Goal: Information Seeking & Learning: Learn about a topic

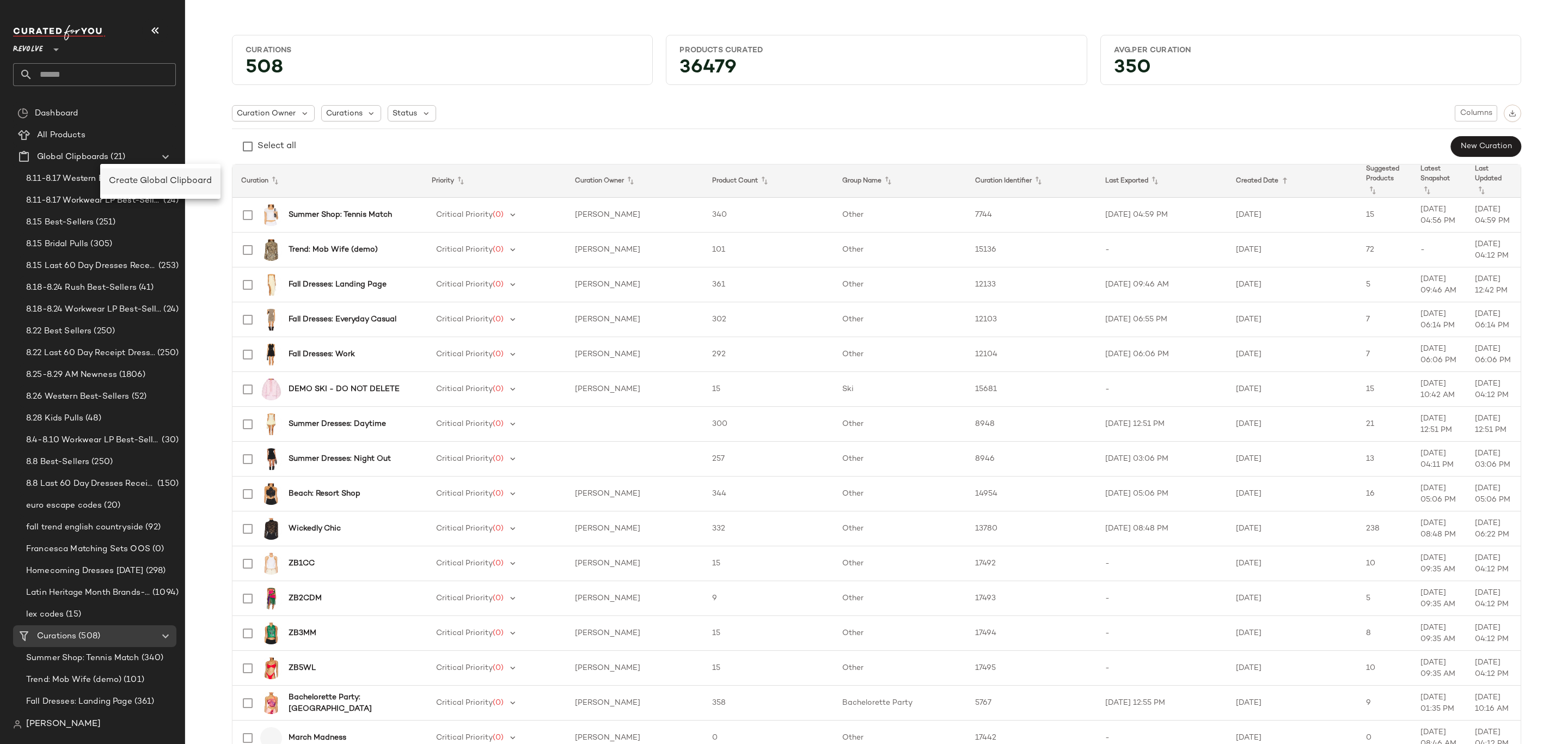
click at [168, 178] on span "Create Global Clipboard" at bounding box center [160, 180] width 103 height 9
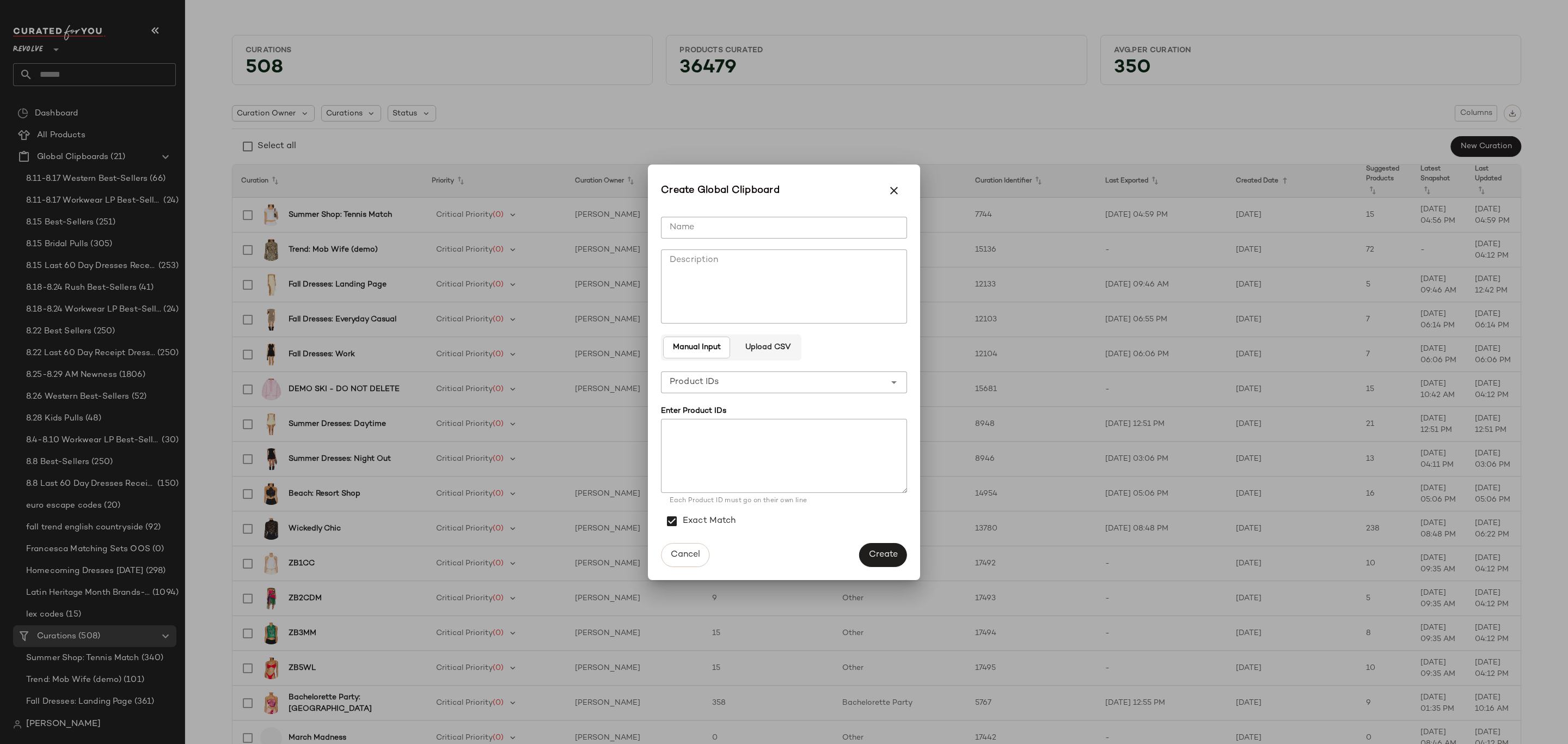
click at [797, 231] on input "Name" at bounding box center [784, 228] width 246 height 22
type input "**********"
click at [709, 476] on textarea at bounding box center [784, 456] width 246 height 74
paste textarea "**********"
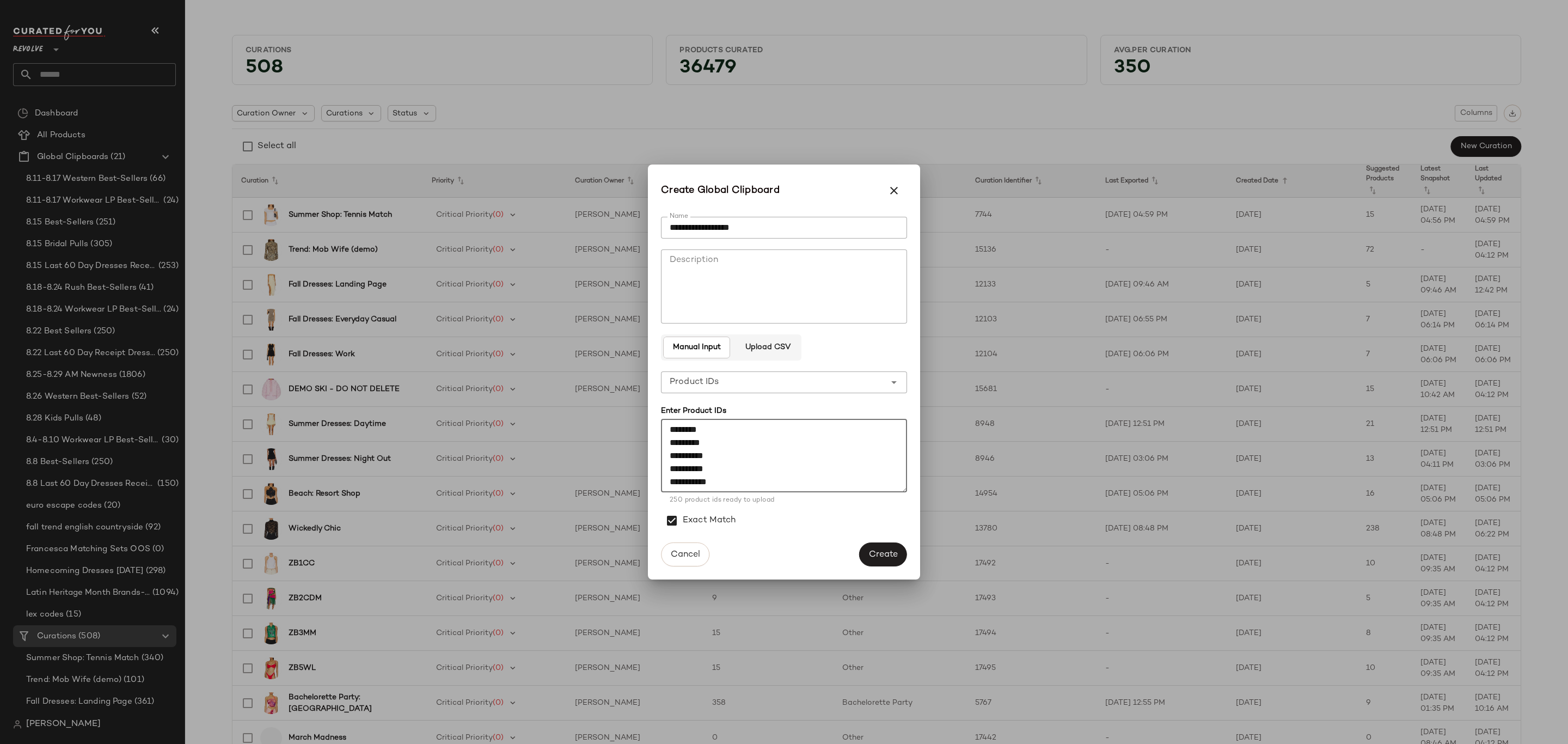
type textarea "**********"
click at [876, 549] on span "Create" at bounding box center [883, 554] width 29 height 10
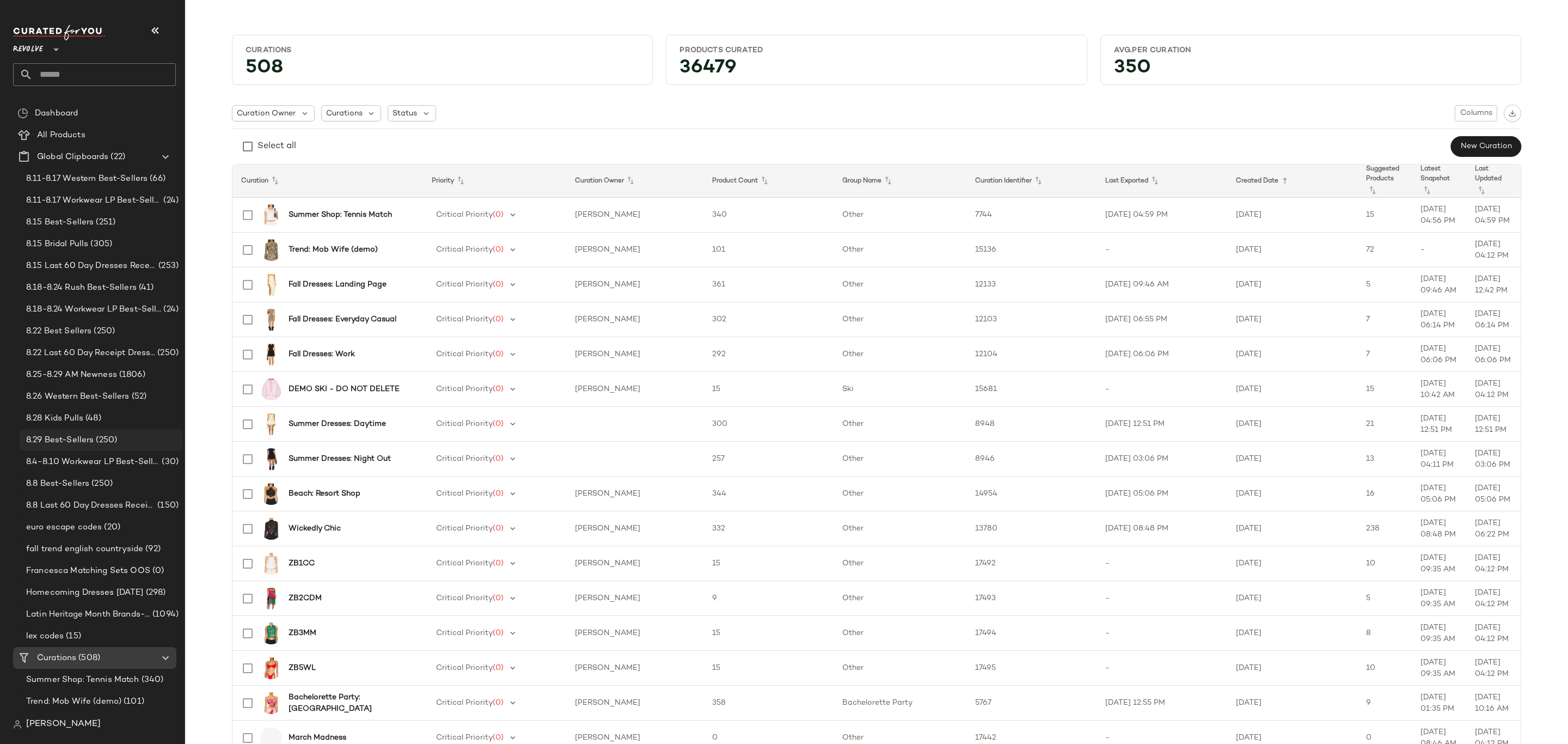
click at [127, 439] on div "8.29 Best-Sellers (250)" at bounding box center [100, 441] width 156 height 12
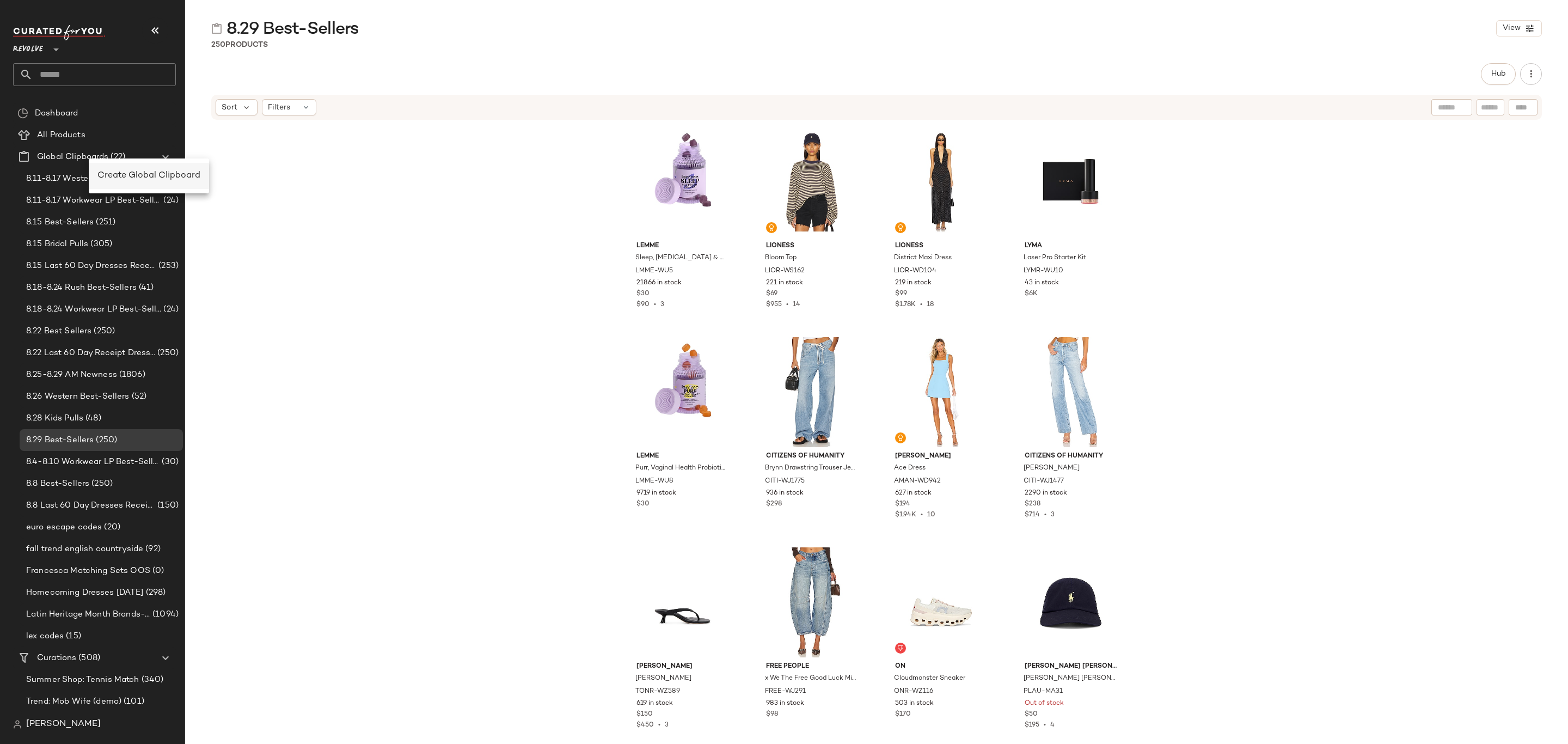
click at [132, 167] on div "Create Global Clipboard" at bounding box center [149, 176] width 120 height 26
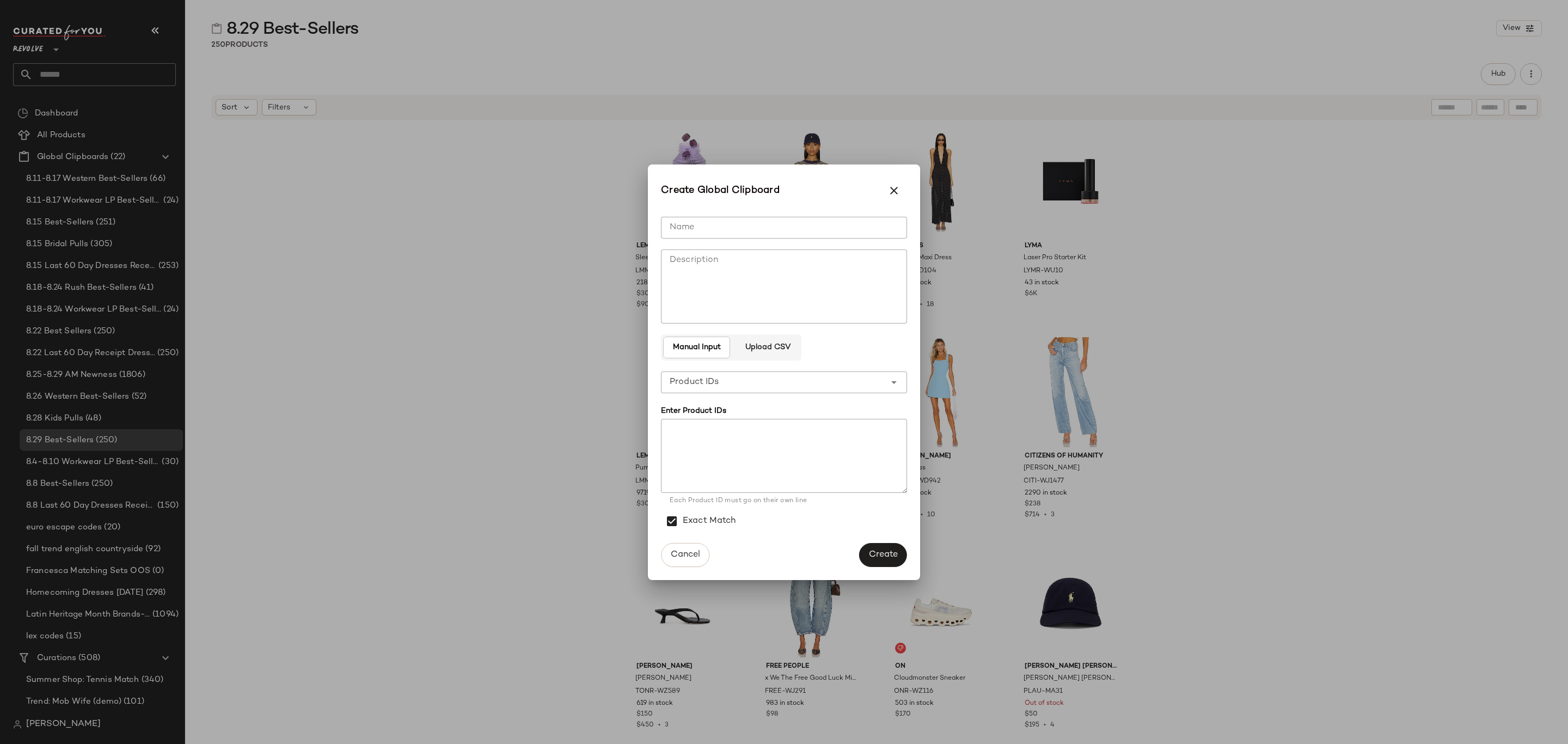
click at [728, 223] on input "Name" at bounding box center [784, 228] width 246 height 22
type input "****"
click at [693, 470] on textarea at bounding box center [784, 456] width 246 height 74
paste textarea "**********"
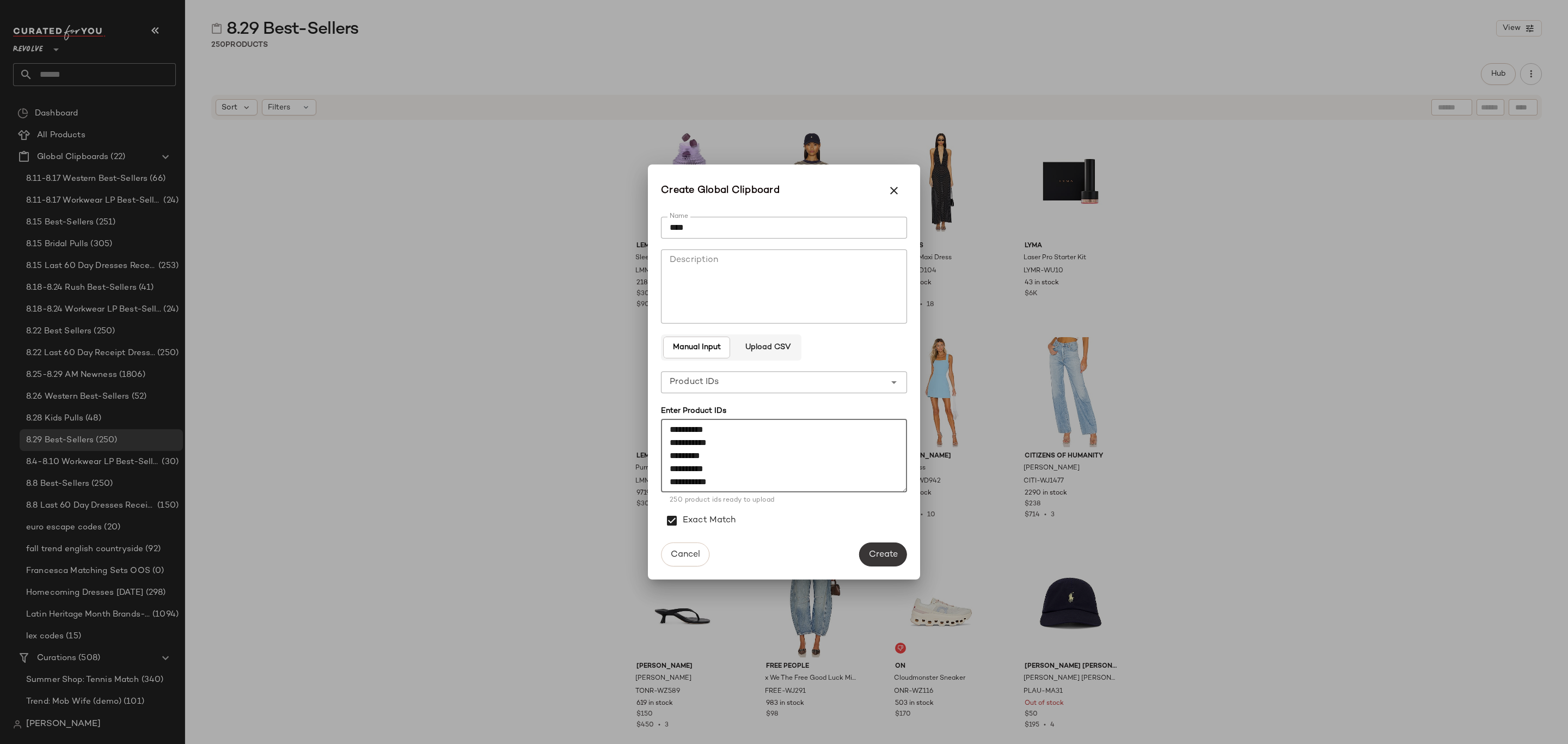
type textarea "**********"
click at [874, 549] on span "Create" at bounding box center [883, 554] width 29 height 10
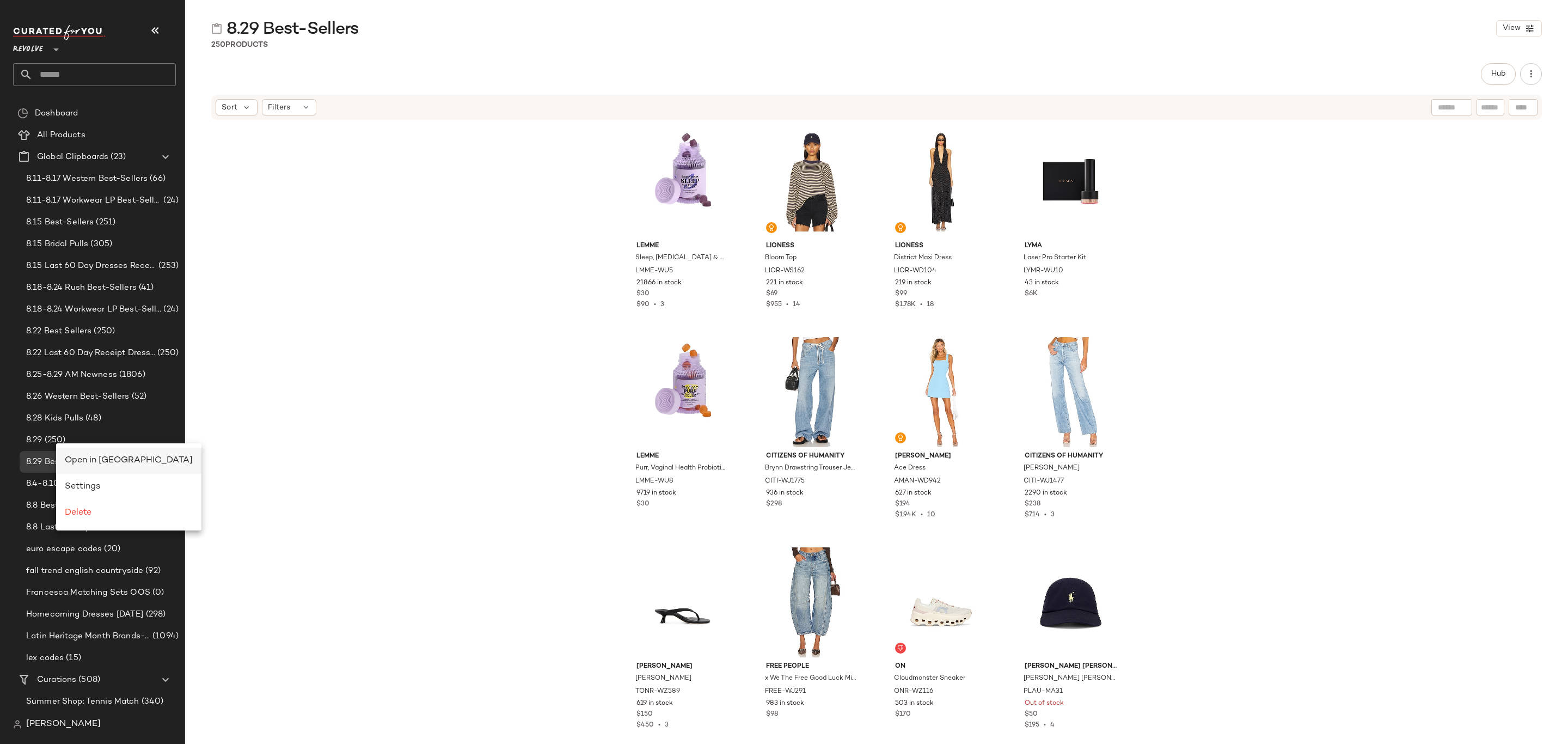
click at [91, 458] on span "Open in Split View" at bounding box center [128, 460] width 128 height 9
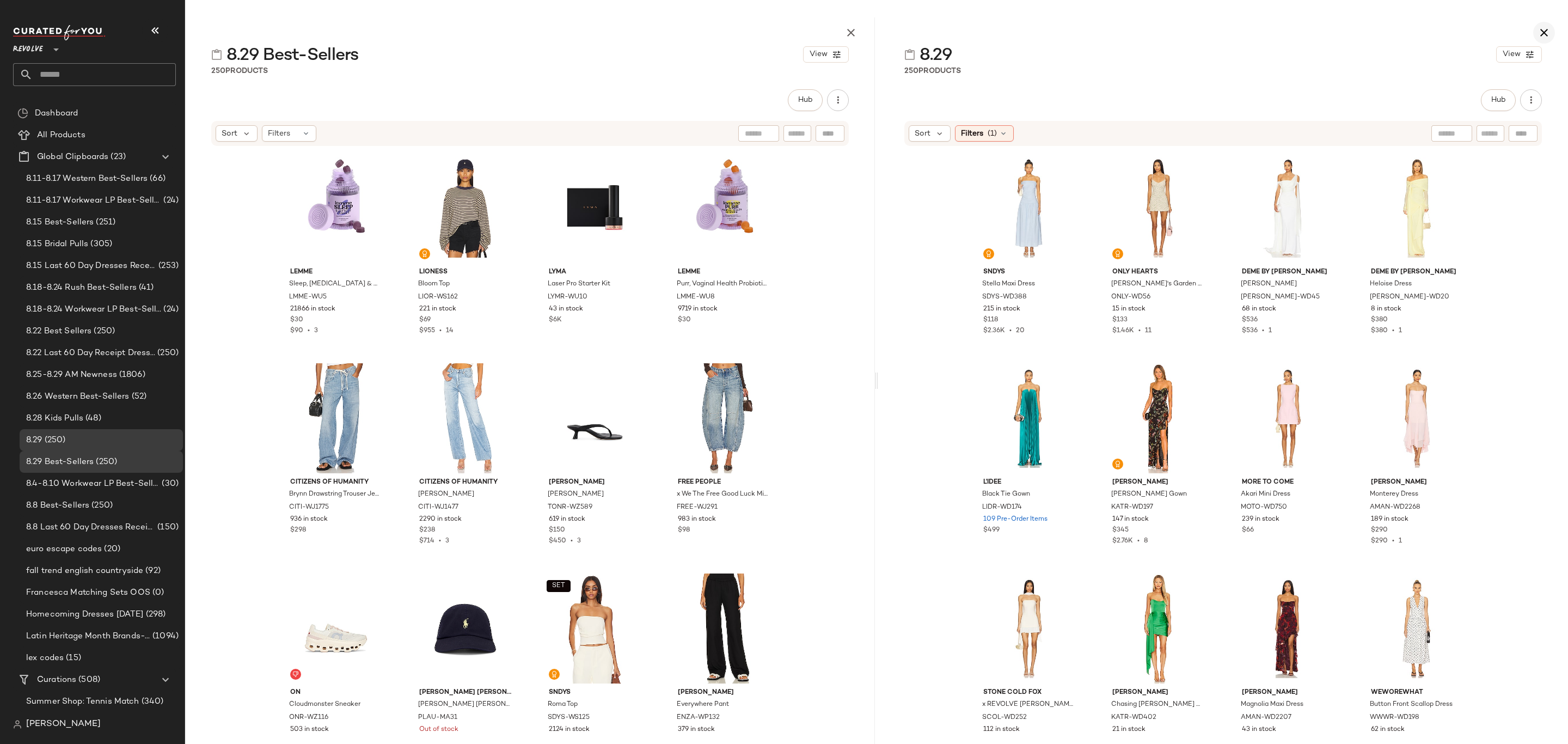
click at [1546, 28] on icon "button" at bounding box center [1544, 32] width 13 height 13
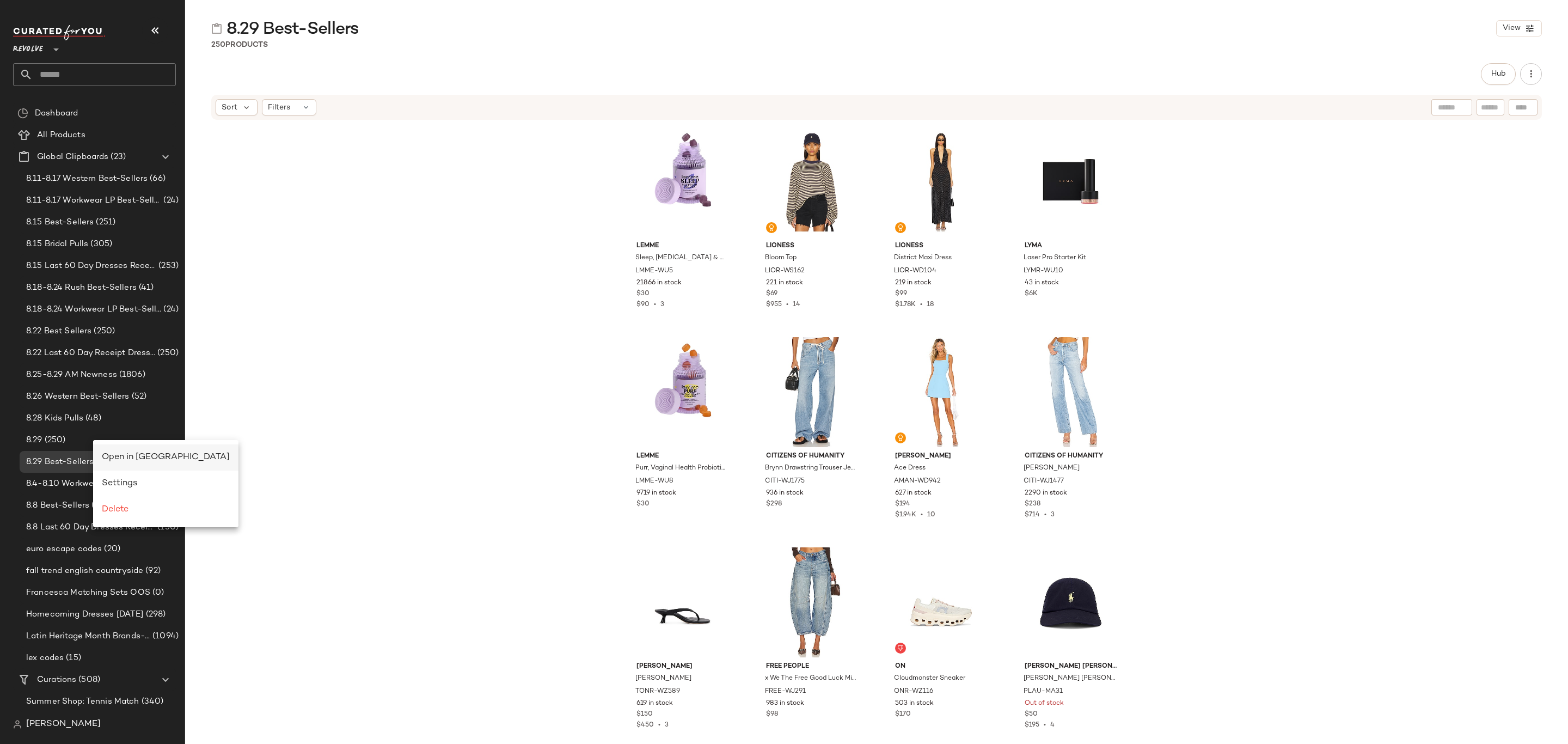
click at [127, 461] on span "Open in Split View" at bounding box center [166, 457] width 128 height 9
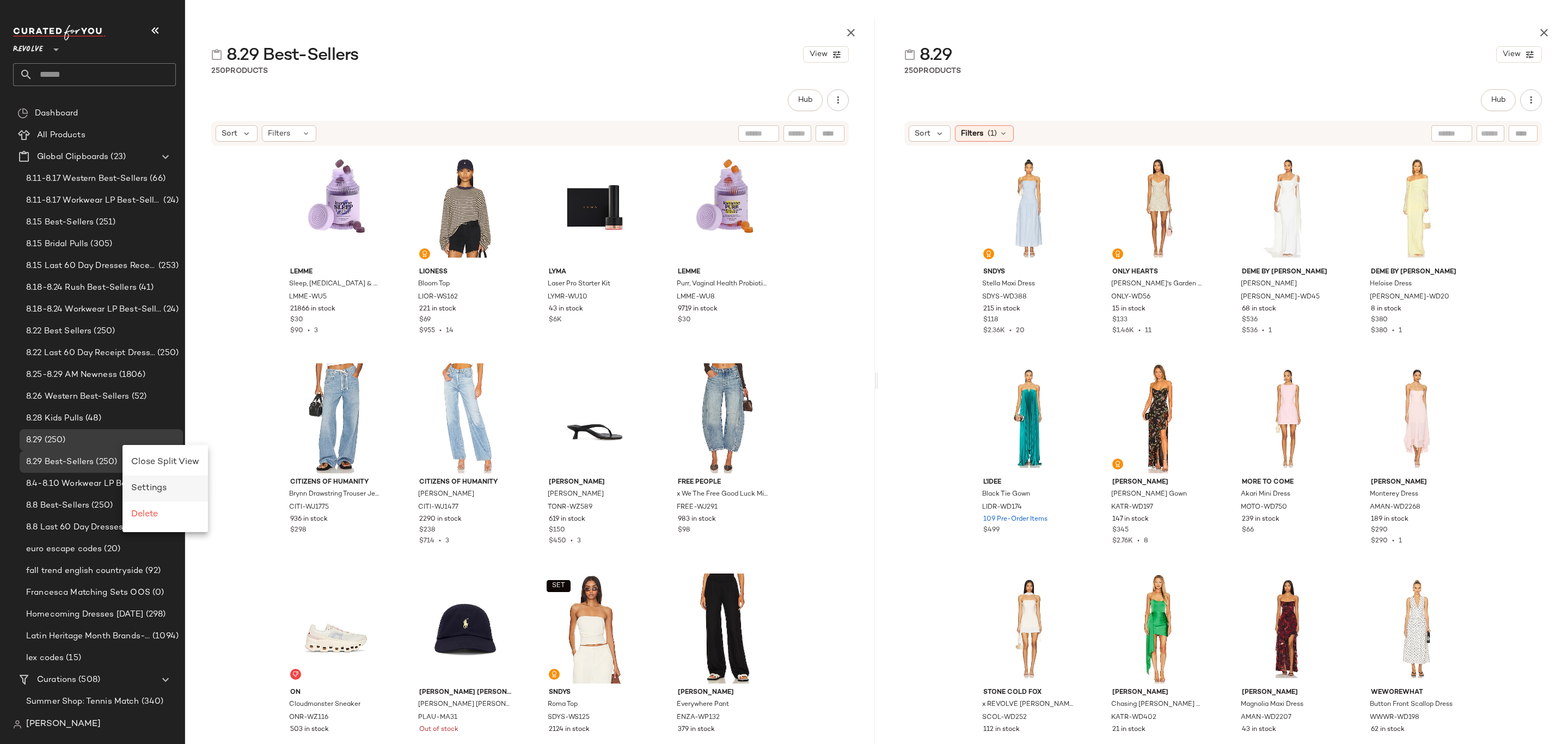
click at [155, 491] on span "Settings" at bounding box center [149, 488] width 35 height 9
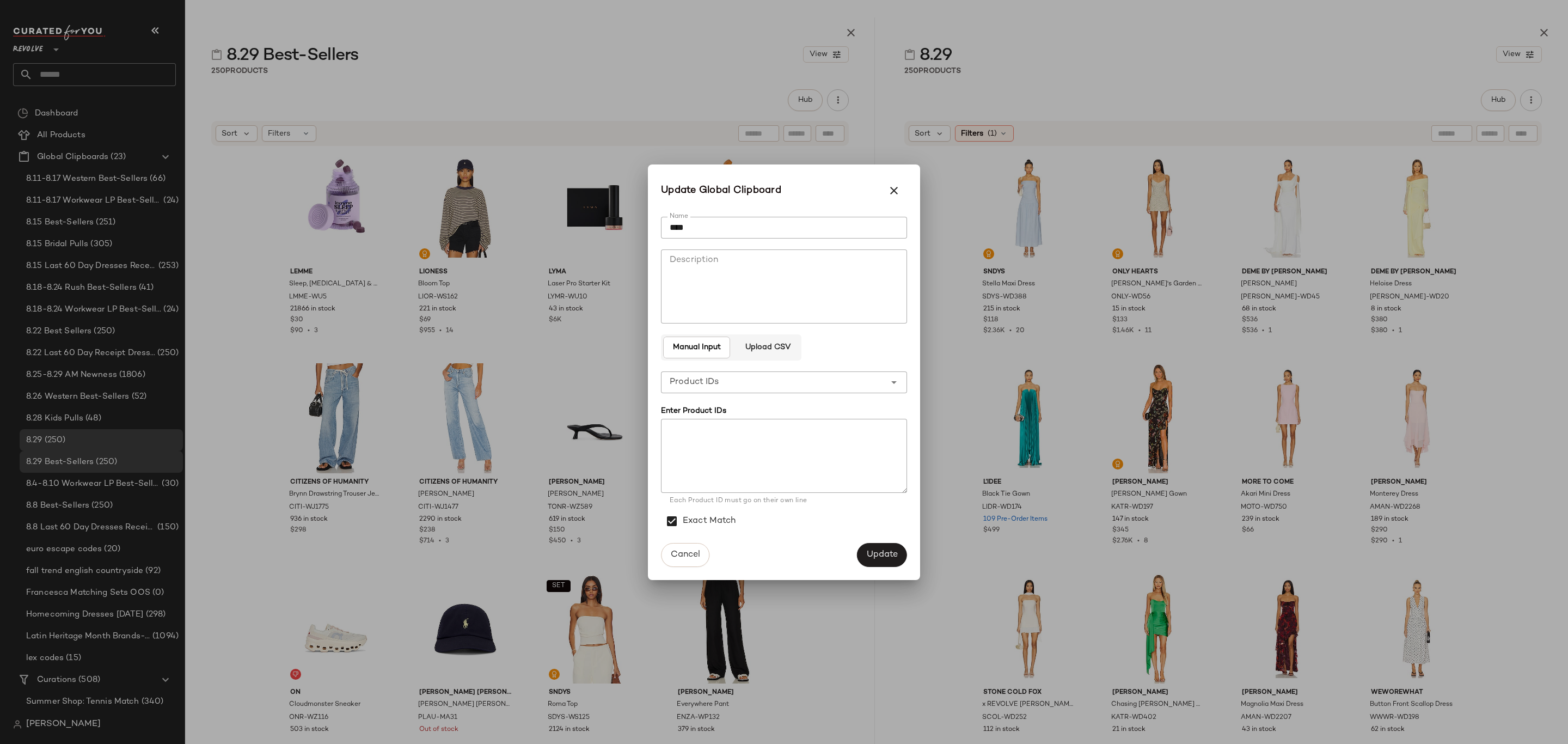
click at [825, 221] on input "****" at bounding box center [784, 228] width 246 height 22
type input "**********"
click at [873, 560] on button "Update" at bounding box center [882, 555] width 50 height 24
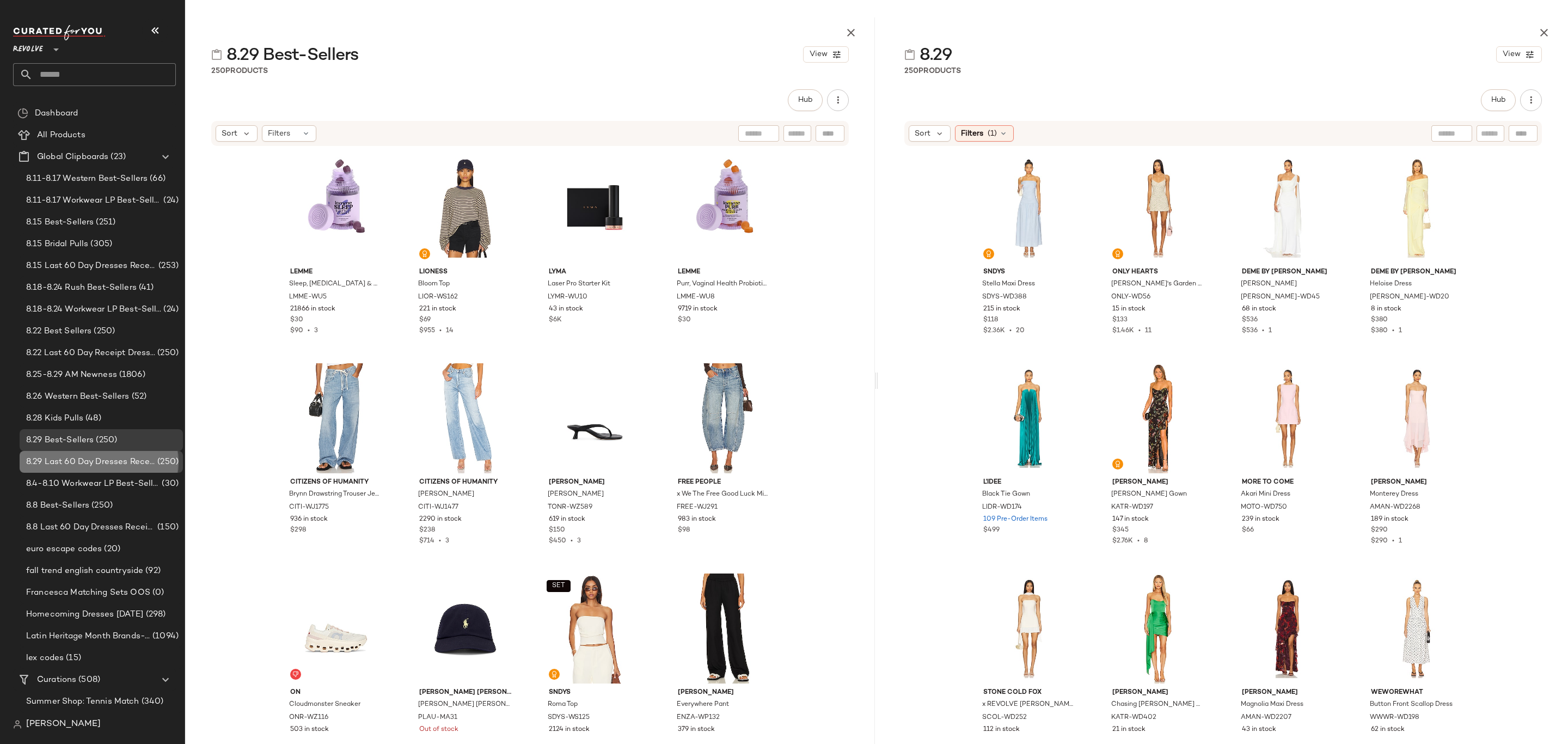
click at [102, 466] on span "8.29 Last 60 Day Dresses Receipts" at bounding box center [91, 462] width 129 height 12
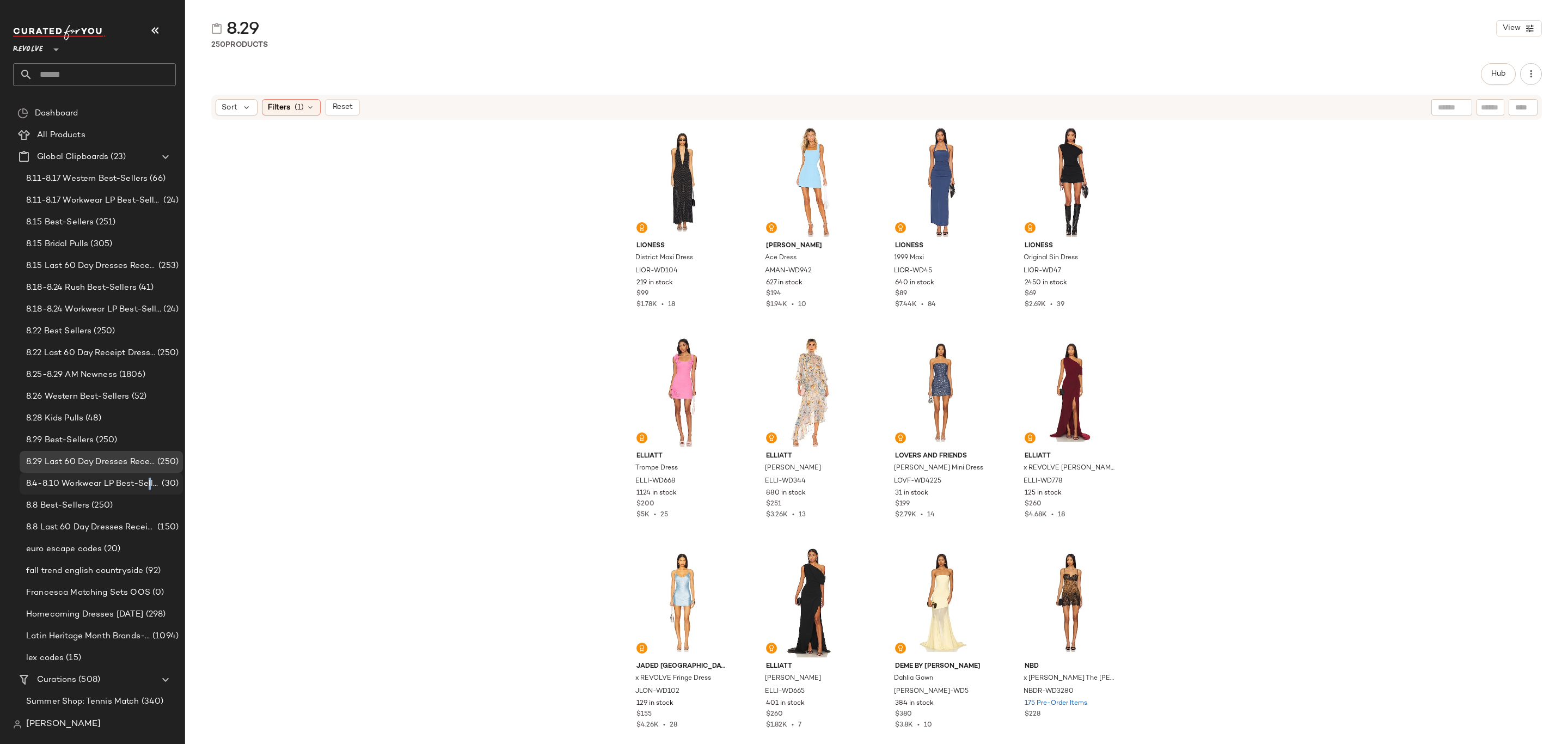
click at [149, 486] on span "8.4-8.10 Workwear LP Best-Sellers" at bounding box center [93, 484] width 133 height 12
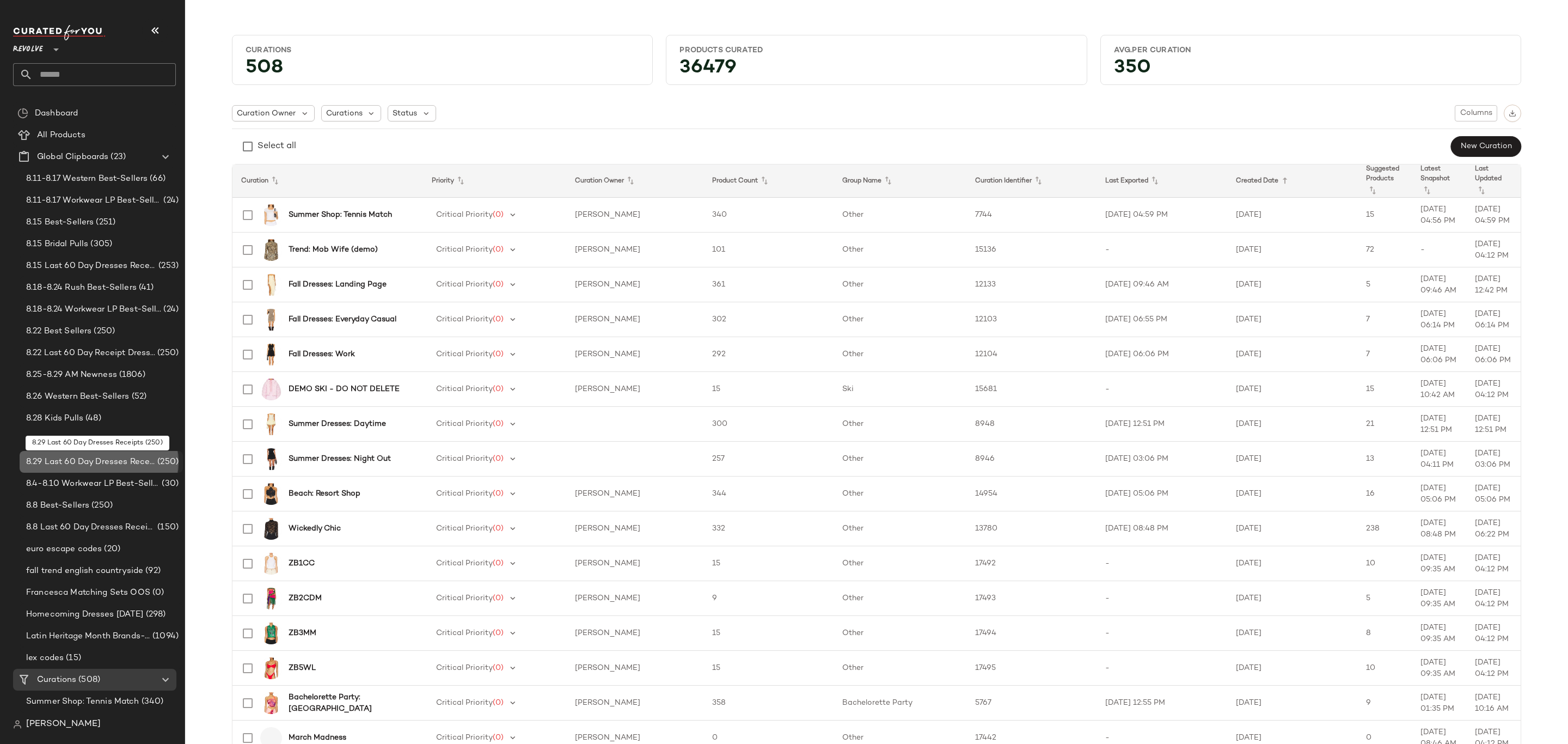
click at [133, 463] on span "8.29 Last 60 Day Dresses Receipts" at bounding box center [91, 462] width 129 height 12
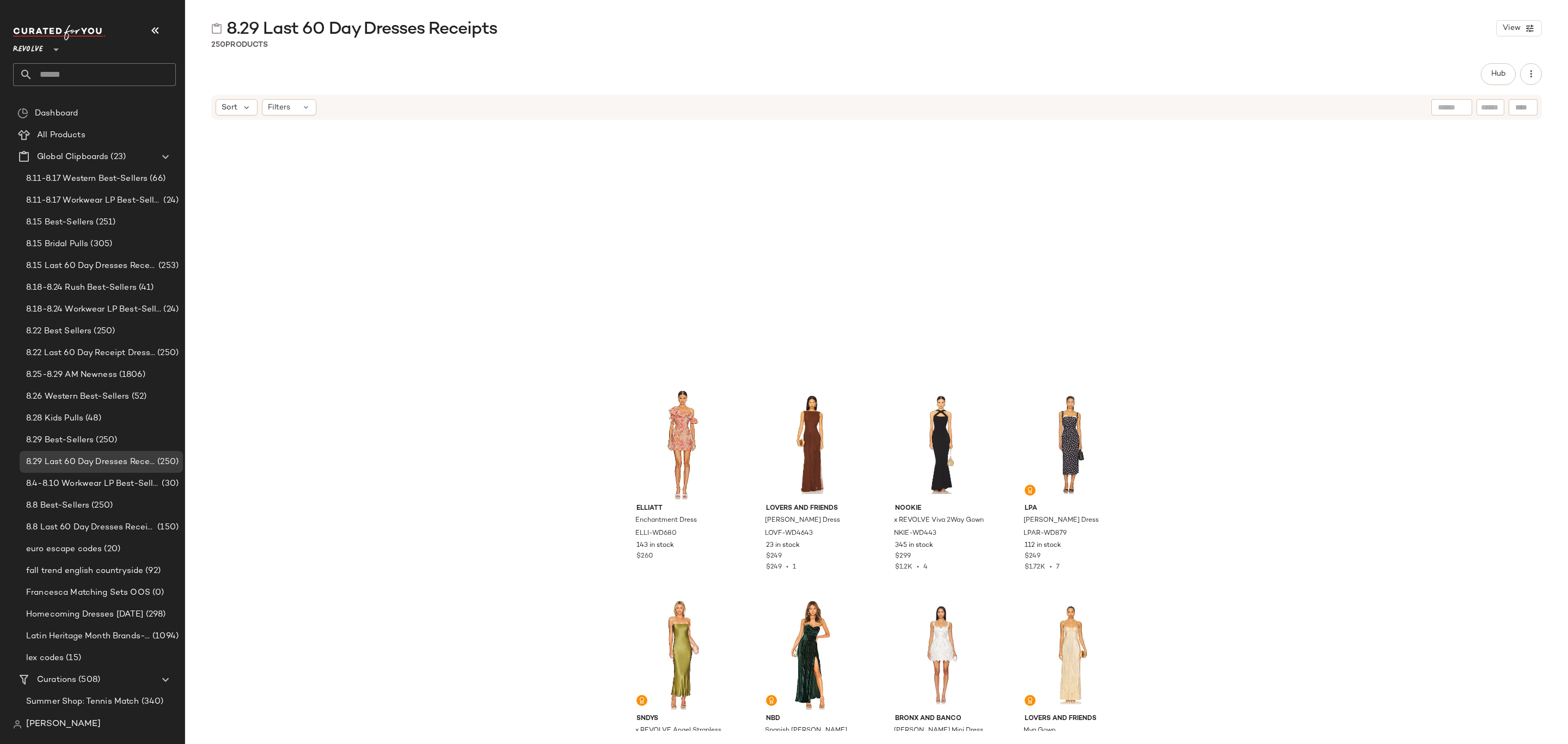
scroll to position [2052, 0]
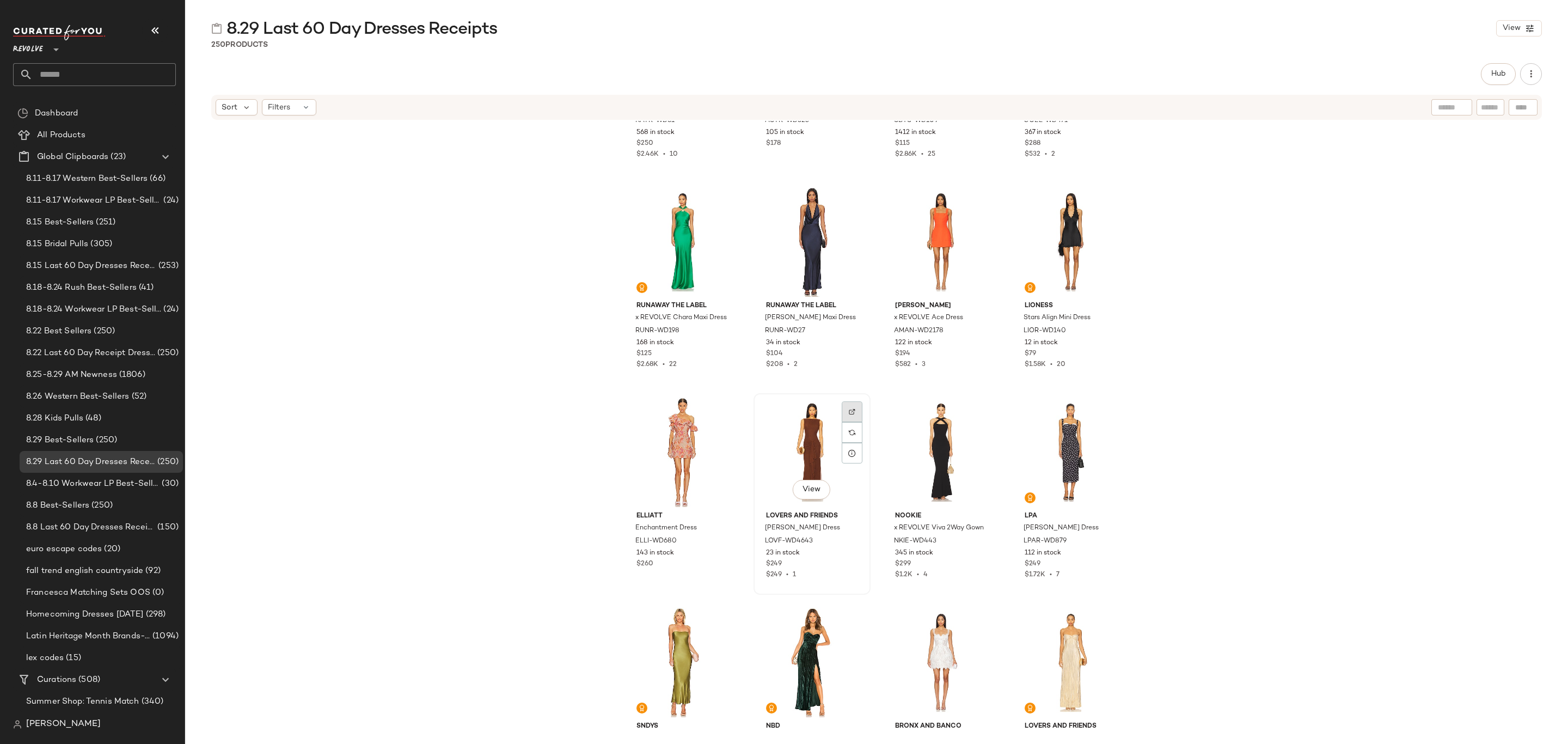
click at [842, 422] on div at bounding box center [852, 433] width 21 height 21
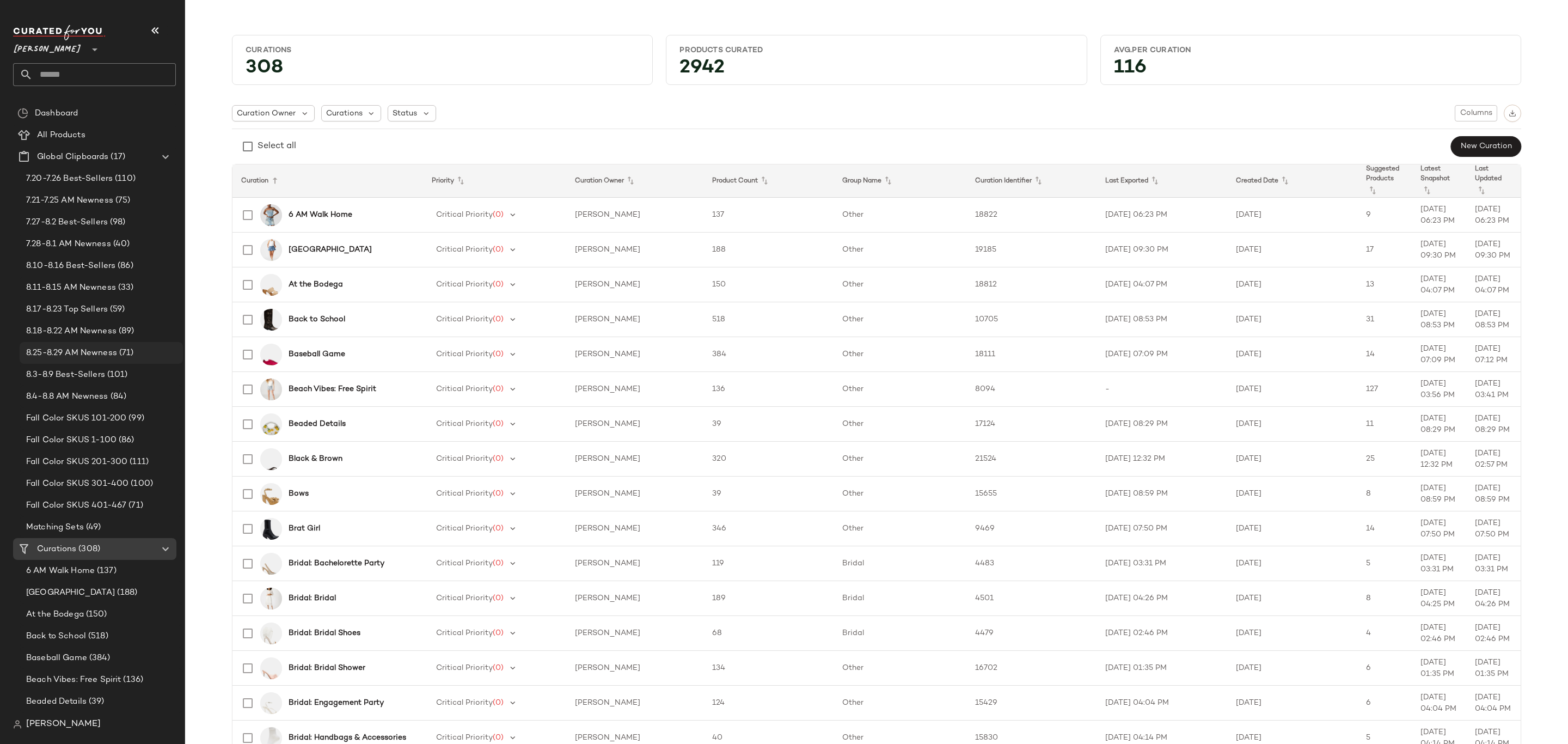
click at [102, 352] on span "8.25-8.29 AM Newness" at bounding box center [72, 353] width 91 height 12
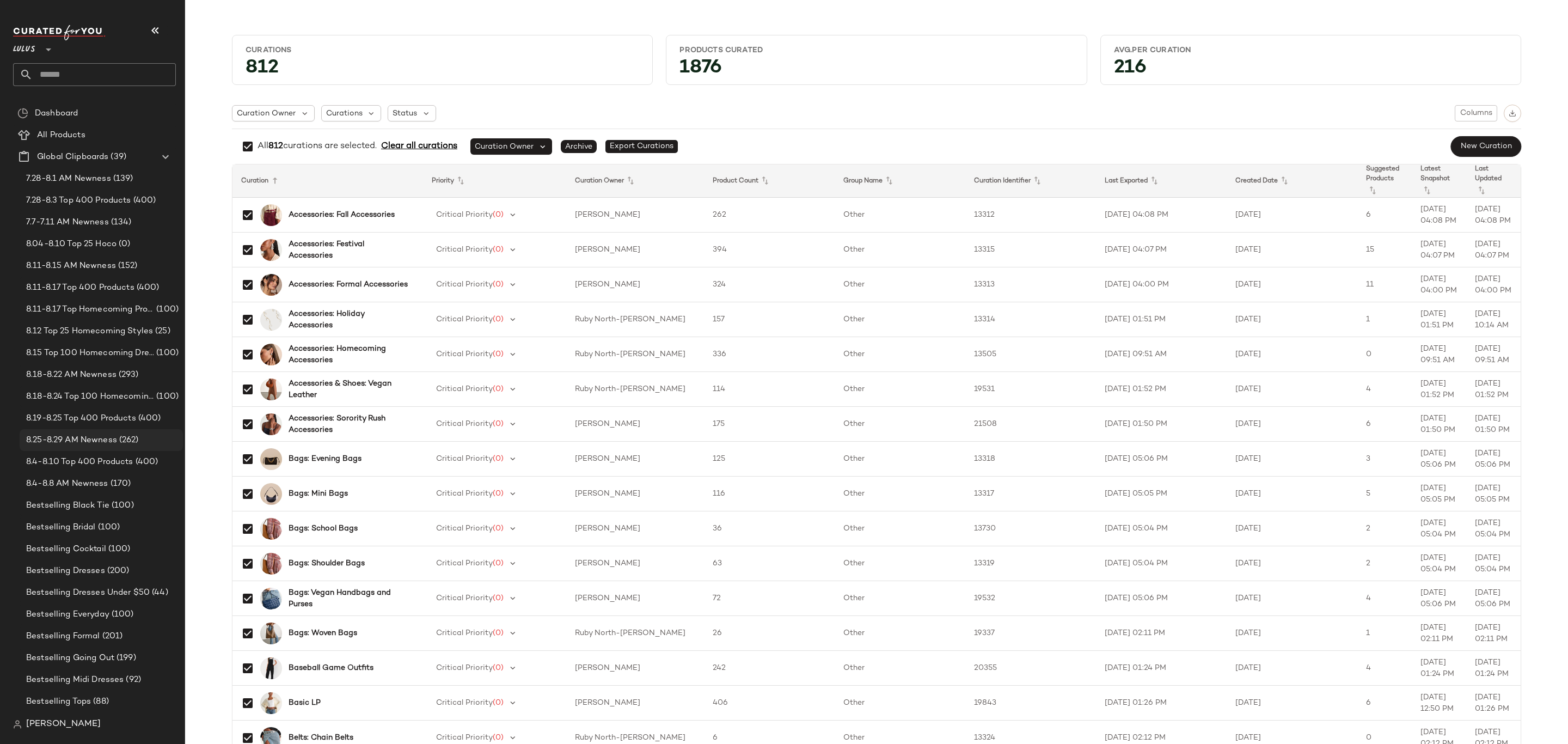
click at [95, 443] on span "8.25-8.29 AM Newness" at bounding box center [72, 441] width 91 height 12
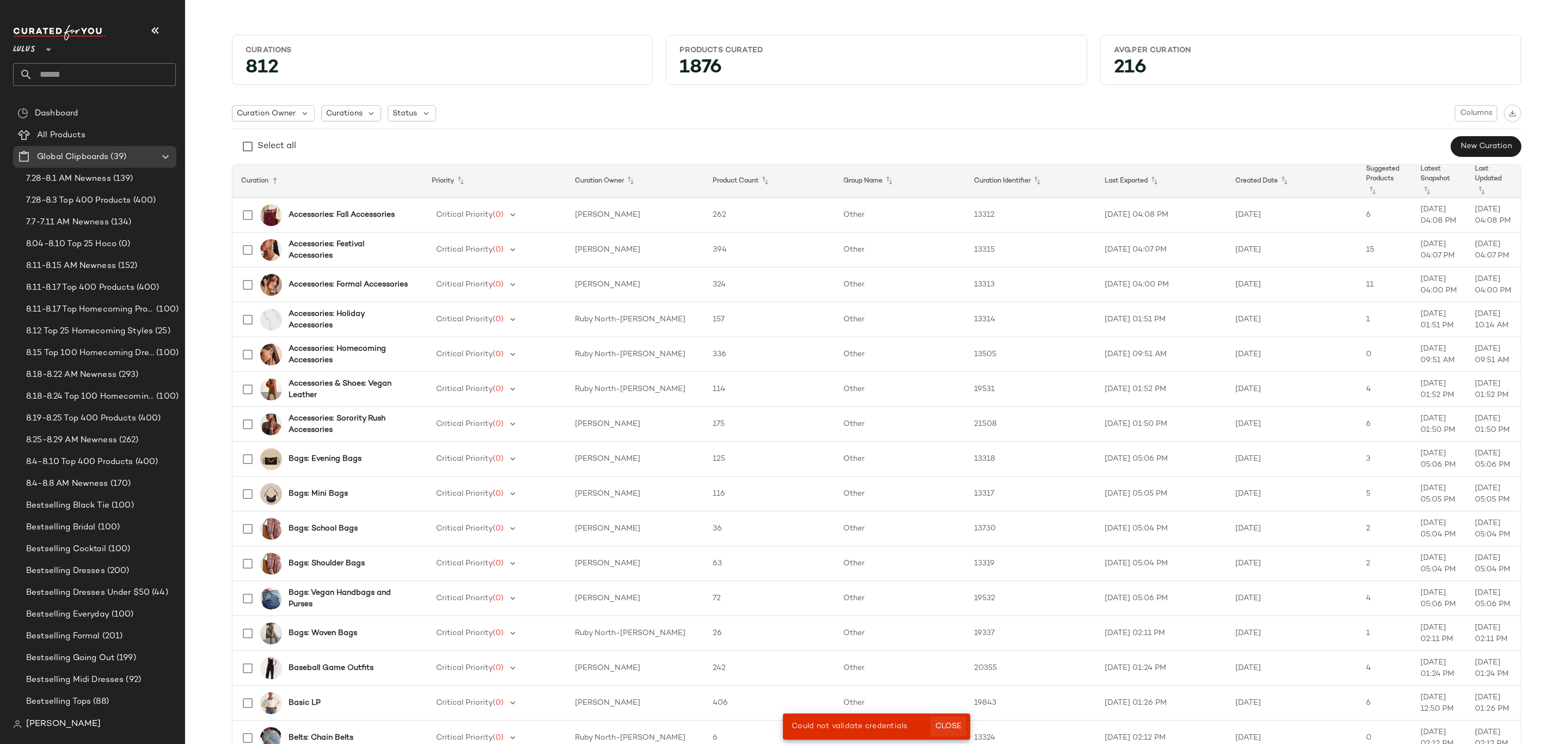
click at [942, 729] on span "Close" at bounding box center [949, 727] width 27 height 9
click at [105, 442] on span "8.25-8.29 AM Newness" at bounding box center [72, 441] width 91 height 12
click at [45, 479] on span "8.4-8.8 AM Newness" at bounding box center [67, 484] width 82 height 12
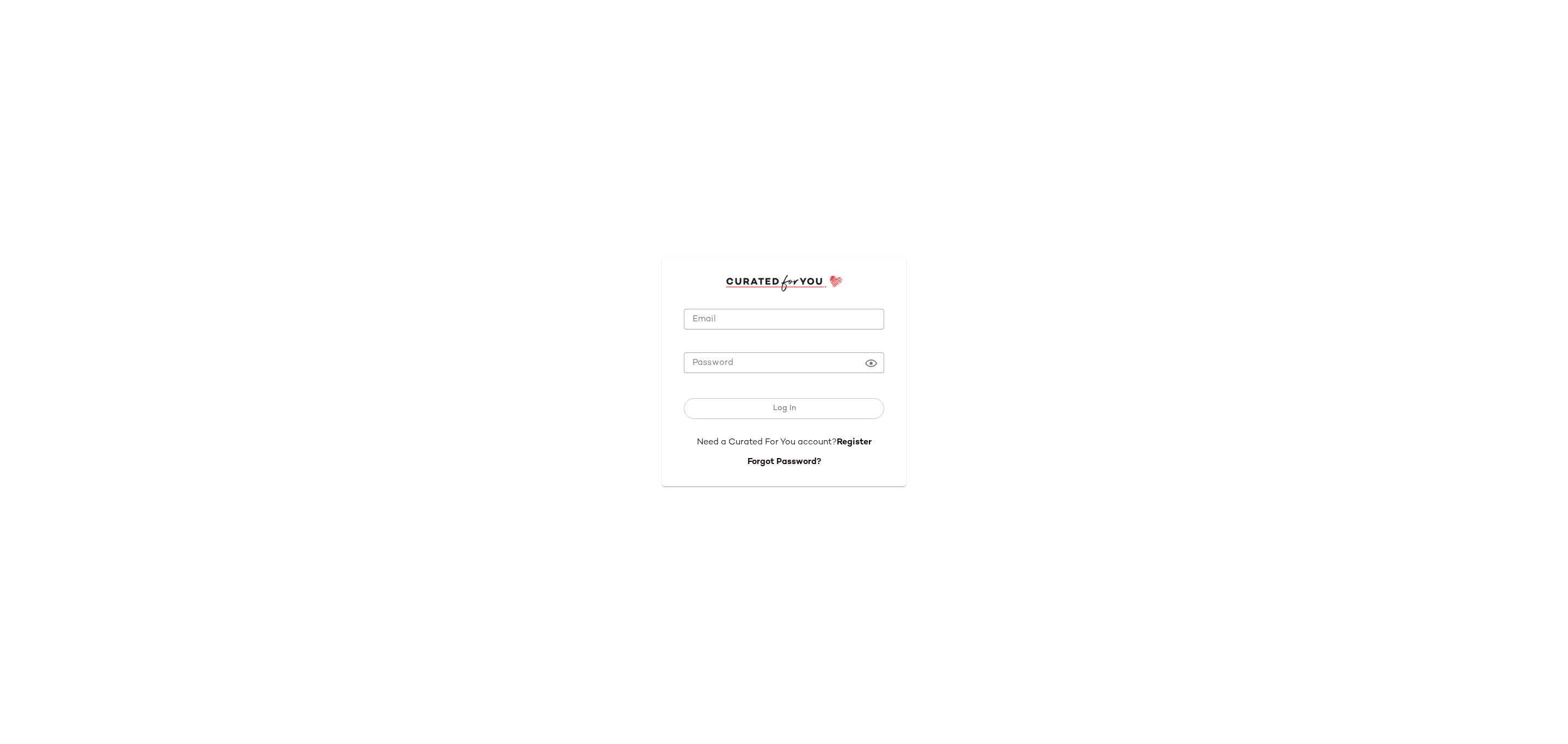
type input "**********"
click at [790, 322] on input "**********" at bounding box center [784, 319] width 201 height 21
click at [737, 404] on button "Log In" at bounding box center [784, 409] width 201 height 21
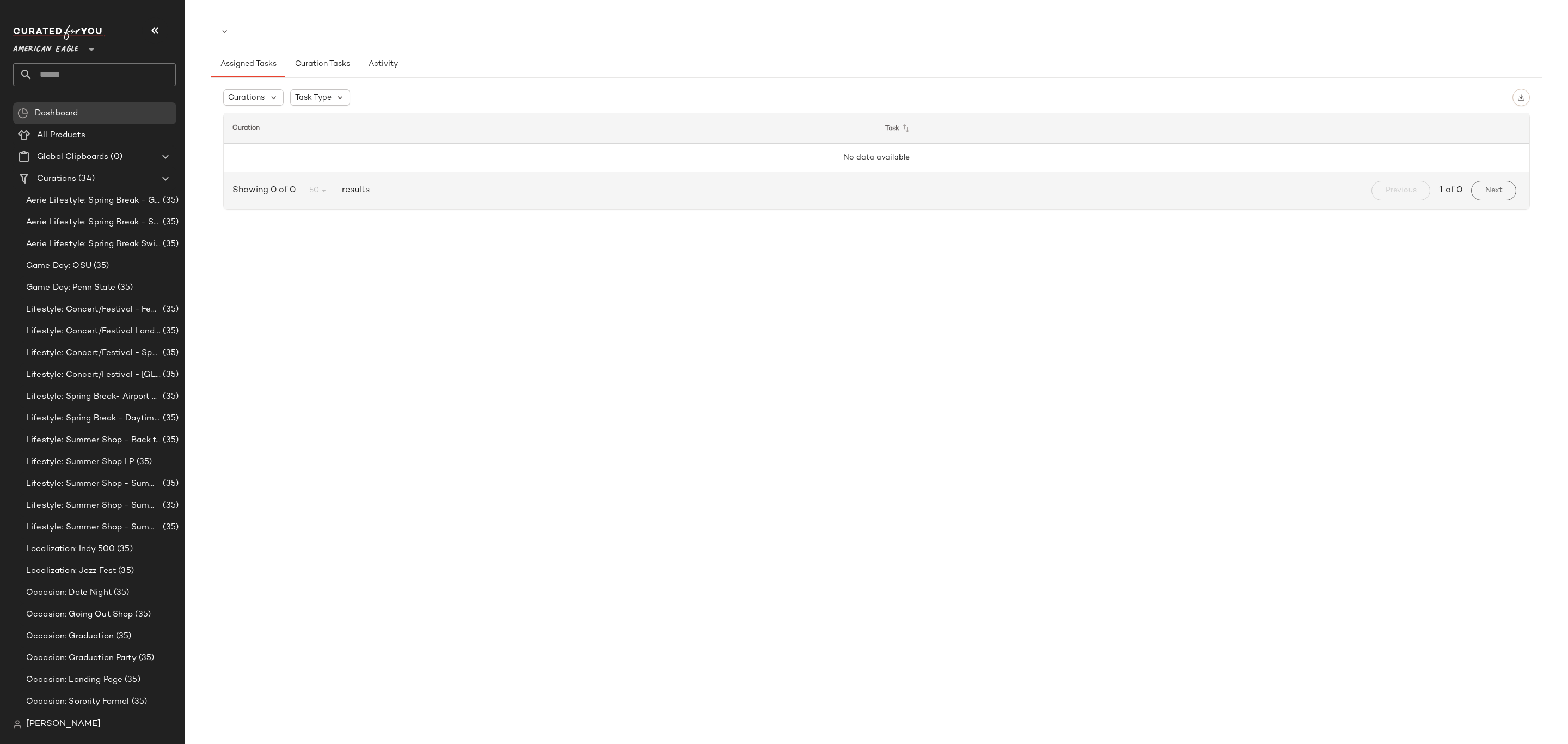
click at [97, 49] on icon at bounding box center [91, 49] width 13 height 13
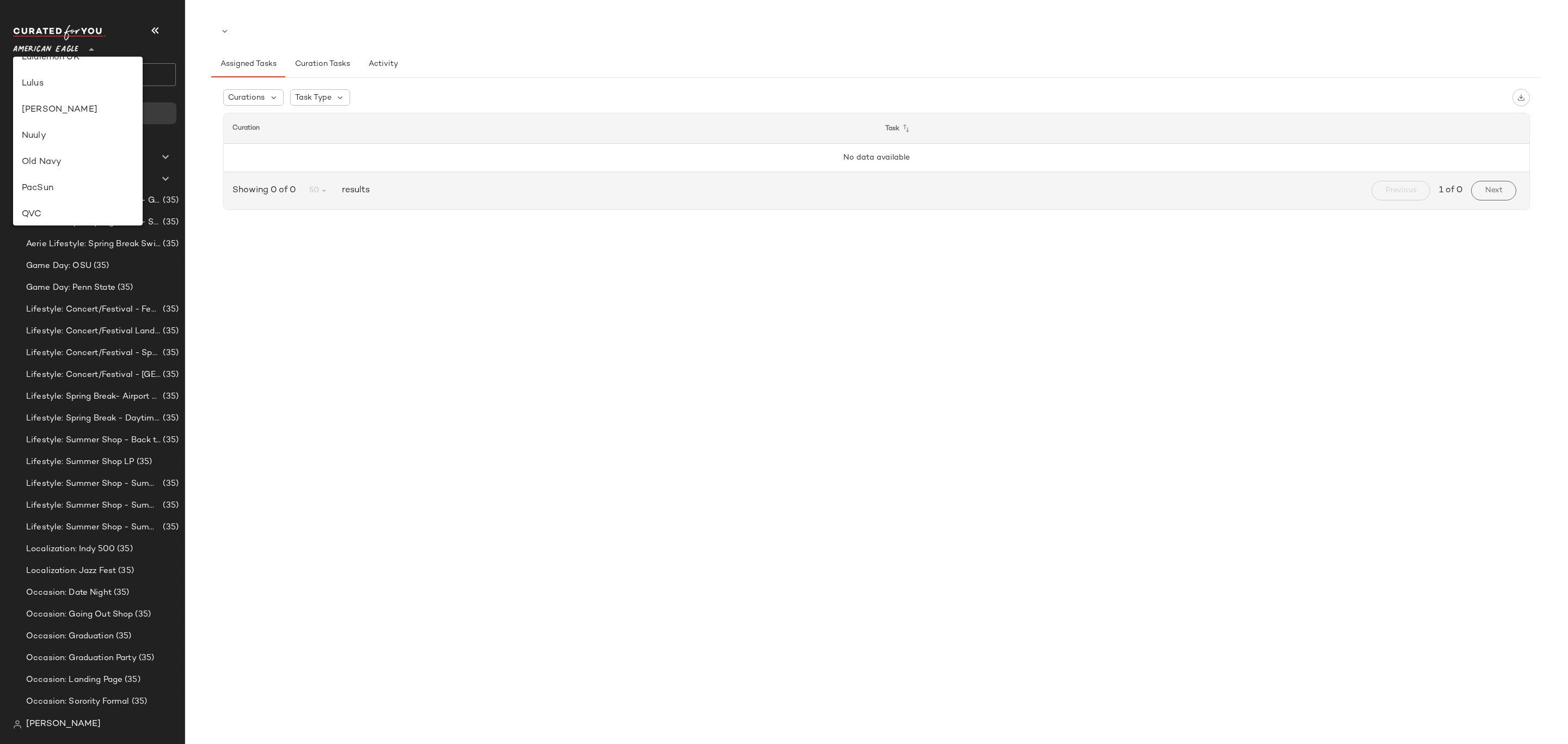
scroll to position [327, 0]
click at [82, 86] on div "Lulus" at bounding box center [78, 87] width 112 height 13
type input "**"
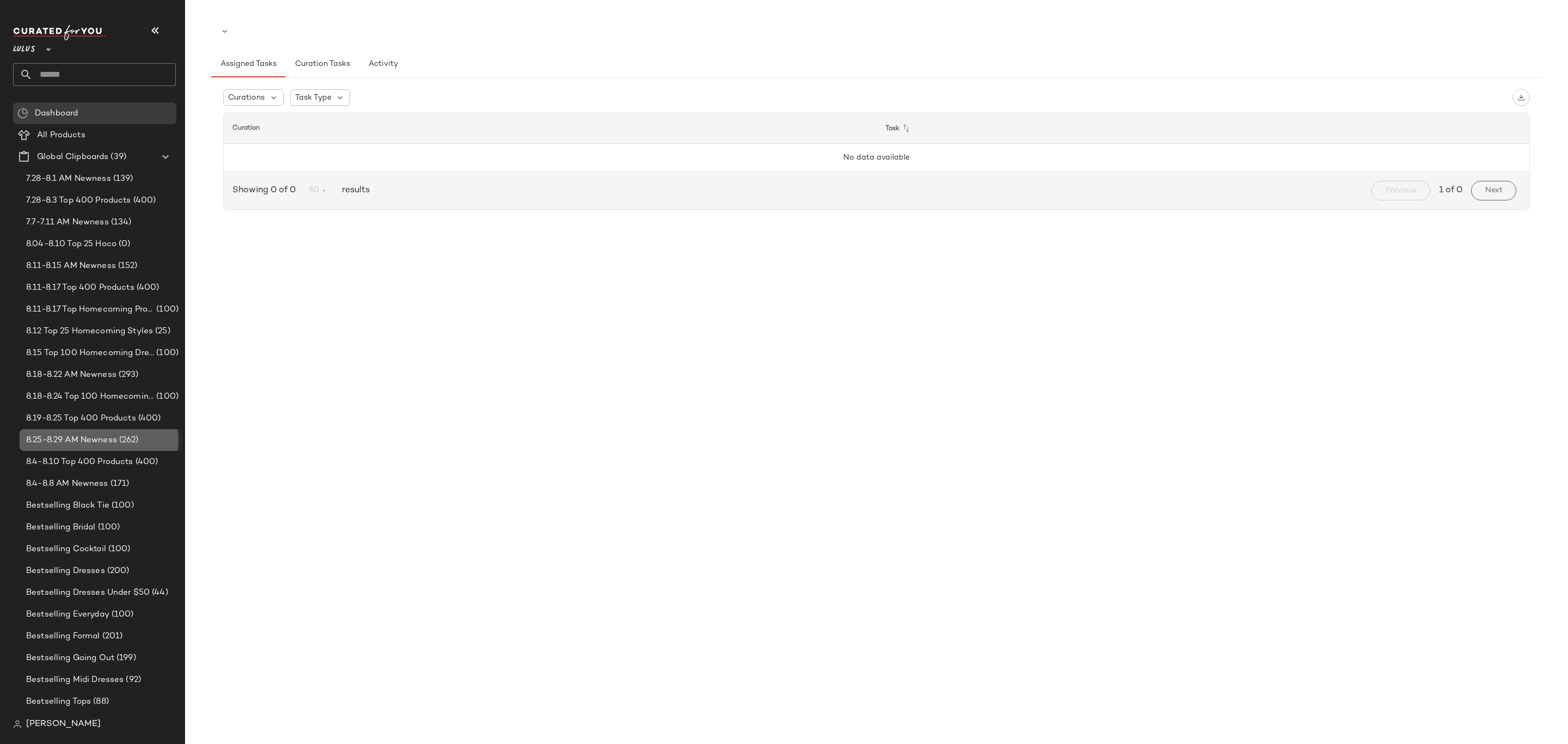
click at [126, 438] on span "(262)" at bounding box center [128, 441] width 22 height 12
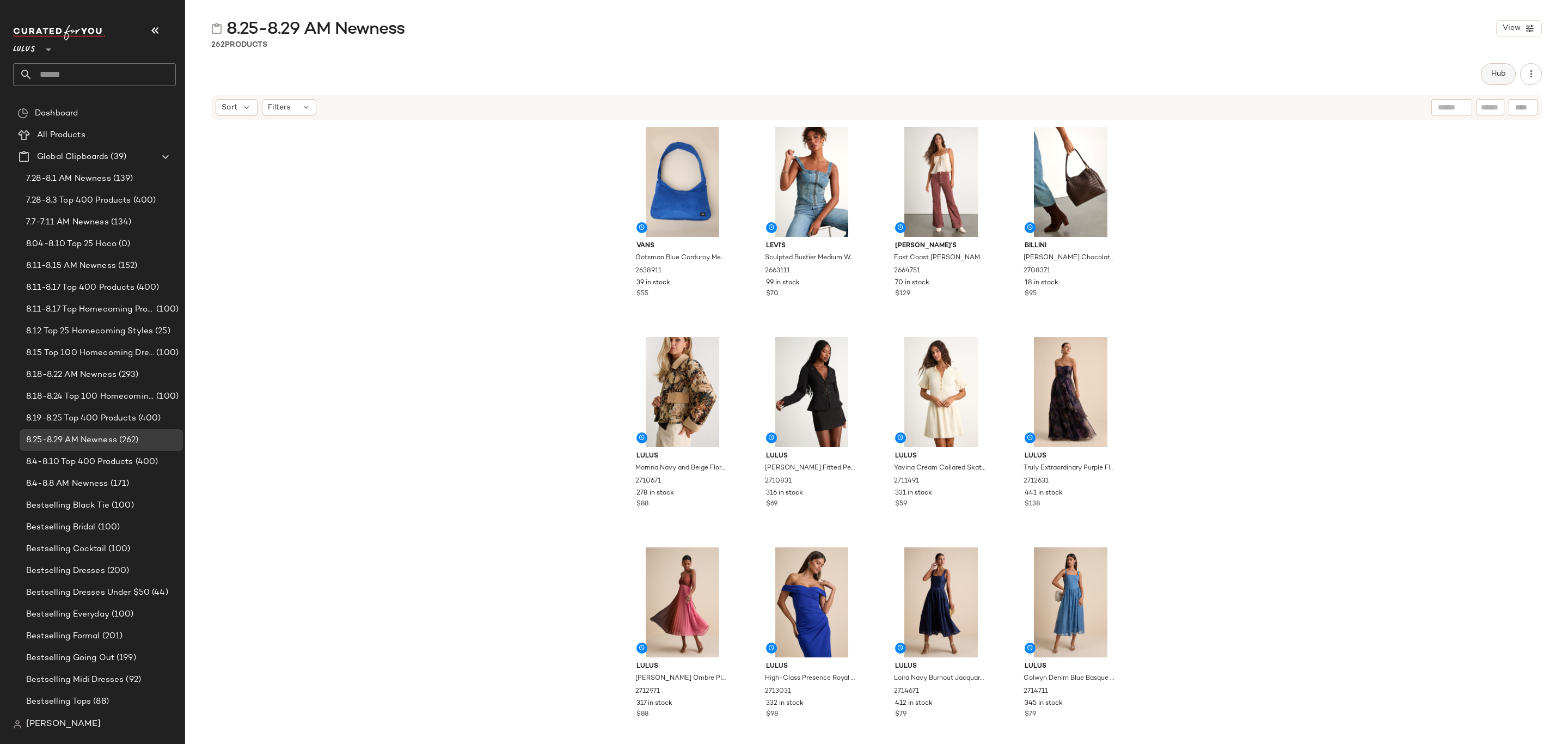
click at [1502, 79] on button "Hub" at bounding box center [1498, 74] width 35 height 22
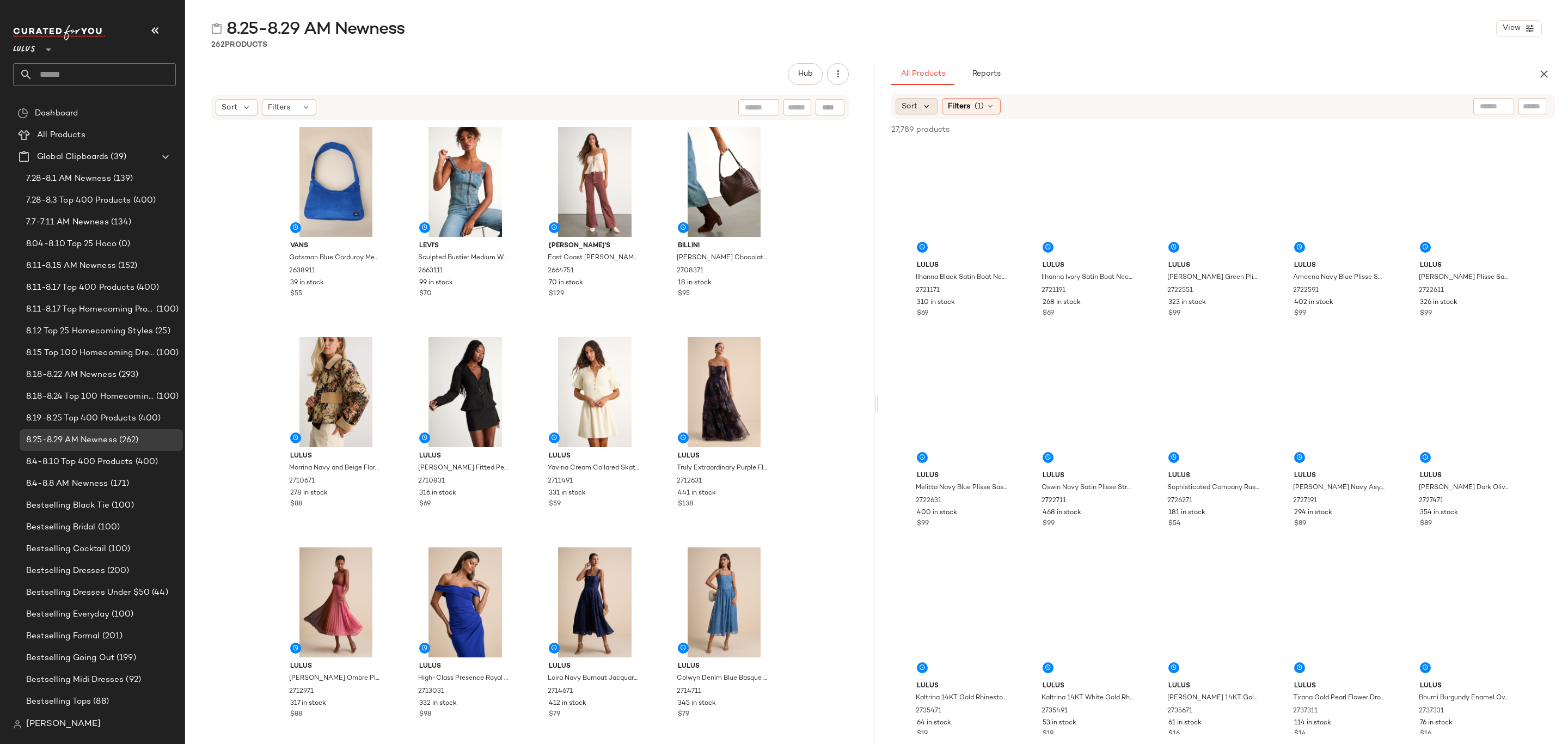
click at [922, 103] on icon at bounding box center [926, 106] width 10 height 10
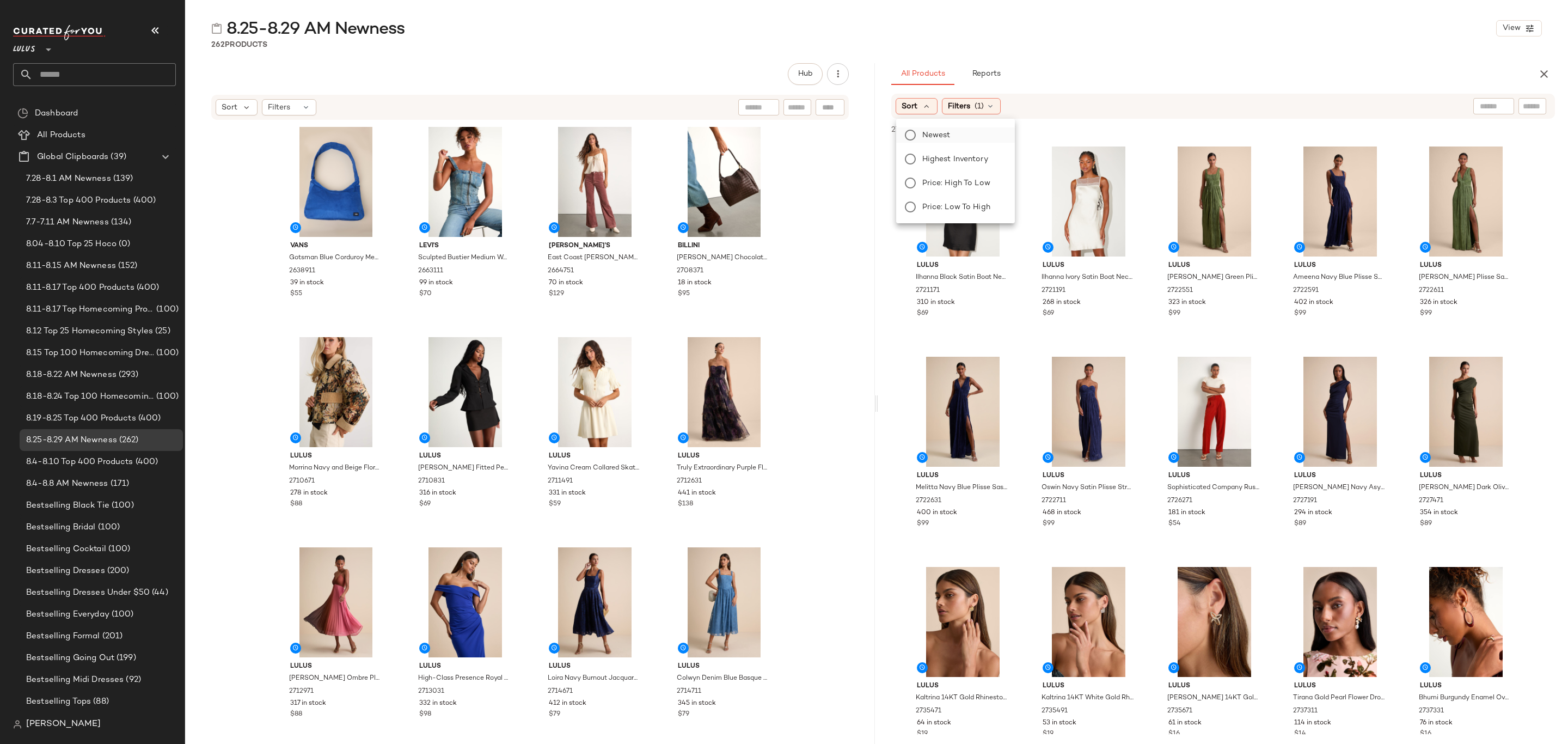
click at [933, 133] on span "Newest" at bounding box center [936, 135] width 28 height 12
click at [1198, 63] on div "All Products Reports" at bounding box center [1206, 74] width 629 height 22
click at [1024, 105] on icon at bounding box center [1020, 106] width 9 height 9
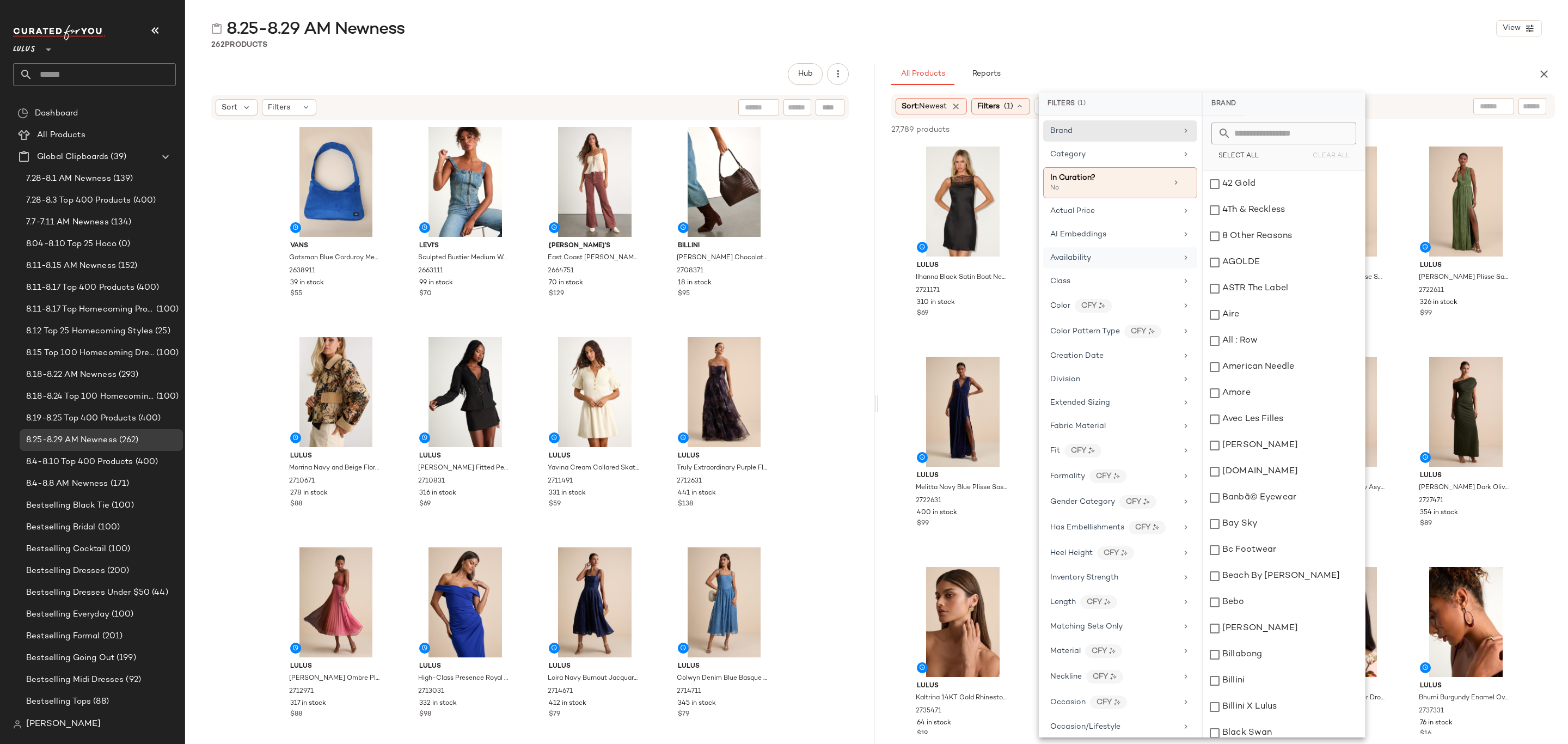
click at [1117, 264] on div "Availability" at bounding box center [1114, 258] width 127 height 12
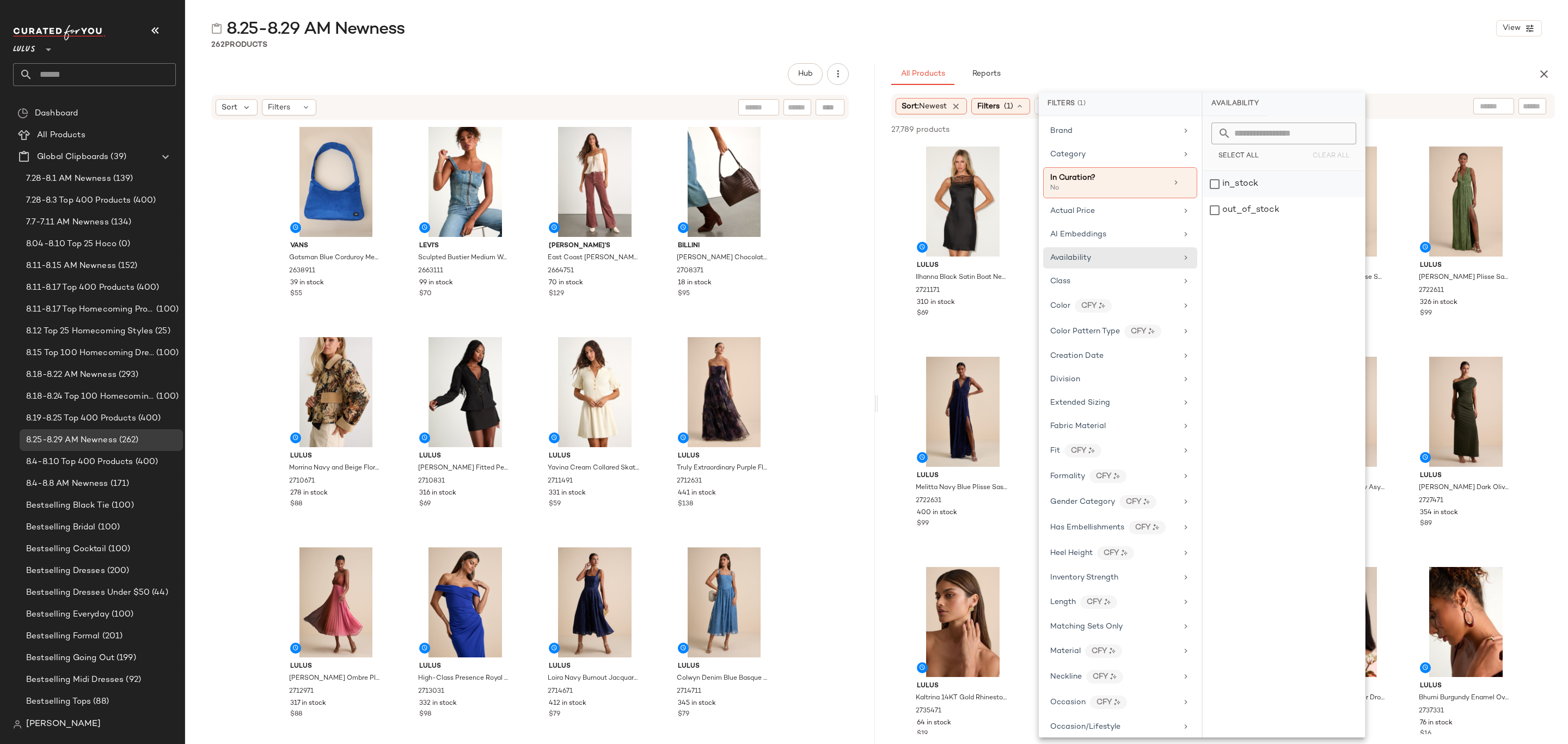
click at [1235, 197] on div "in_stock" at bounding box center [1284, 210] width 162 height 26
click at [1215, 57] on div "8.25-8.29 AM Newness View 262 Products Hub Sort Filters Vans Gotsman Blue Cordu…" at bounding box center [877, 381] width 1383 height 727
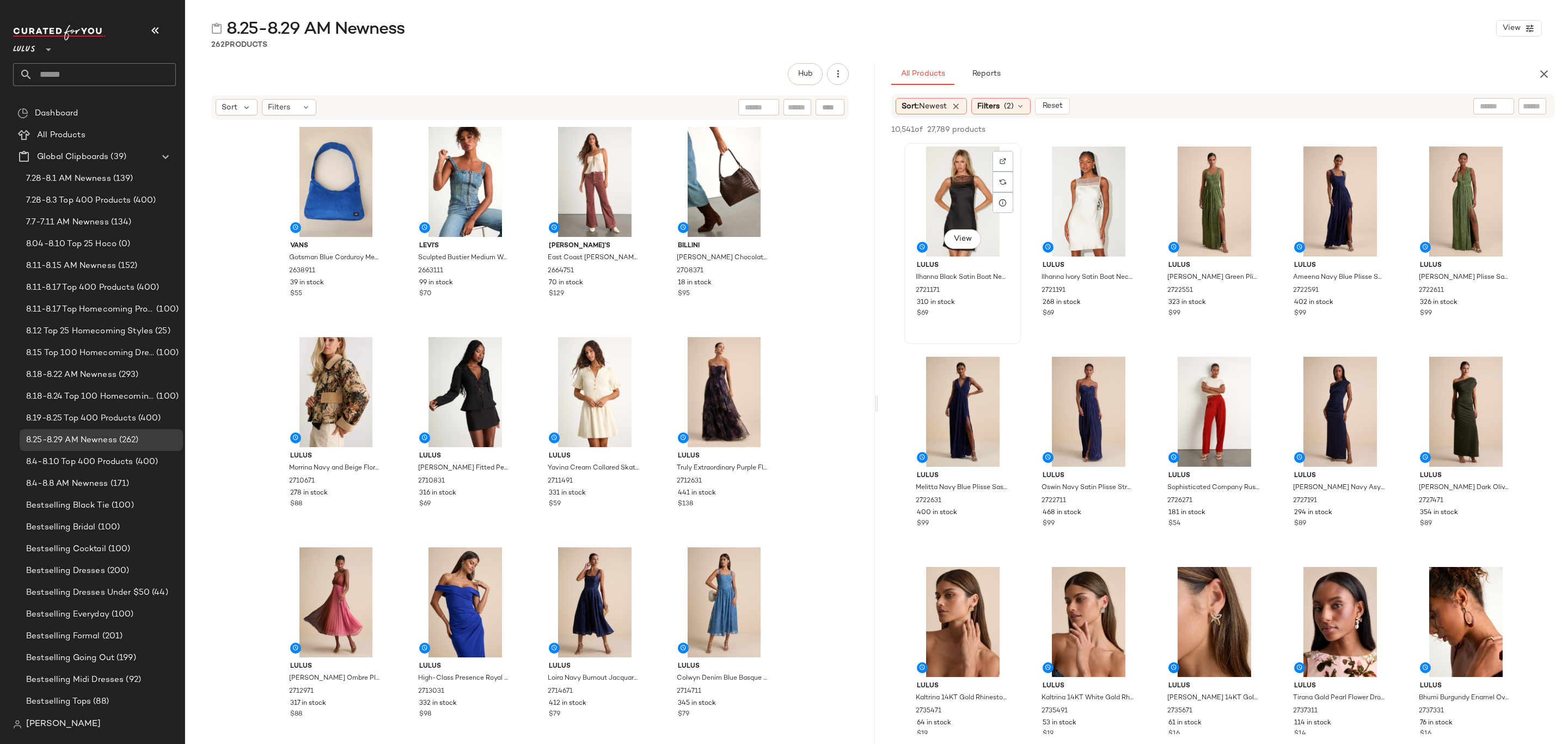
click at [942, 182] on div "View" at bounding box center [963, 202] width 109 height 110
click at [1454, 447] on button "View" at bounding box center [1466, 450] width 37 height 20
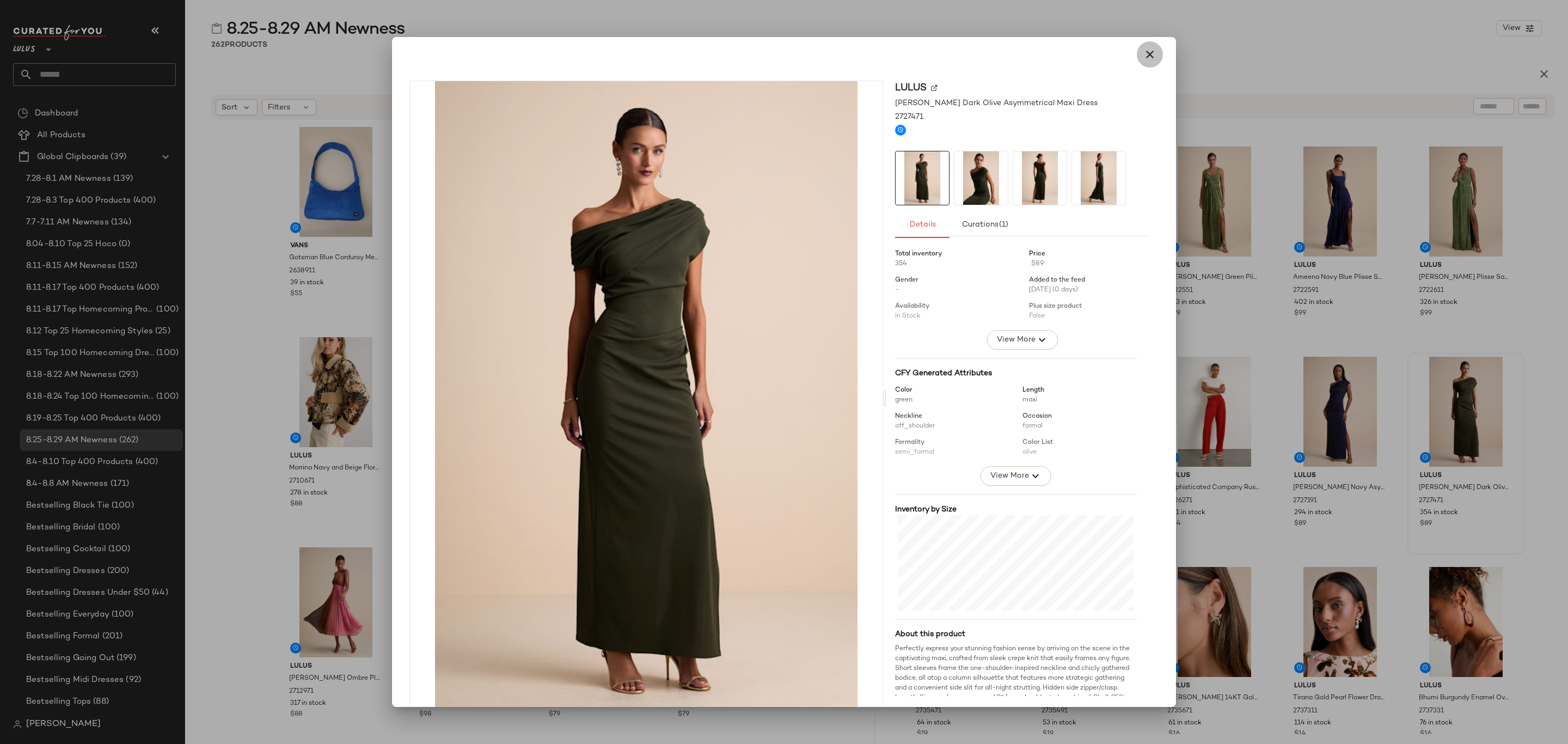
click at [1145, 59] on icon "button" at bounding box center [1150, 54] width 13 height 13
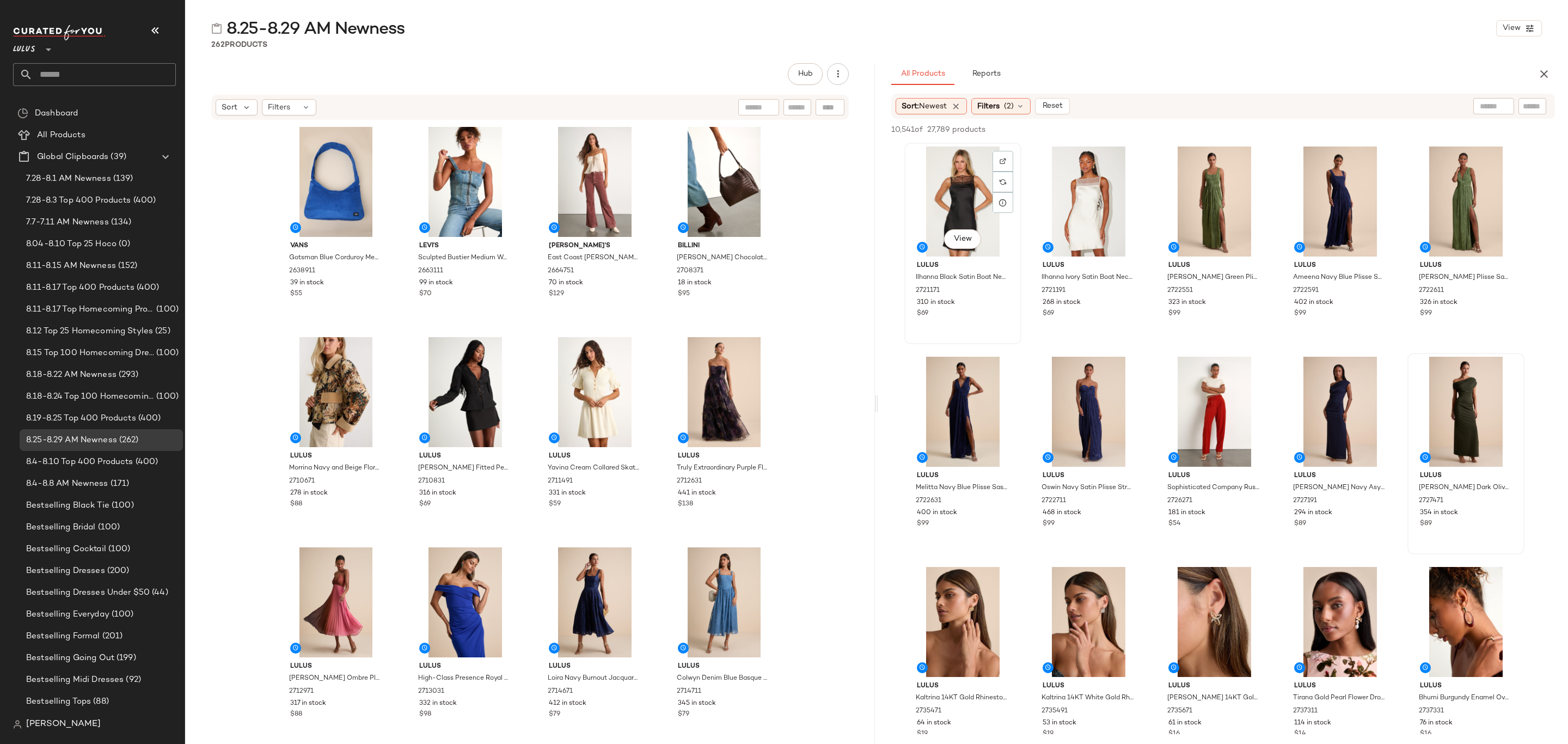
click at [925, 204] on div "View" at bounding box center [963, 202] width 109 height 110
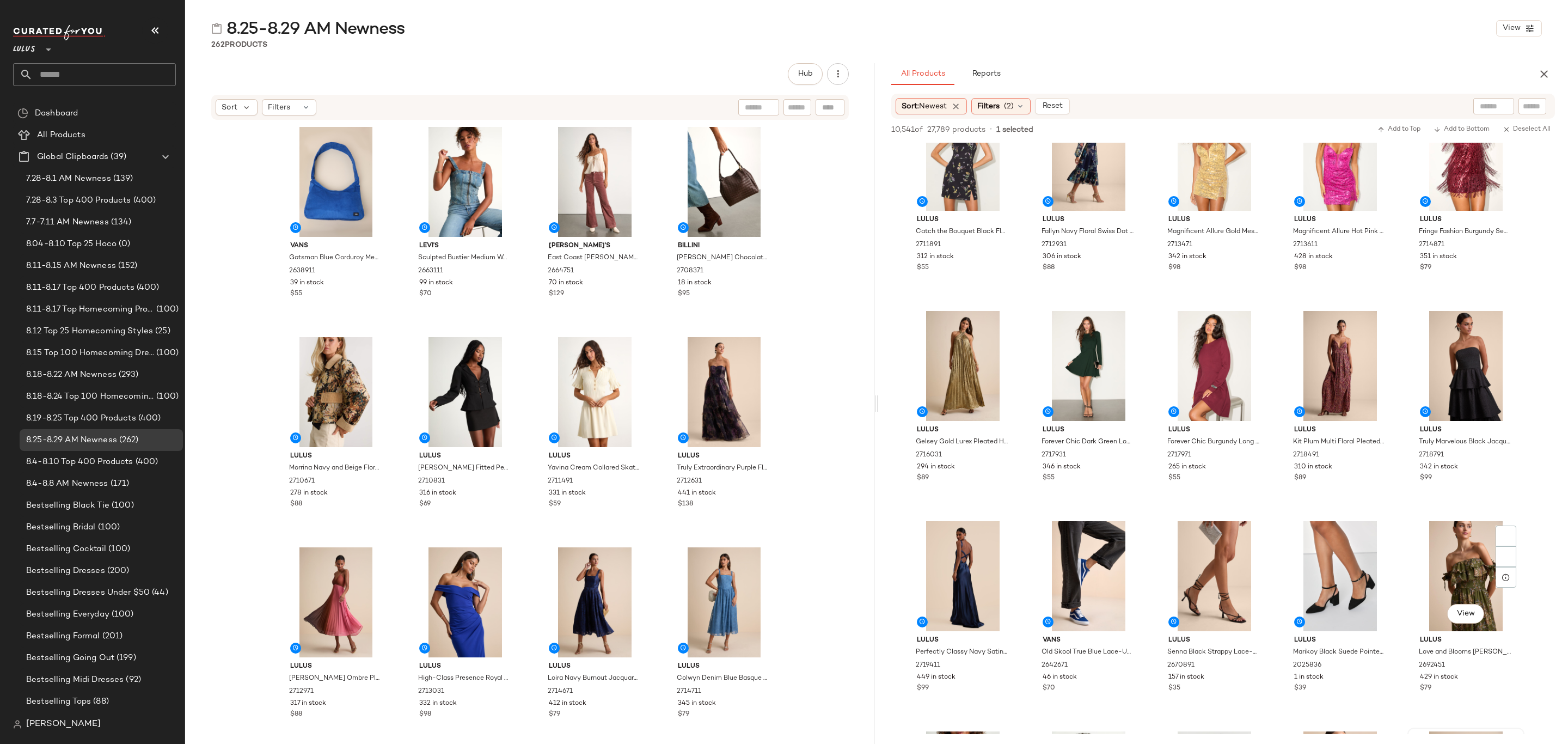
scroll to position [1471, 0]
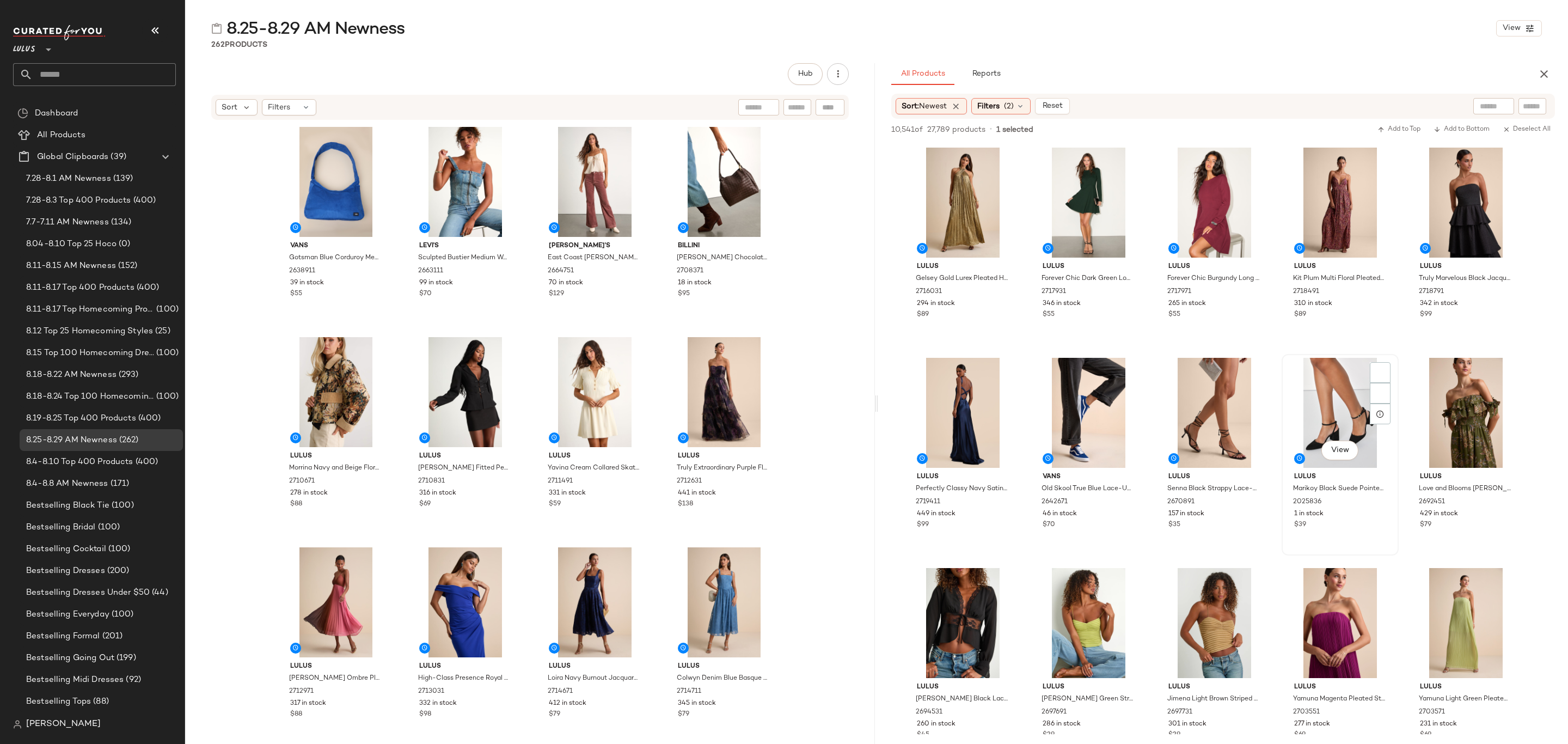
click at [1345, 534] on div "View Lulus Marikoy Black Suede Pointed-Toe Ankle Strap Heels 2025836 1 in stock…" at bounding box center [1341, 455] width 115 height 199
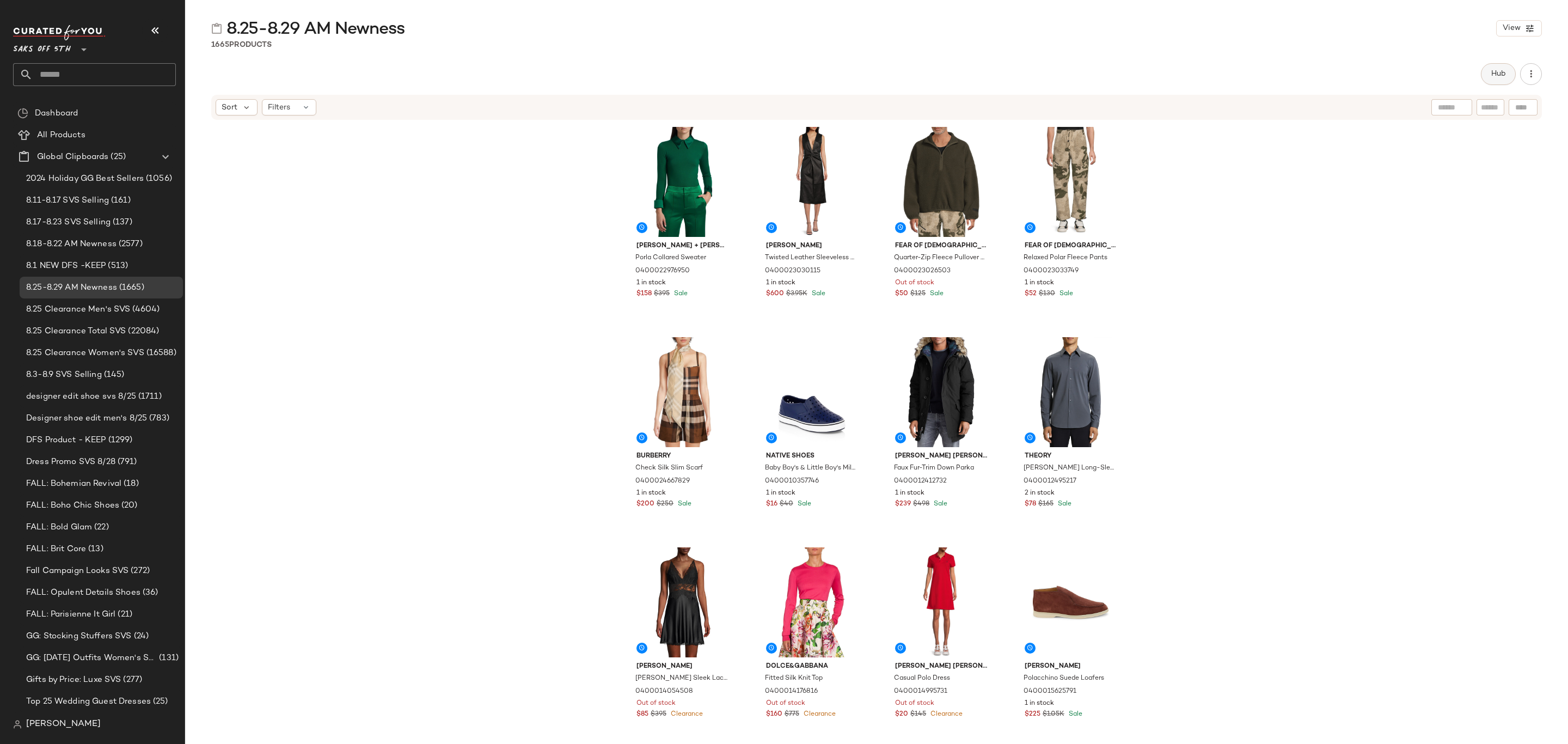
click at [1511, 70] on button "Hub" at bounding box center [1498, 74] width 35 height 22
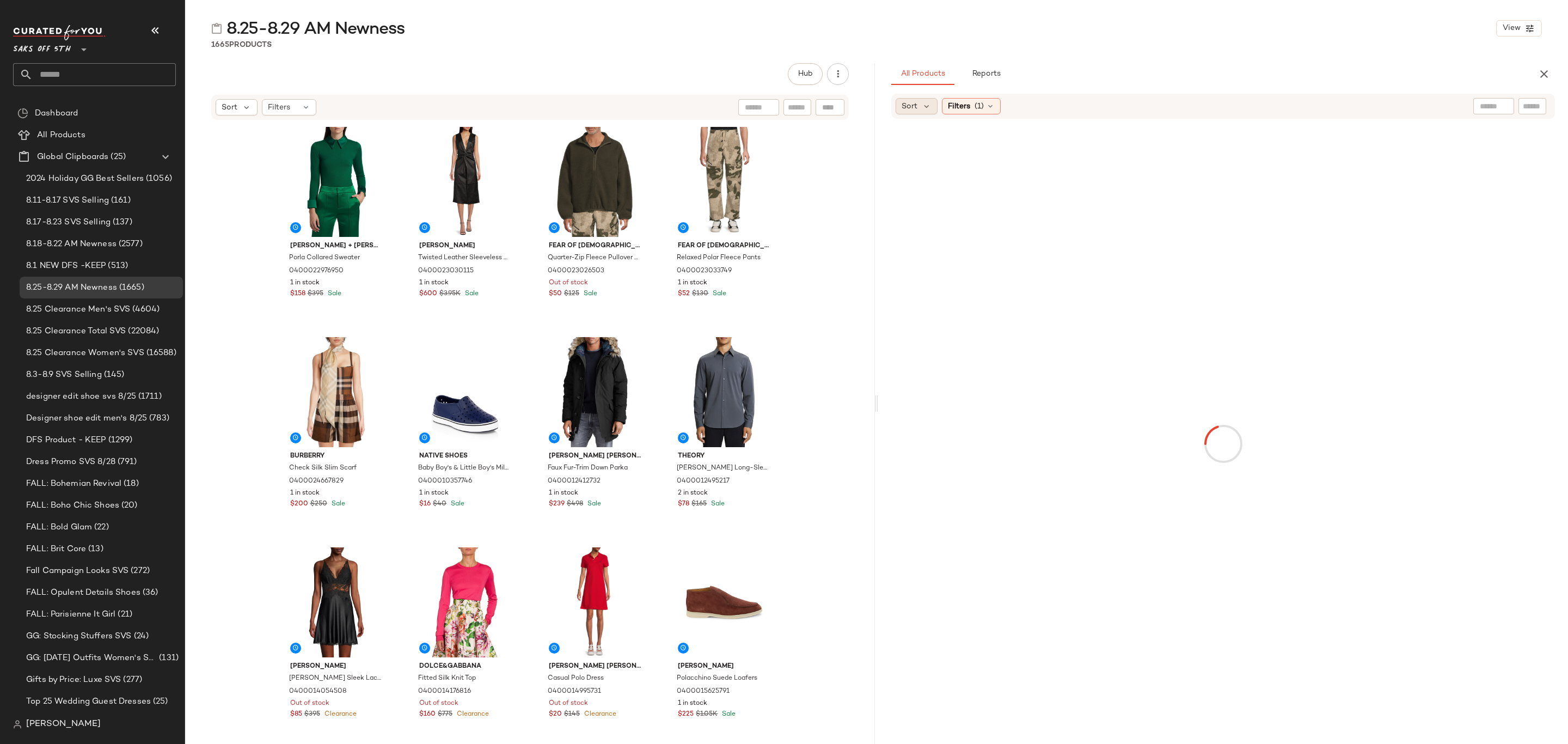
click at [917, 105] on span "Sort" at bounding box center [910, 106] width 16 height 12
click at [926, 133] on span "Newest" at bounding box center [936, 135] width 28 height 12
click at [967, 103] on div "Sort: Newest" at bounding box center [931, 106] width 72 height 17
click at [982, 108] on span "Filters" at bounding box center [988, 106] width 23 height 12
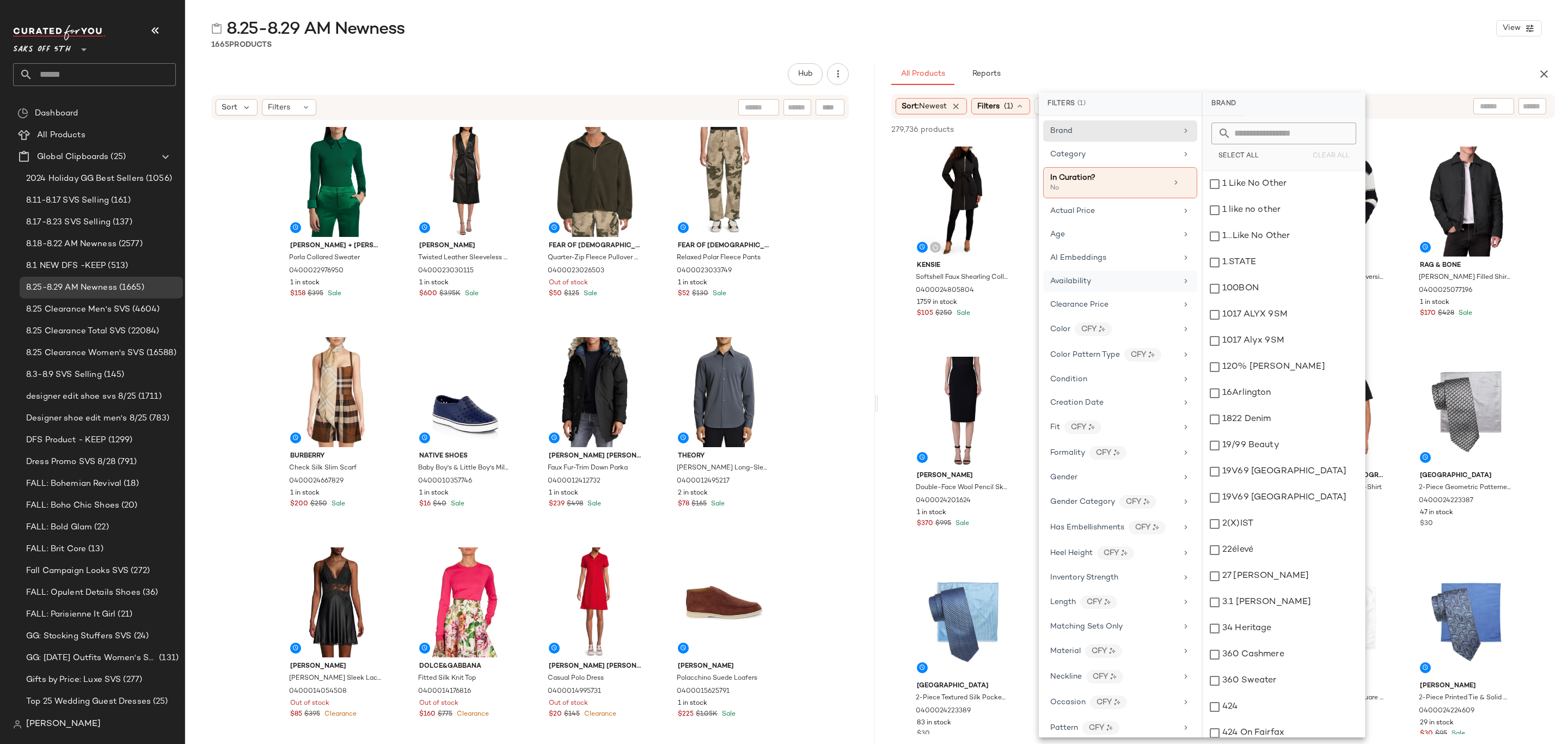
click at [1120, 285] on div "Availability" at bounding box center [1114, 281] width 127 height 12
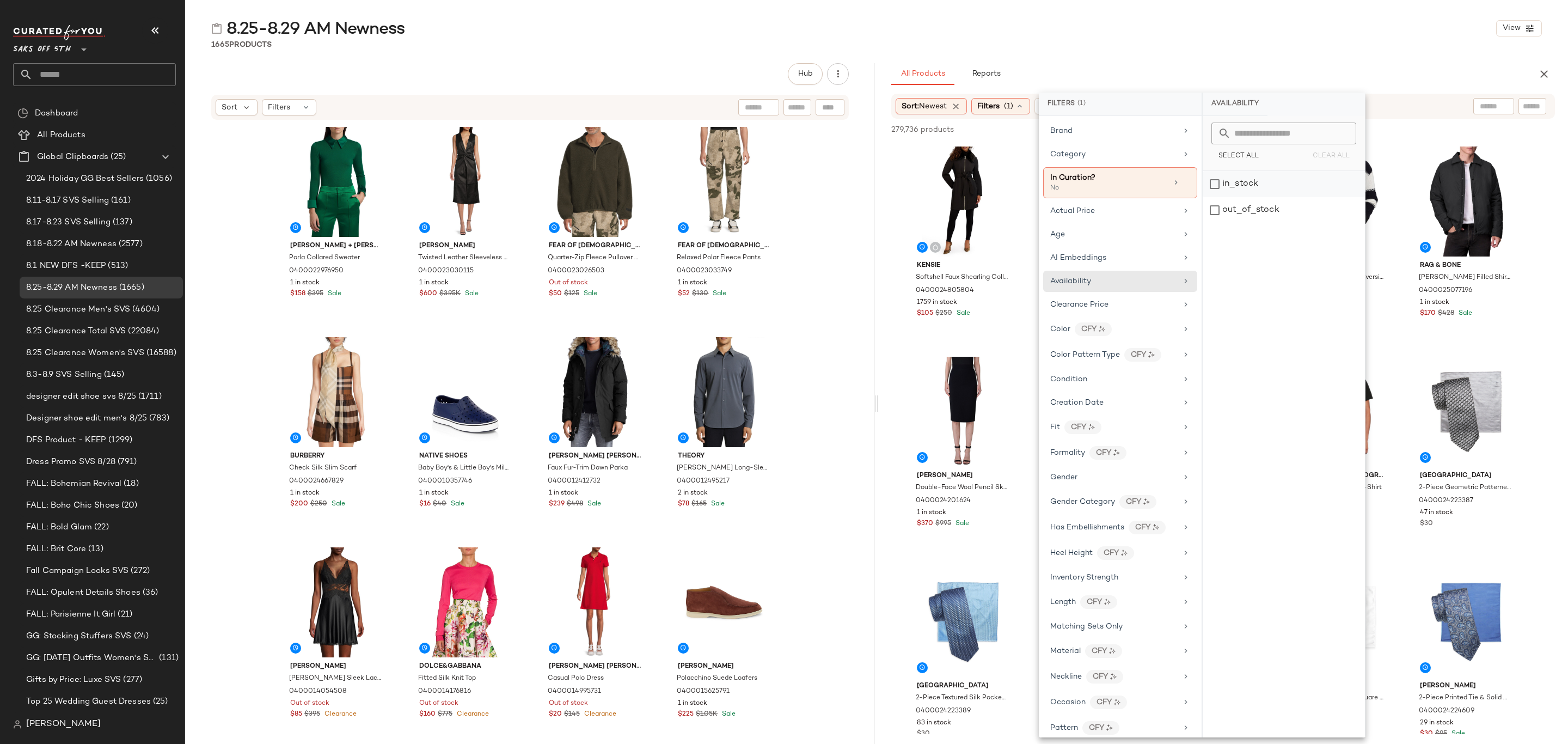
click at [1240, 197] on div "in_stock" at bounding box center [1284, 210] width 162 height 26
click at [1299, 52] on div "8.25-8.29 AM Newness View 1665 Products Hub Sort Filters Alice + Olivia Porla C…" at bounding box center [877, 381] width 1383 height 727
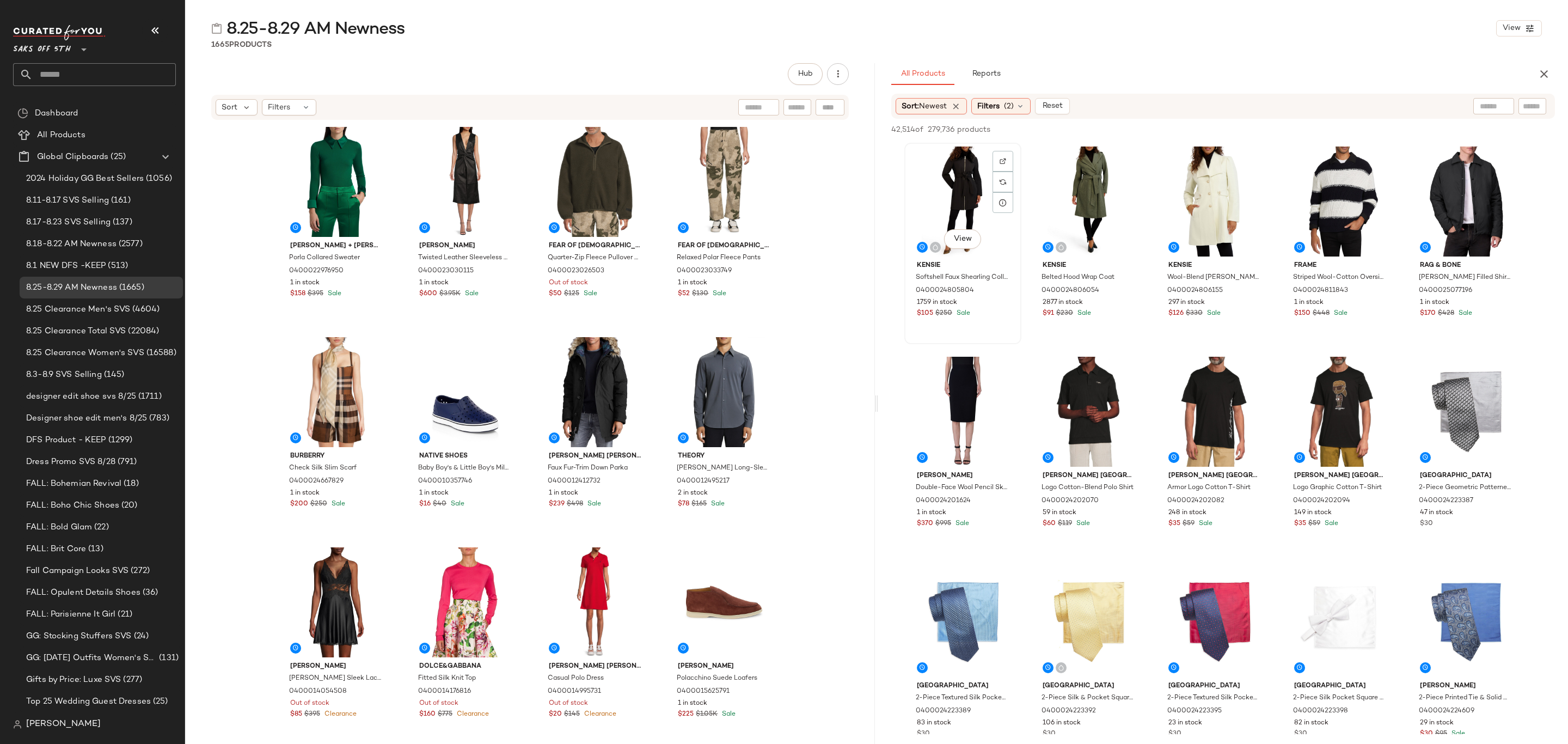
click at [923, 188] on div "View" at bounding box center [963, 202] width 109 height 110
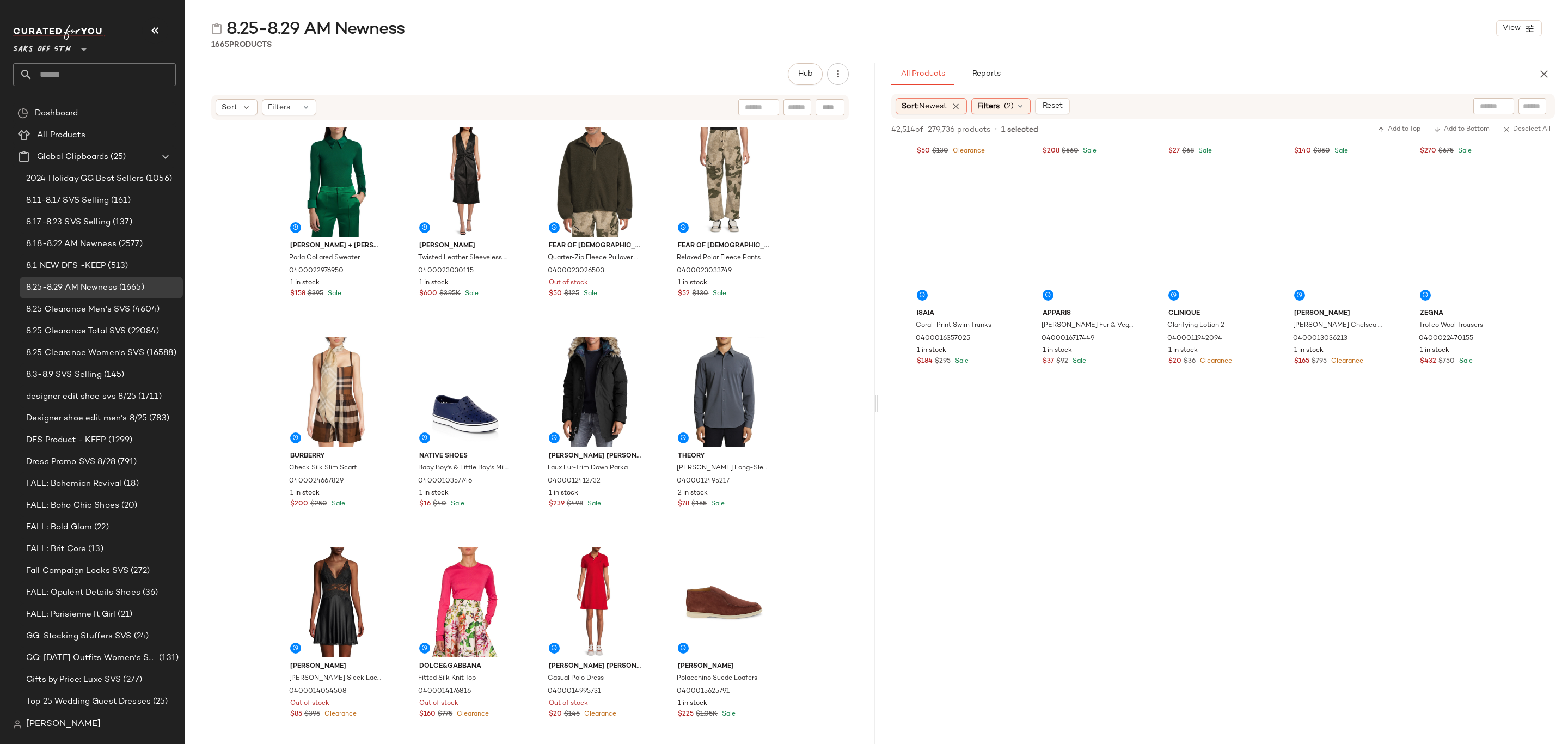
scroll to position [24924, 0]
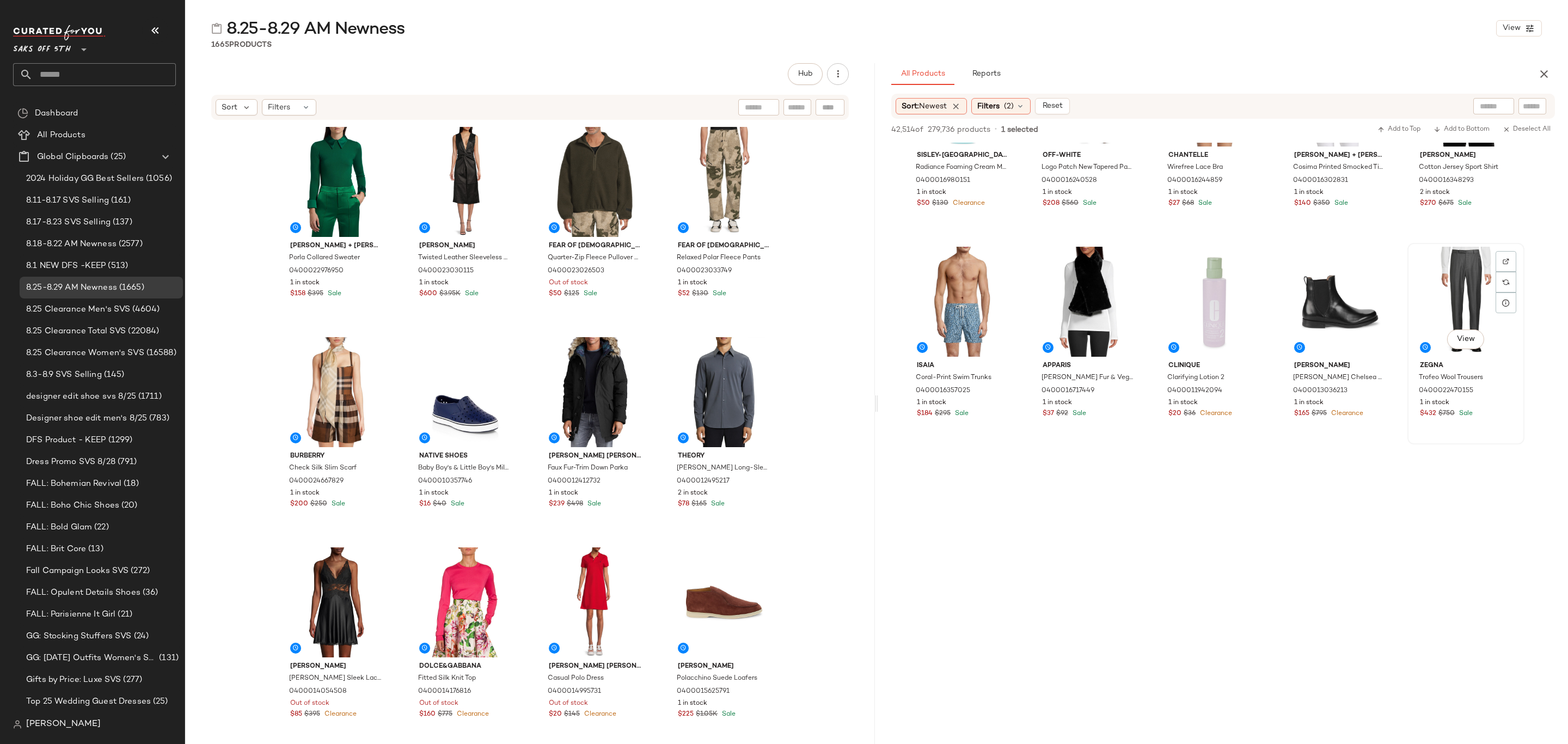
click at [1476, 404] on div "1 in stock" at bounding box center [1466, 403] width 92 height 10
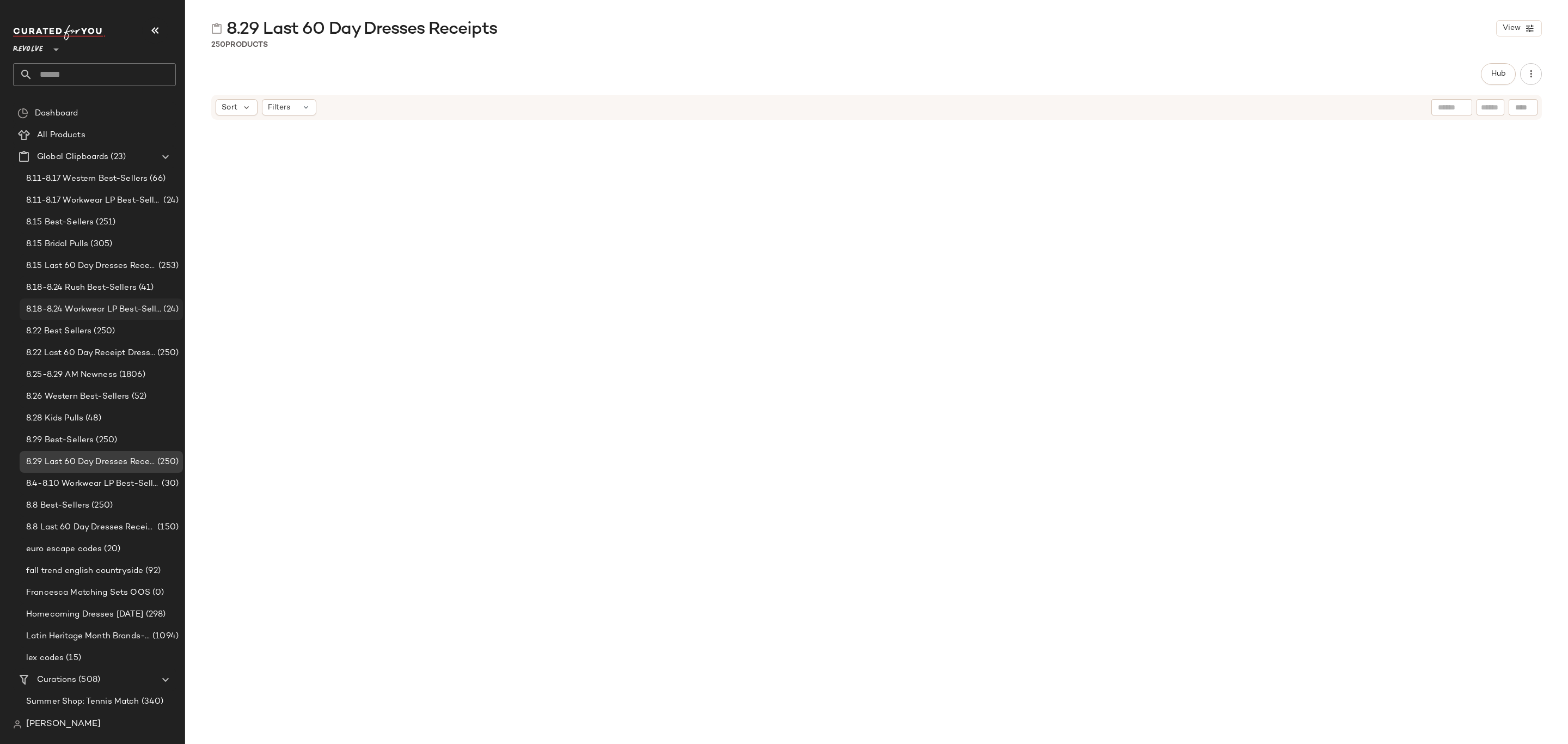
scroll to position [2052, 0]
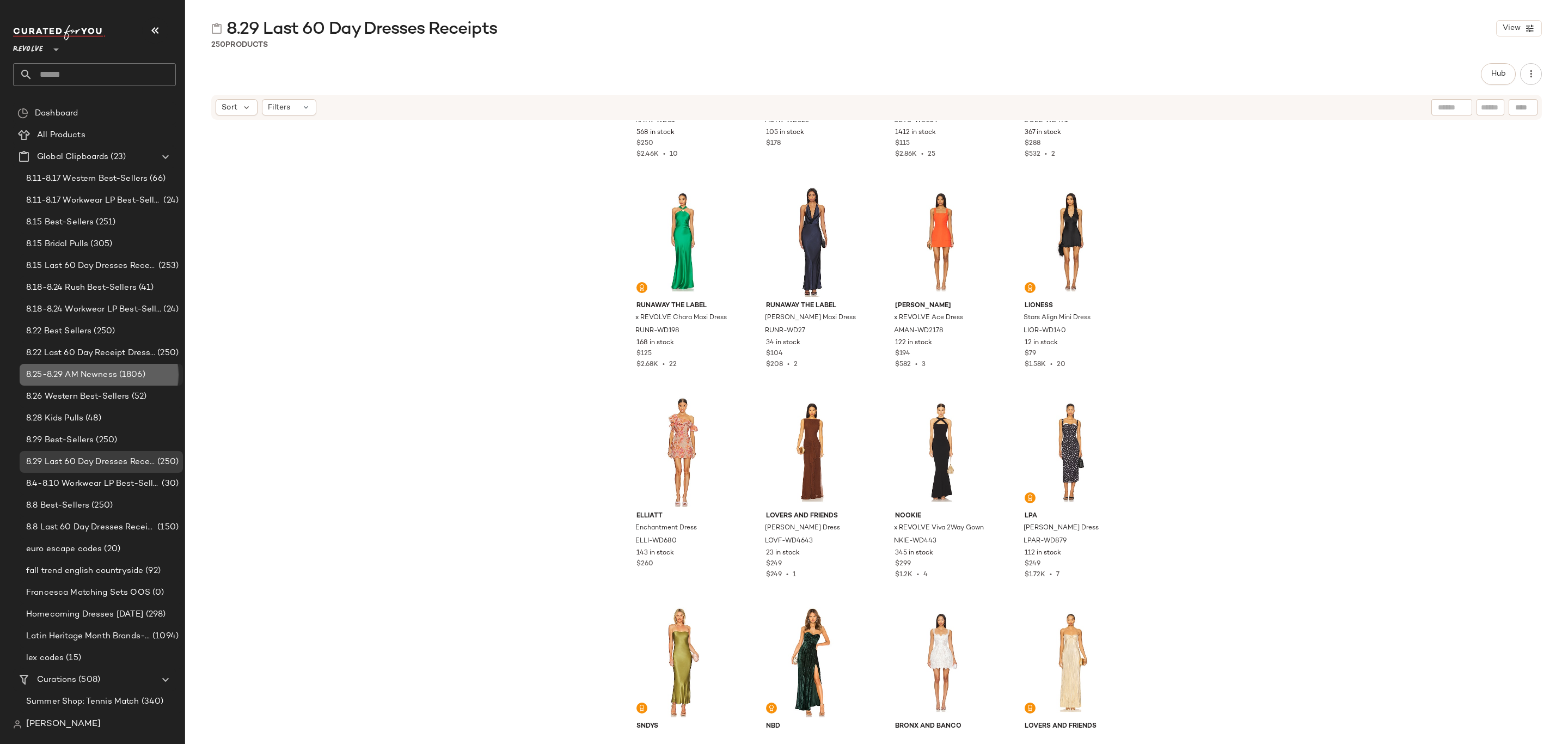
click at [117, 370] on span "(1806)" at bounding box center [131, 375] width 28 height 12
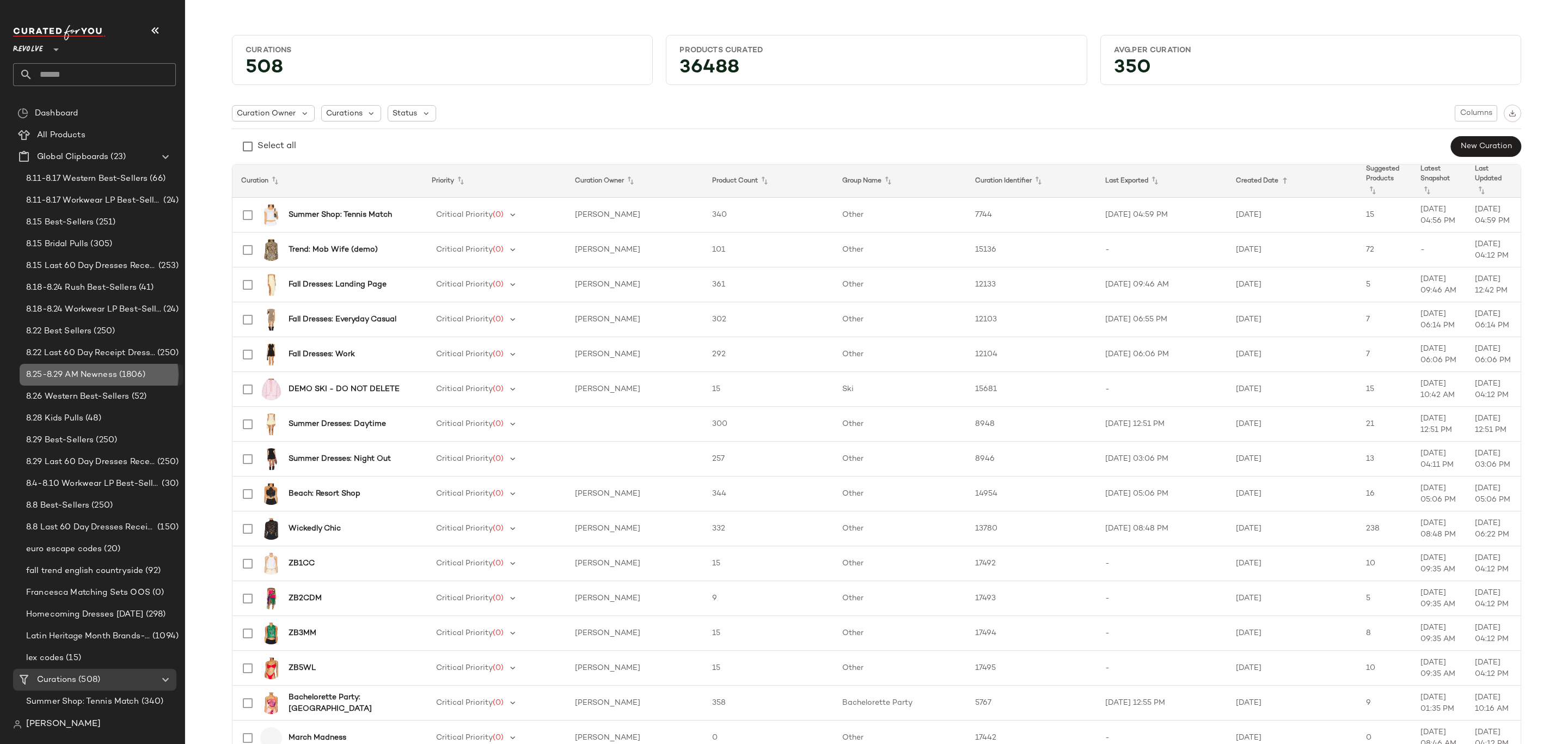
click at [95, 368] on div "8.25-8.29 AM Newness (1806)" at bounding box center [101, 375] width 163 height 22
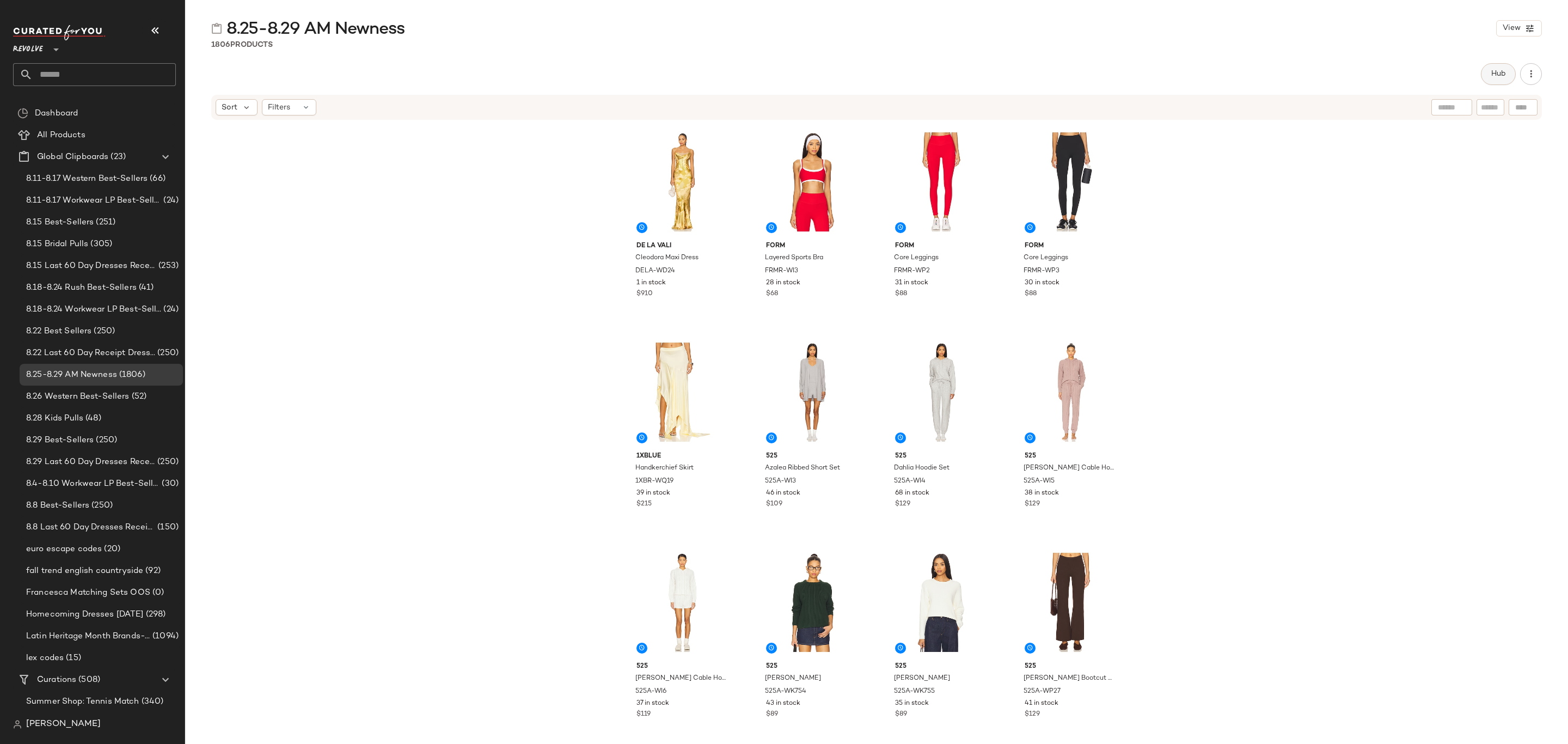
click at [1485, 71] on button "Hub" at bounding box center [1498, 74] width 35 height 22
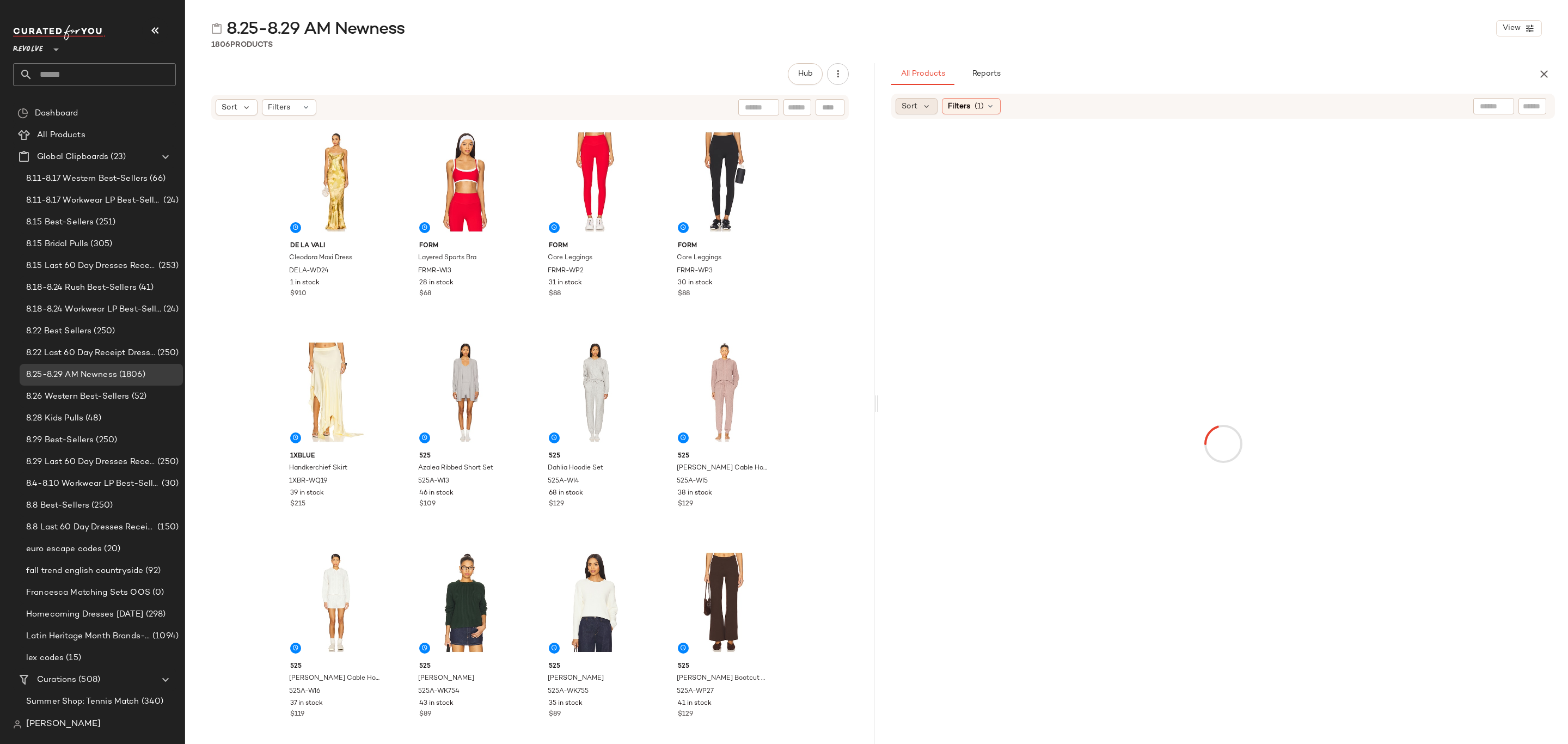
click at [910, 103] on span "Sort" at bounding box center [910, 106] width 16 height 12
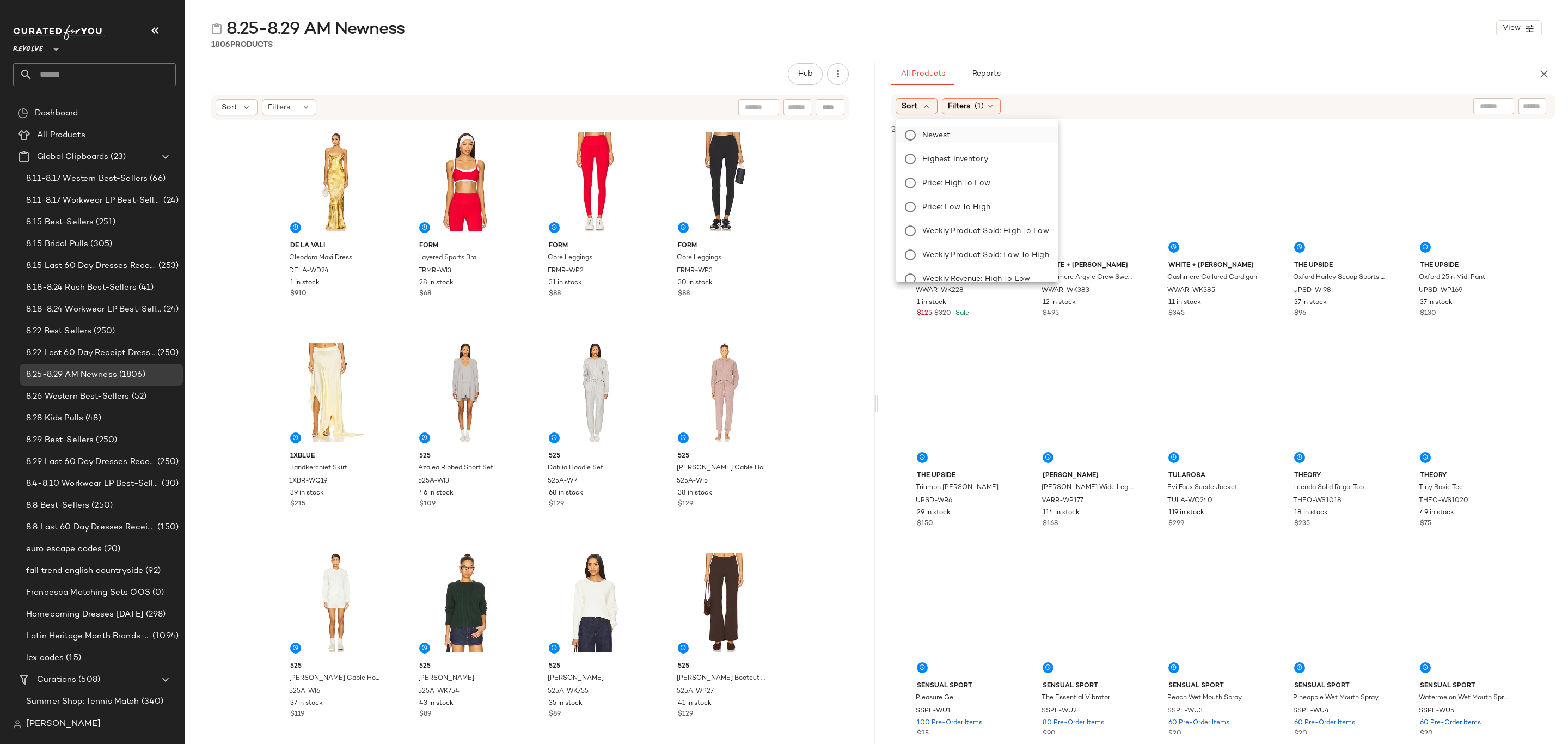
click at [930, 136] on span "Newest" at bounding box center [936, 135] width 28 height 12
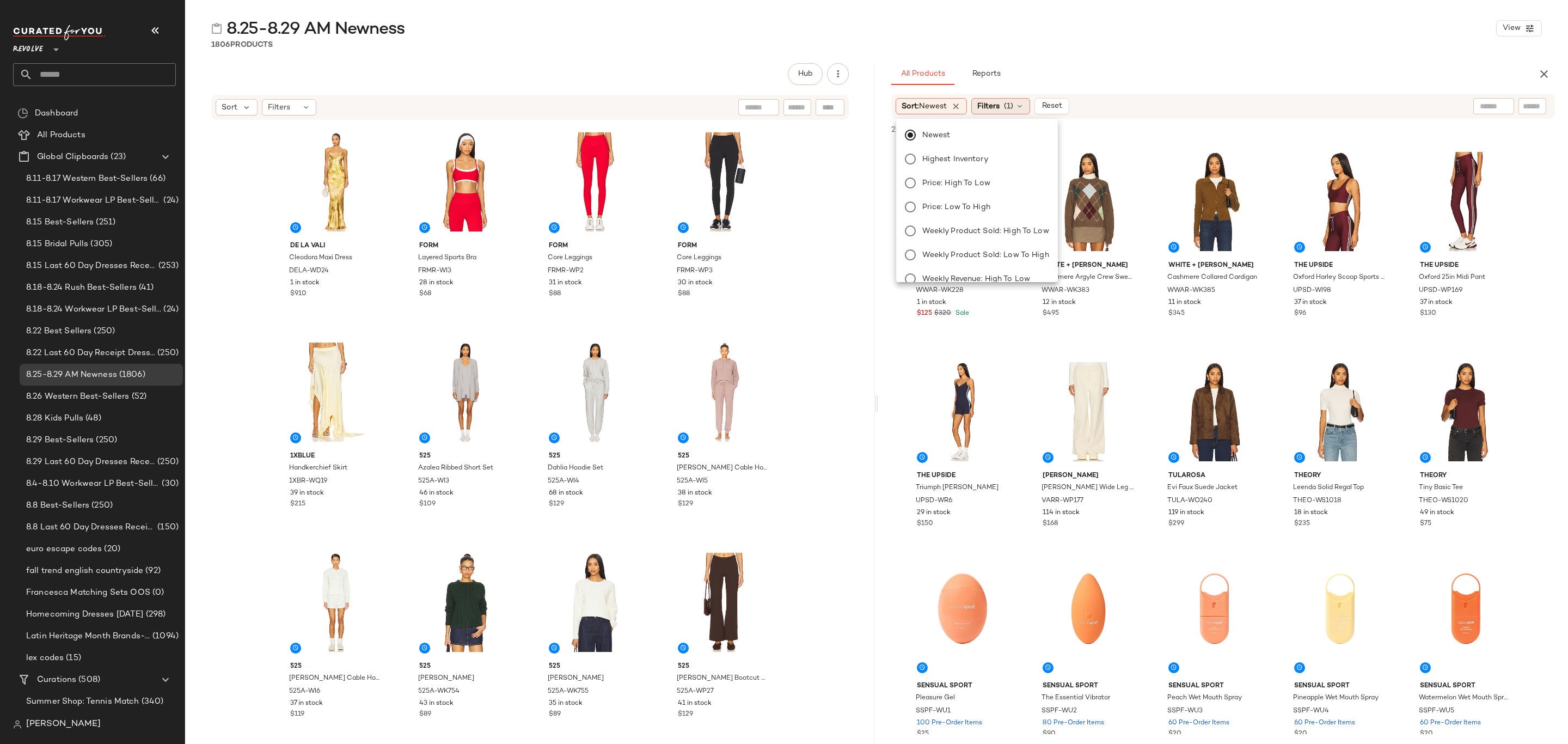
click at [1013, 103] on span "(1)" at bounding box center [1008, 106] width 9 height 12
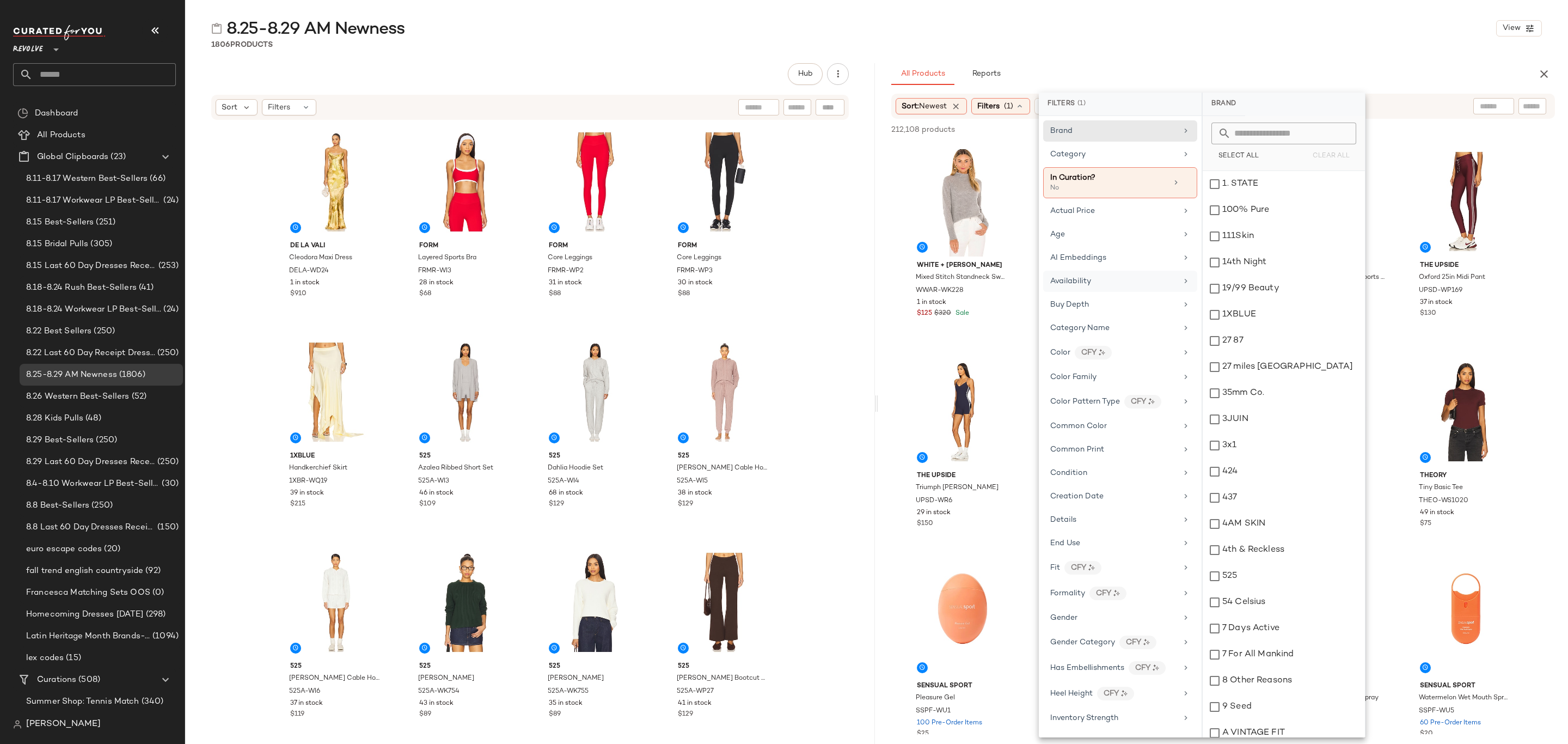
drag, startPoint x: 1105, startPoint y: 286, endPoint x: 1149, endPoint y: 285, distance: 44.0
click at [1106, 286] on div "Availability" at bounding box center [1114, 281] width 127 height 12
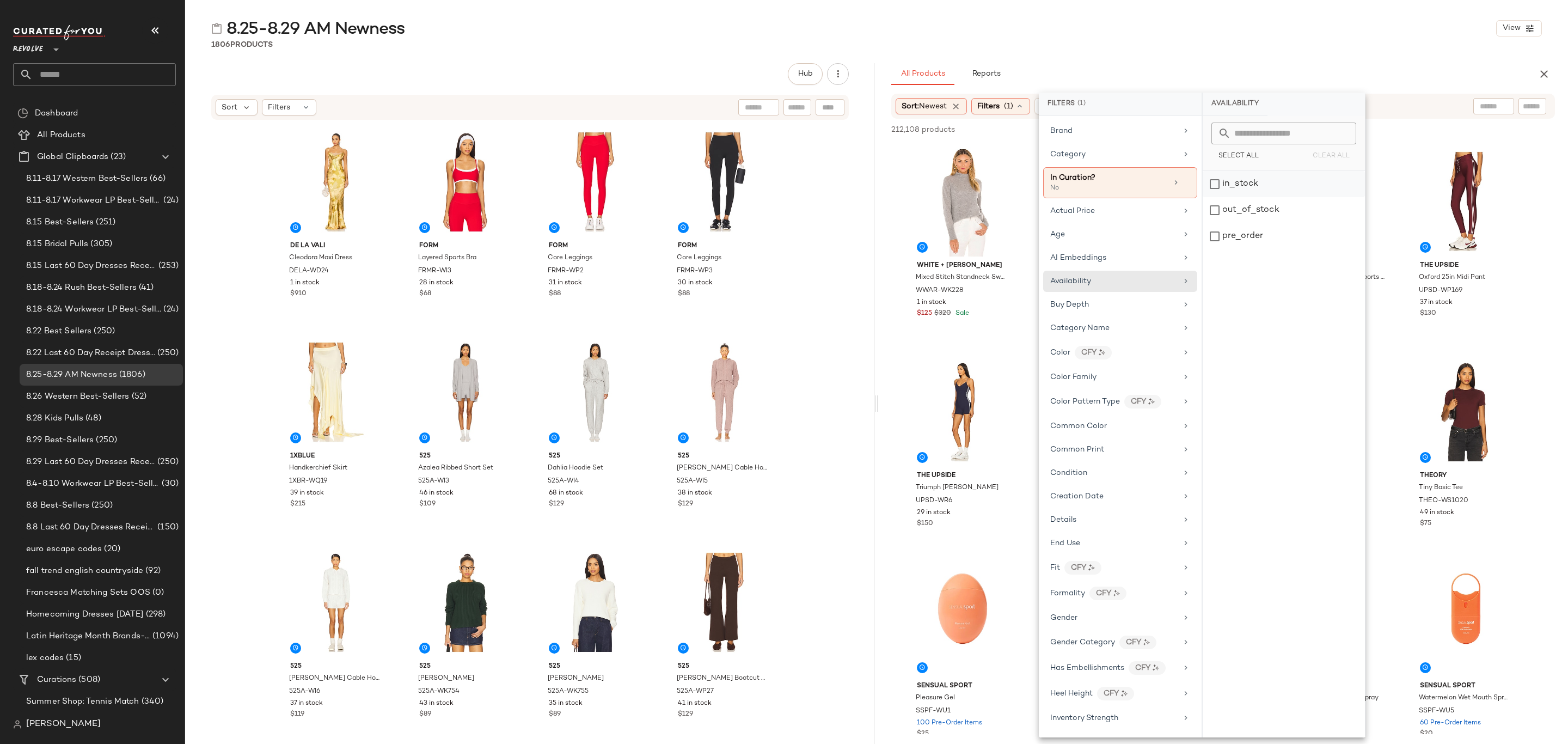
click at [1232, 197] on div "in_stock" at bounding box center [1284, 210] width 162 height 26
click at [1247, 232] on div "pre_order" at bounding box center [1284, 236] width 162 height 26
click at [1098, 634] on div "Gender" at bounding box center [1114, 628] width 127 height 12
click at [1234, 197] on div "female" at bounding box center [1284, 210] width 162 height 26
click at [1093, 240] on div "Age" at bounding box center [1114, 234] width 127 height 12
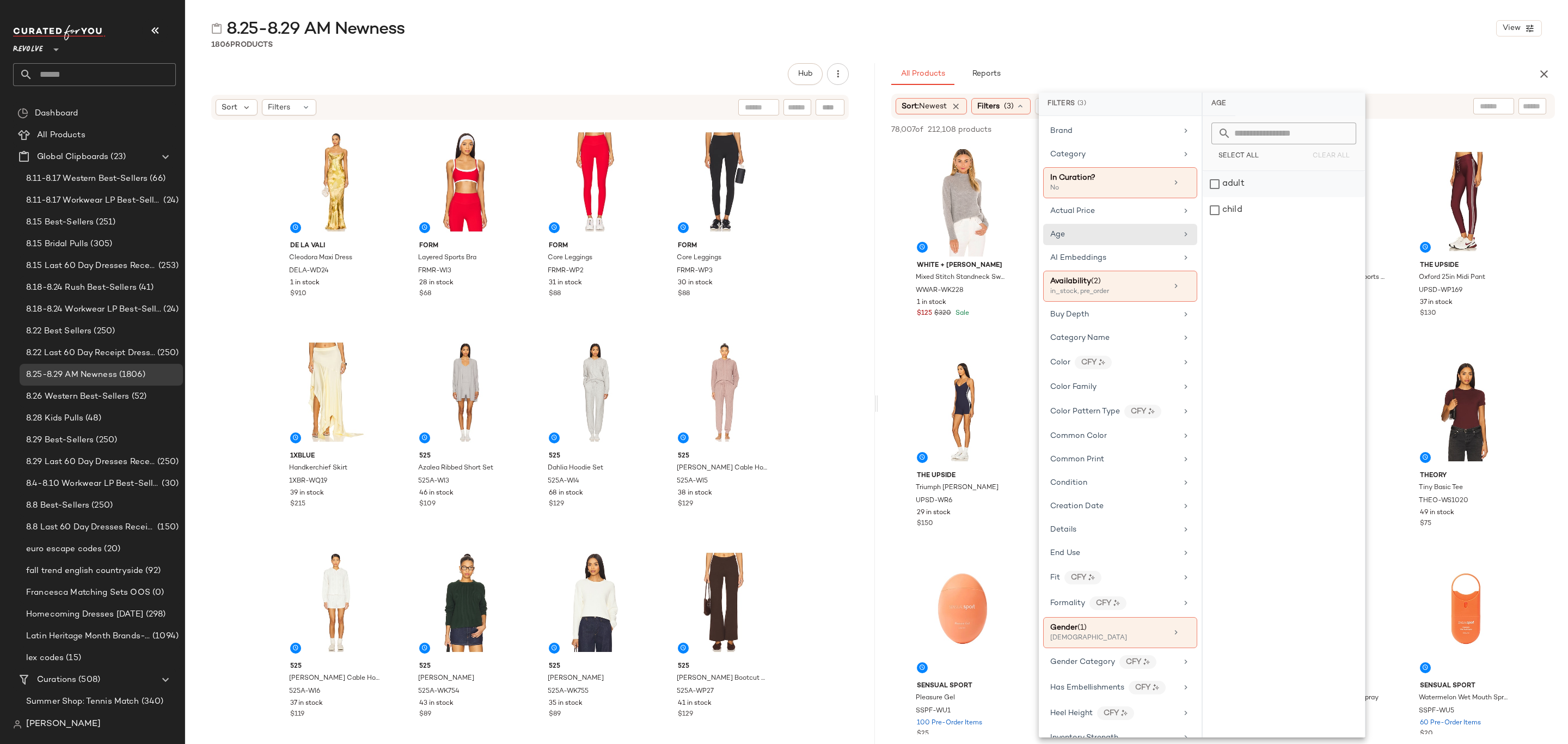
click at [1243, 197] on div "adult" at bounding box center [1284, 210] width 162 height 26
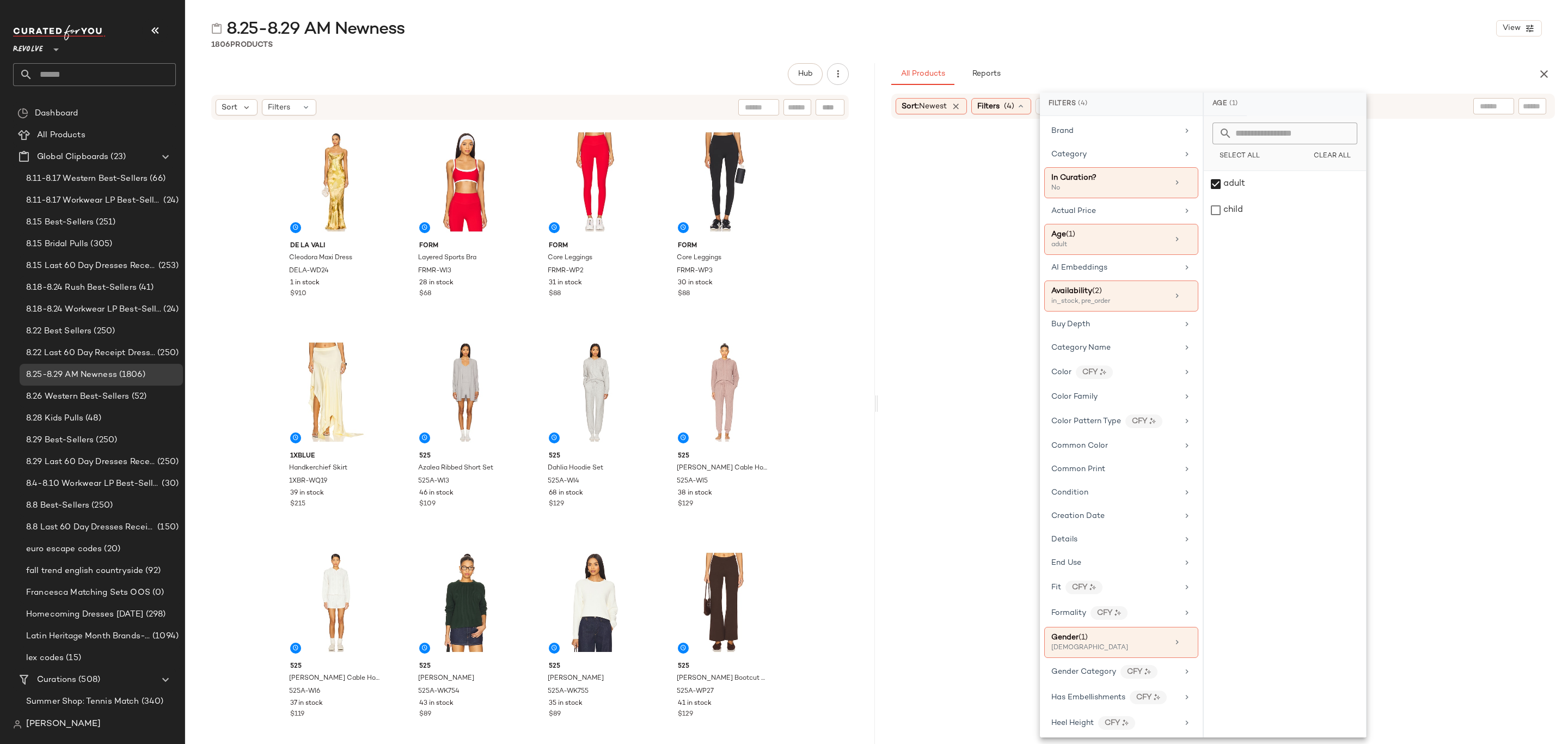
click at [1227, 33] on div "8.25-8.29 AM Newness View" at bounding box center [877, 28] width 1383 height 22
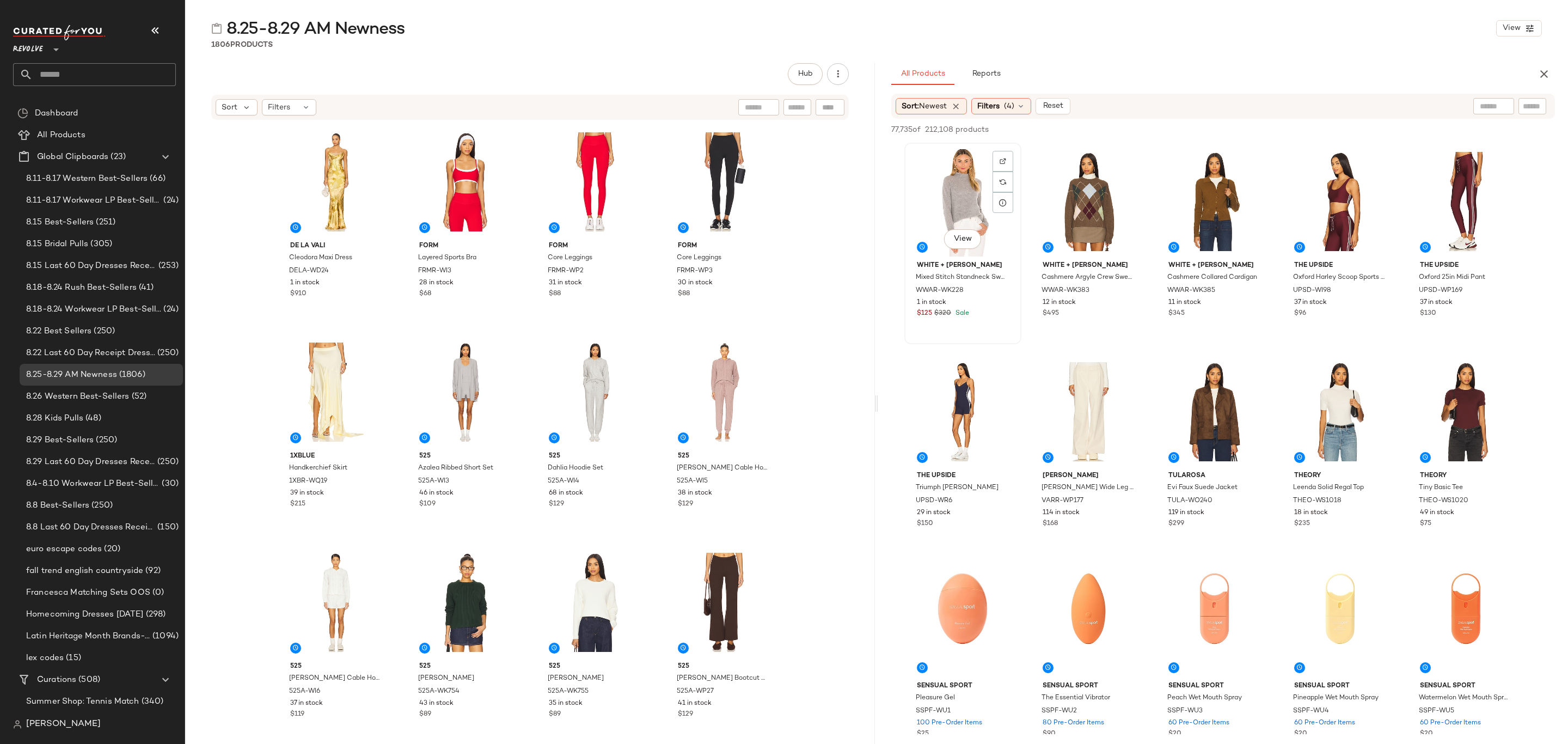
click at [946, 159] on div "View" at bounding box center [963, 202] width 109 height 110
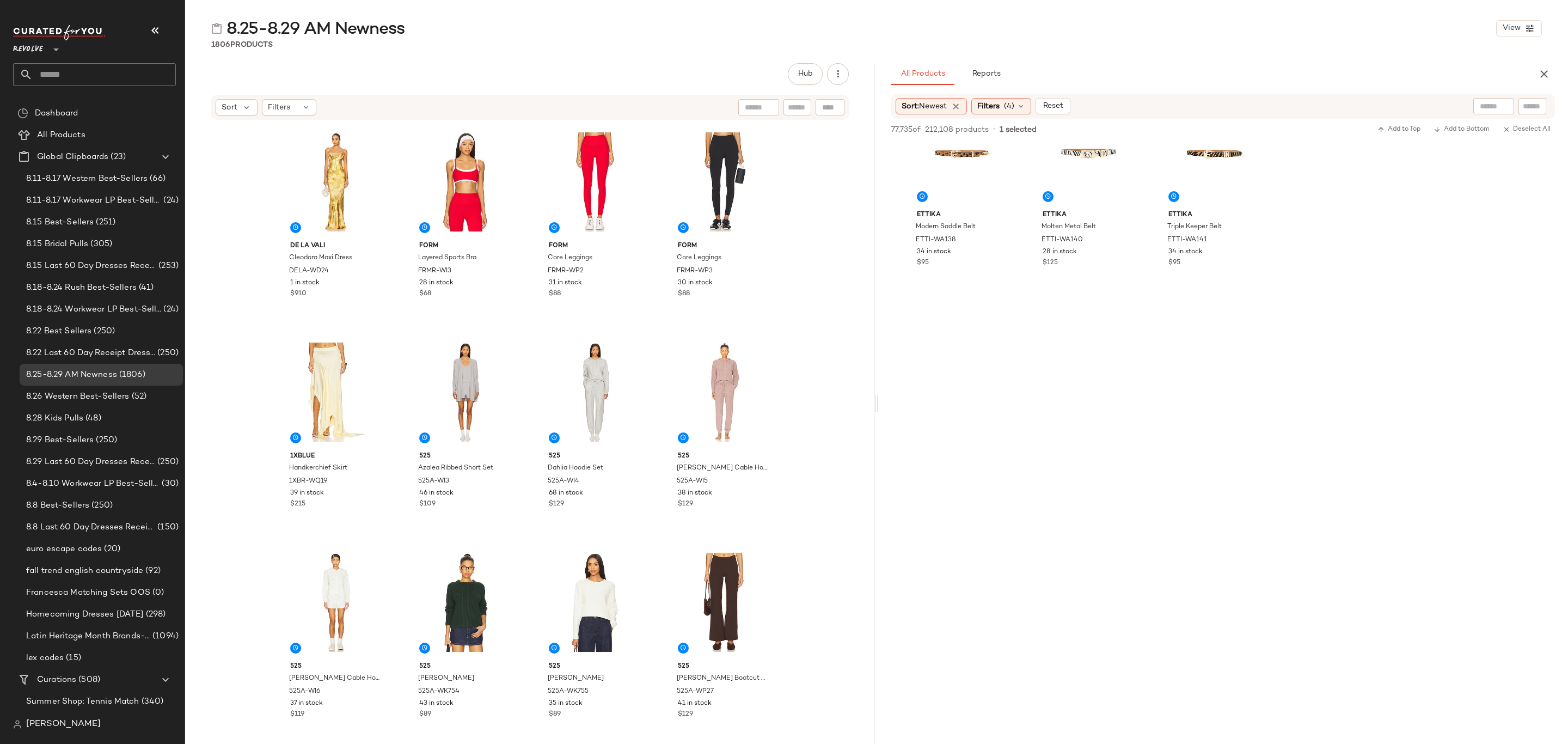
scroll to position [5965, 0]
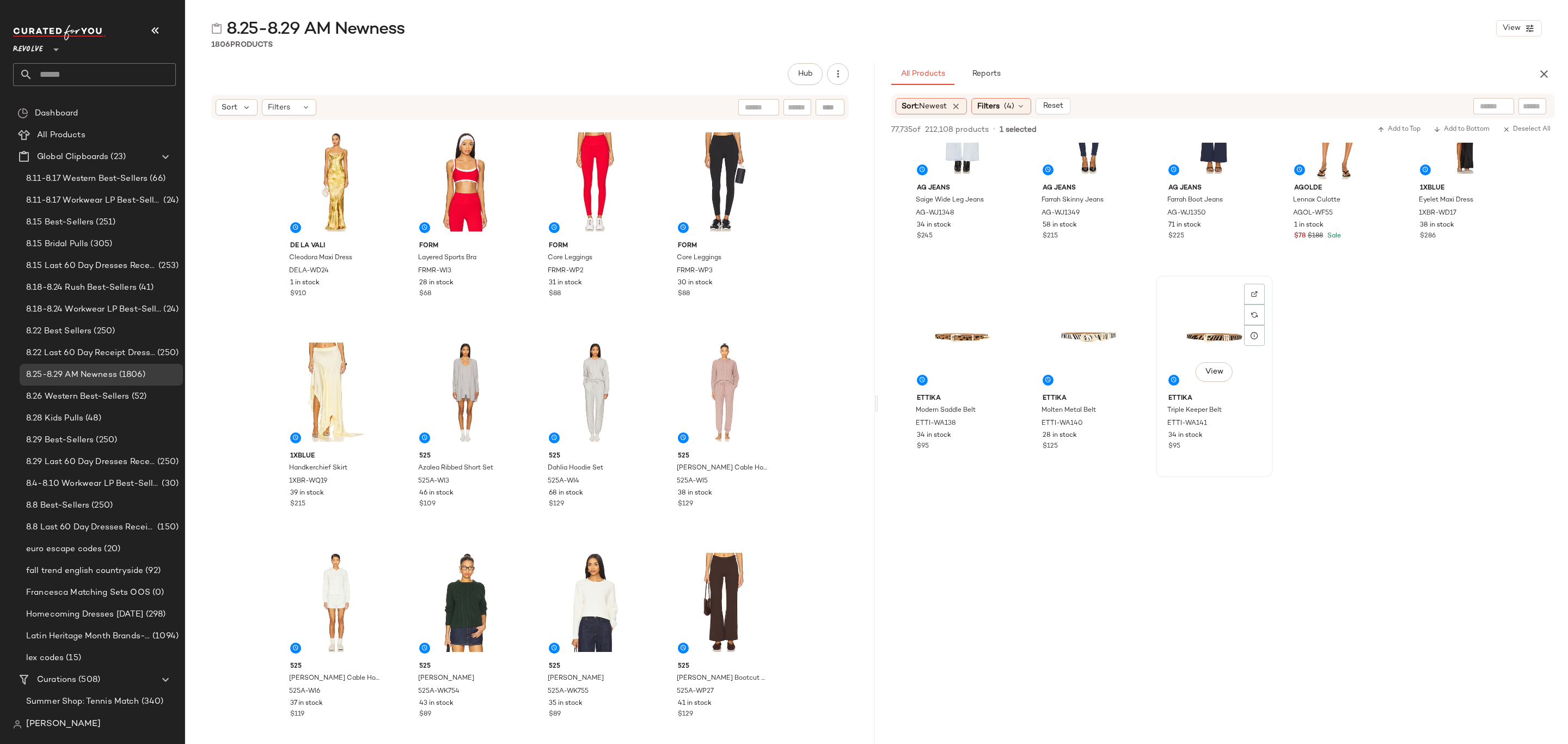
click at [1241, 443] on div "$95" at bounding box center [1215, 447] width 92 height 10
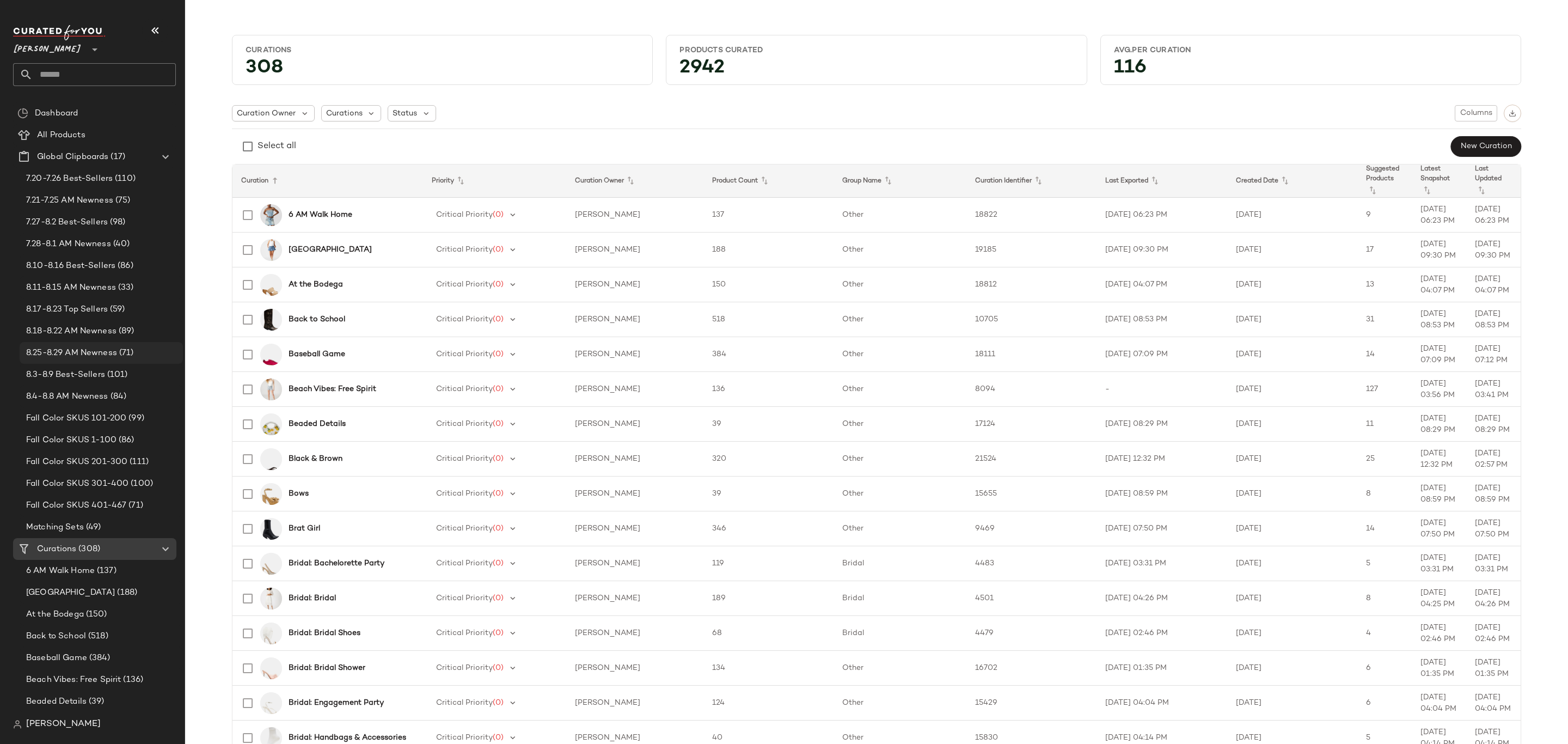
click at [108, 360] on div "8.25-8.29 AM Newness (71)" at bounding box center [101, 353] width 163 height 22
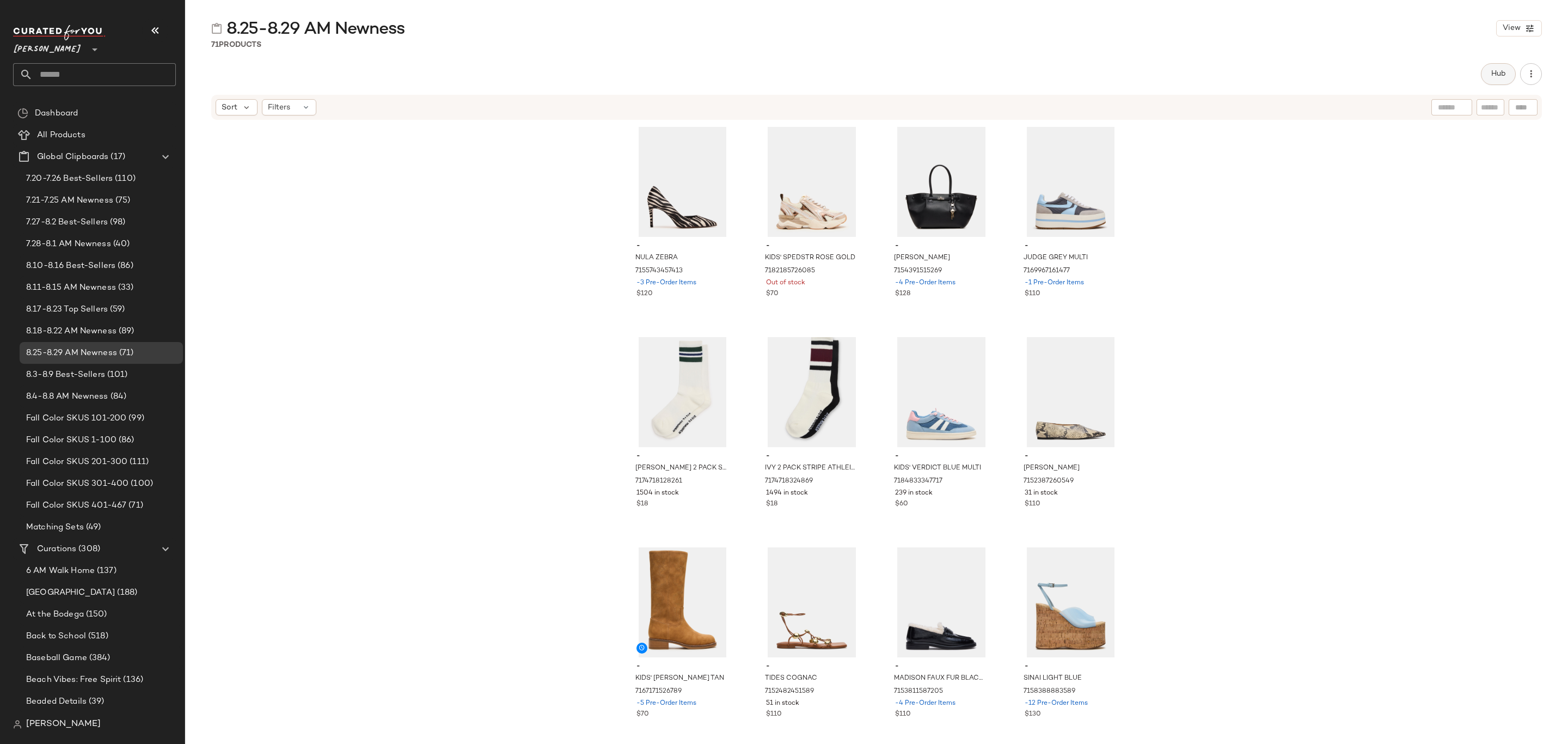
click at [1498, 66] on button "Hub" at bounding box center [1498, 74] width 35 height 22
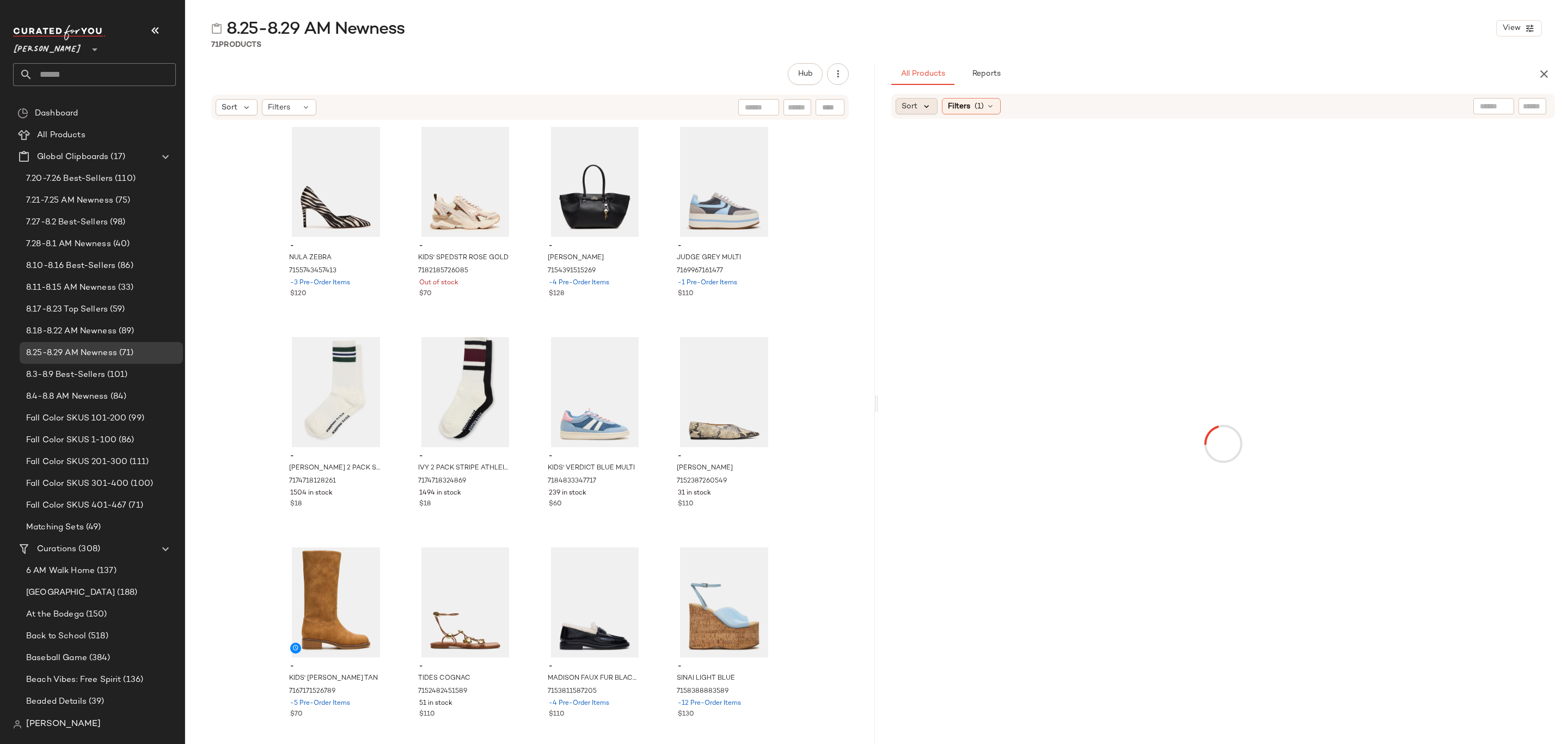
click at [922, 111] on icon at bounding box center [926, 106] width 10 height 10
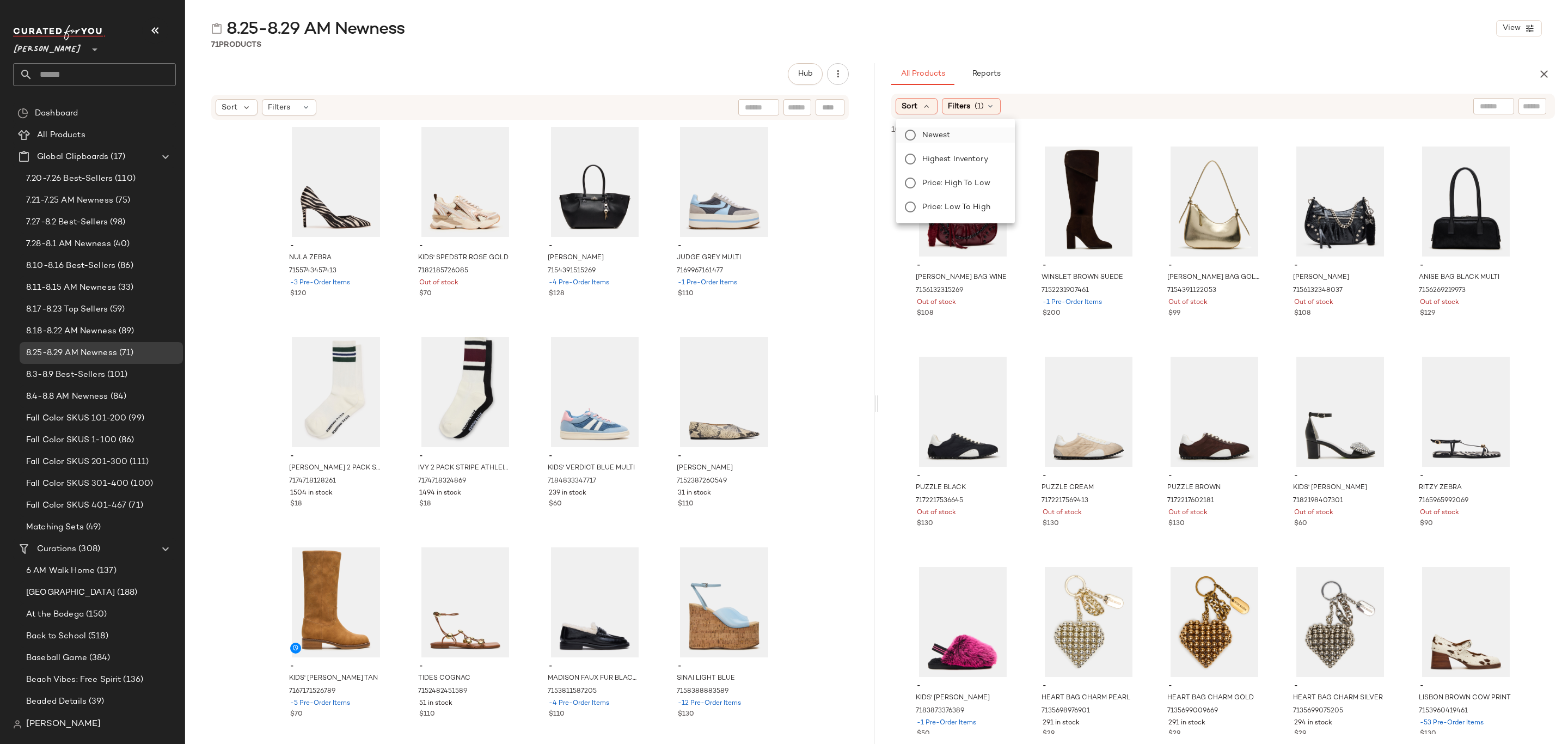
click at [936, 131] on span "Newest" at bounding box center [936, 135] width 28 height 12
click at [1000, 101] on span "Filters" at bounding box center [988, 106] width 23 height 12
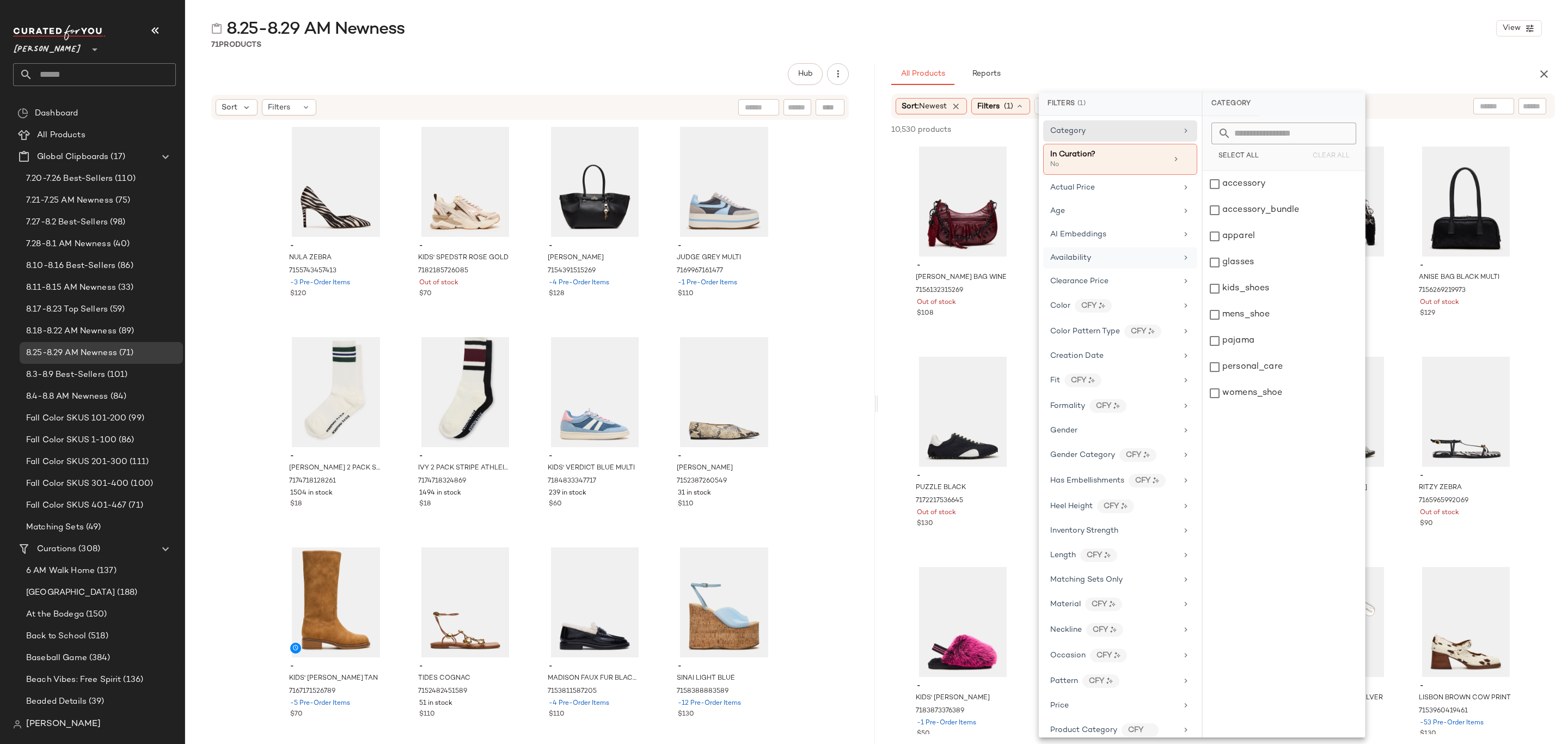
click at [1134, 258] on div "Availability" at bounding box center [1114, 258] width 127 height 12
click at [1243, 197] on div "in_stock" at bounding box center [1284, 210] width 162 height 26
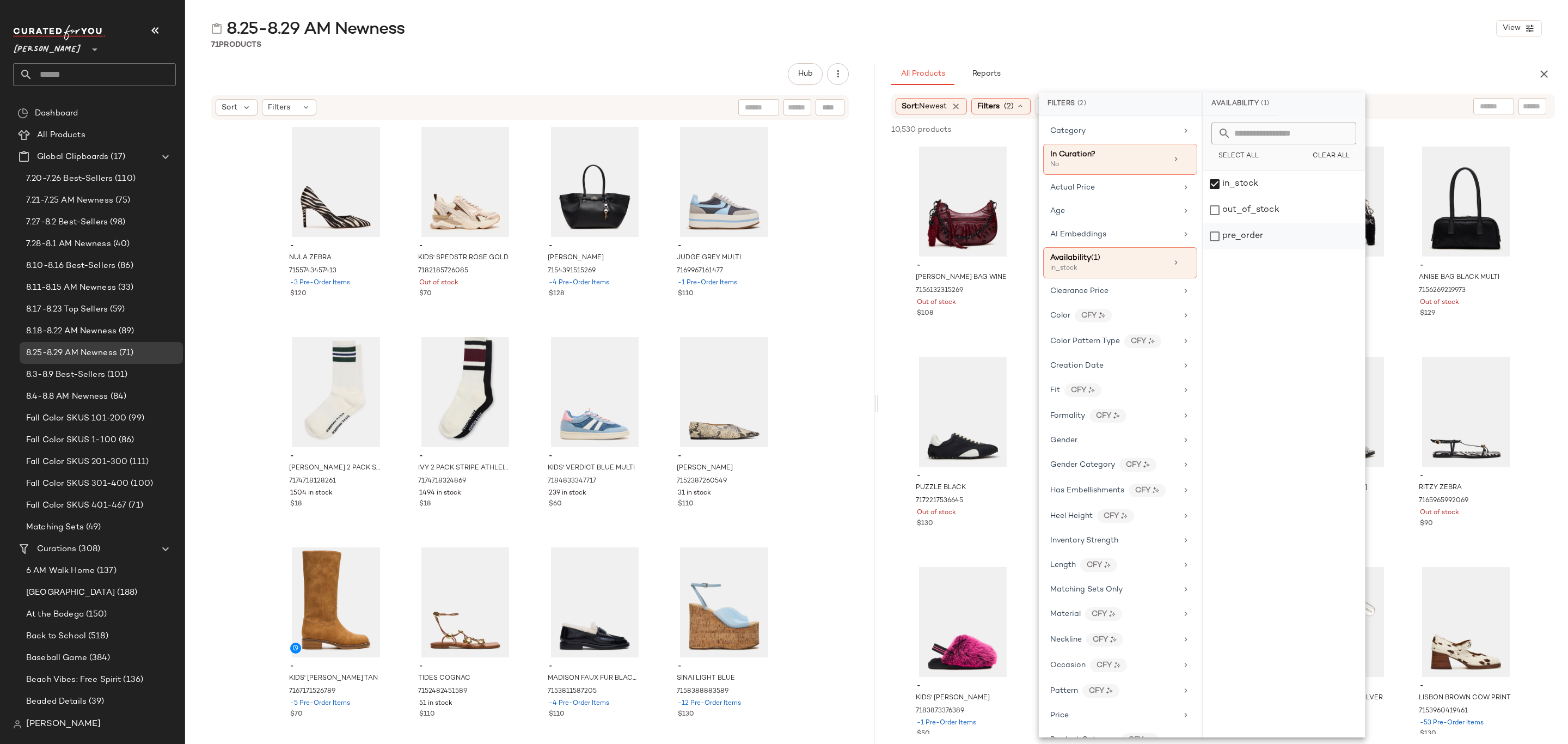
click at [1252, 229] on div "pre_order" at bounding box center [1284, 236] width 162 height 26
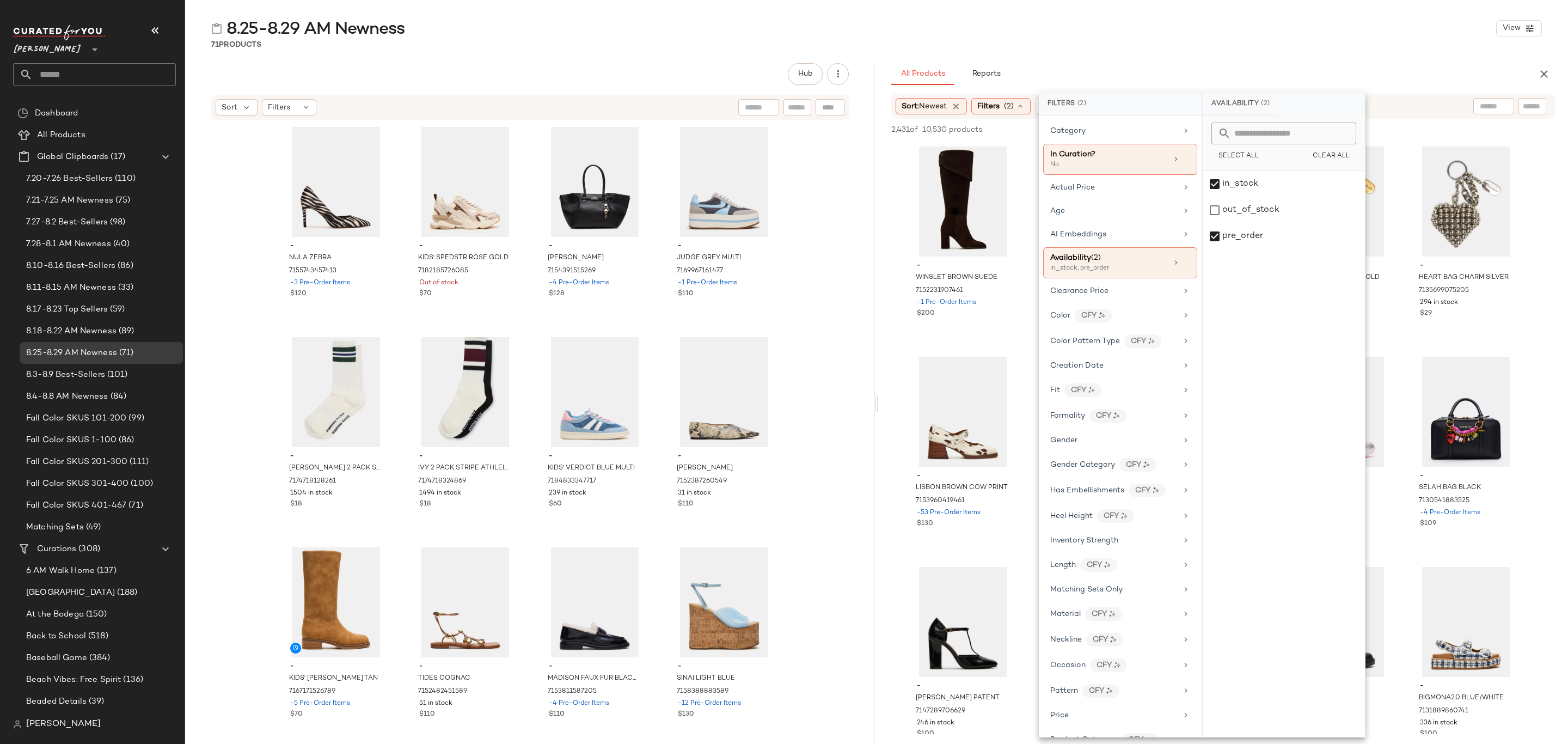
click at [1294, 40] on div "71 Products" at bounding box center [877, 45] width 1383 height 11
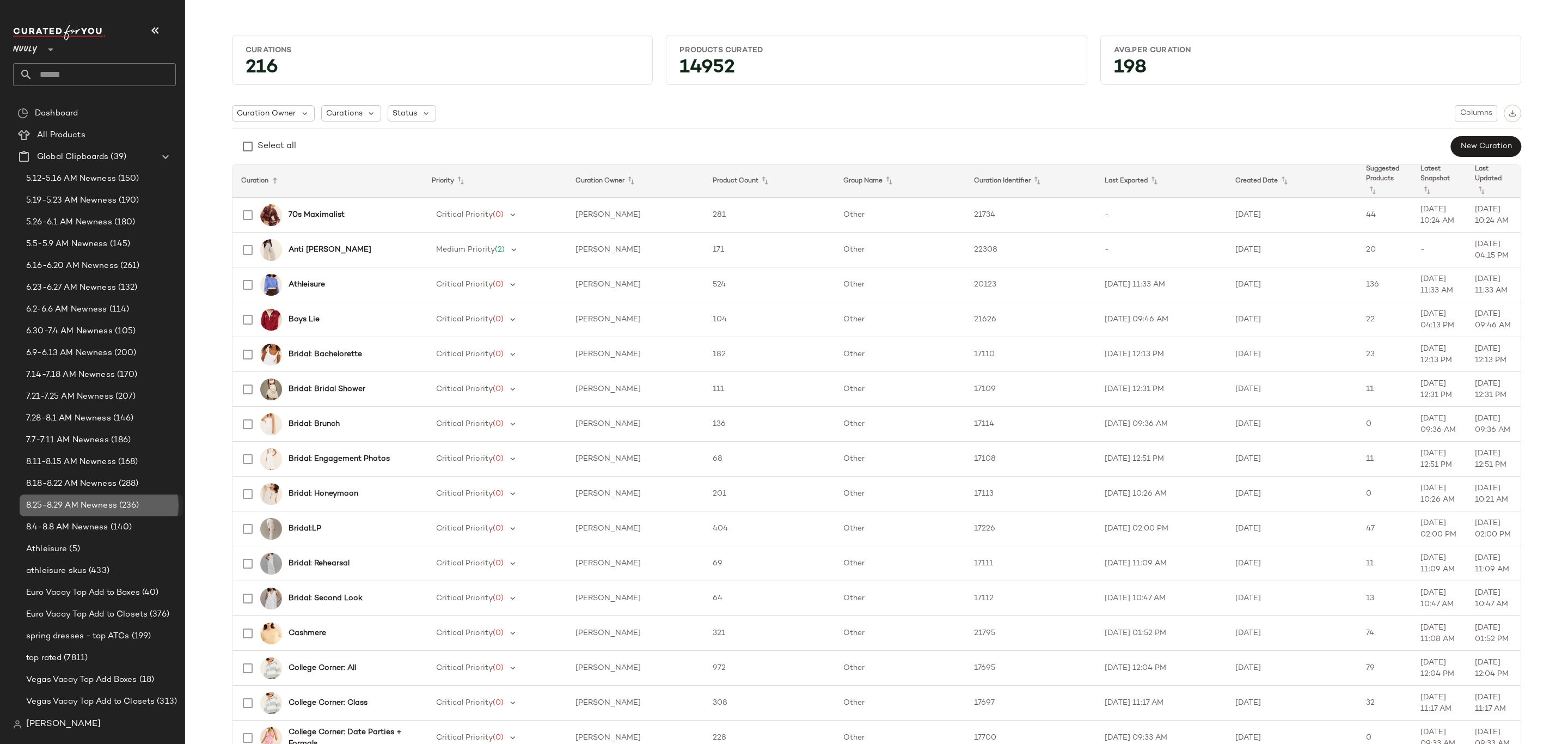
click at [117, 504] on span "(236)" at bounding box center [128, 506] width 23 height 12
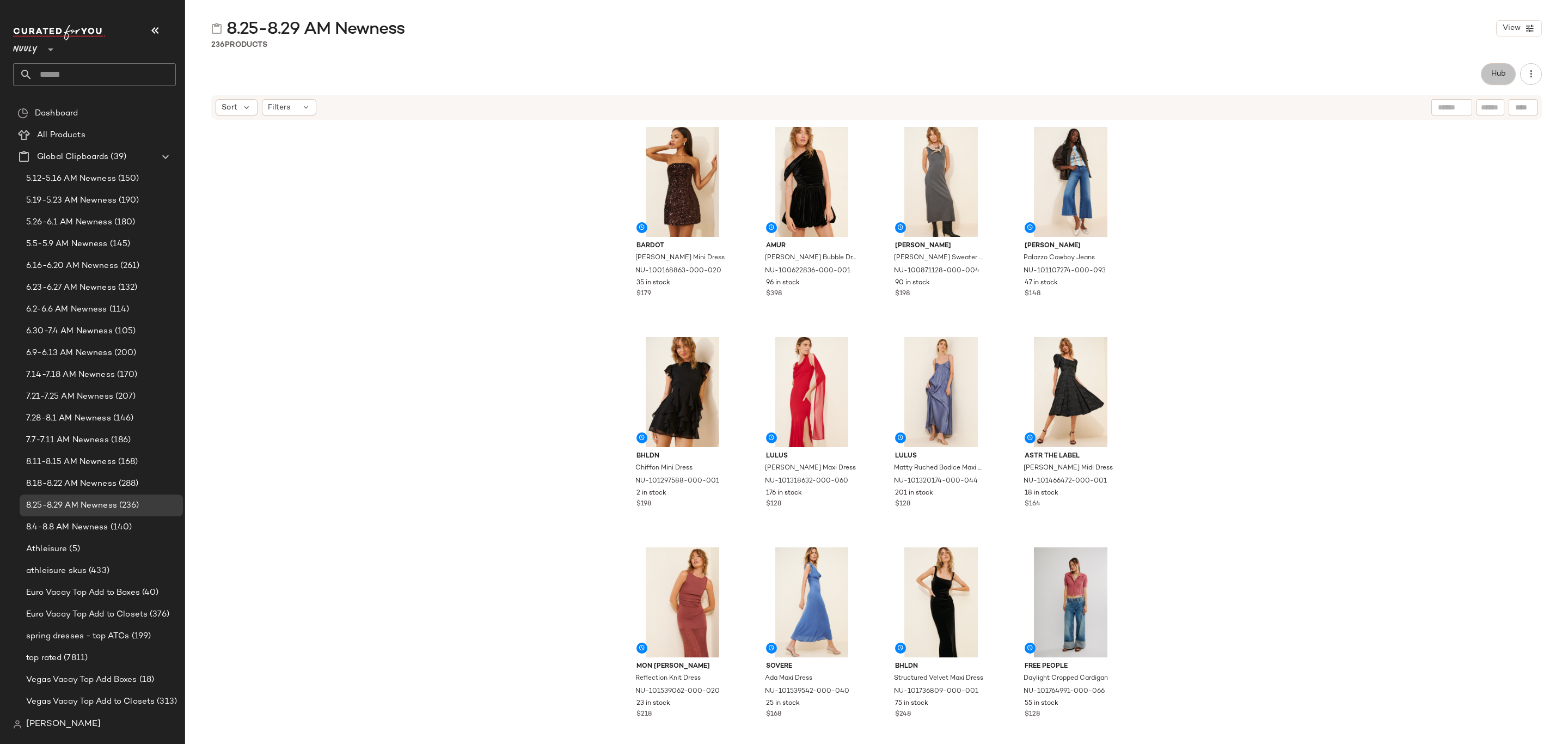
click at [1511, 77] on button "Hub" at bounding box center [1498, 74] width 35 height 22
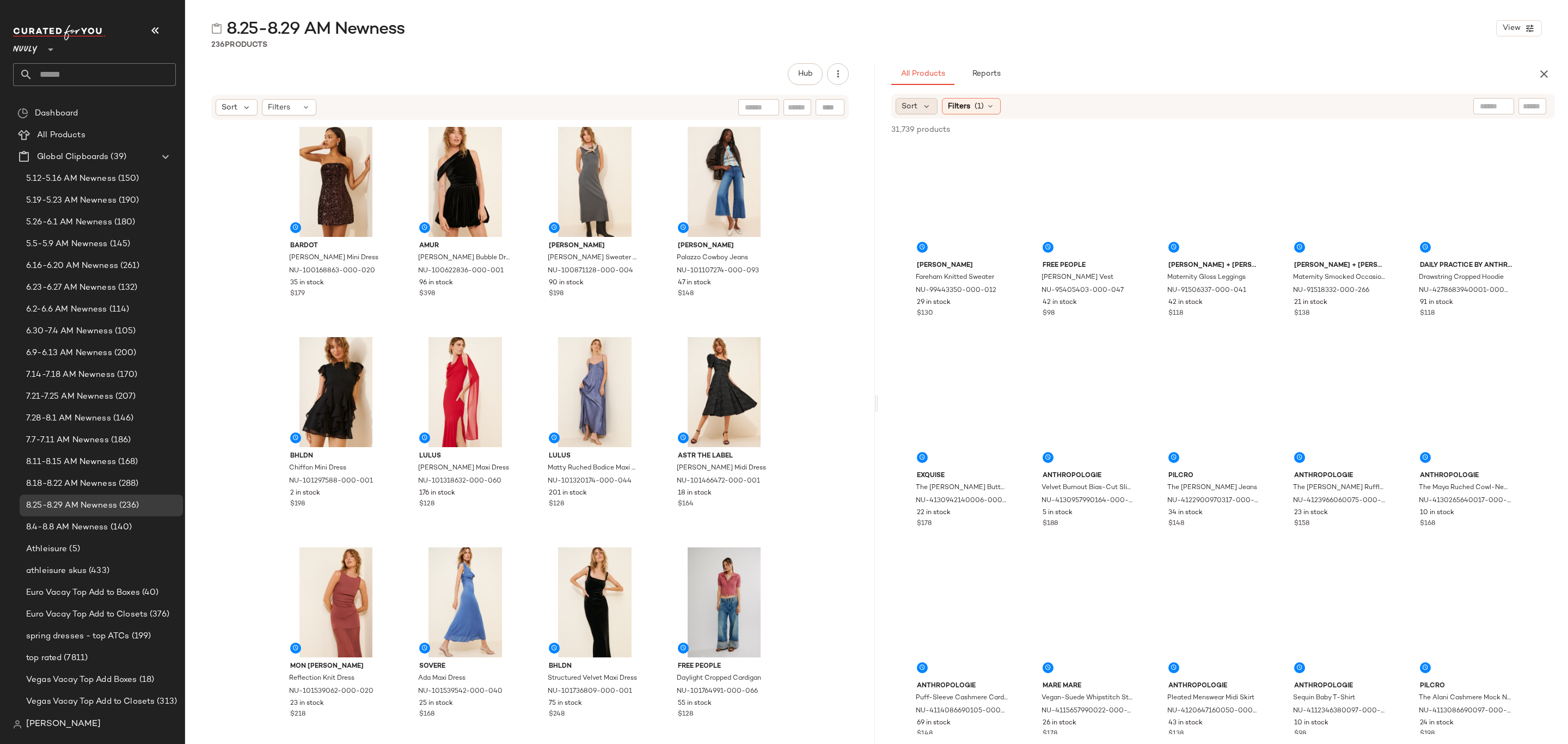
click at [909, 110] on span "Sort" at bounding box center [910, 106] width 16 height 12
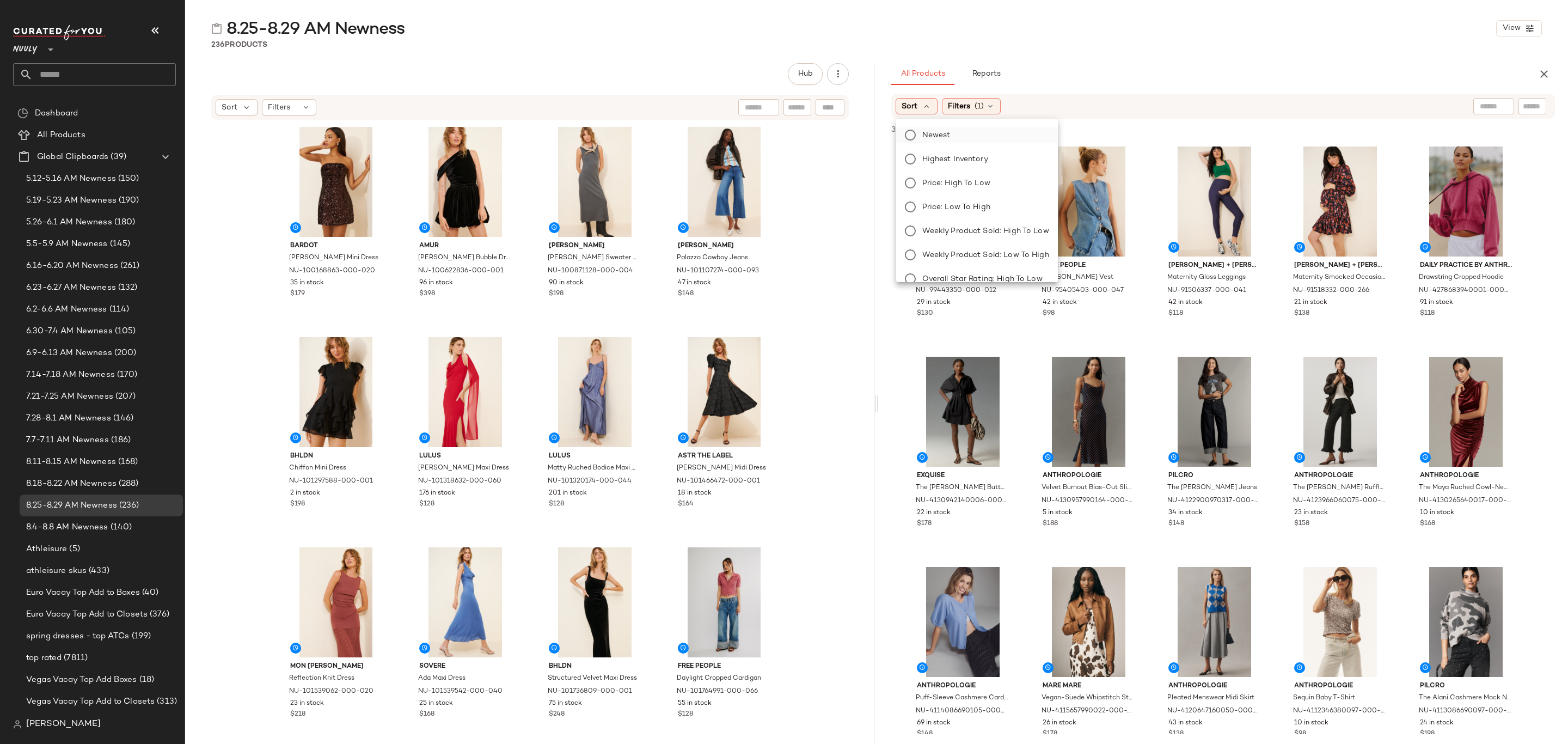
click at [930, 131] on span "Newest" at bounding box center [936, 135] width 28 height 12
click at [988, 113] on div "Filters (1)" at bounding box center [1000, 106] width 59 height 17
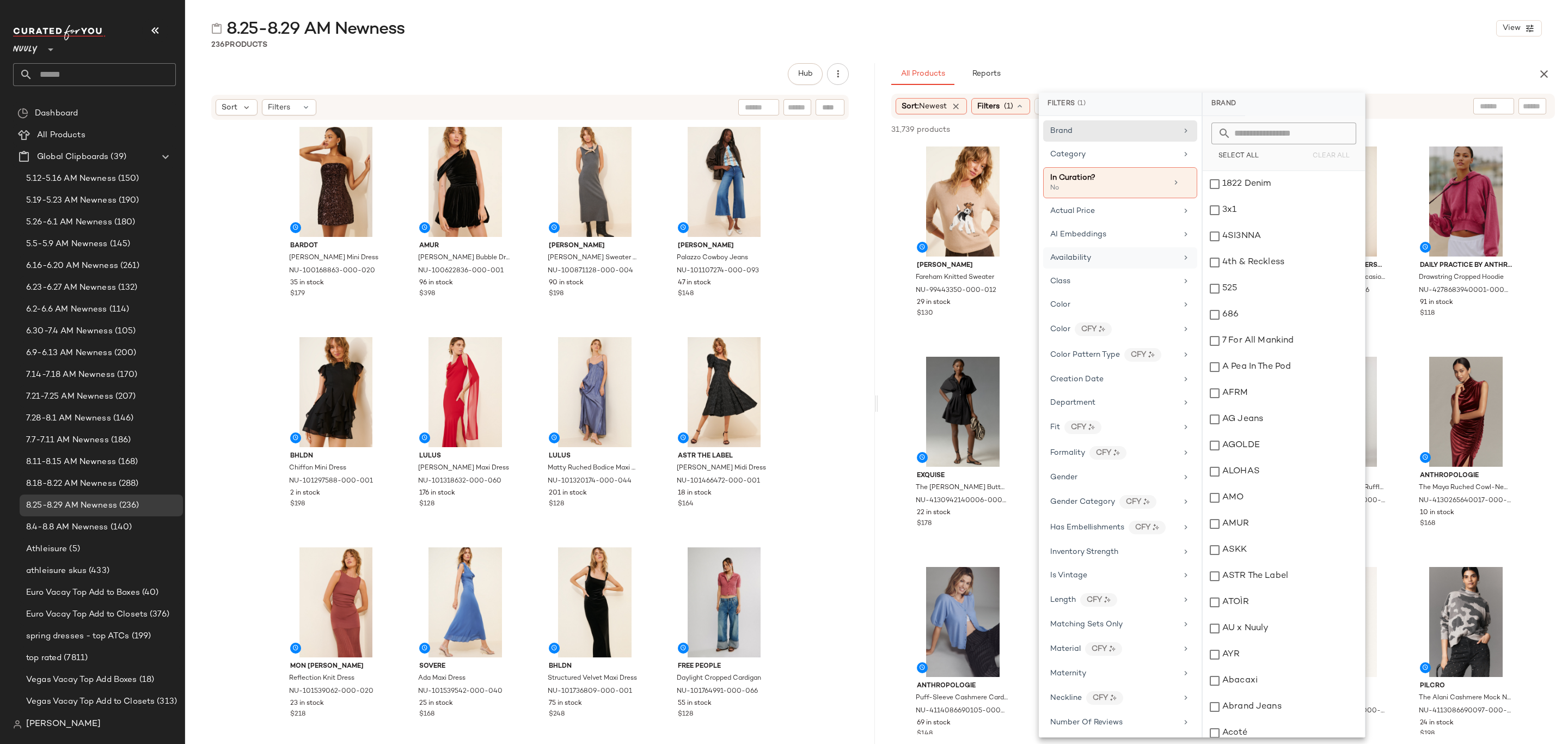
click at [1108, 271] on div "Availability" at bounding box center [1120, 281] width 154 height 21
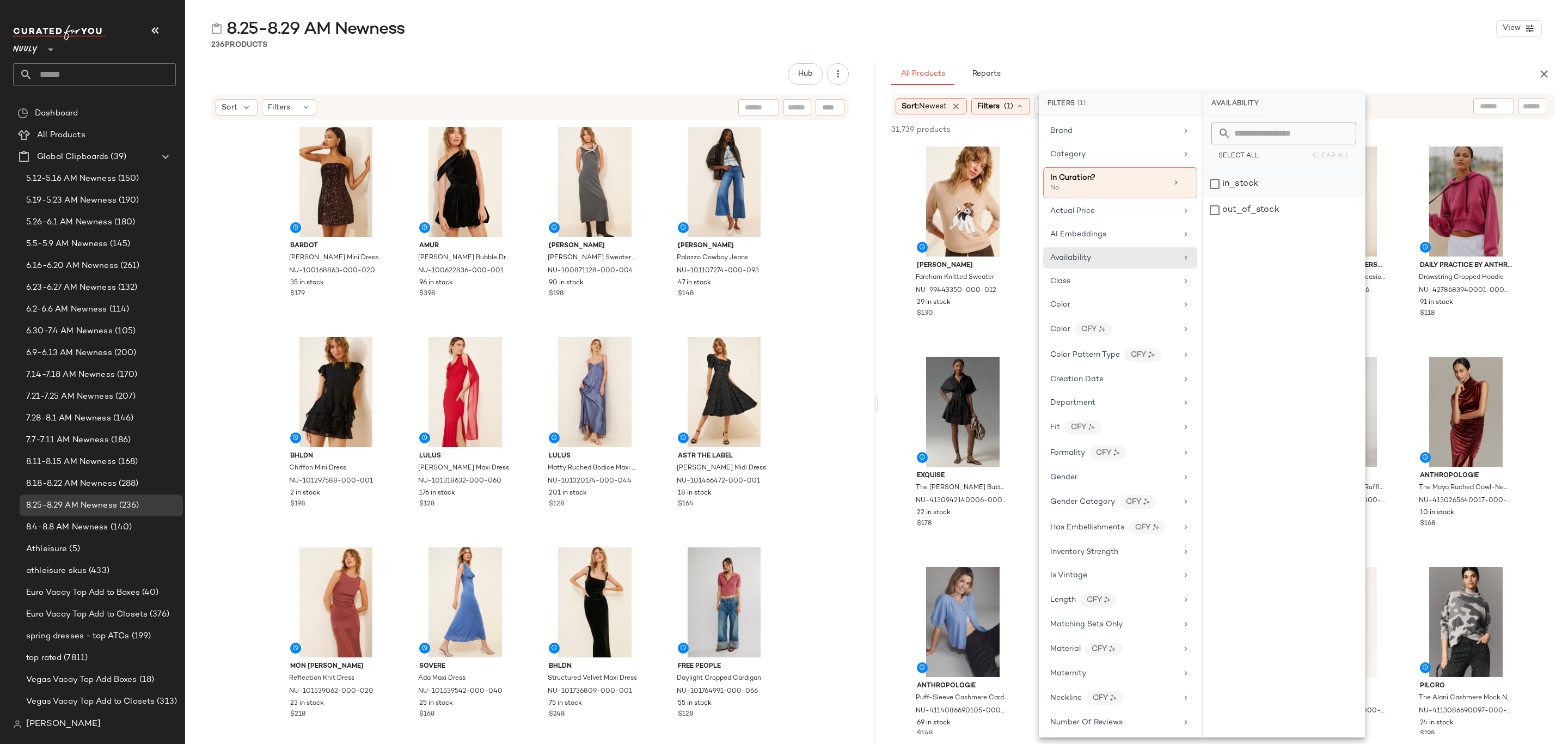
drag, startPoint x: 1230, startPoint y: 179, endPoint x: 1244, endPoint y: 176, distance: 14.3
click at [1230, 197] on div "in_stock" at bounding box center [1284, 210] width 162 height 26
click at [1263, 32] on div "8.25-8.29 AM Newness View" at bounding box center [877, 28] width 1383 height 22
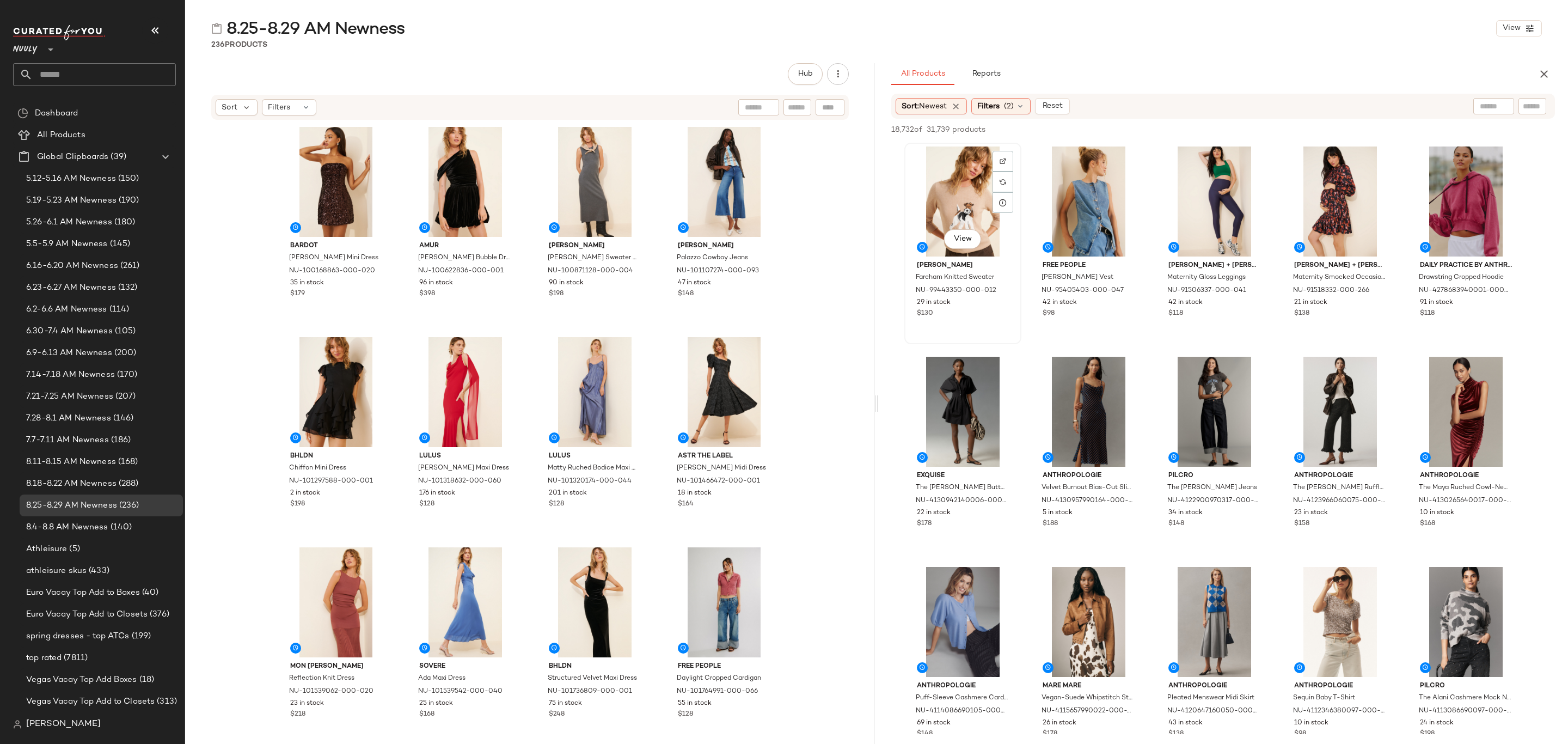
click at [964, 166] on div "View" at bounding box center [963, 202] width 109 height 110
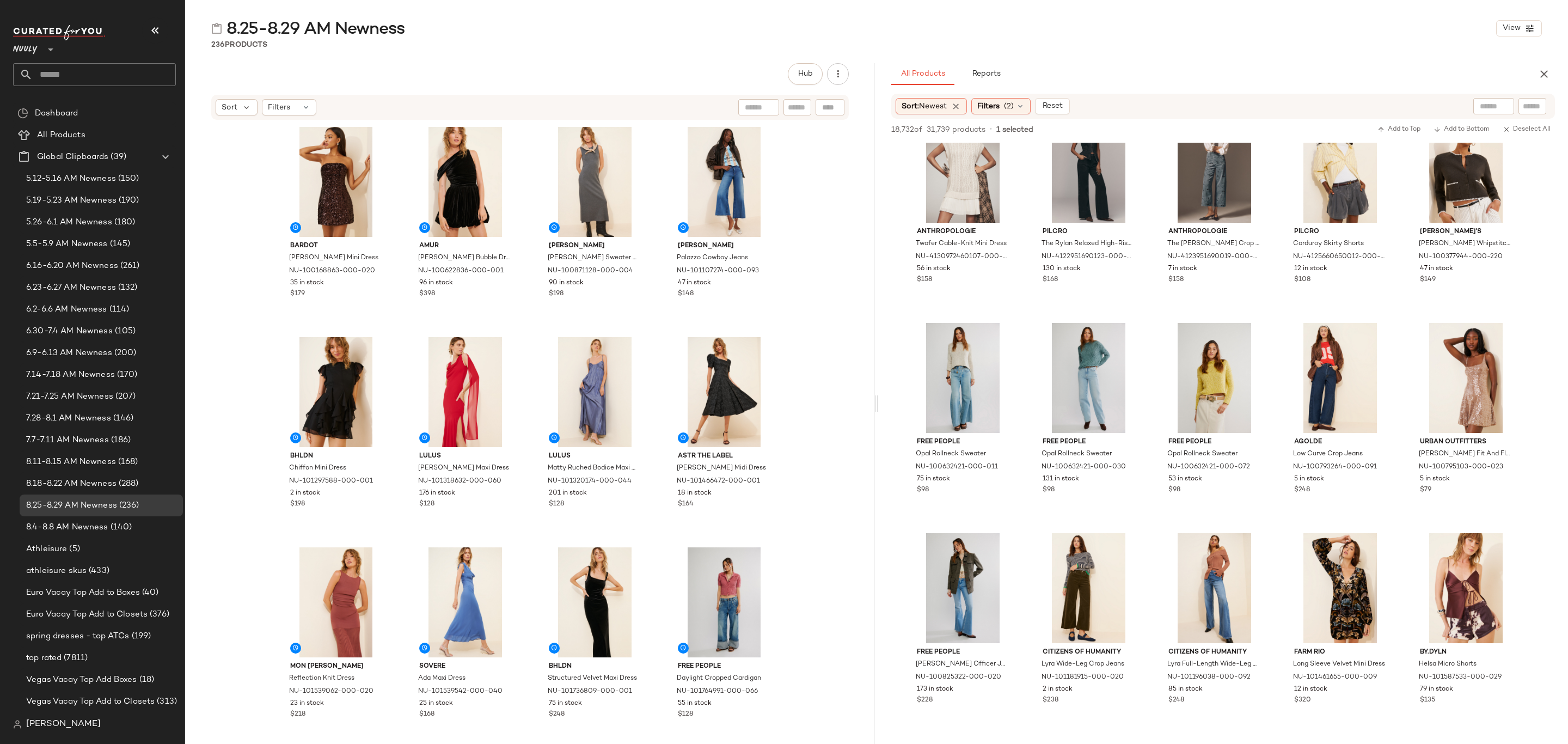
scroll to position [1308, 0]
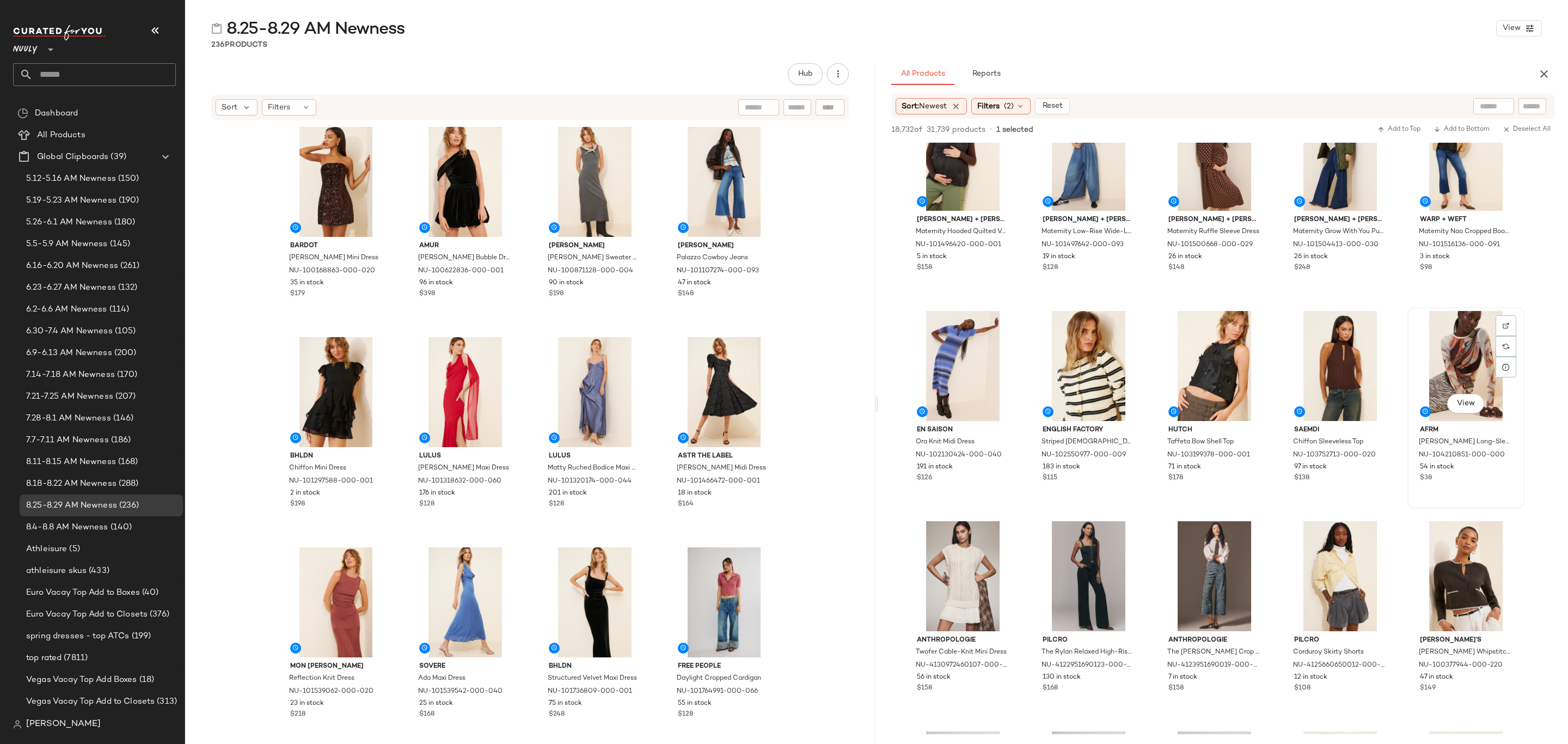
click at [1497, 491] on div "View AFRM Kaylee Mesh Long-Sleeve Crewneck Top NU-104210851-000-000 54 in stock…" at bounding box center [1466, 408] width 115 height 199
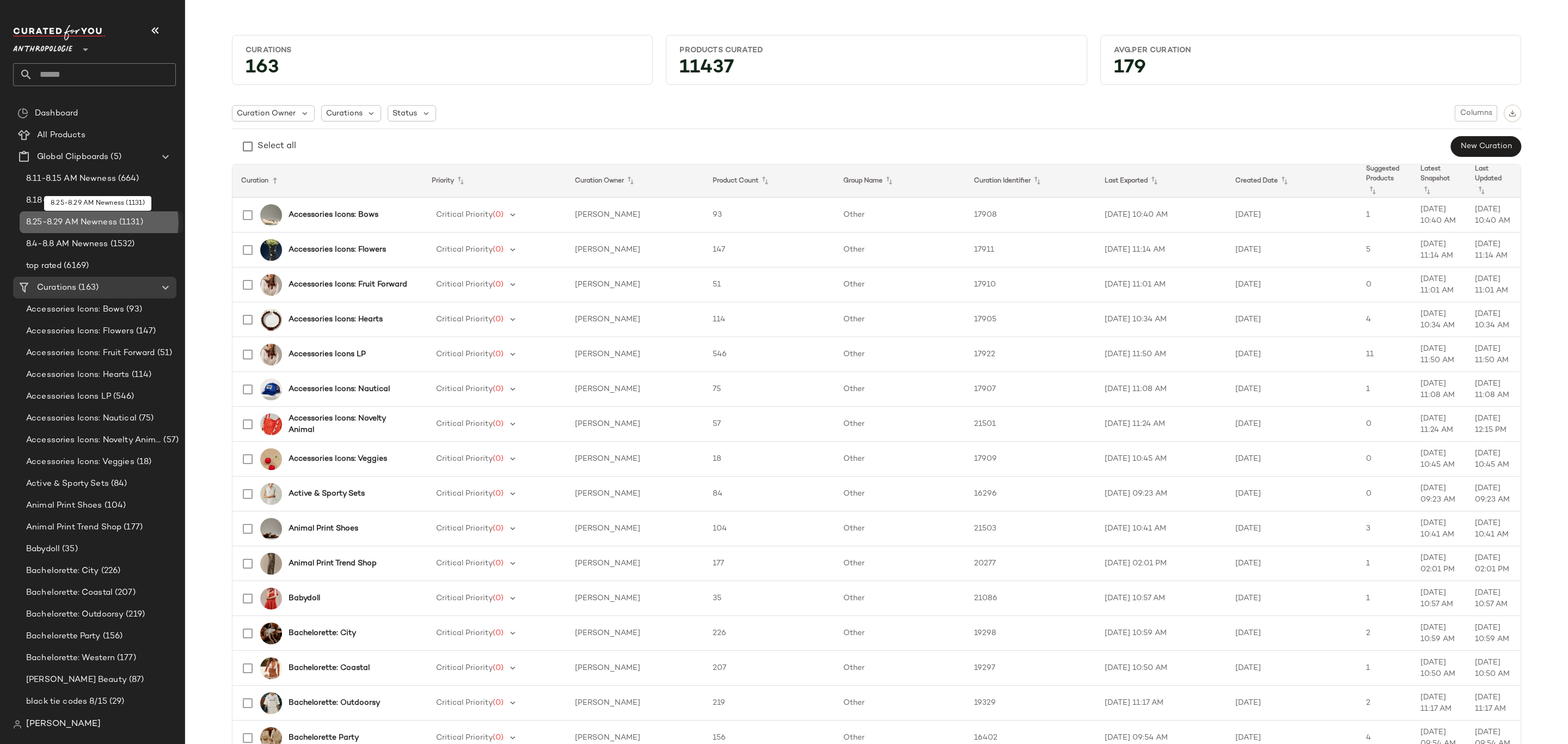
click at [112, 215] on div "8.25-8.29 AM Newness (1131)" at bounding box center [101, 222] width 163 height 22
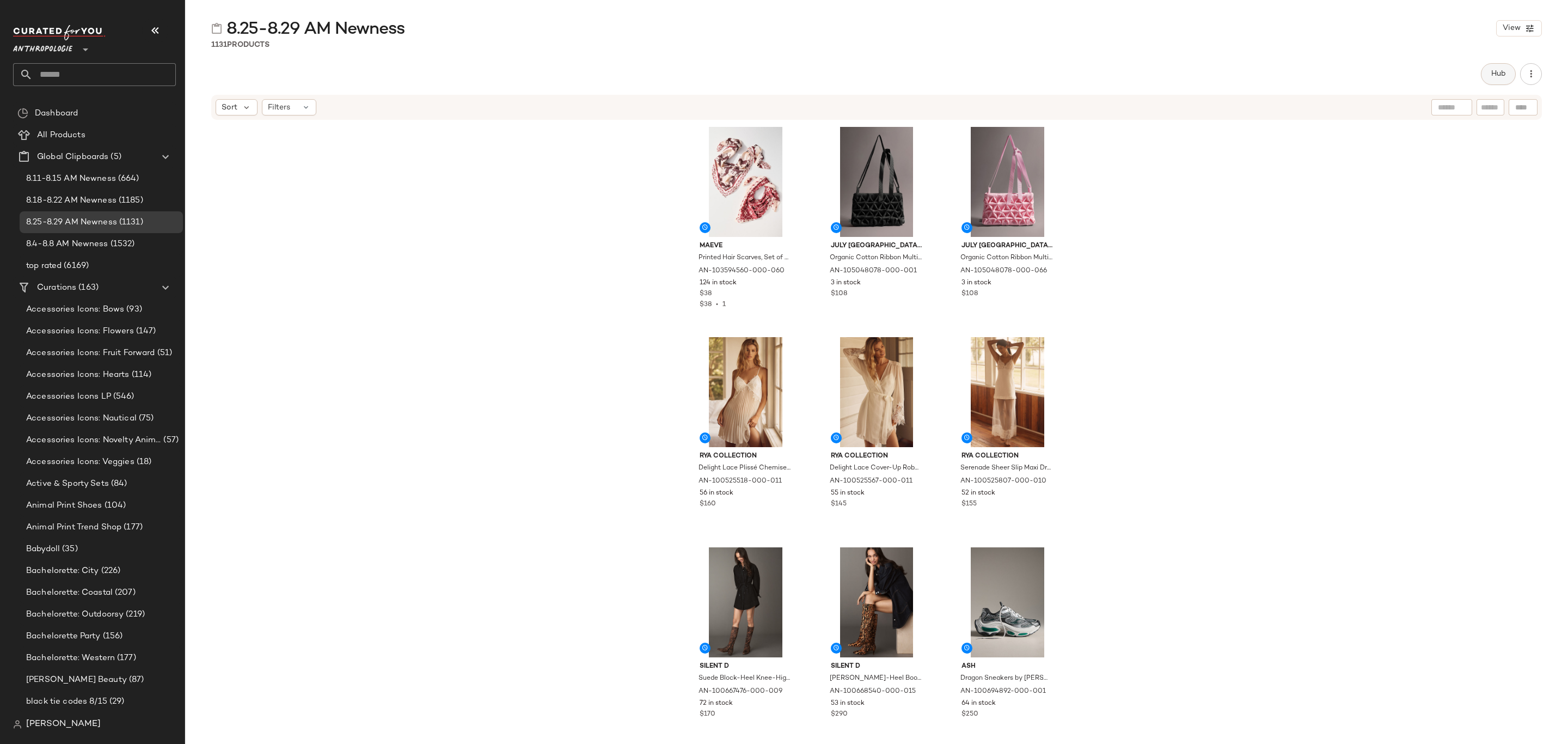
click at [1482, 74] on button "Hub" at bounding box center [1498, 74] width 35 height 22
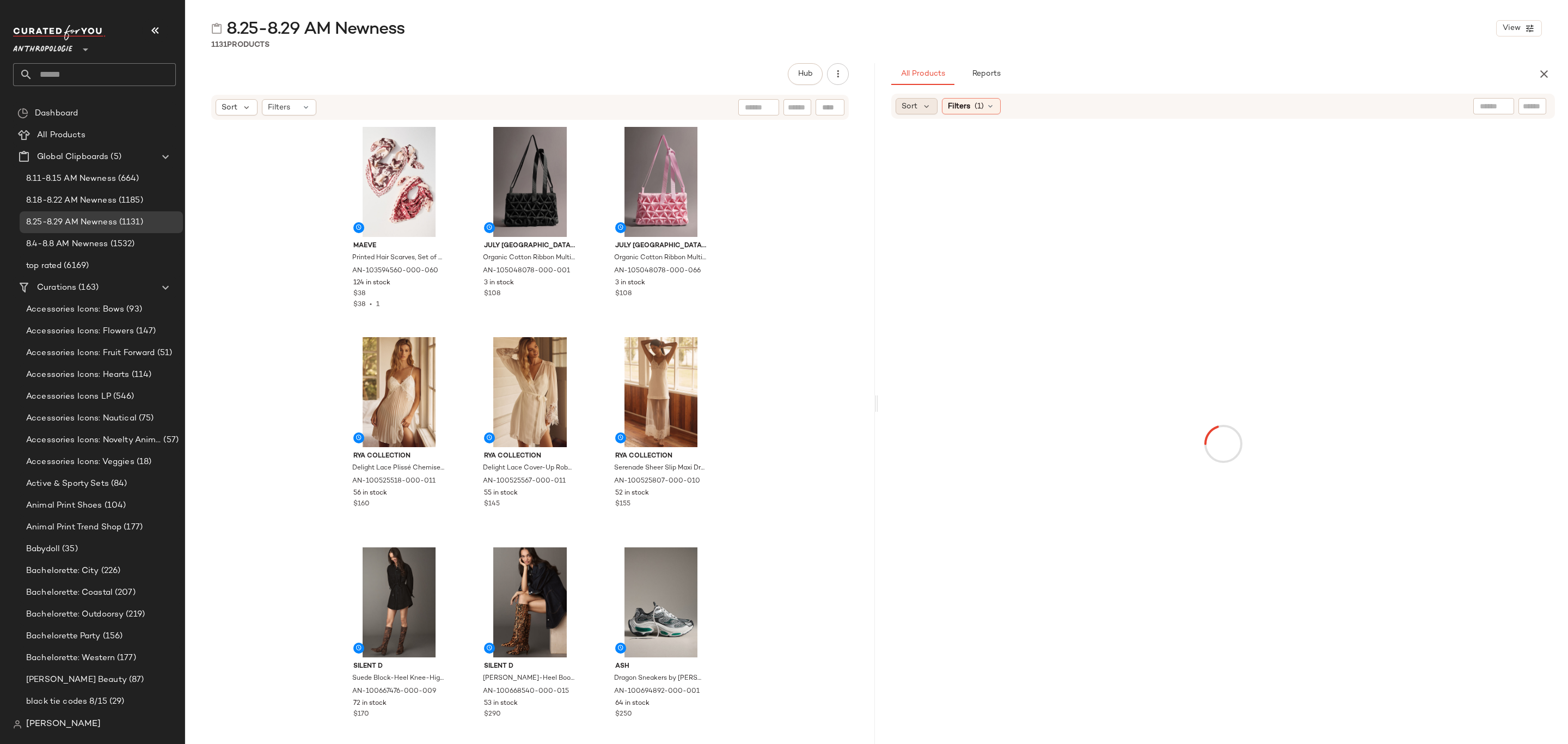
click at [914, 108] on span "Sort" at bounding box center [910, 106] width 16 height 12
click at [934, 139] on span "Newest" at bounding box center [936, 135] width 28 height 12
click at [1023, 113] on div "Filters (1)" at bounding box center [1000, 106] width 59 height 17
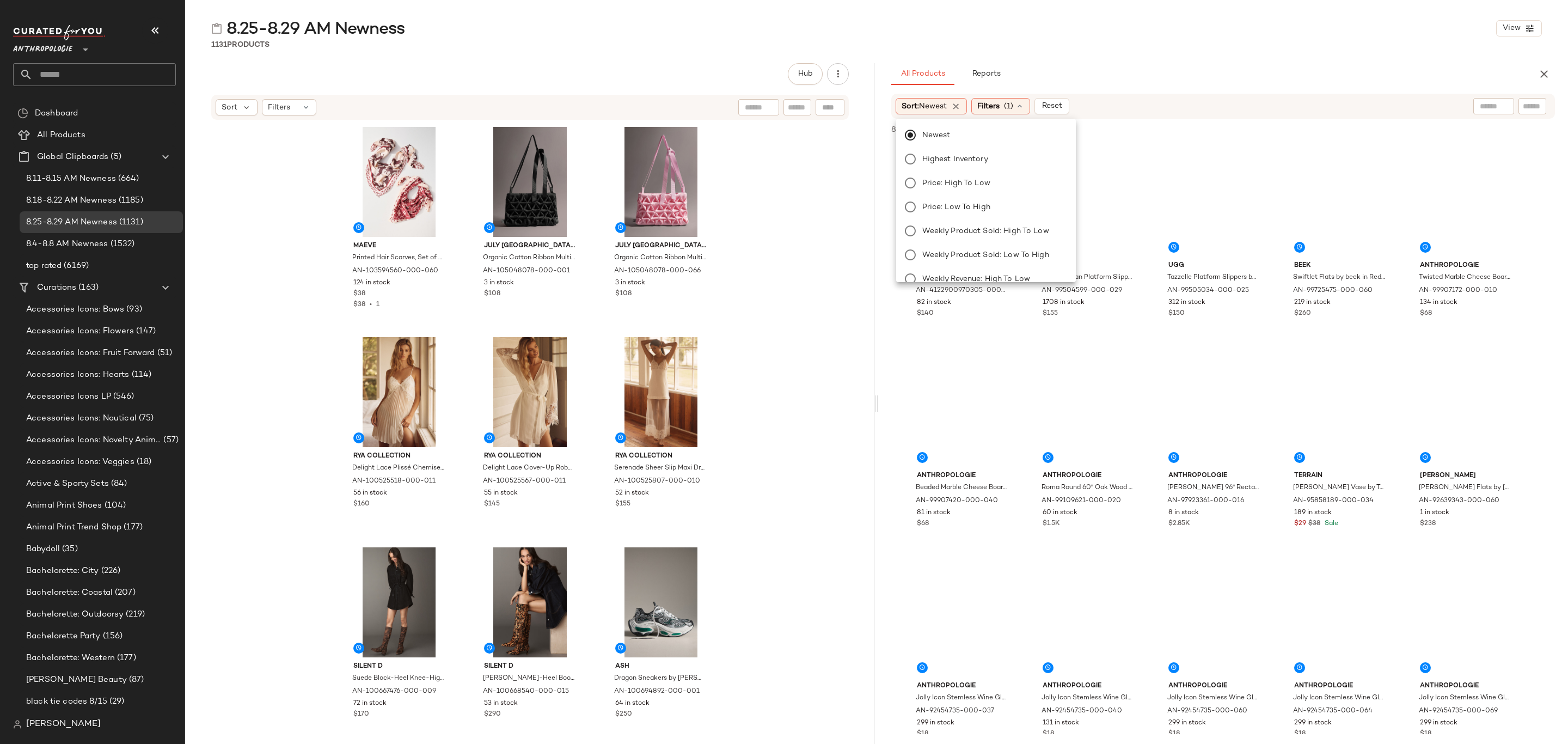
click at [1021, 108] on icon at bounding box center [1020, 106] width 9 height 9
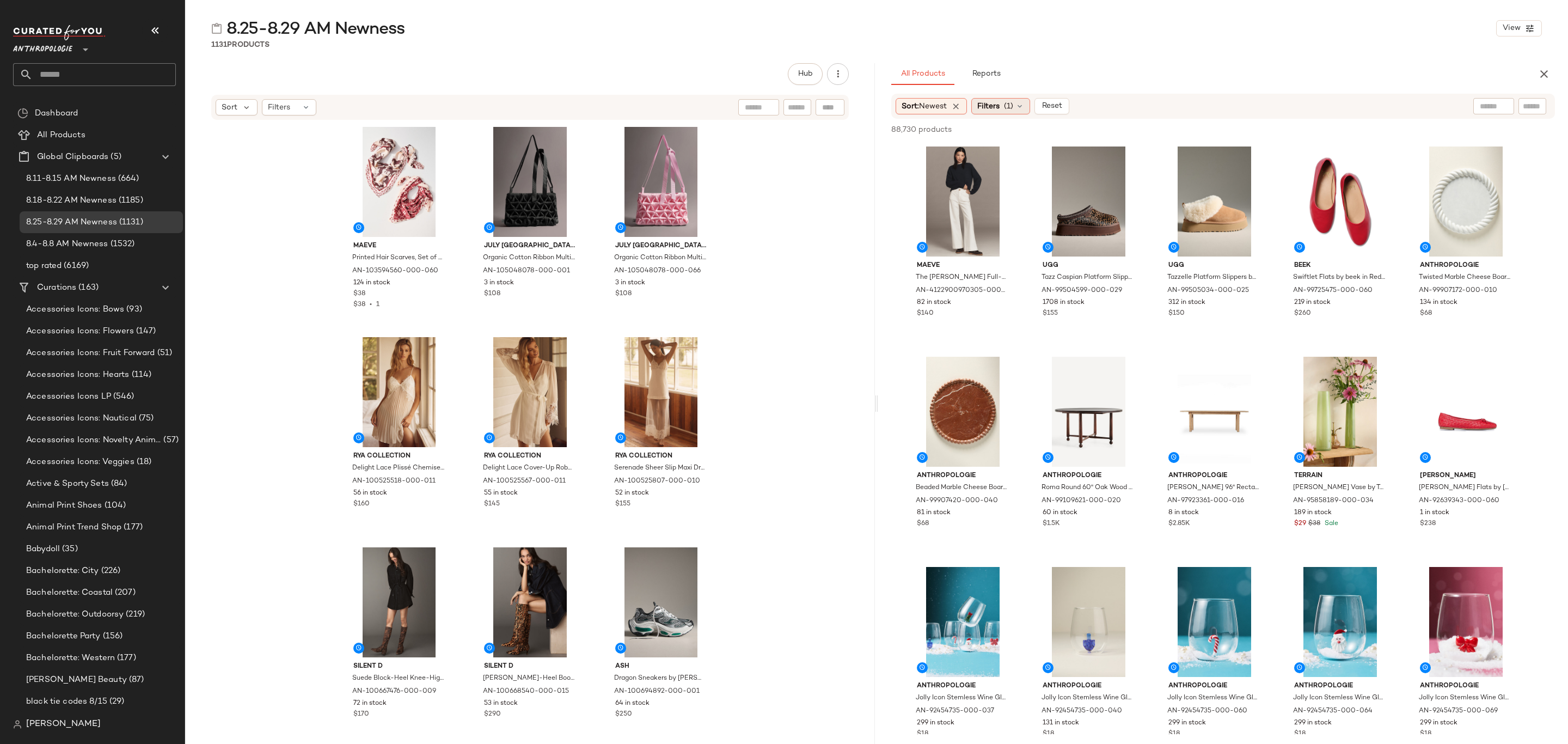
click at [1008, 111] on span "(1)" at bounding box center [1008, 106] width 9 height 12
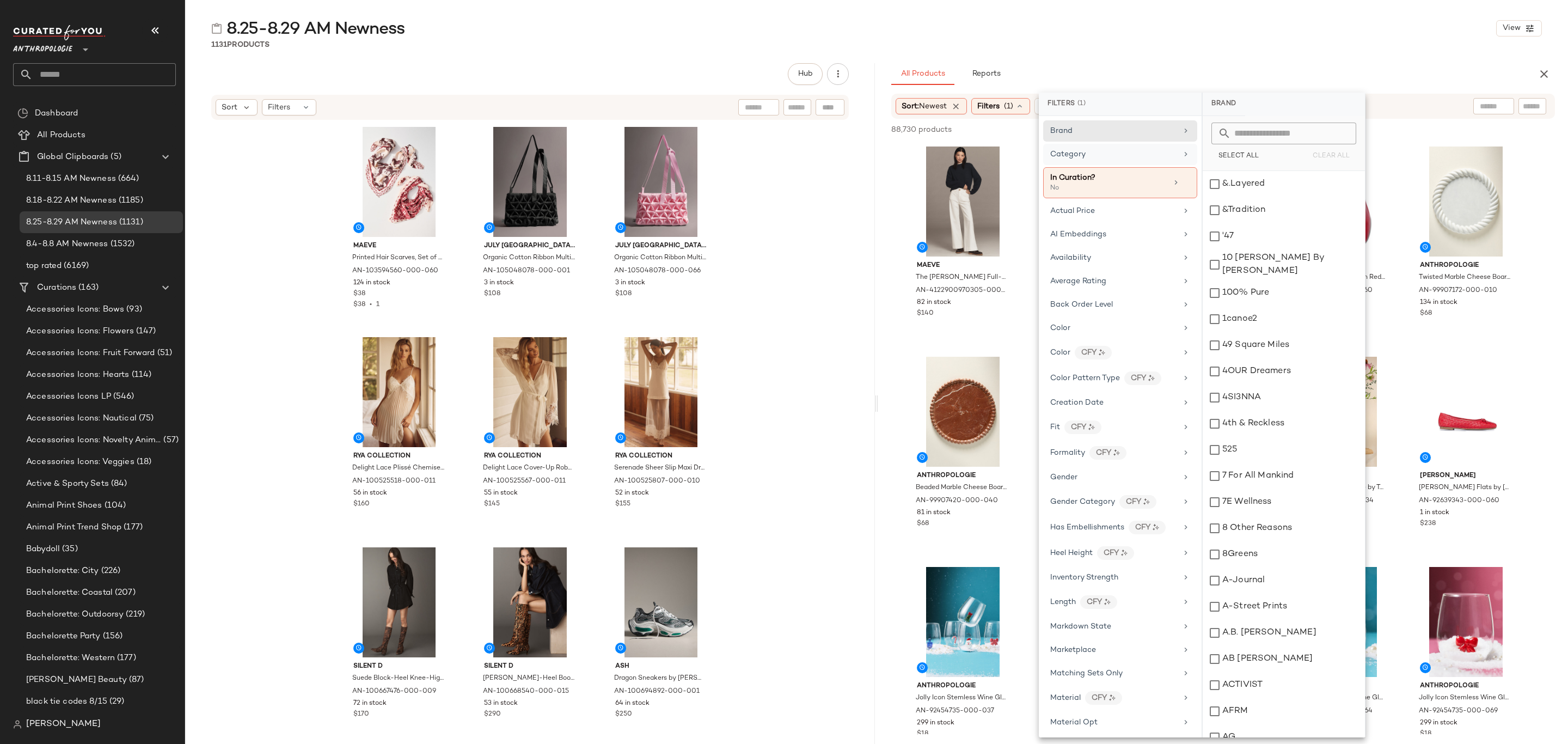
click at [1095, 152] on div "Category" at bounding box center [1114, 154] width 127 height 12
click at [1240, 185] on div "accessories" at bounding box center [1284, 184] width 162 height 26
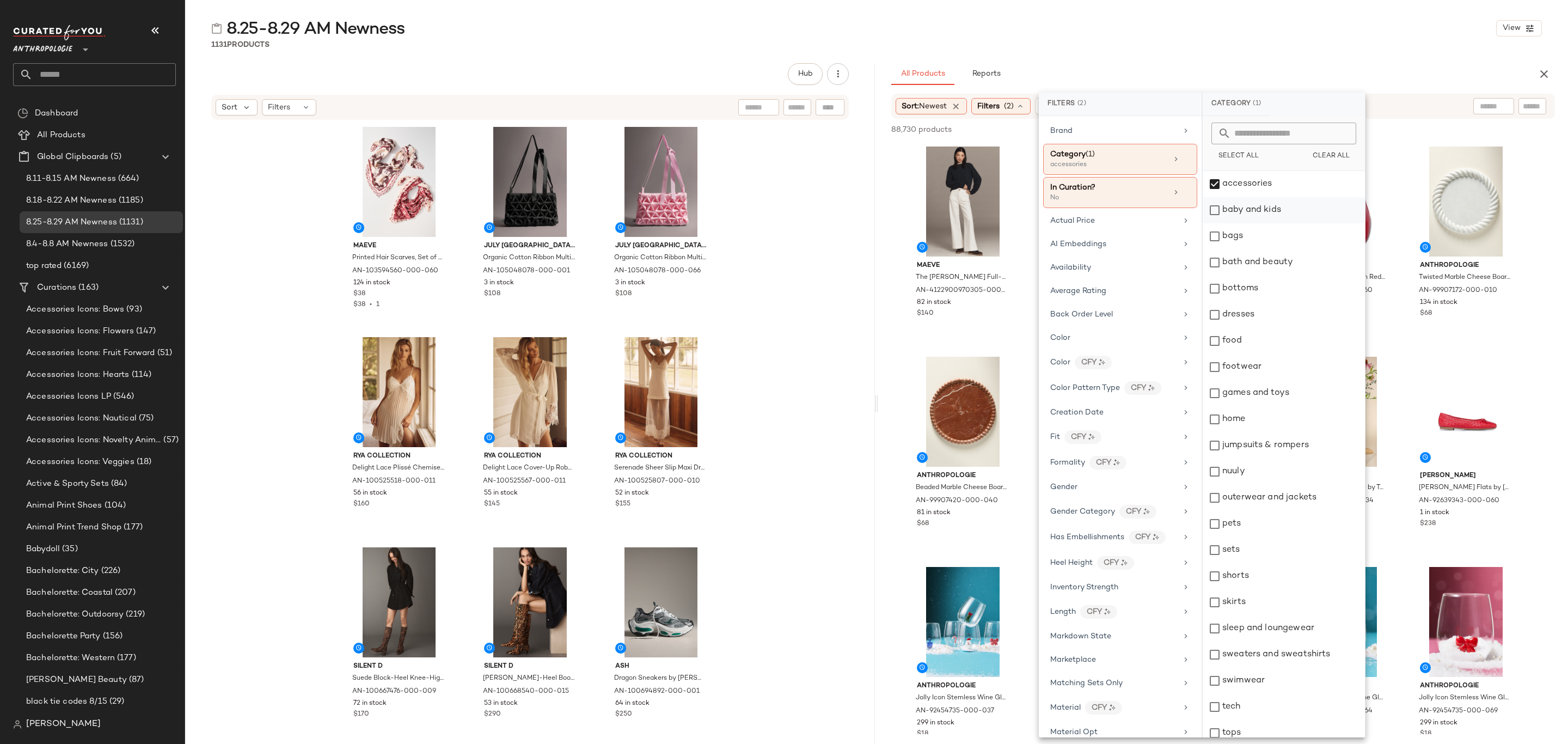
click at [1255, 218] on div "baby and kids" at bounding box center [1284, 210] width 162 height 26
click at [1263, 219] on div "baby and kids" at bounding box center [1284, 210] width 162 height 26
click at [1270, 250] on div "bath and beauty" at bounding box center [1284, 262] width 162 height 26
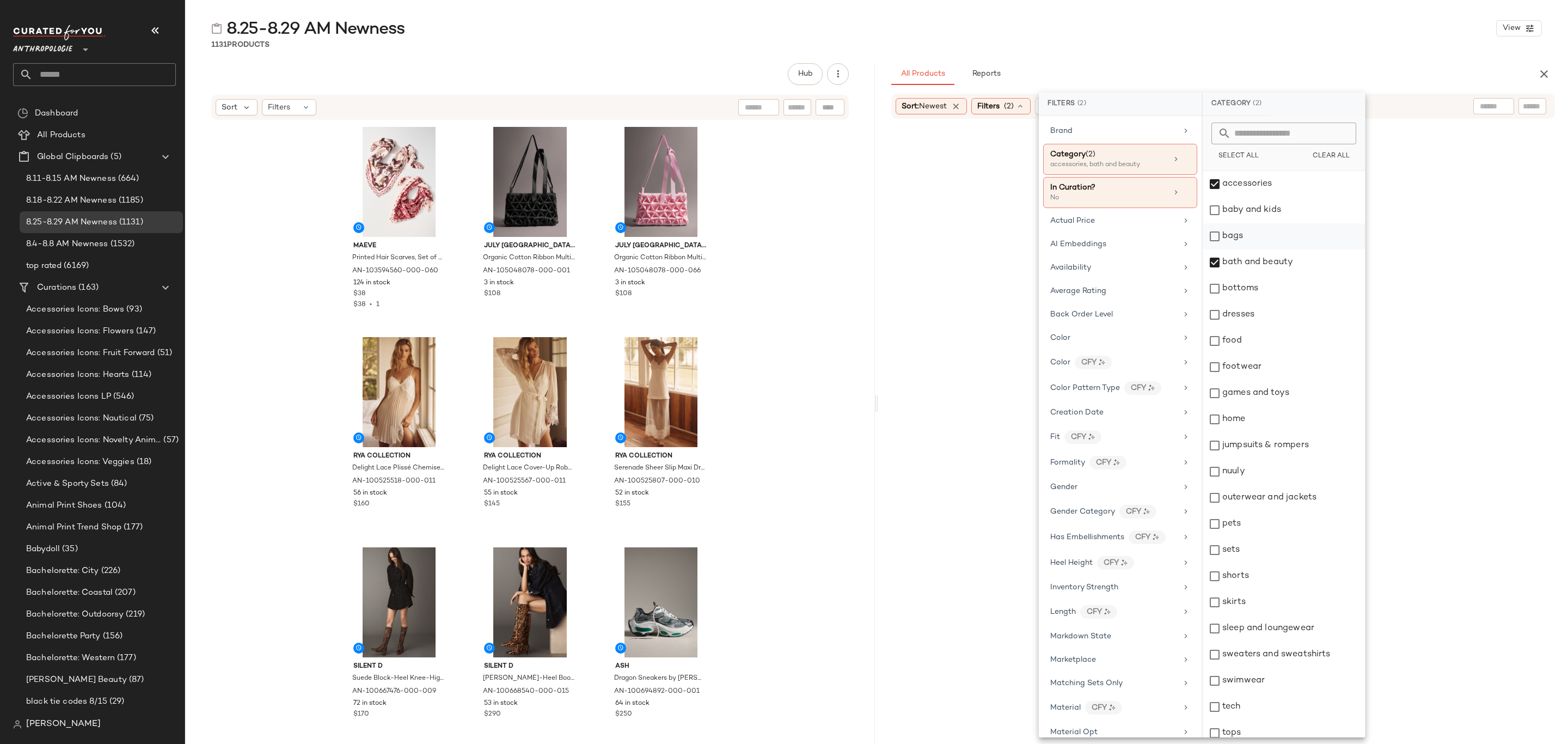
drag, startPoint x: 1268, startPoint y: 256, endPoint x: 1265, endPoint y: 242, distance: 14.3
click at [1268, 256] on div "bath and beauty" at bounding box center [1284, 262] width 162 height 26
click at [1263, 239] on div "bags" at bounding box center [1284, 236] width 162 height 26
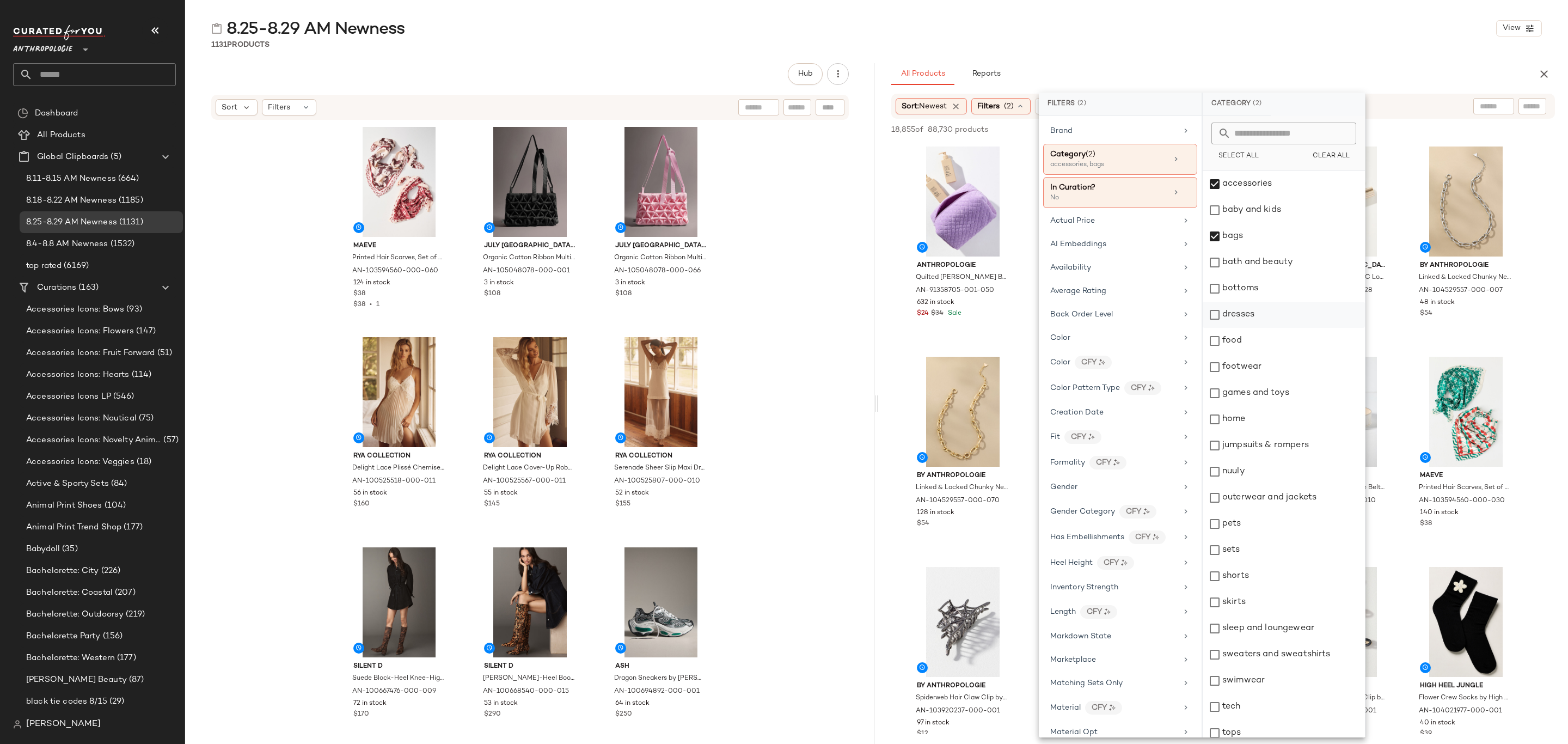
drag, startPoint x: 1281, startPoint y: 292, endPoint x: 1285, endPoint y: 306, distance: 14.6
click at [1281, 293] on div "bottoms" at bounding box center [1284, 289] width 162 height 26
click at [1285, 309] on div "dresses" at bounding box center [1284, 314] width 162 height 26
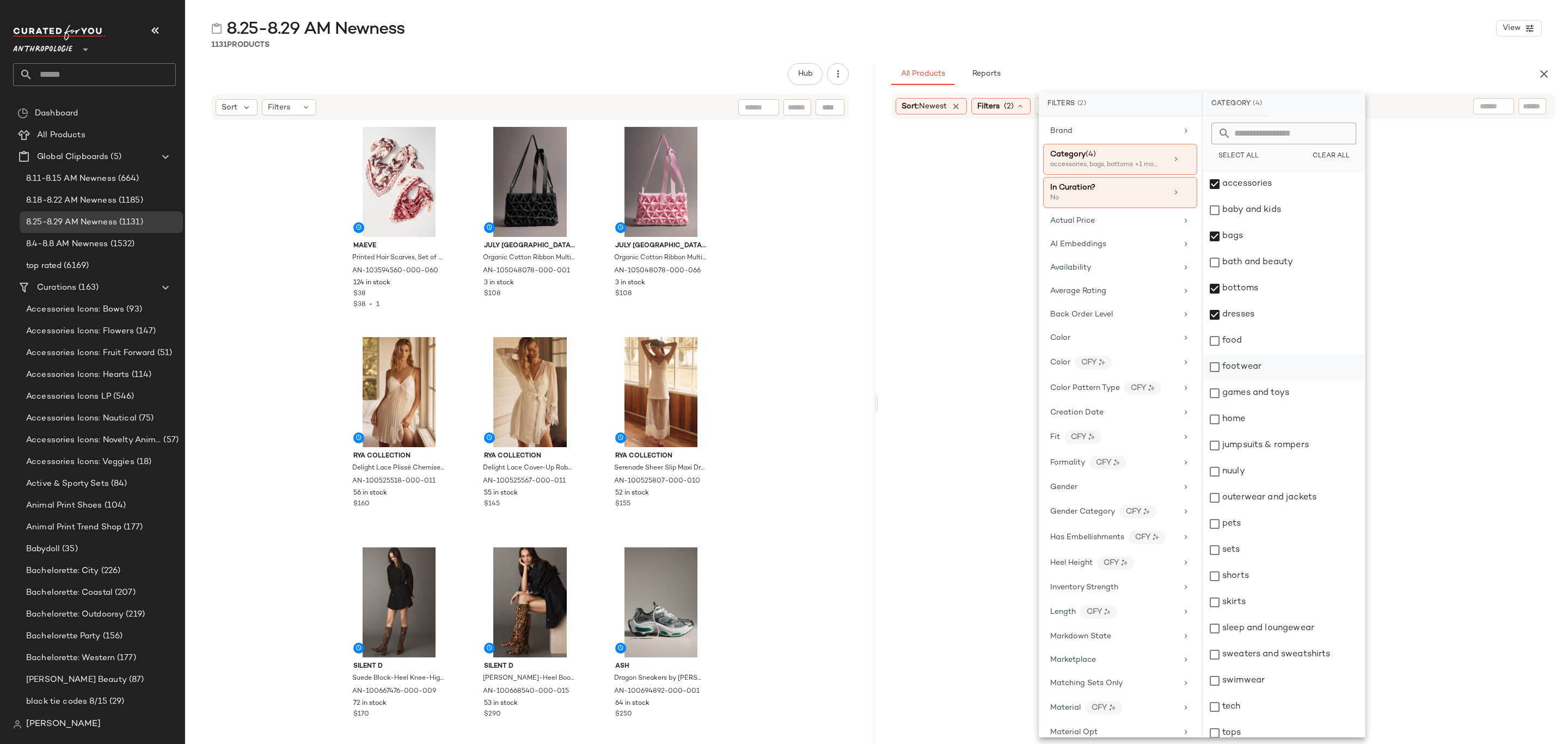
click at [1284, 360] on div "footwear" at bounding box center [1284, 367] width 162 height 26
click at [1287, 443] on div "jumpsuits & rompers" at bounding box center [1284, 445] width 162 height 26
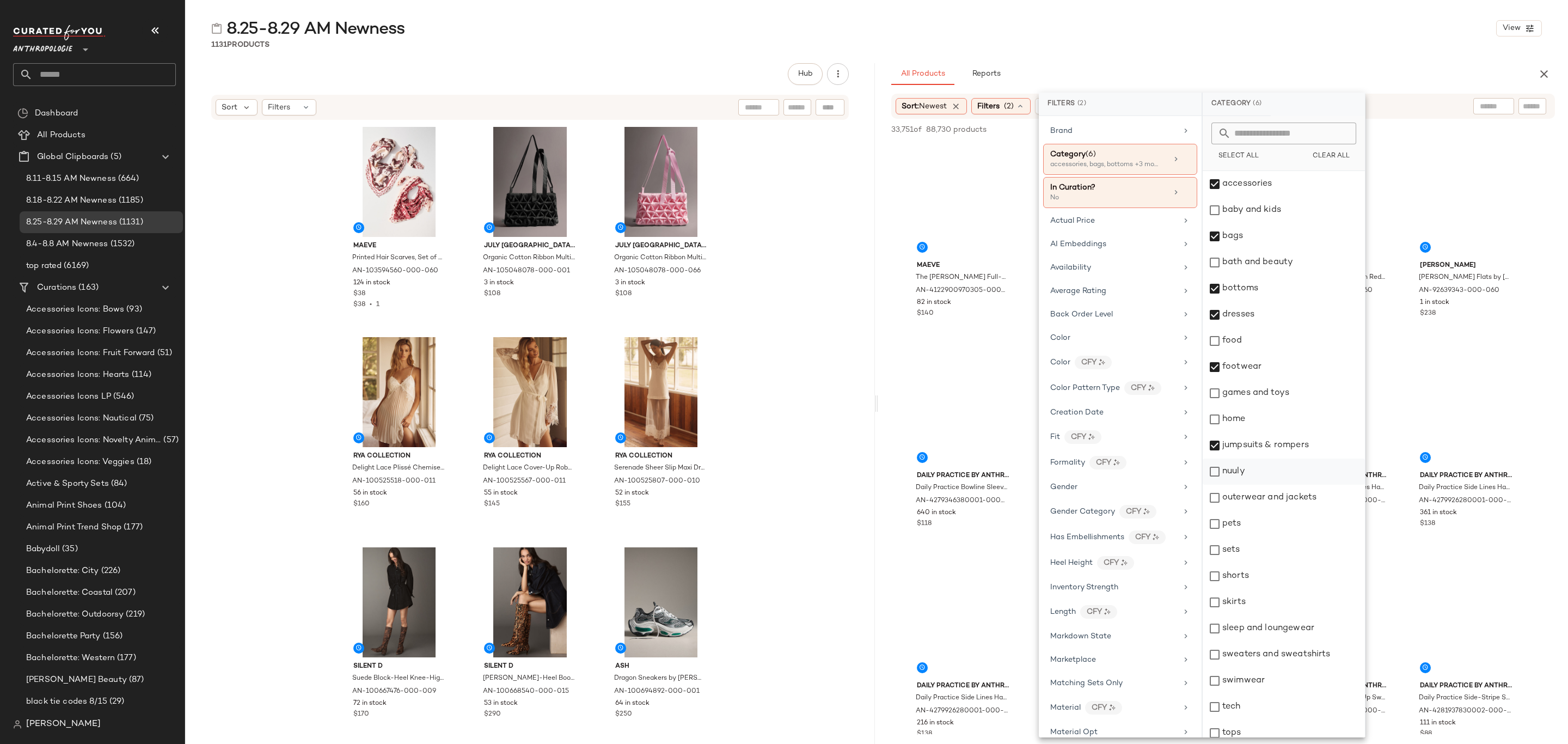
click at [1281, 477] on div "nuuly" at bounding box center [1284, 472] width 162 height 26
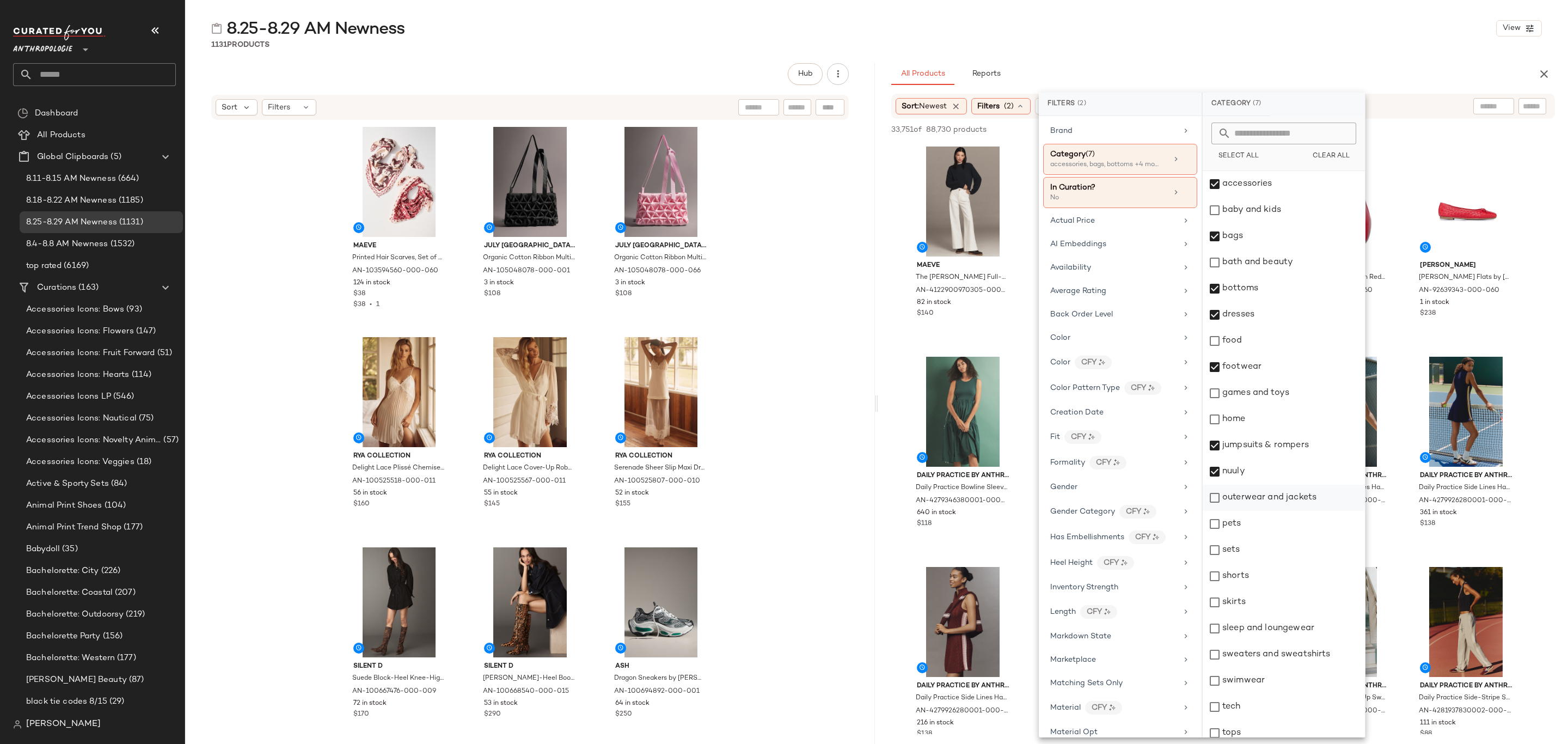
click at [1286, 492] on div "outerwear and jackets" at bounding box center [1284, 497] width 162 height 26
click at [1276, 541] on div "sets" at bounding box center [1284, 550] width 162 height 26
click at [1278, 581] on div "shorts" at bounding box center [1284, 576] width 162 height 26
click at [1276, 602] on div "skirts" at bounding box center [1284, 602] width 162 height 26
click at [1284, 638] on div "sleep and loungewear" at bounding box center [1284, 628] width 162 height 26
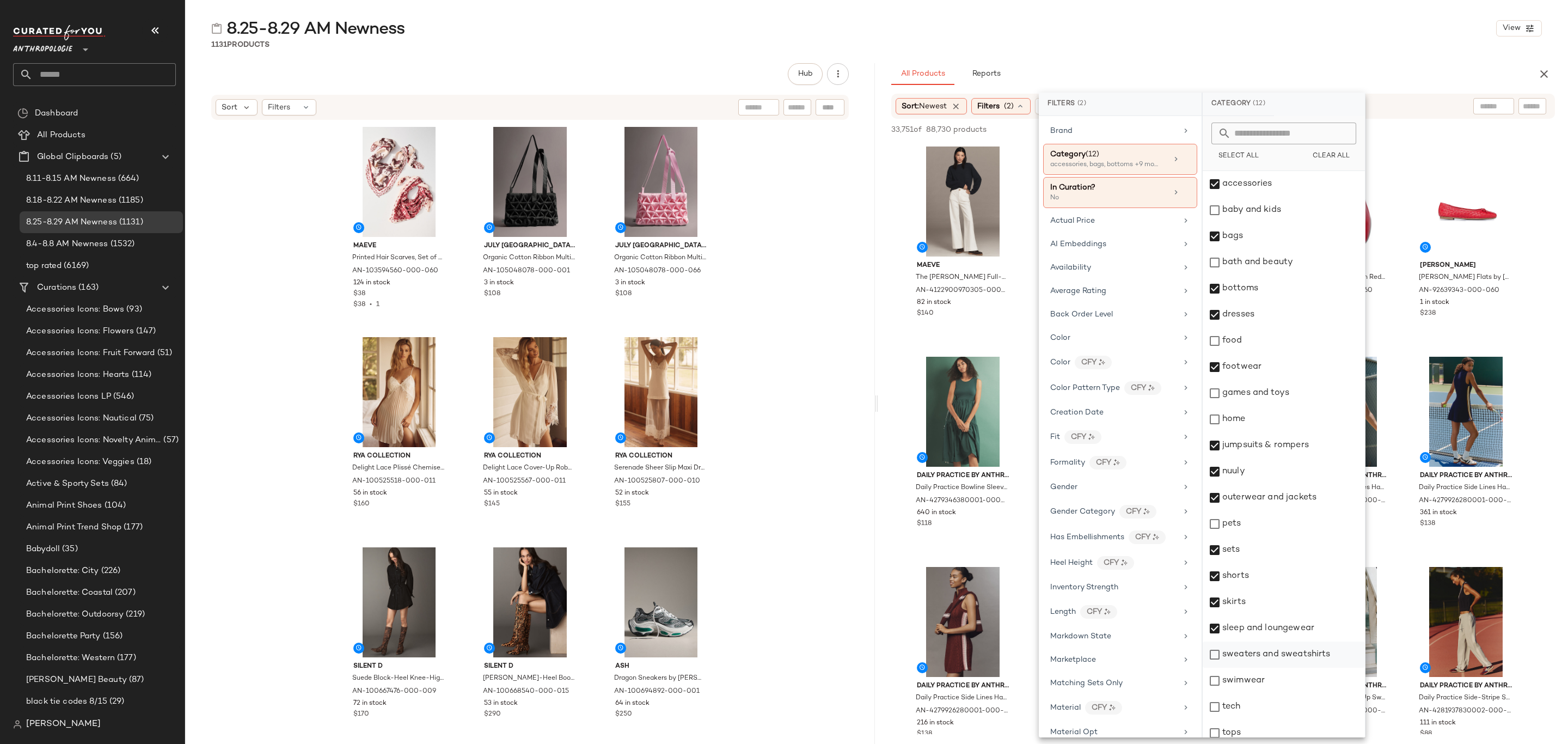
click at [1286, 647] on div "sweaters and sweatshirts" at bounding box center [1284, 655] width 162 height 26
drag, startPoint x: 1278, startPoint y: 677, endPoint x: 1294, endPoint y: 656, distance: 26.4
click at [1278, 675] on div "swimwear" at bounding box center [1284, 681] width 162 height 26
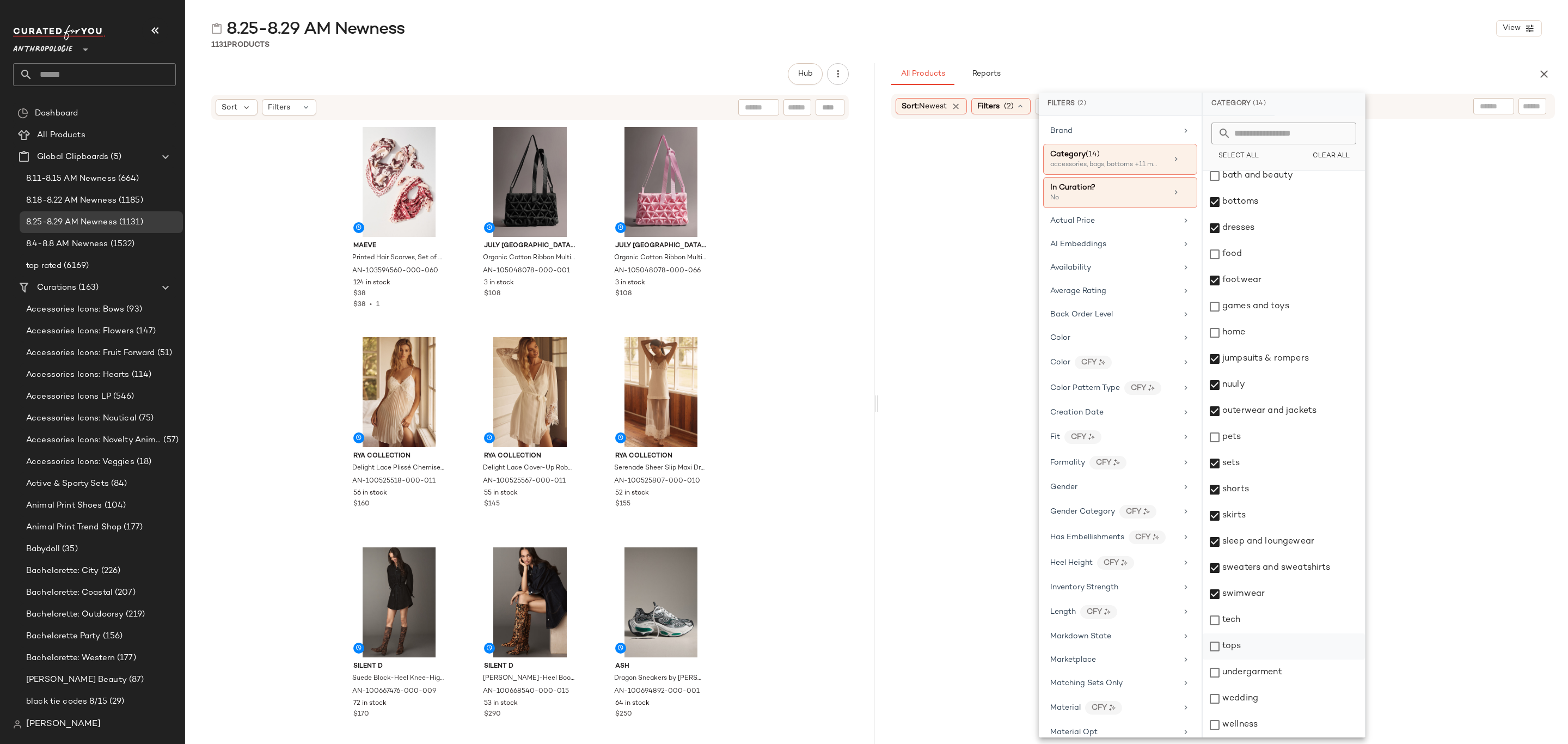
click at [1281, 651] on div "tops" at bounding box center [1284, 647] width 162 height 26
drag, startPoint x: 1292, startPoint y: 674, endPoint x: 1288, endPoint y: 694, distance: 20.4
click at [1292, 674] on div "undergarment" at bounding box center [1284, 672] width 162 height 26
click at [1287, 699] on div "wedding" at bounding box center [1284, 699] width 162 height 26
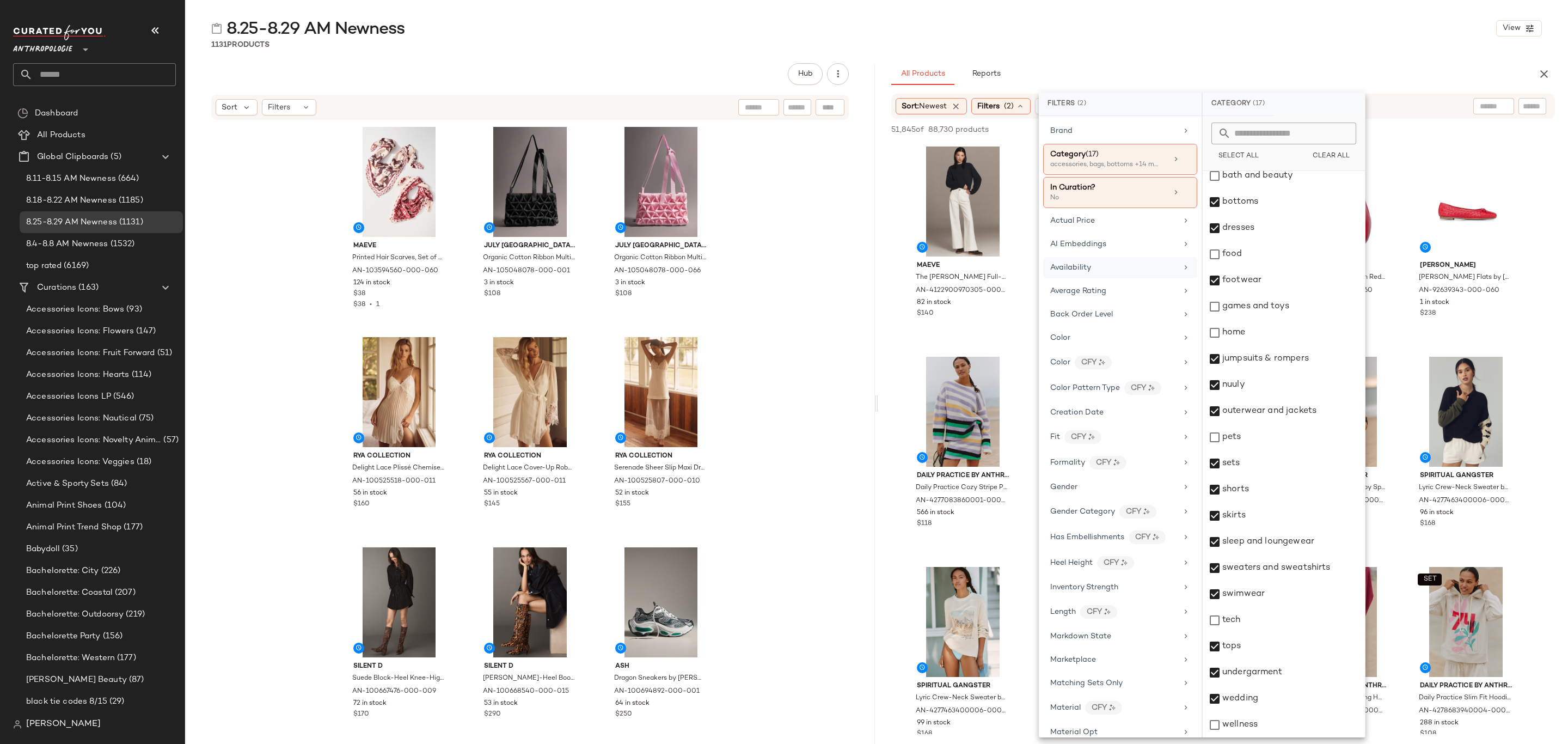
click at [1110, 281] on div "Availability" at bounding box center [1120, 291] width 154 height 21
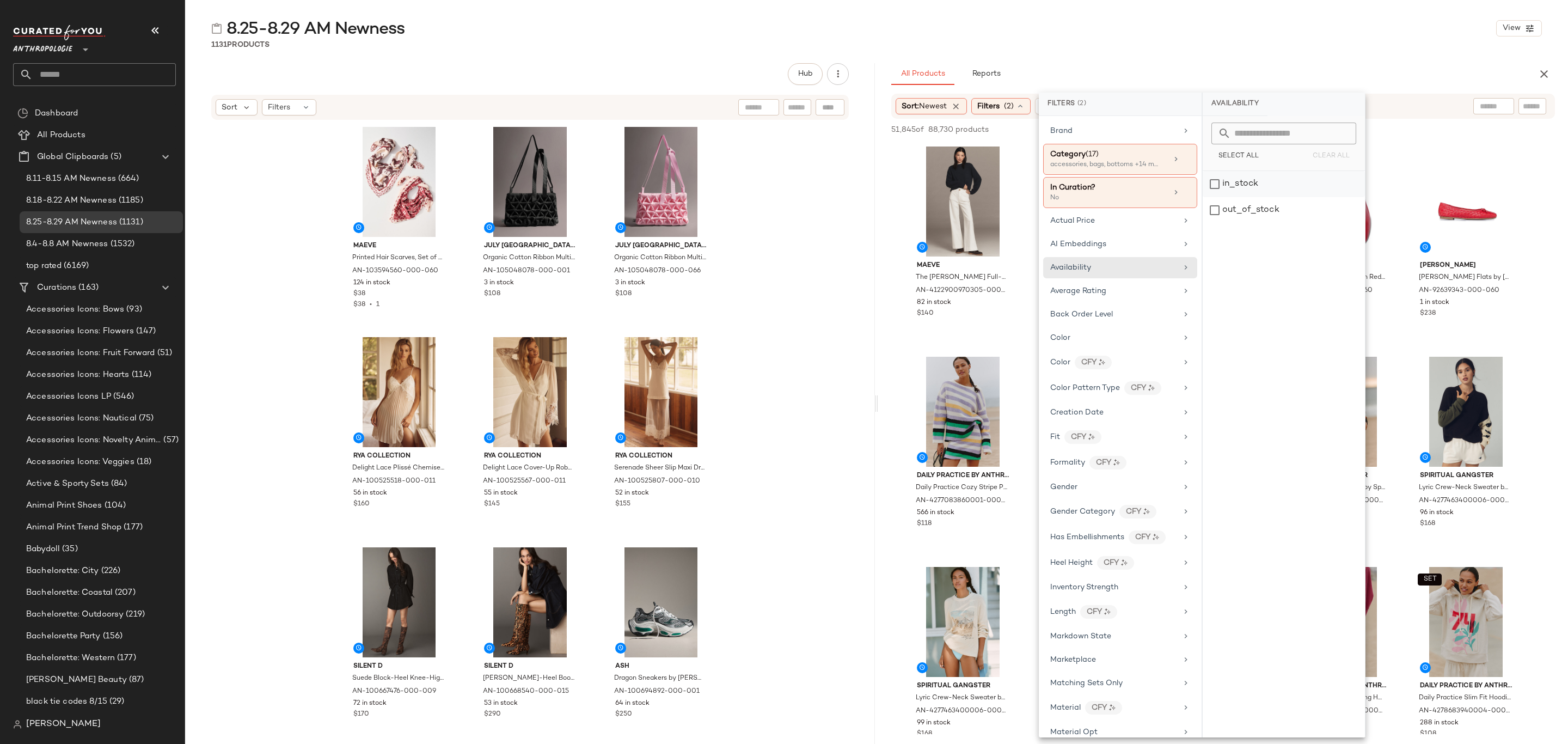
click at [1247, 197] on div "in_stock" at bounding box center [1284, 210] width 162 height 26
click at [1262, 78] on div "All Products Reports" at bounding box center [1206, 74] width 629 height 22
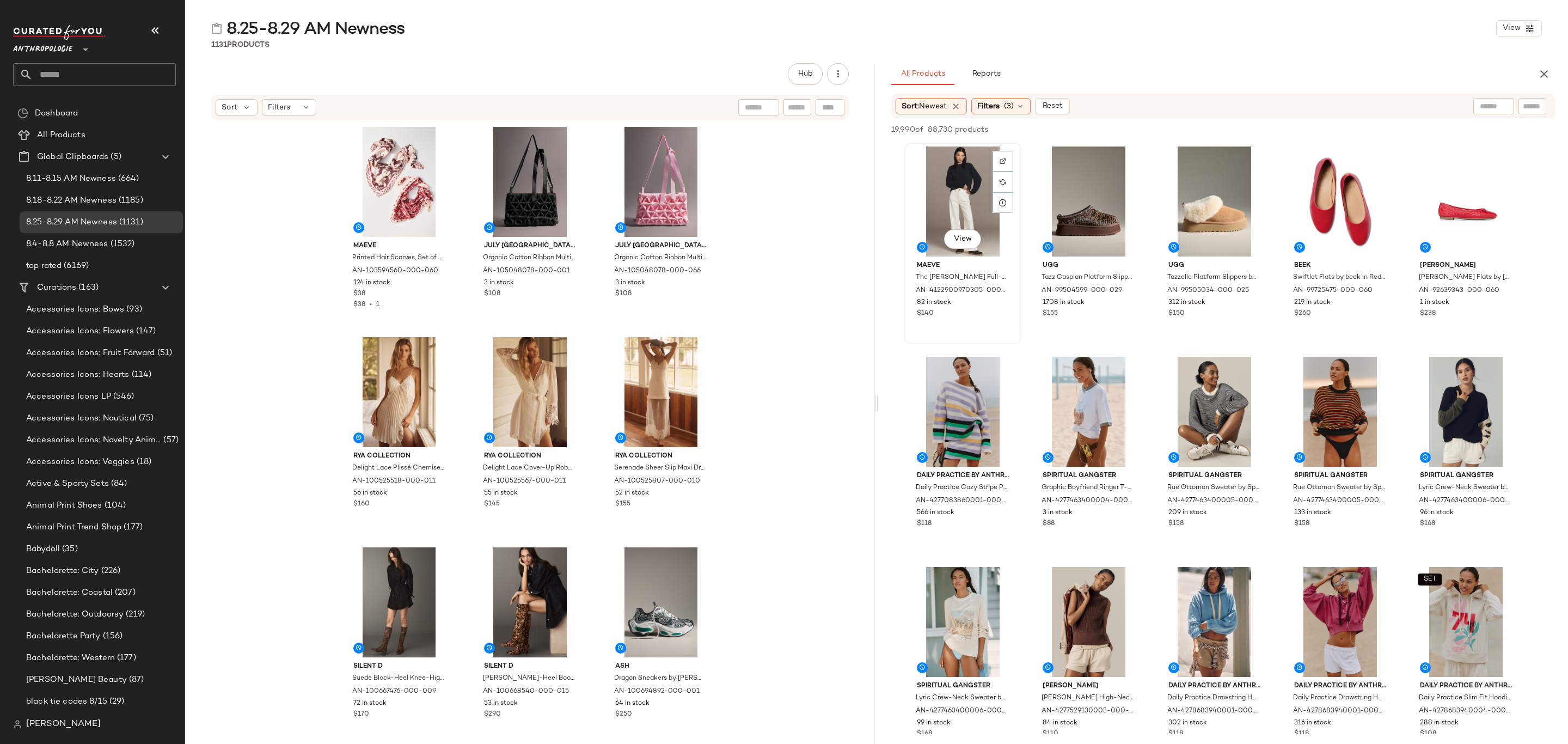
click at [947, 173] on div "View" at bounding box center [963, 202] width 109 height 110
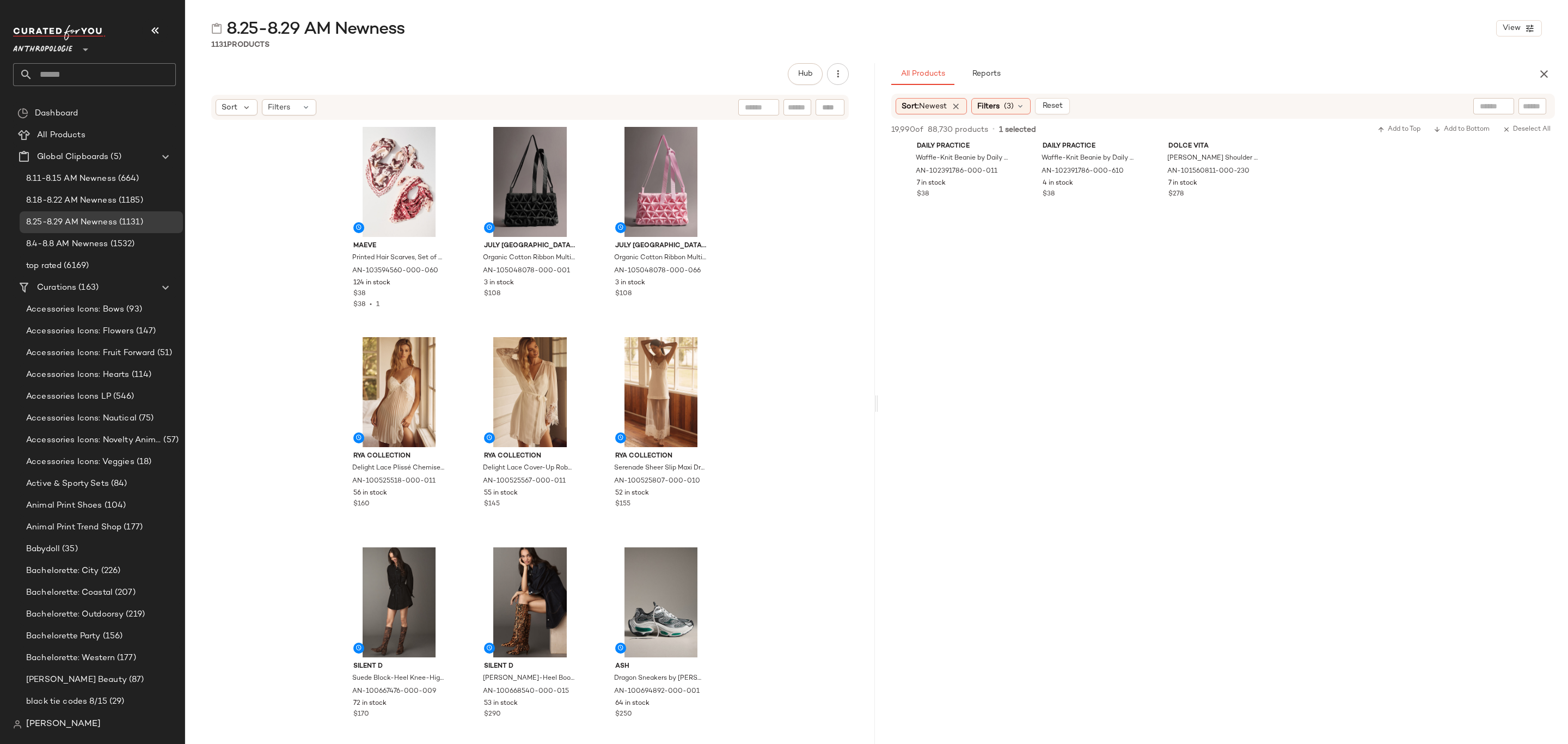
scroll to position [6211, 0]
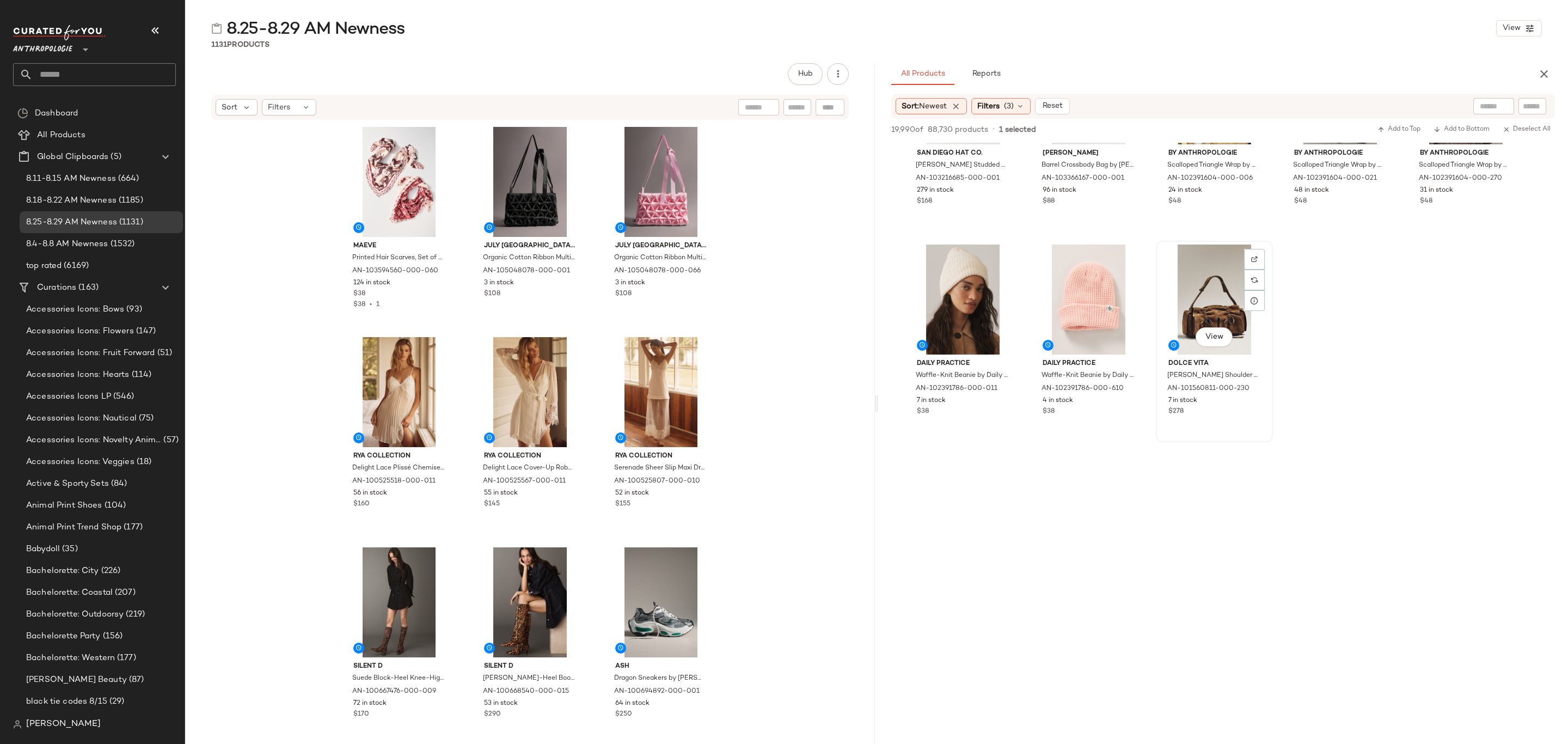
click at [1249, 396] on div "7 in stock" at bounding box center [1215, 401] width 92 height 10
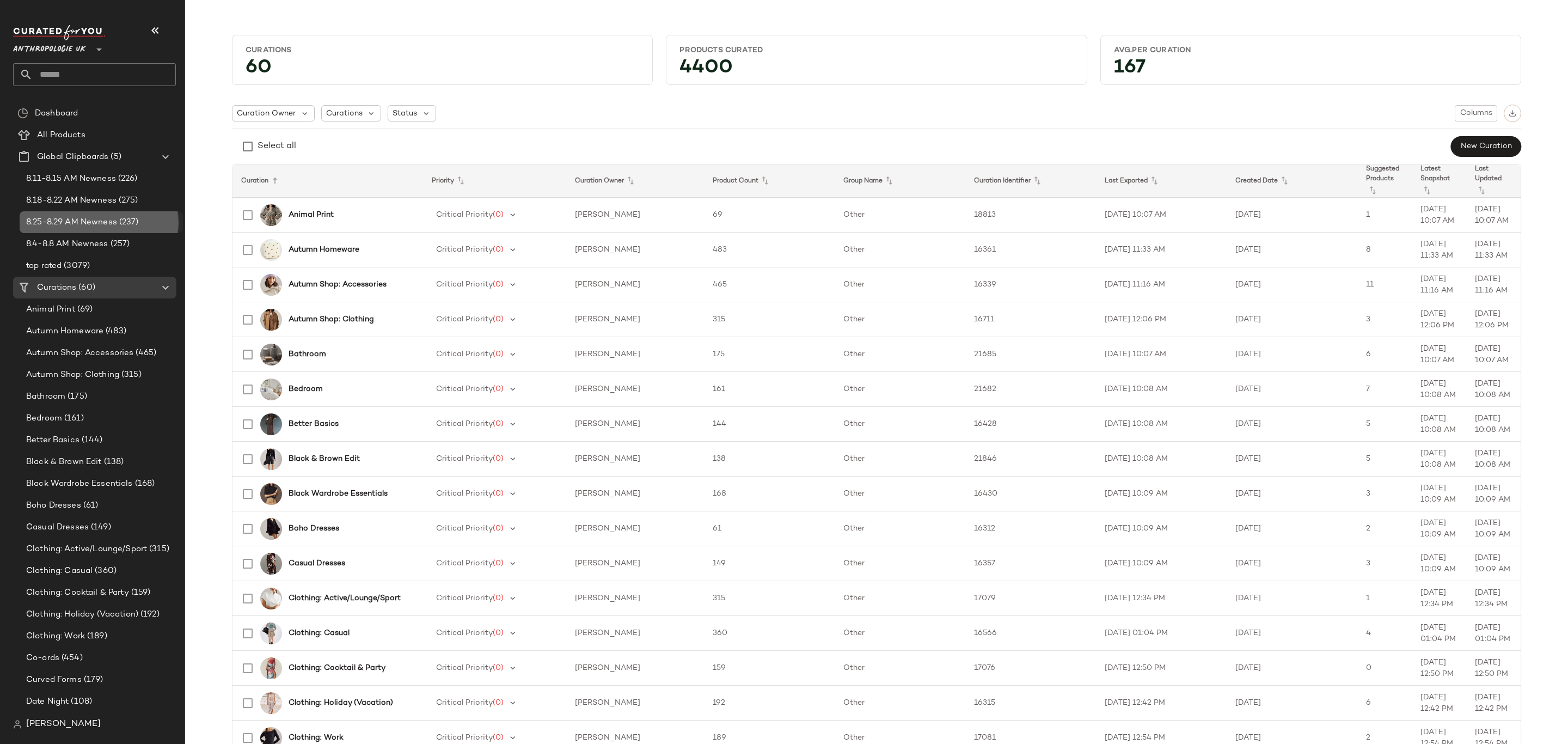
click at [127, 226] on span "(237)" at bounding box center [128, 222] width 22 height 12
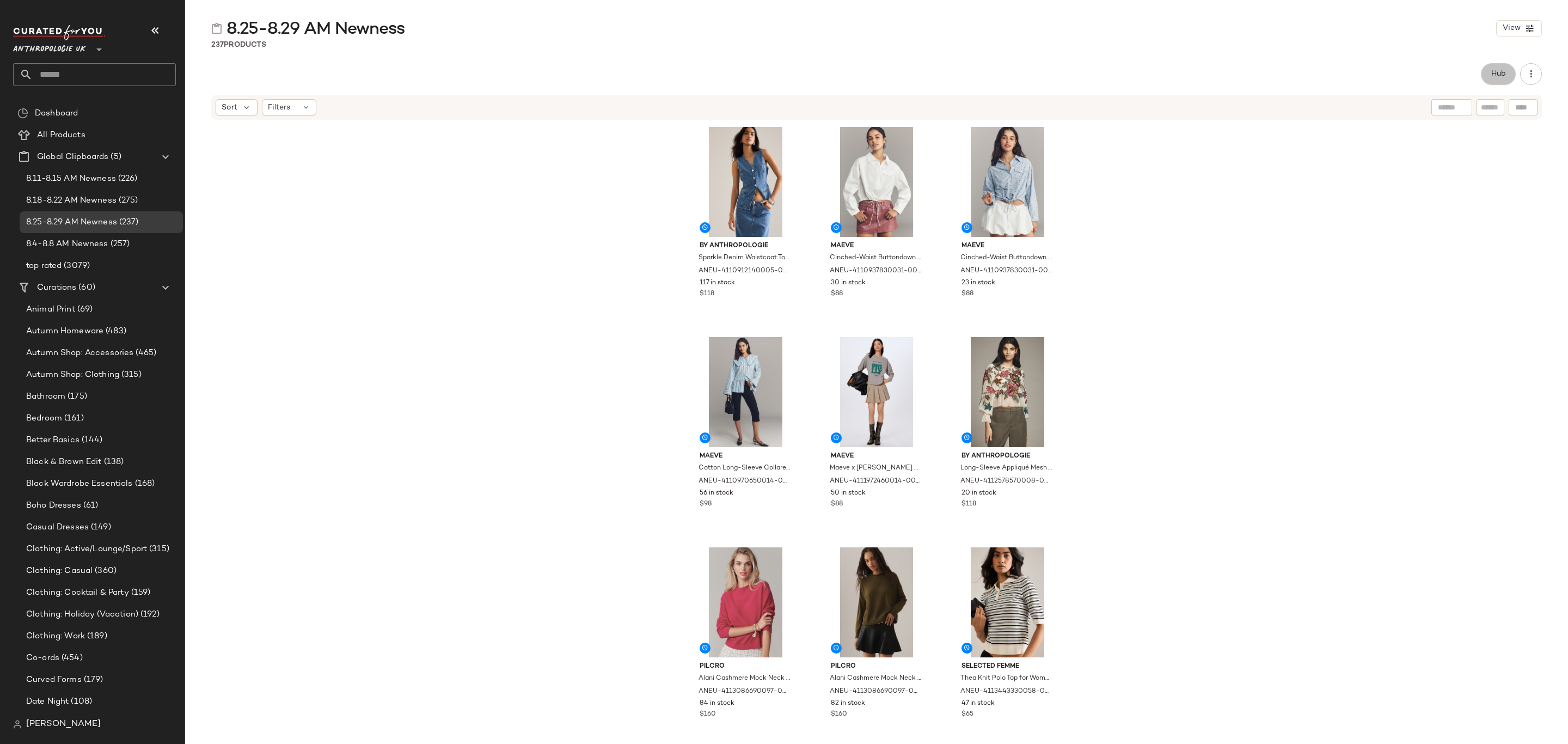
click at [1492, 70] on span "Hub" at bounding box center [1498, 74] width 15 height 9
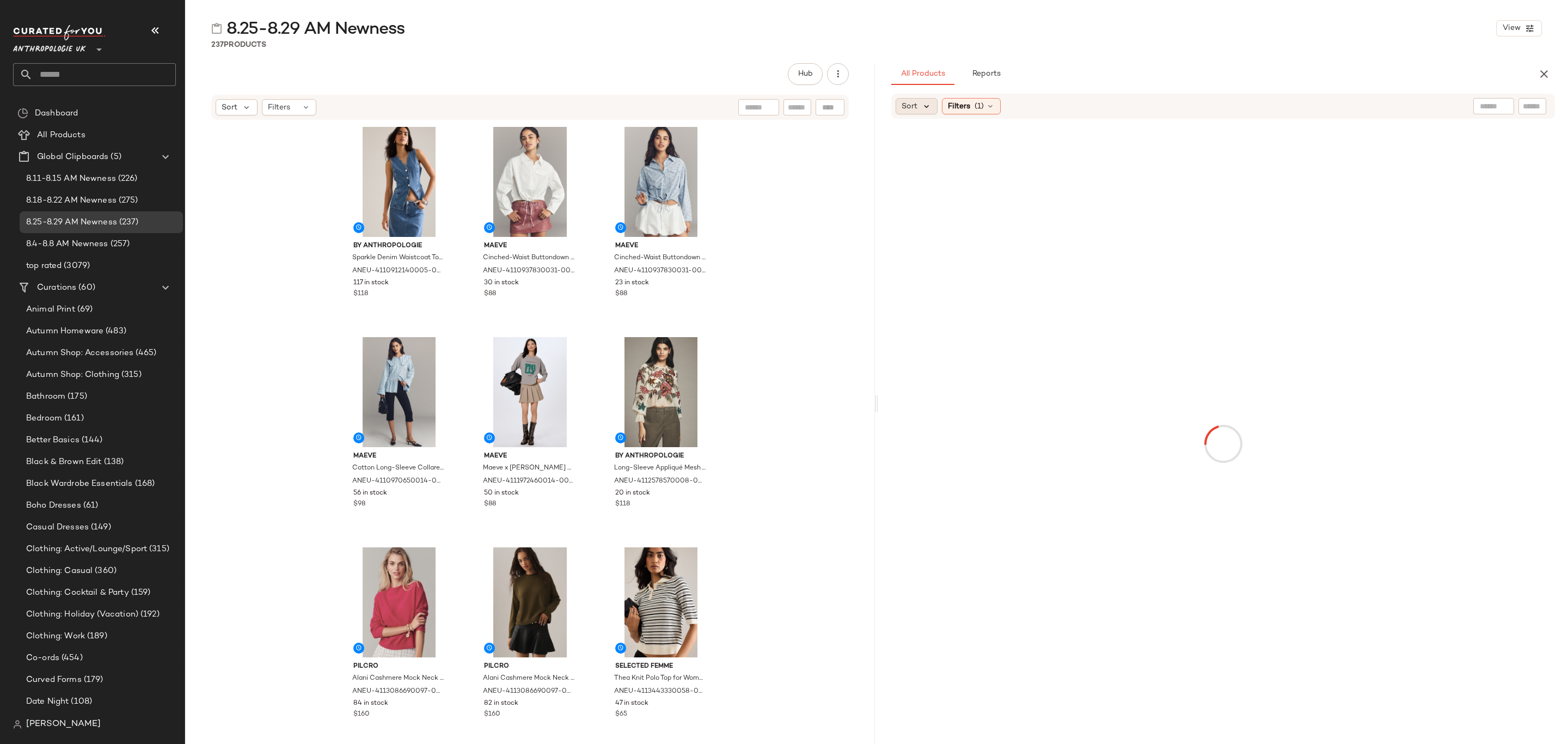
click at [922, 103] on icon at bounding box center [926, 106] width 10 height 10
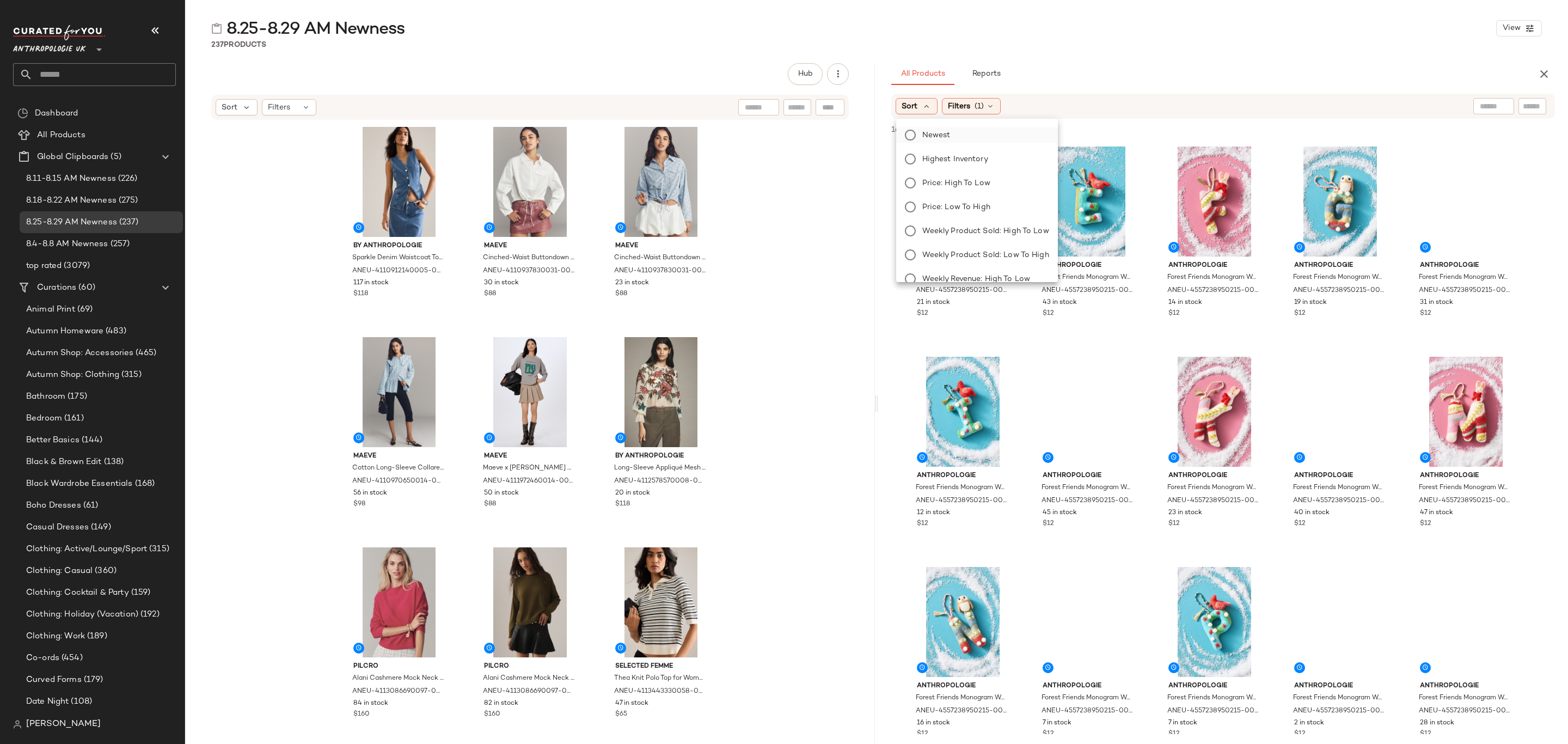
click at [930, 131] on span "Newest" at bounding box center [936, 135] width 28 height 12
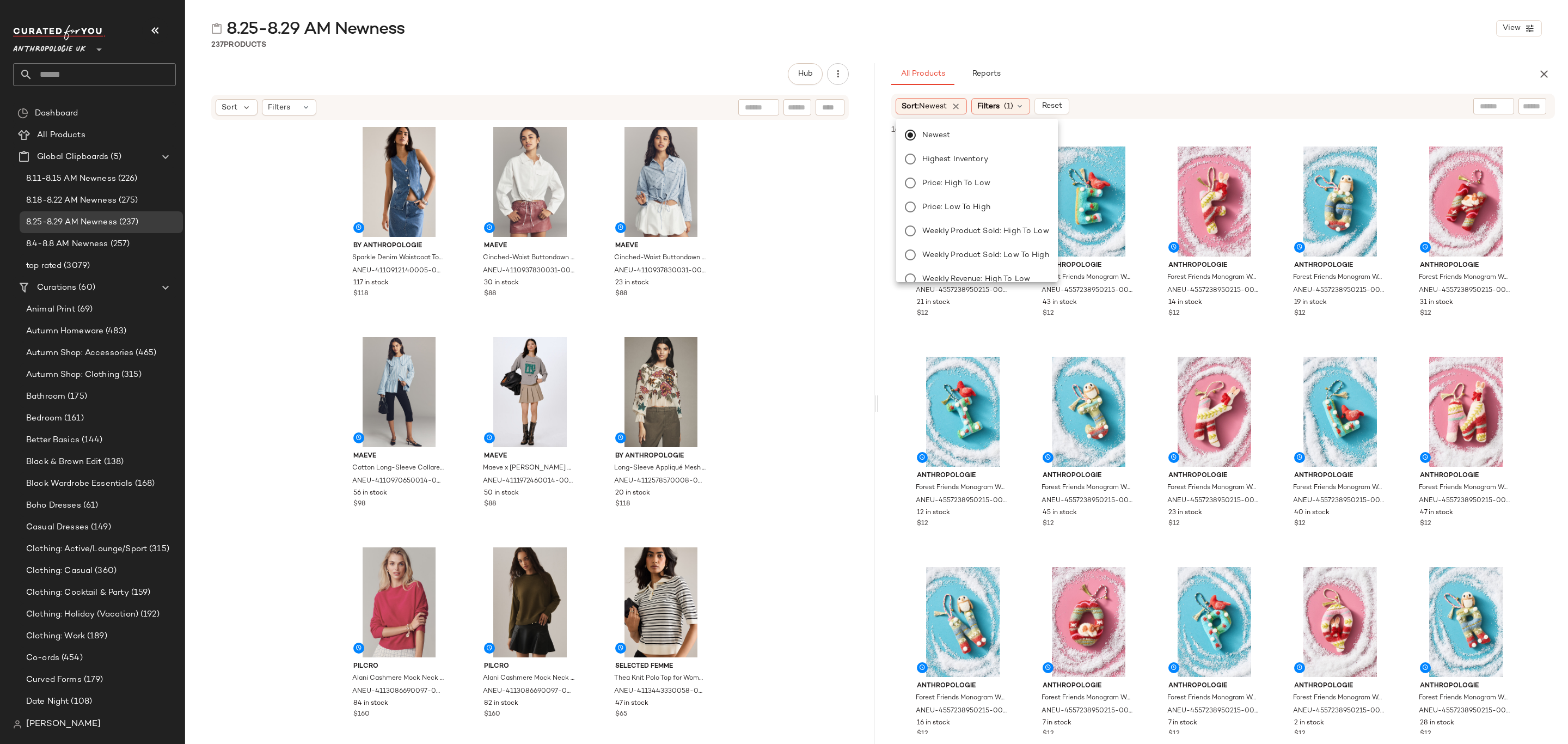
click at [1224, 69] on div "All Products Reports" at bounding box center [1206, 74] width 629 height 22
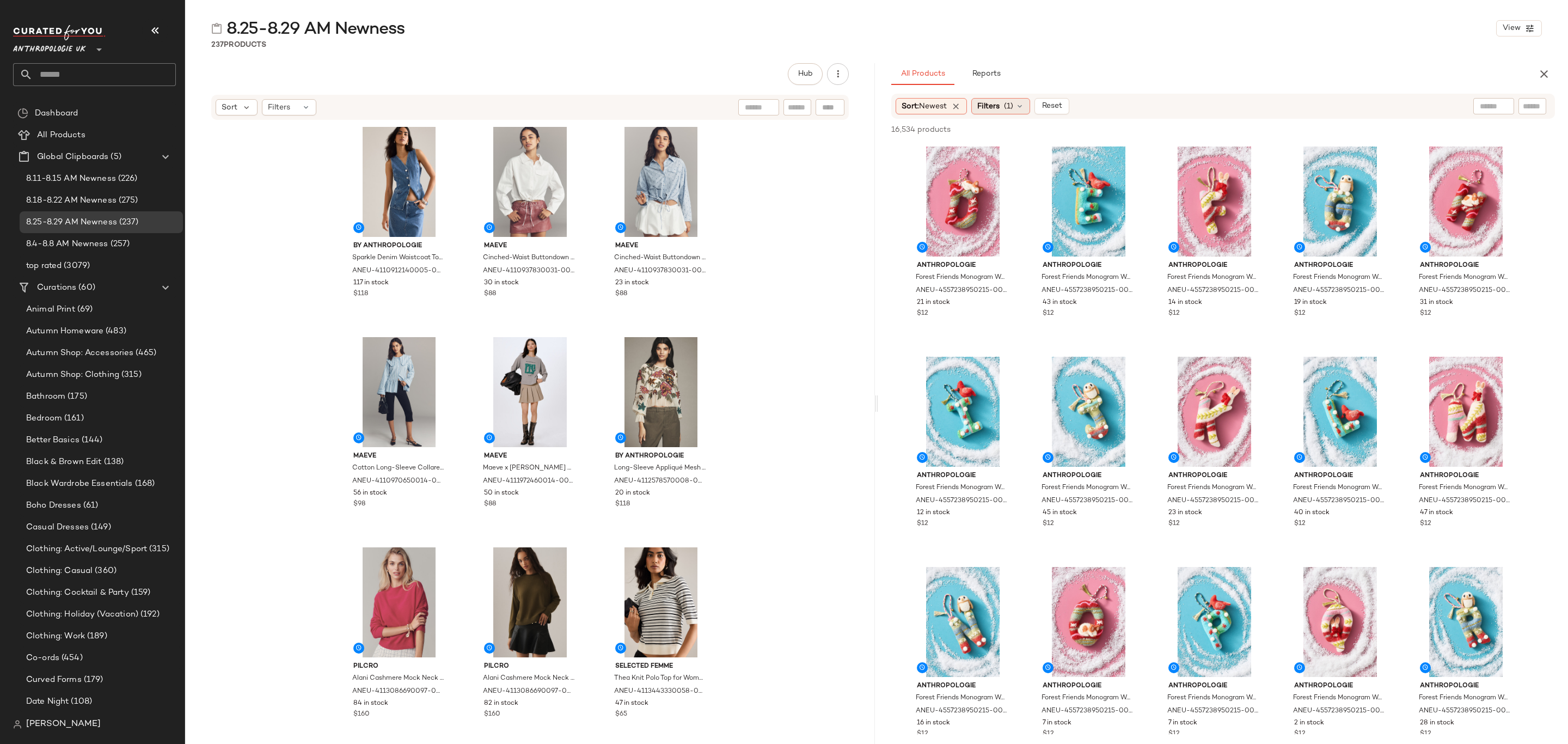
click at [1021, 108] on icon at bounding box center [1020, 106] width 9 height 9
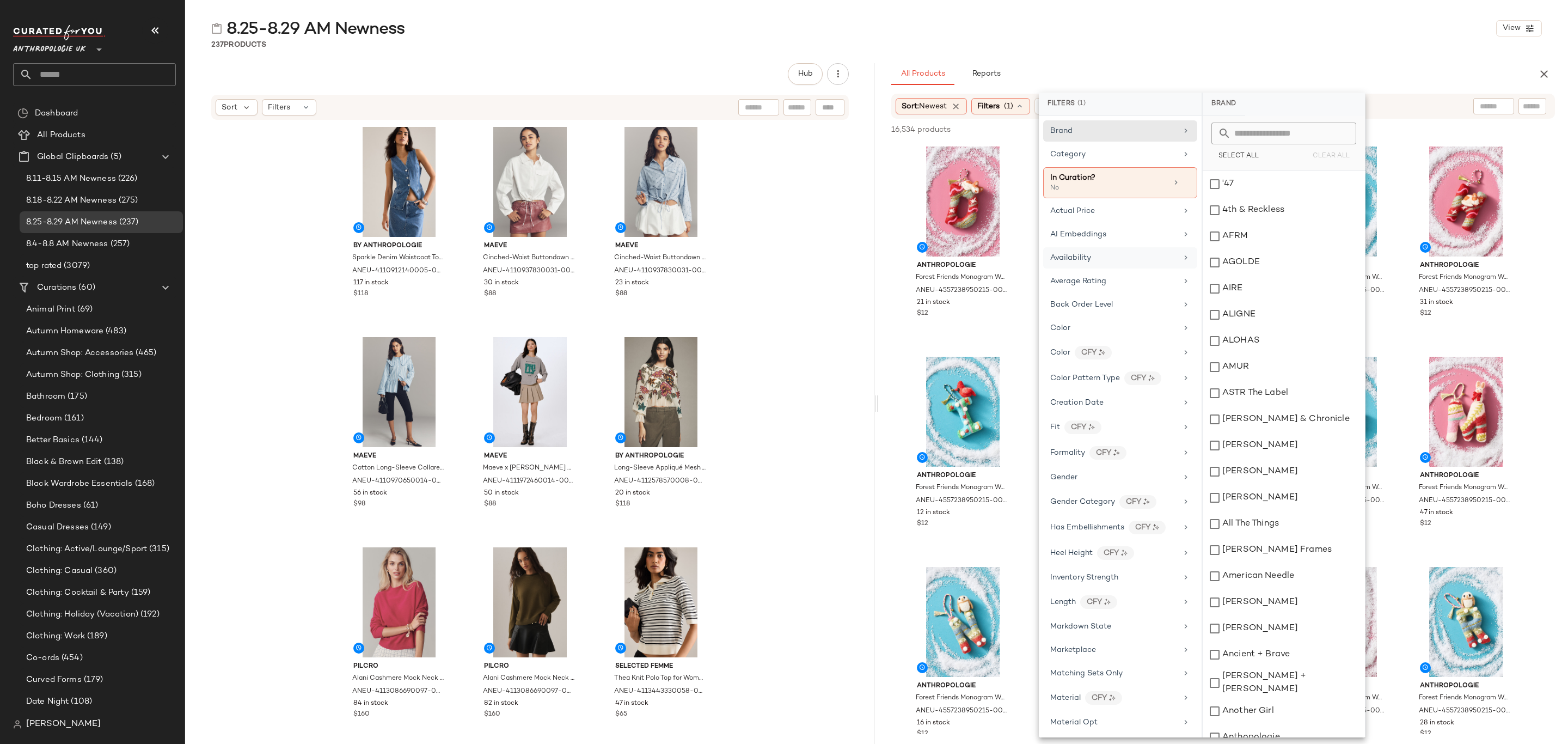
click at [1125, 262] on div "Availability" at bounding box center [1114, 258] width 127 height 12
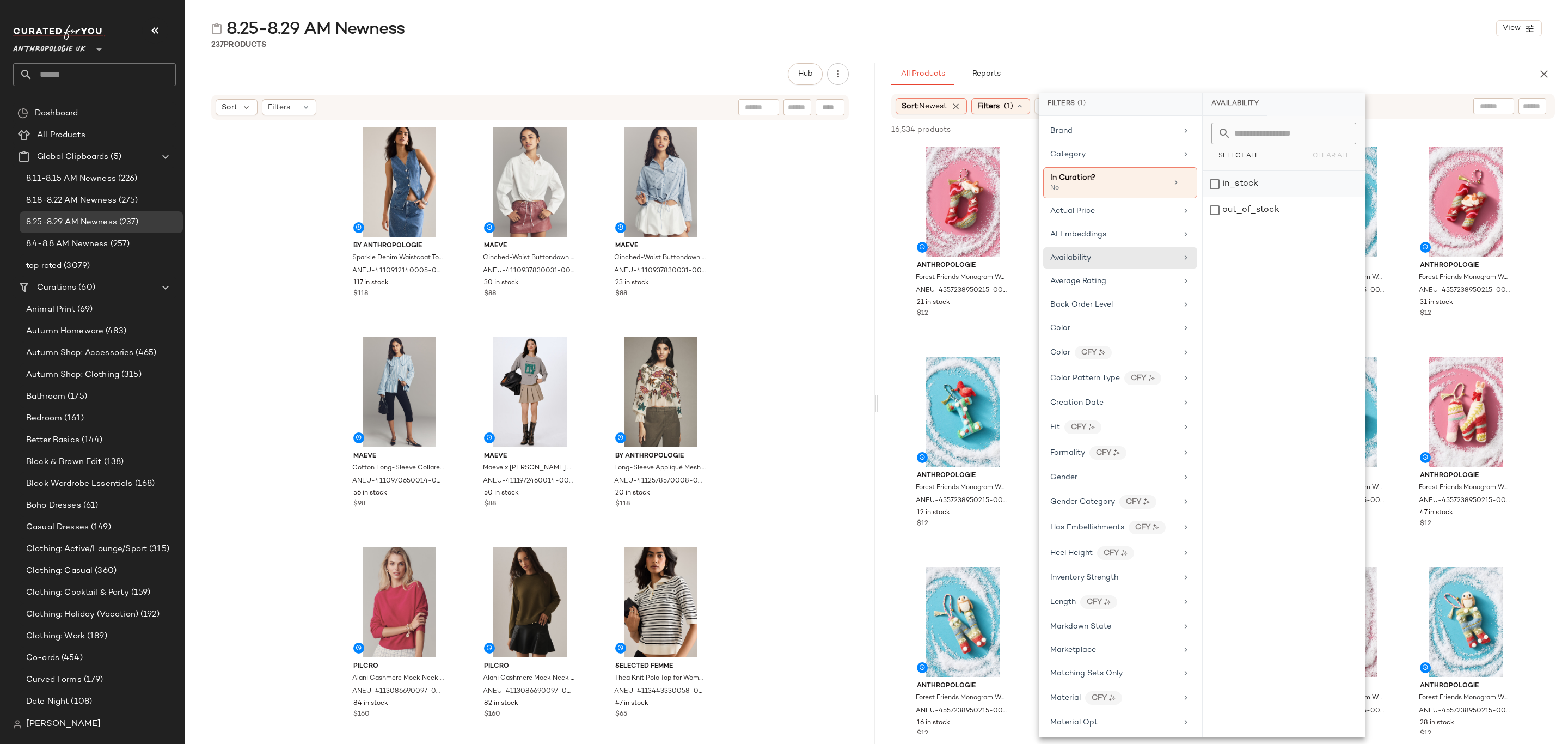
click at [1245, 197] on div "in_stock" at bounding box center [1284, 210] width 162 height 26
click at [1101, 157] on div "Category" at bounding box center [1114, 154] width 127 height 12
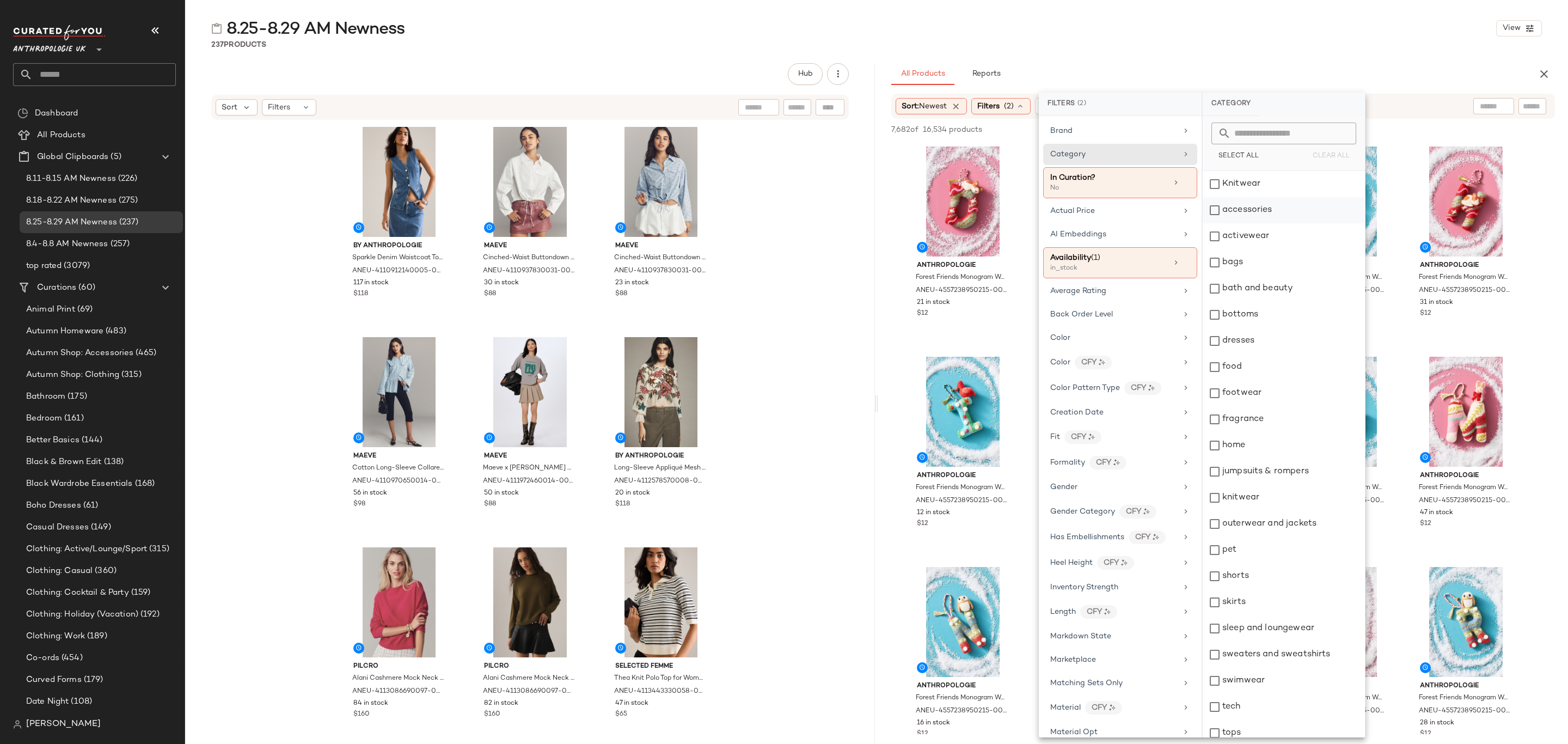
drag, startPoint x: 1259, startPoint y: 190, endPoint x: 1263, endPoint y: 203, distance: 13.6
click at [1260, 190] on div "Knitwear" at bounding box center [1284, 184] width 162 height 26
click at [1265, 208] on div "accessories" at bounding box center [1284, 210] width 162 height 26
drag, startPoint x: 1271, startPoint y: 245, endPoint x: 1271, endPoint y: 252, distance: 7.0
click at [1271, 246] on div "activewear" at bounding box center [1284, 236] width 162 height 26
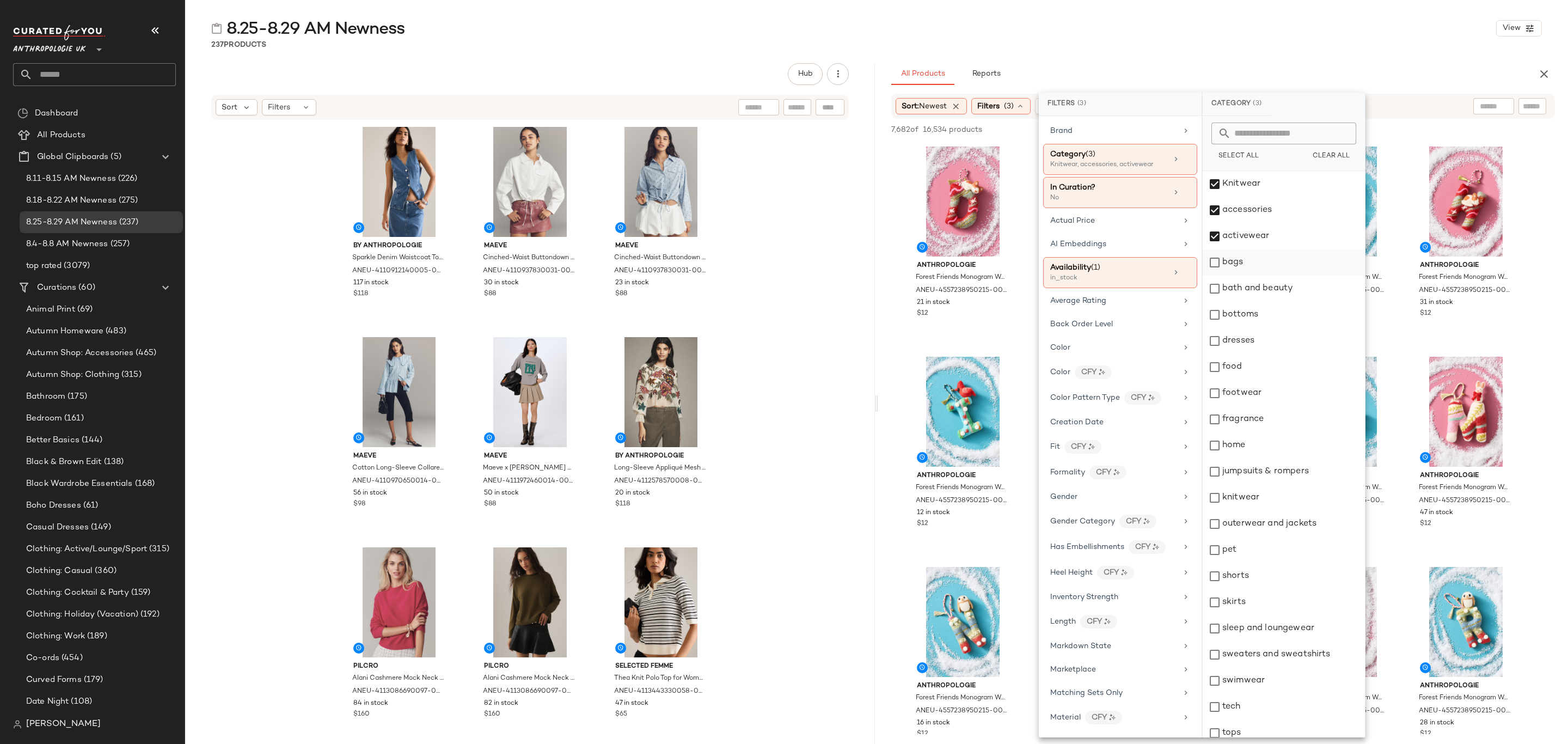
click at [1271, 268] on div "bags" at bounding box center [1284, 262] width 162 height 26
click at [1273, 316] on div "bottoms" at bounding box center [1284, 314] width 162 height 26
click at [1271, 340] on div "dresses" at bounding box center [1284, 341] width 162 height 26
click at [1260, 404] on div "footwear" at bounding box center [1284, 393] width 162 height 26
click at [1276, 477] on div "jumpsuits & rompers" at bounding box center [1284, 472] width 162 height 26
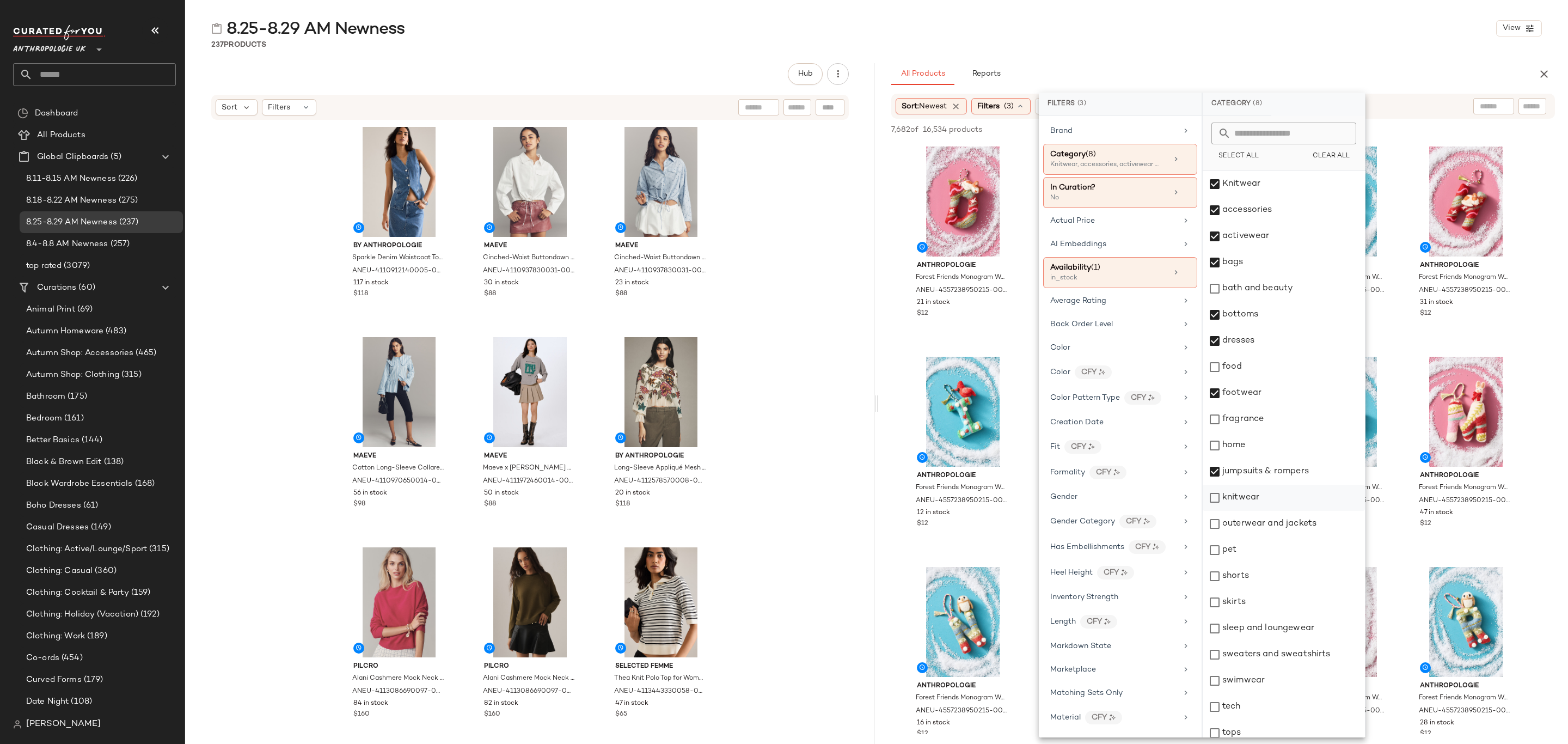
click at [1276, 504] on div "knitwear" at bounding box center [1284, 497] width 162 height 26
click at [1279, 523] on div "outerwear and jackets" at bounding box center [1284, 524] width 162 height 26
click at [1256, 577] on div "shorts" at bounding box center [1284, 576] width 162 height 26
click at [1249, 599] on div "skirts" at bounding box center [1284, 602] width 162 height 26
click at [1254, 625] on div "sleep and loungewear" at bounding box center [1284, 628] width 162 height 26
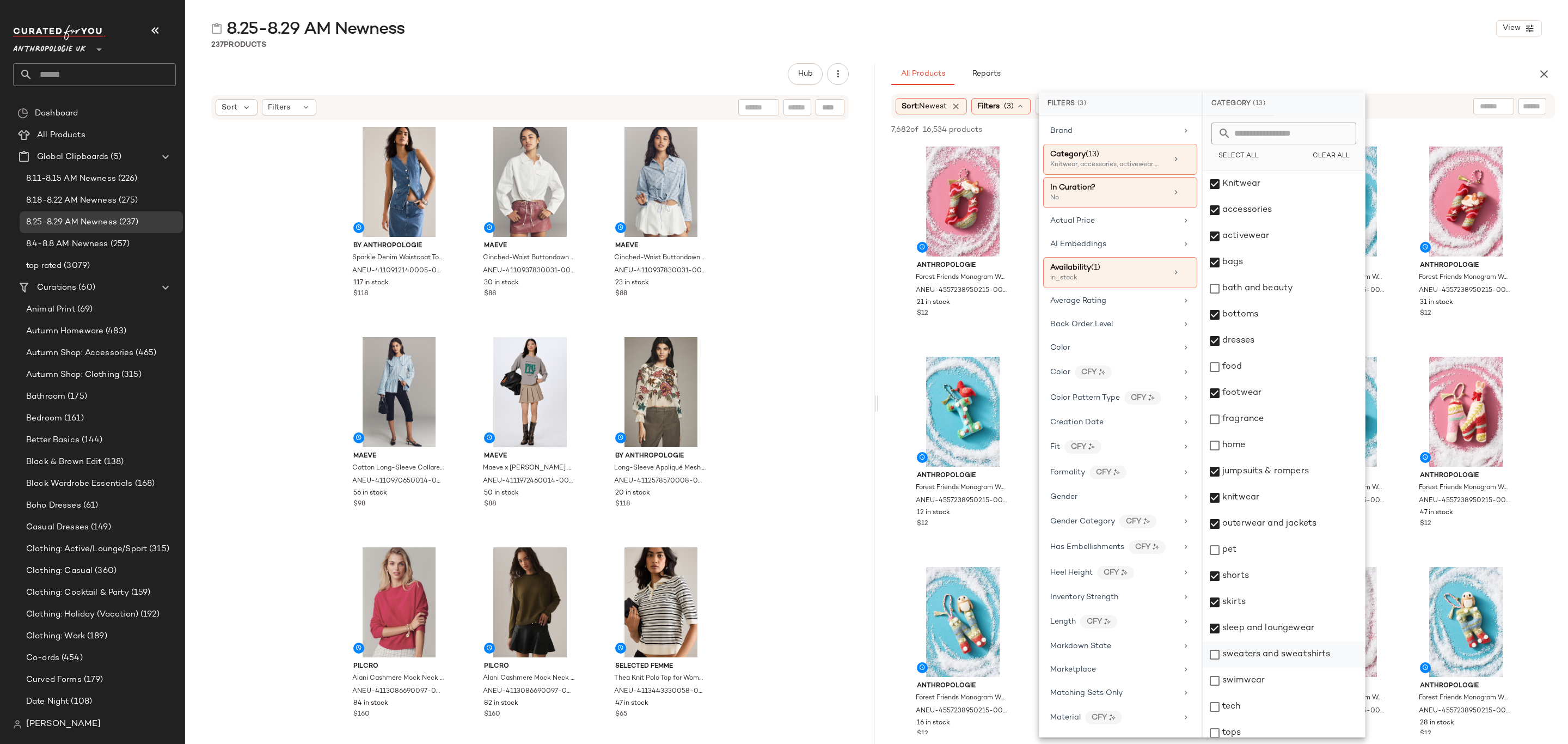
click at [1255, 649] on div "sweaters and sweatshirts" at bounding box center [1284, 655] width 162 height 26
click at [1251, 679] on div "swimwear" at bounding box center [1284, 681] width 162 height 26
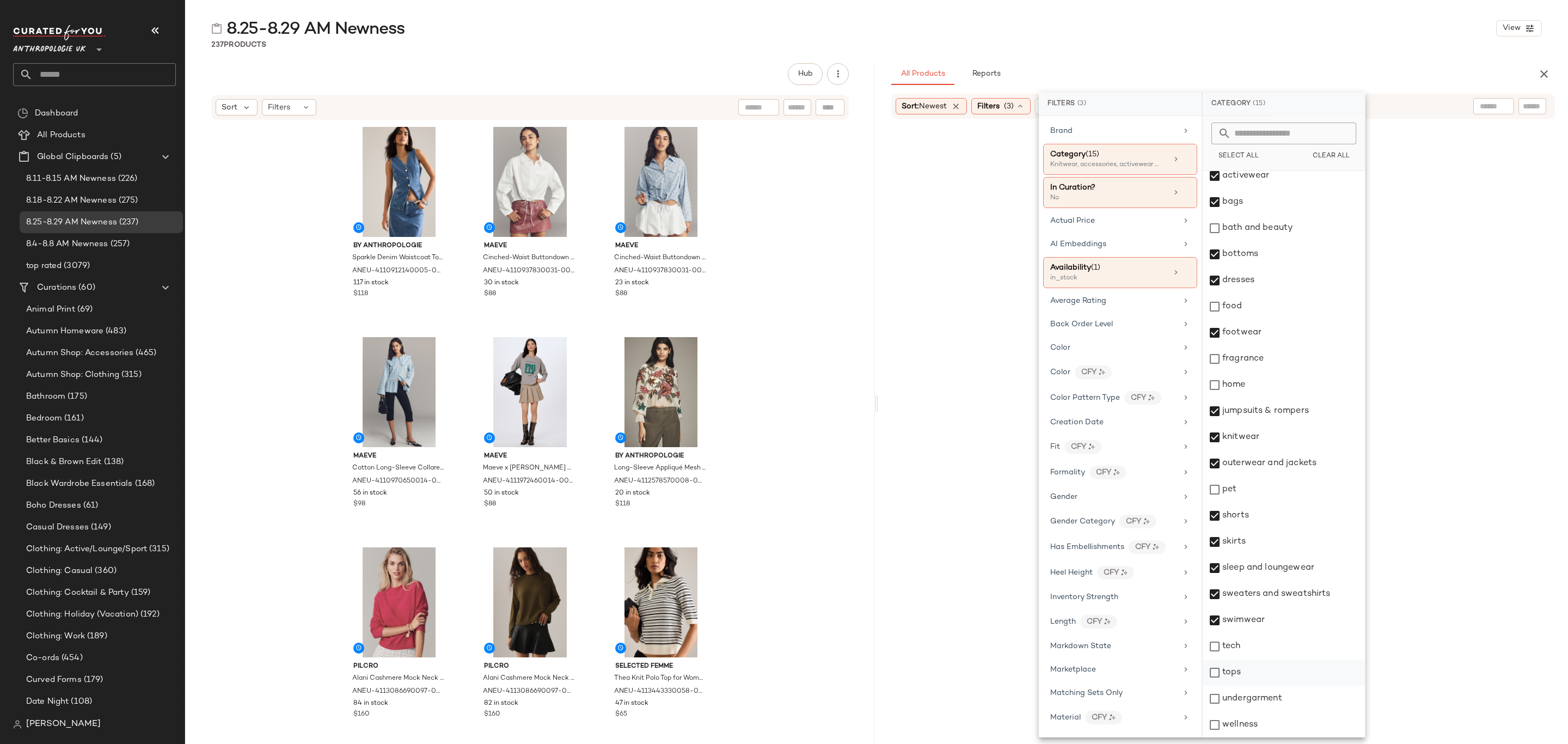
click at [1259, 682] on div "tops" at bounding box center [1284, 672] width 162 height 26
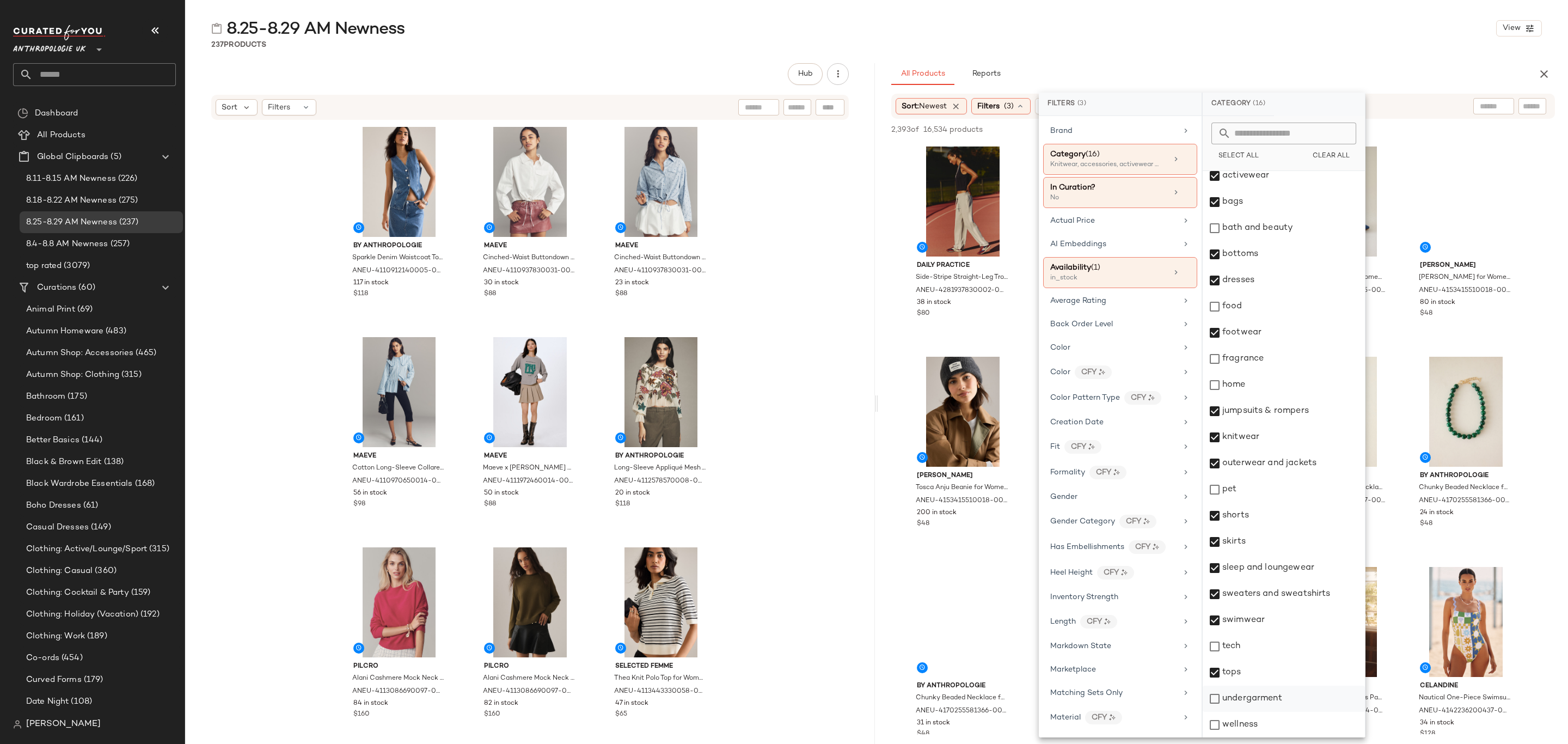
click at [1270, 697] on div "undergarment" at bounding box center [1284, 699] width 162 height 26
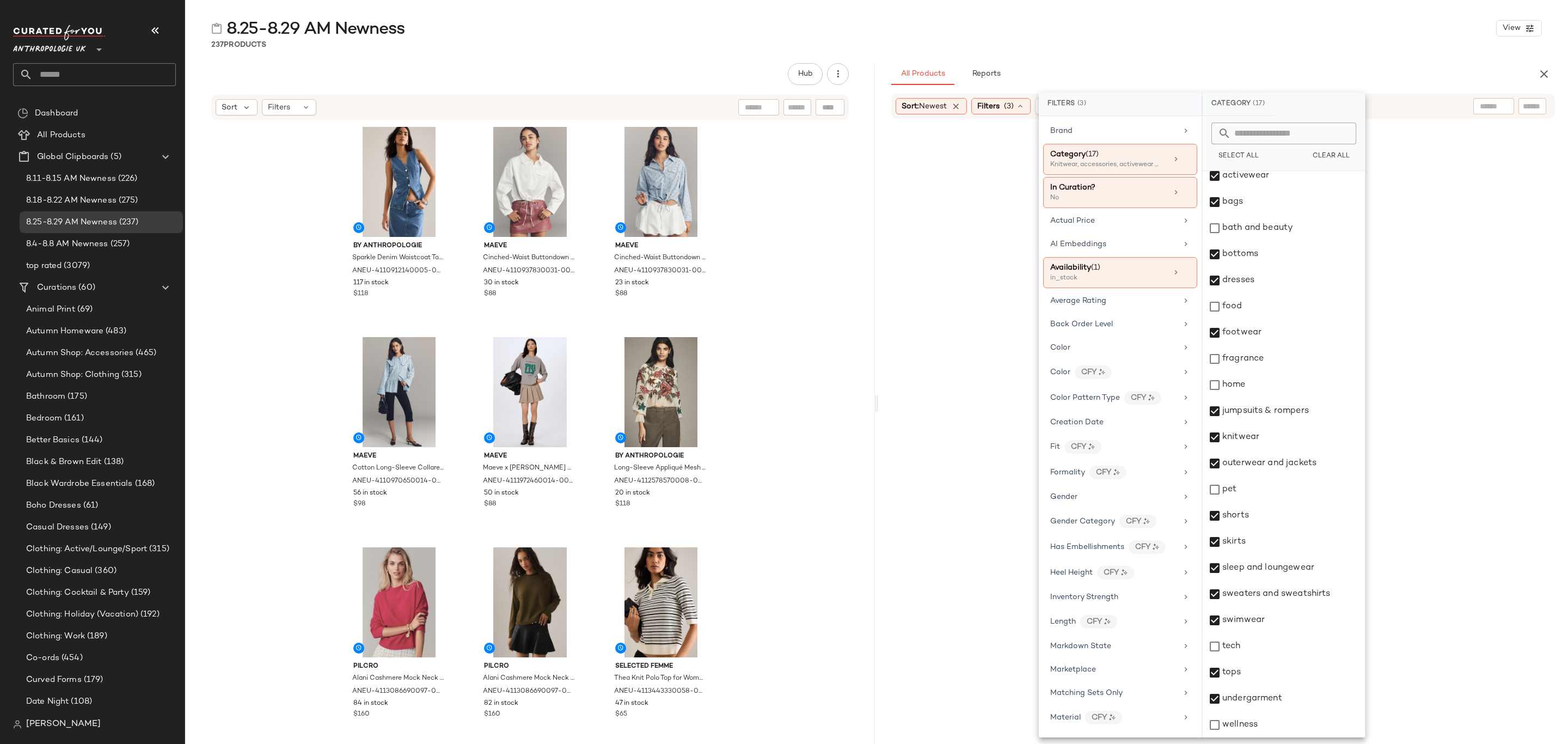
click at [1353, 53] on div "8.25-8.29 AM Newness View 237 Products Hub Sort Filters By Anthropologie Sparkl…" at bounding box center [877, 381] width 1383 height 727
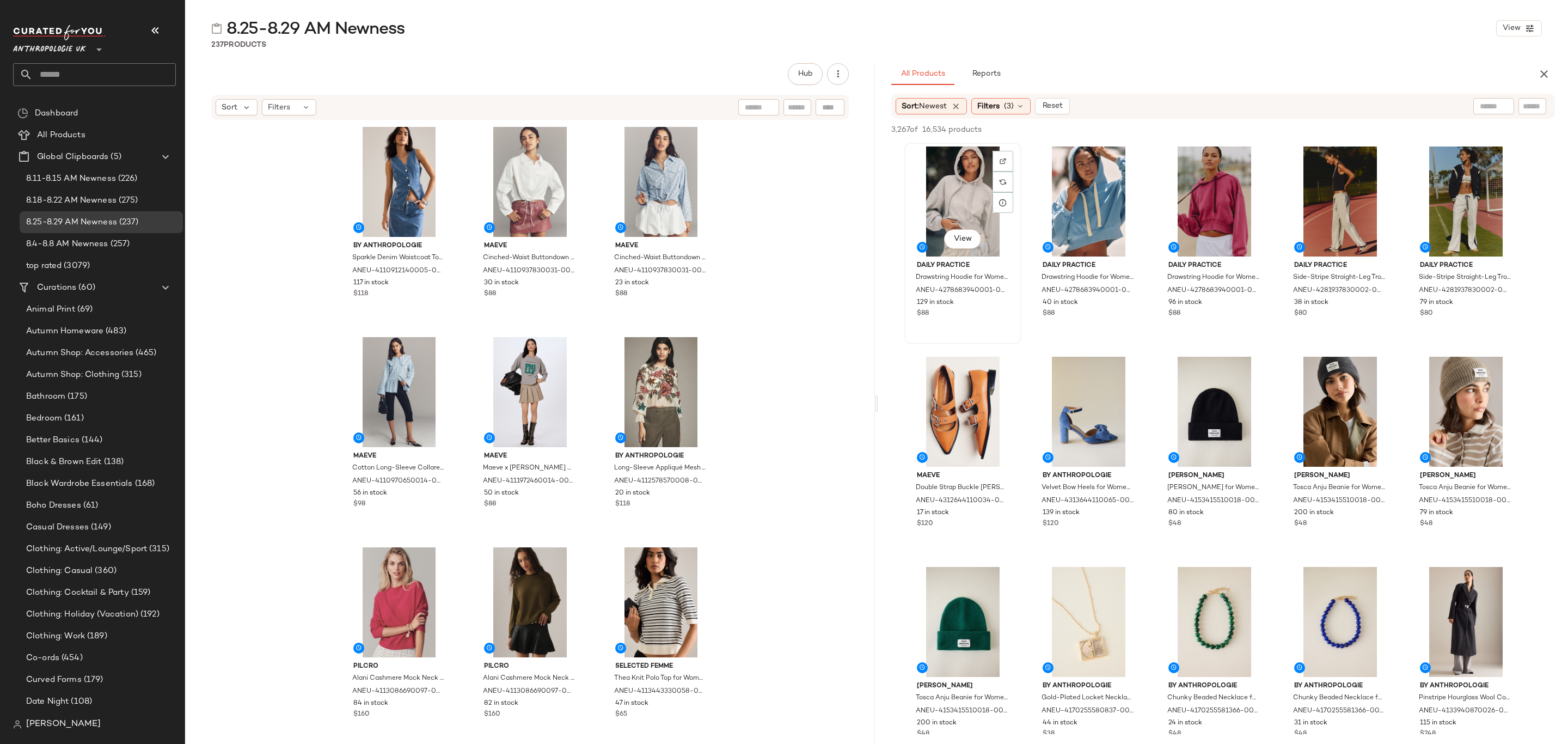
click at [938, 174] on div "View" at bounding box center [963, 202] width 109 height 110
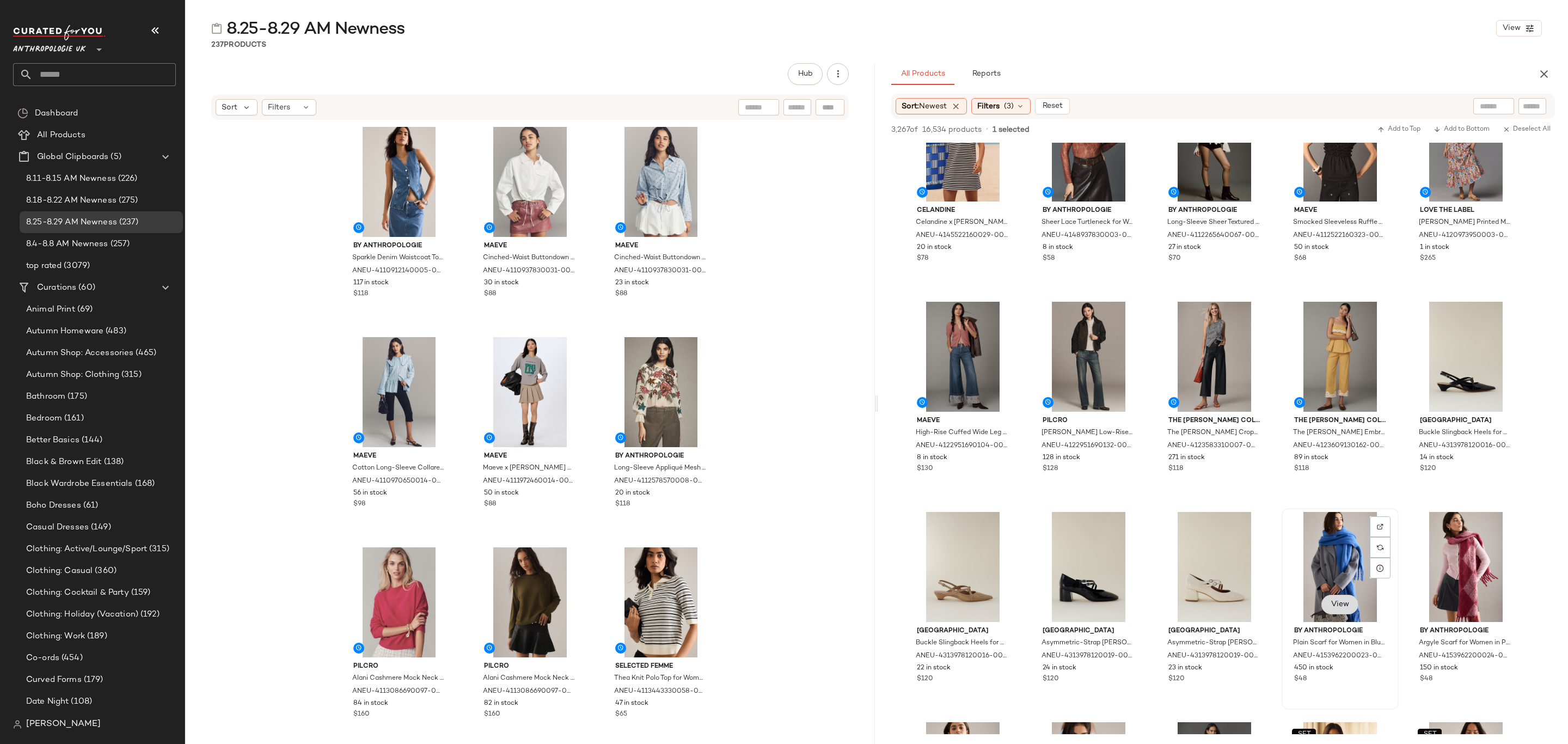
scroll to position [817, 0]
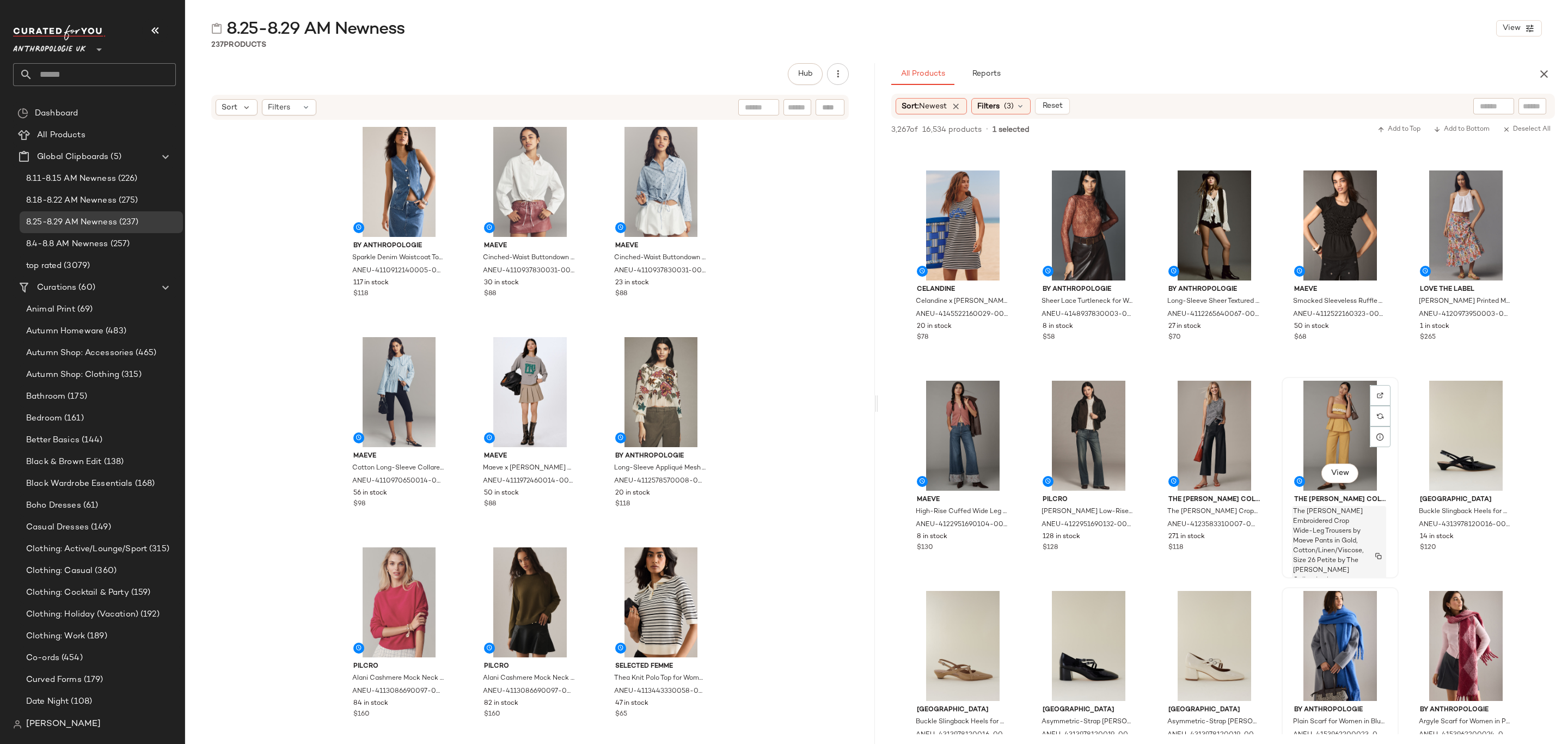
click at [1368, 533] on div "The Colette Embroidered Crop Wide-Leg Trousers by Maeve Pants in Gold, Cotton/L…" at bounding box center [1339, 556] width 94 height 100
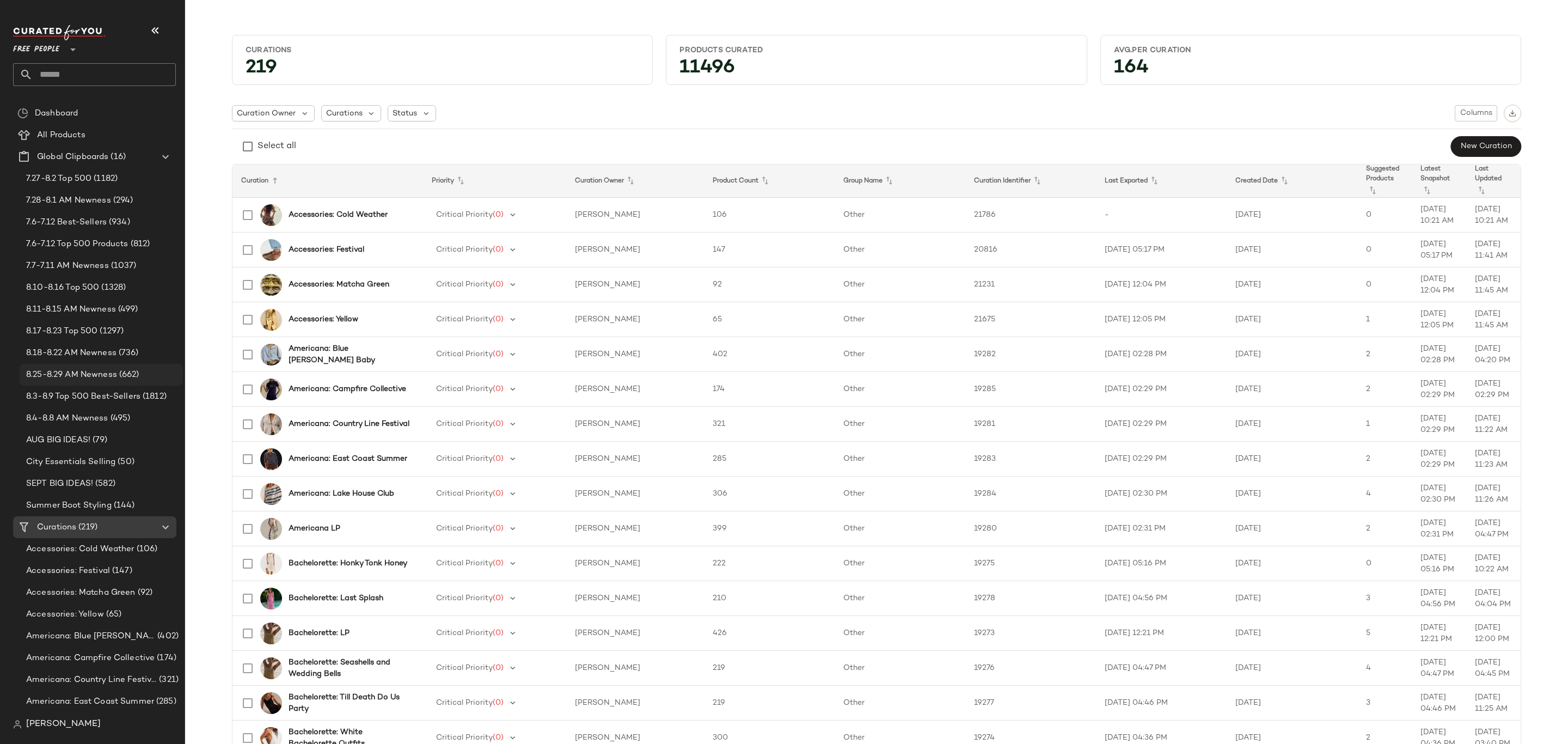
click at [100, 379] on span "8.25-8.29 AM Newness" at bounding box center [72, 375] width 91 height 12
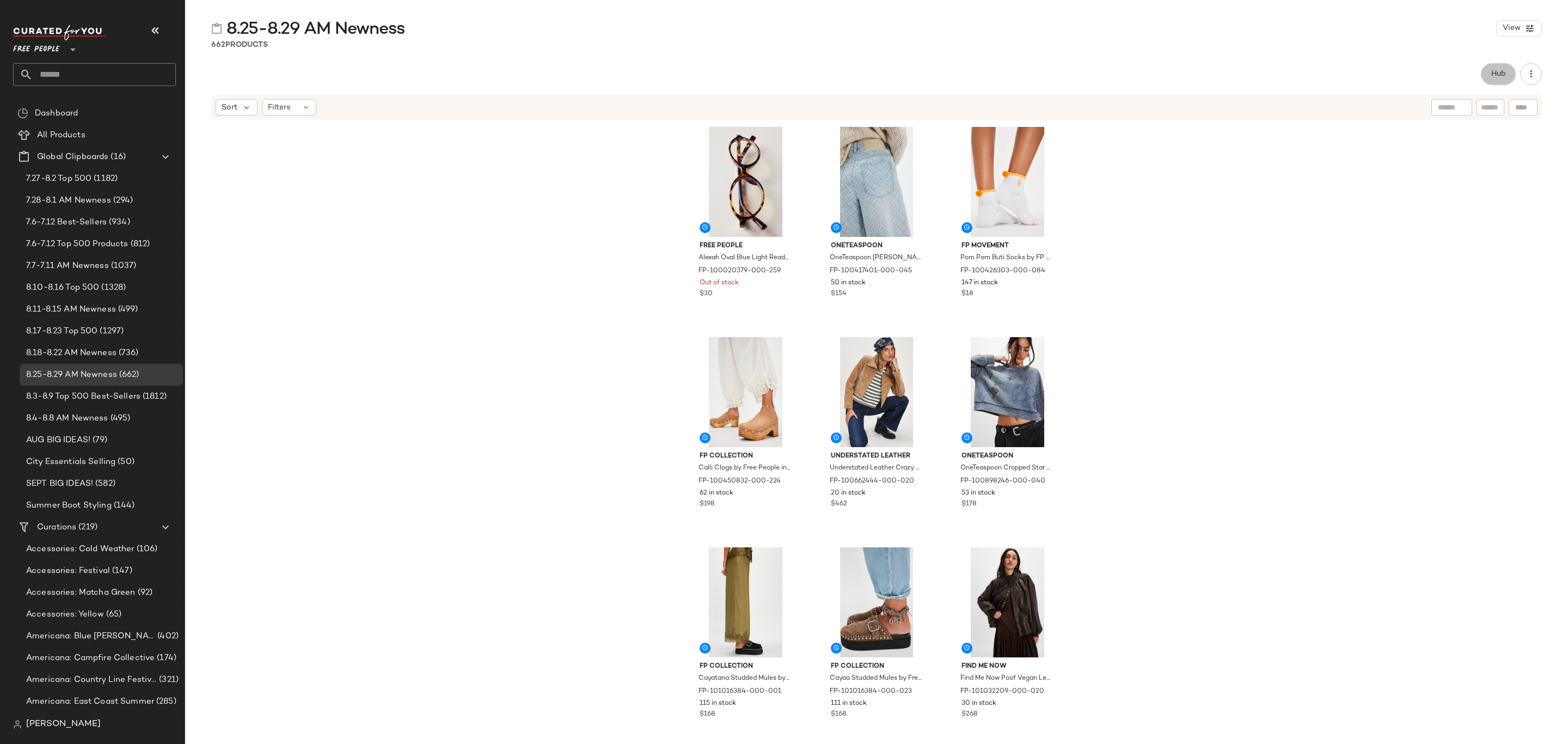
click at [1503, 70] on span "Hub" at bounding box center [1498, 74] width 15 height 9
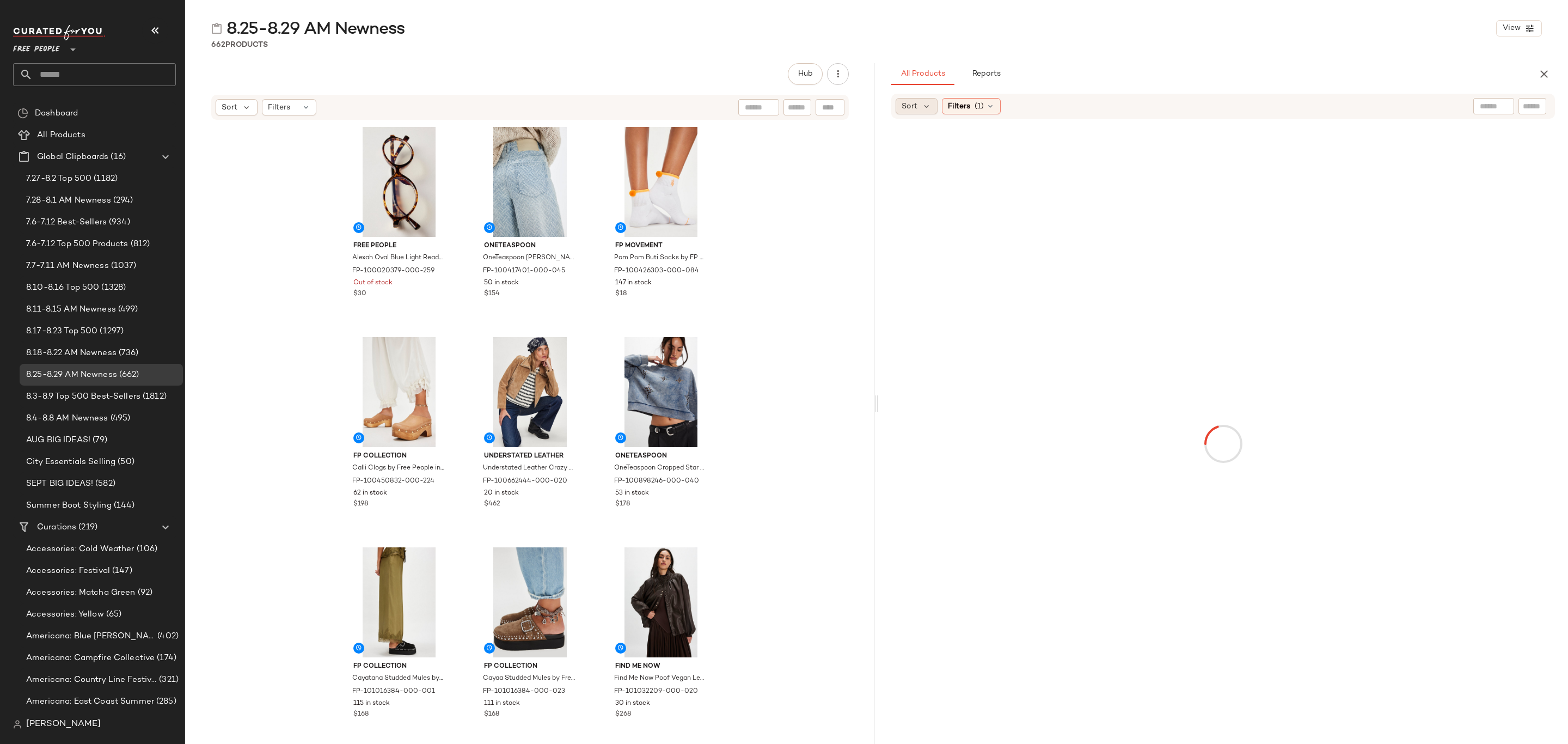
click at [925, 100] on div "Sort" at bounding box center [917, 106] width 42 height 17
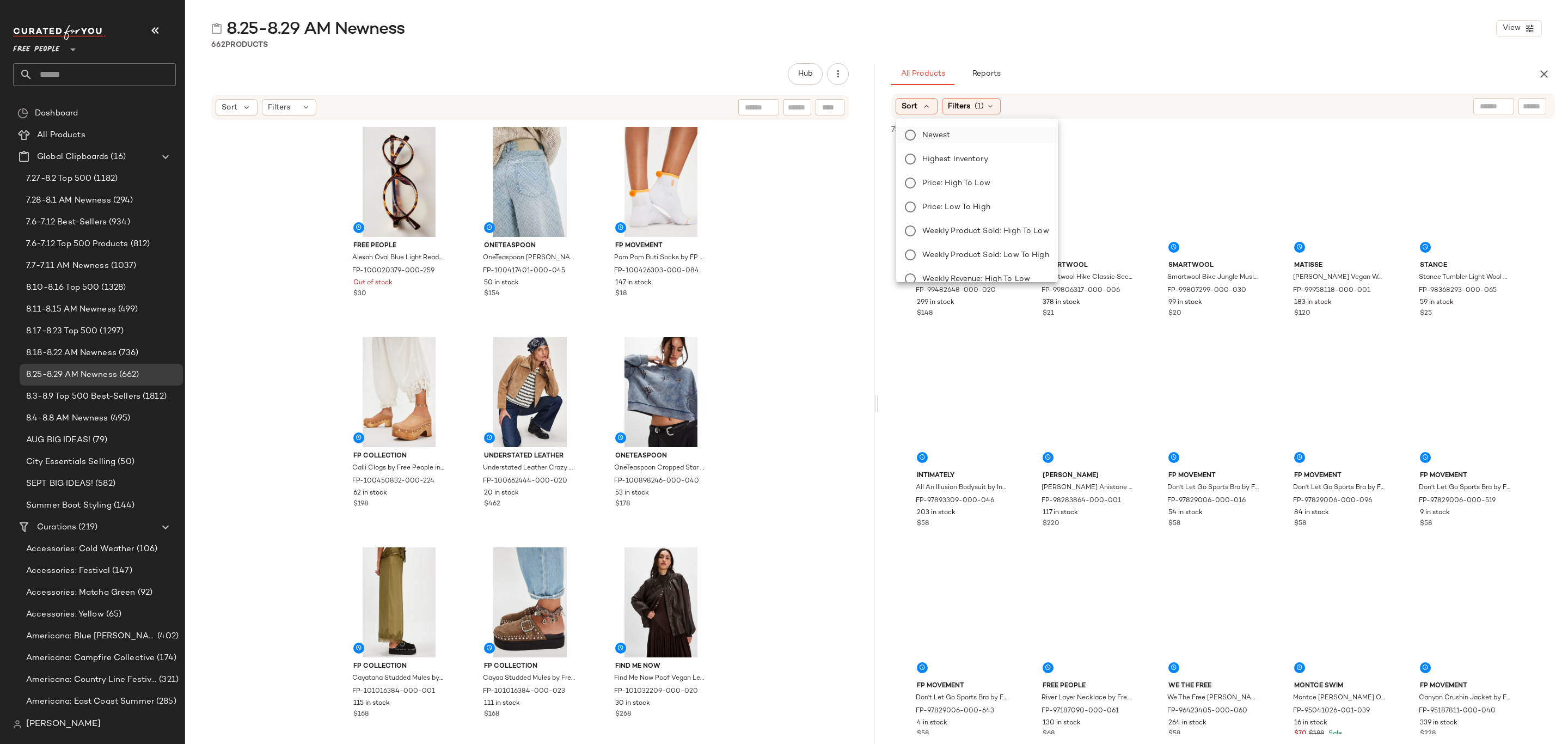
click at [941, 138] on span "Newest" at bounding box center [936, 135] width 28 height 12
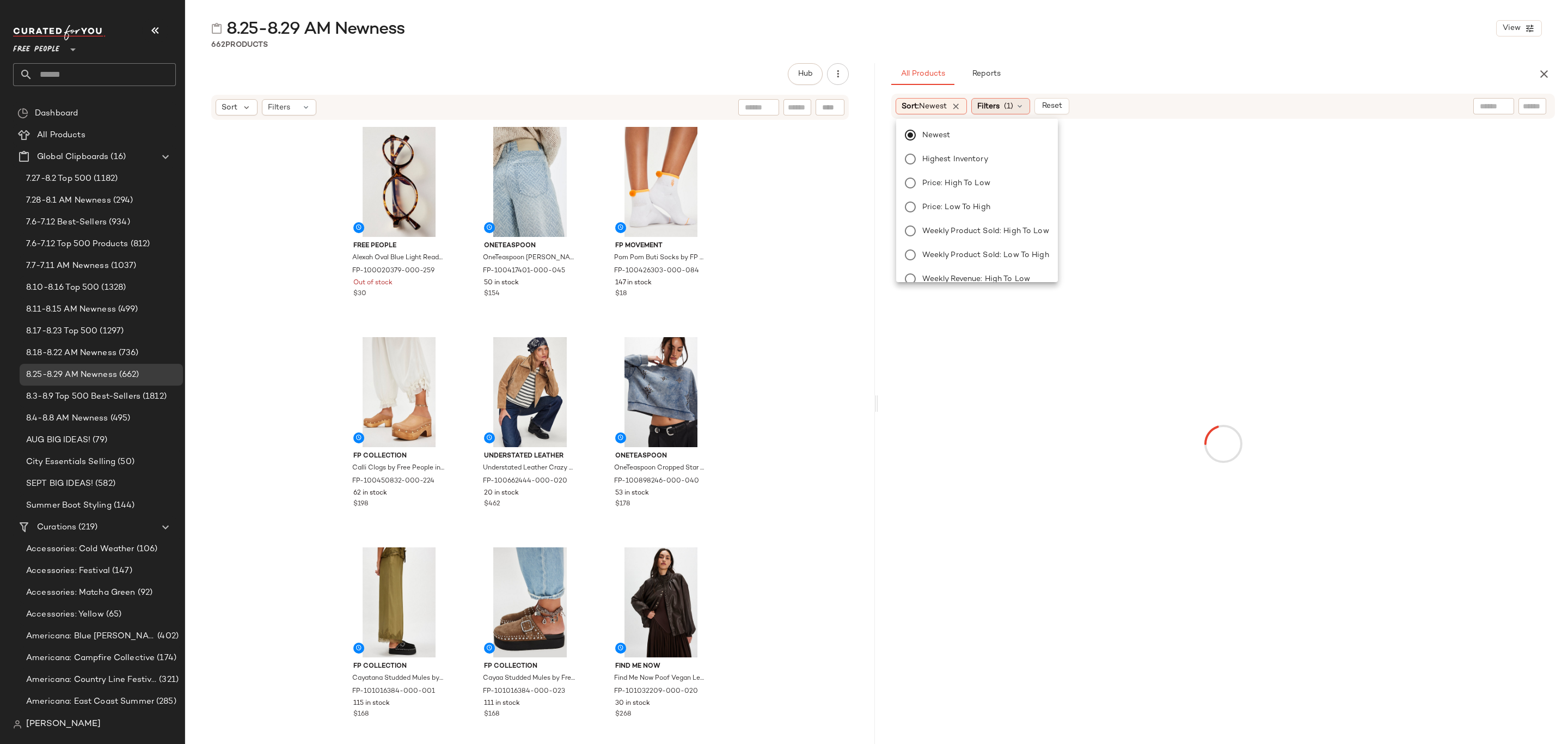
click at [986, 108] on span "Filters" at bounding box center [988, 106] width 23 height 12
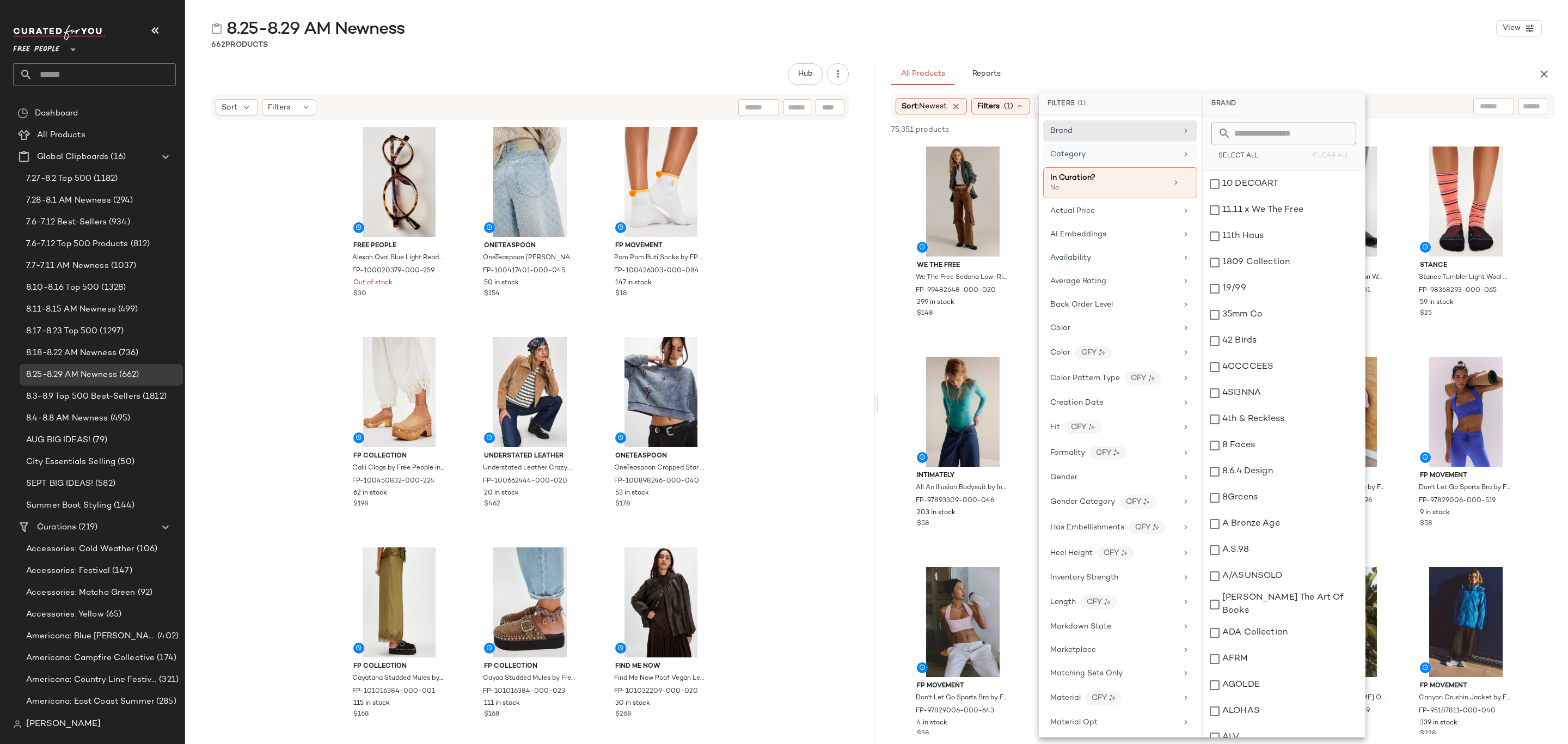
click at [1126, 167] on div "Category" at bounding box center [1120, 182] width 154 height 31
click at [1250, 190] on div "Accessories" at bounding box center [1284, 184] width 162 height 26
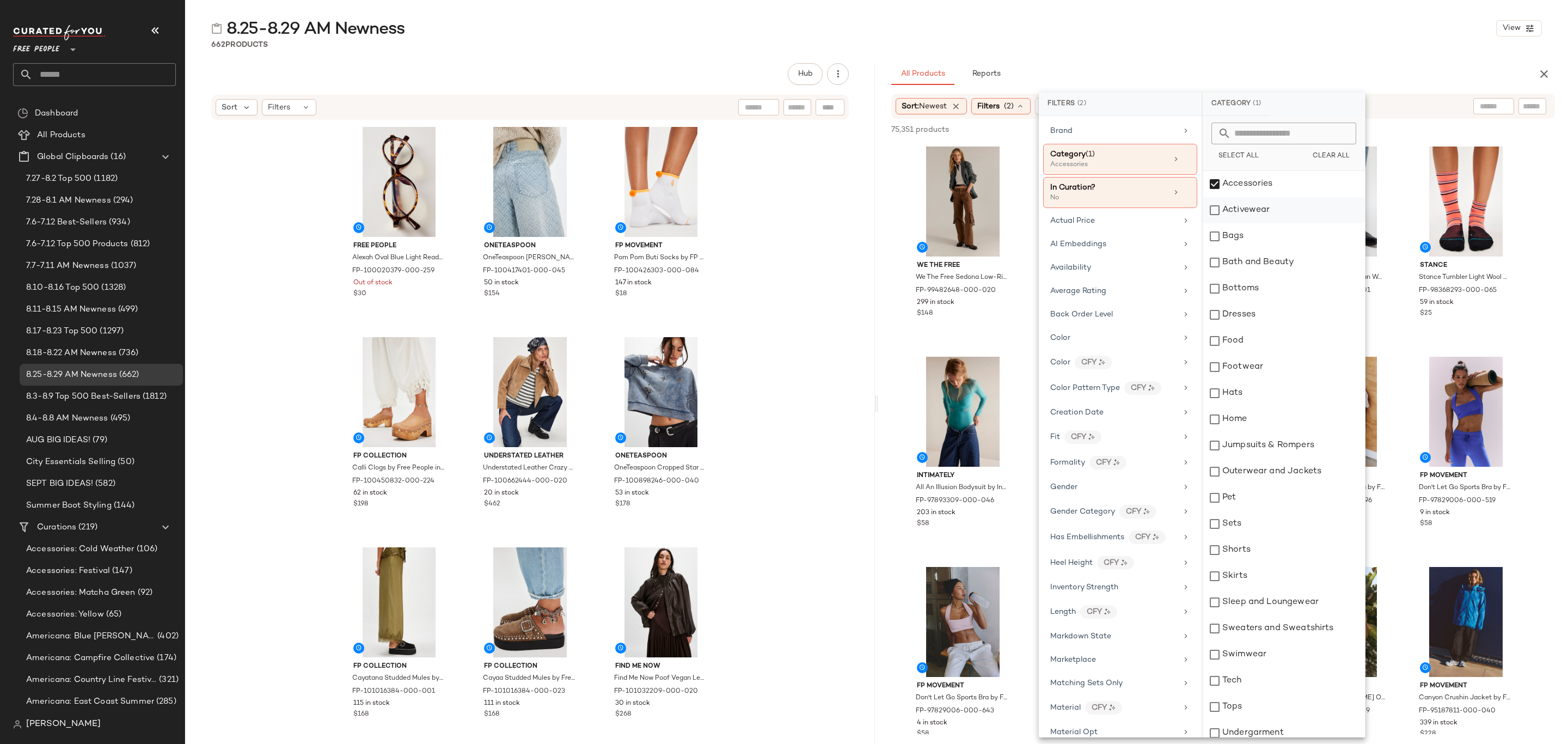
click at [1258, 213] on div "Activewear" at bounding box center [1284, 210] width 162 height 26
click at [1259, 237] on div "Bags" at bounding box center [1284, 236] width 162 height 26
click at [1276, 291] on div "Bottoms" at bounding box center [1284, 289] width 162 height 26
drag, startPoint x: 1271, startPoint y: 319, endPoint x: 1273, endPoint y: 335, distance: 16.1
click at [1273, 319] on div "Dresses" at bounding box center [1284, 314] width 162 height 26
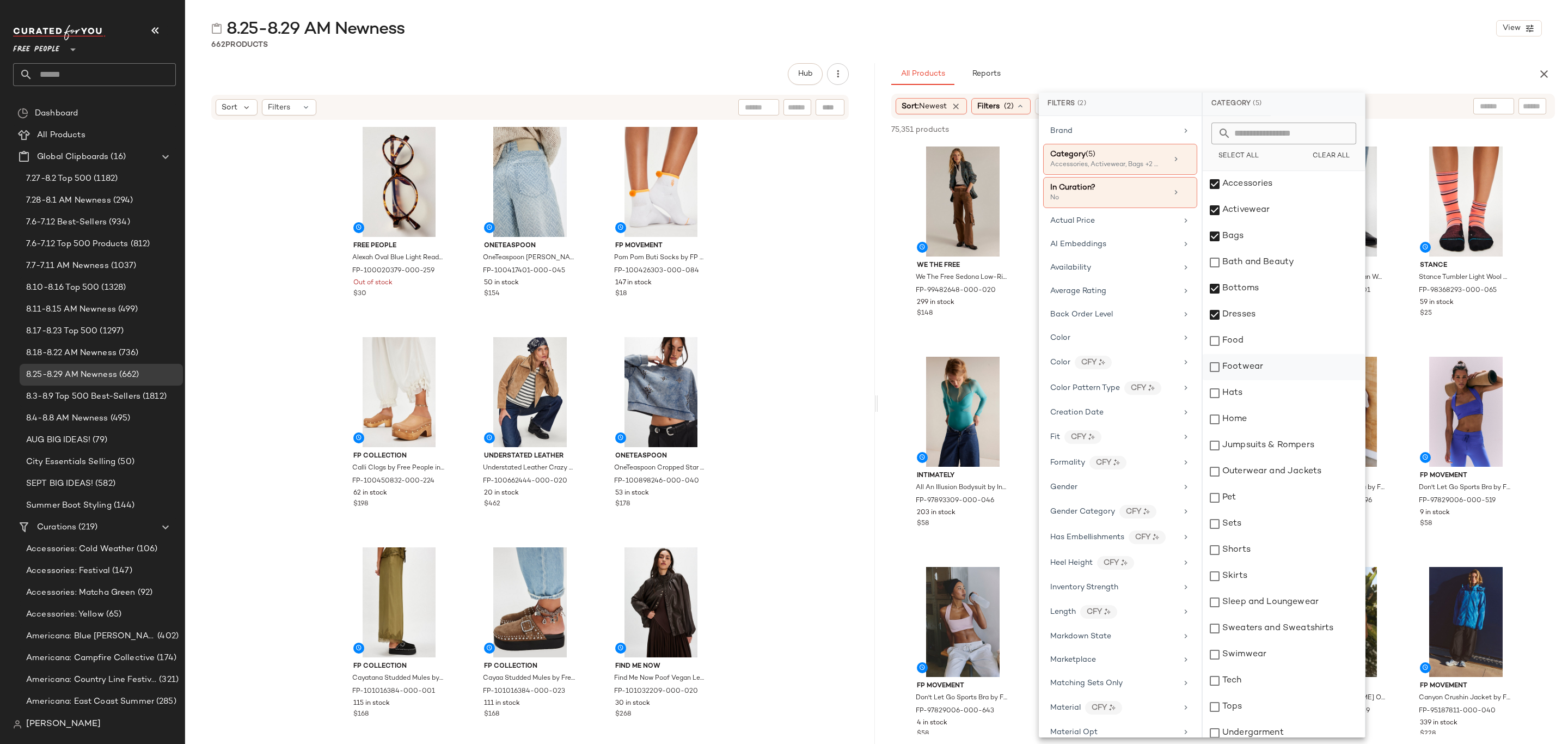
drag, startPoint x: 1271, startPoint y: 365, endPoint x: 1274, endPoint y: 371, distance: 6.7
click at [1273, 366] on div "Footwear" at bounding box center [1284, 367] width 162 height 26
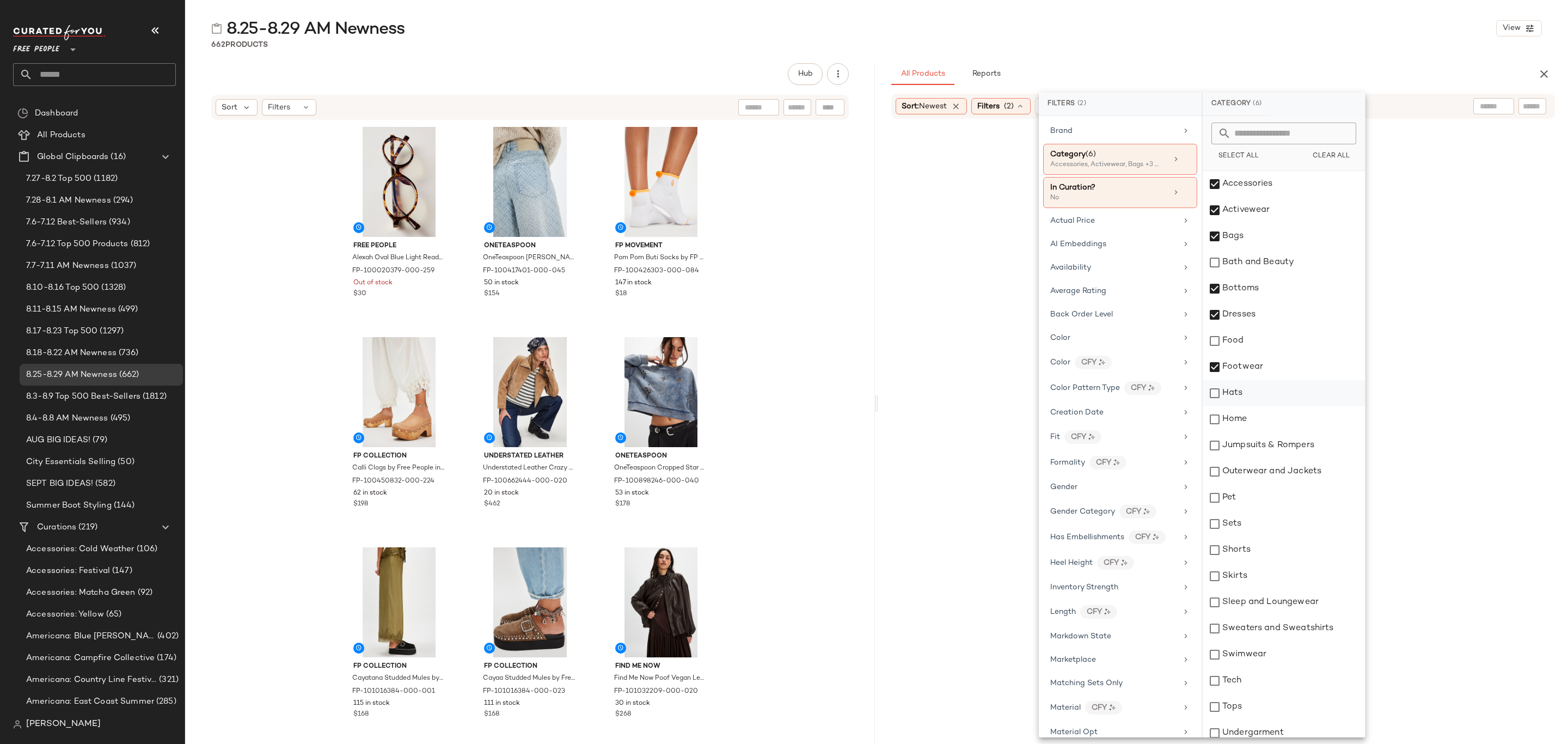
click at [1266, 382] on div "Hats" at bounding box center [1284, 393] width 162 height 26
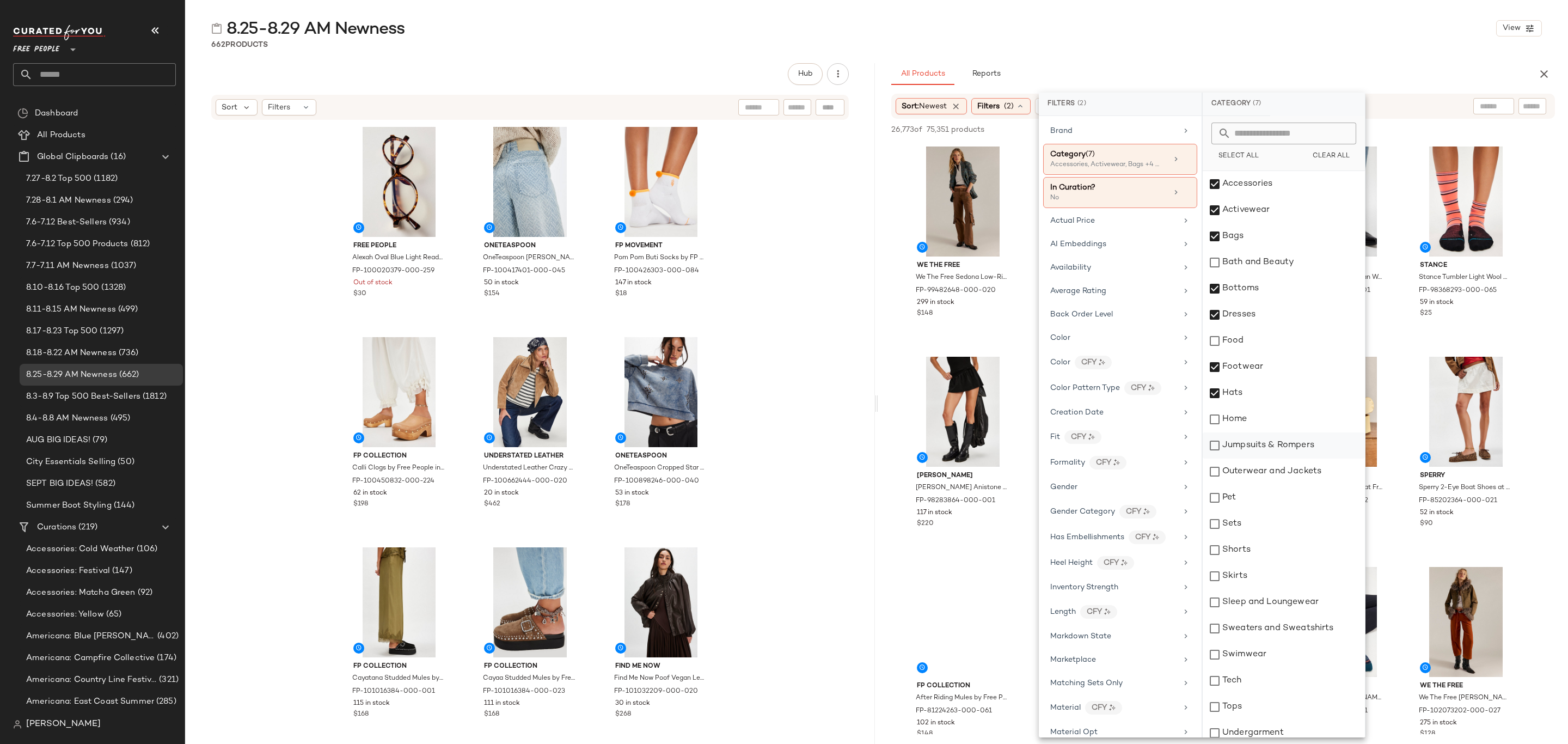
click at [1294, 447] on div "Jumpsuits & Rompers" at bounding box center [1284, 445] width 162 height 26
click at [1293, 472] on div "Outerwear and Jackets" at bounding box center [1284, 472] width 162 height 26
click at [1268, 526] on div "Sets" at bounding box center [1284, 524] width 162 height 26
click at [1262, 545] on div "Shorts" at bounding box center [1284, 550] width 162 height 26
click at [1260, 572] on div "Skirts" at bounding box center [1284, 576] width 162 height 26
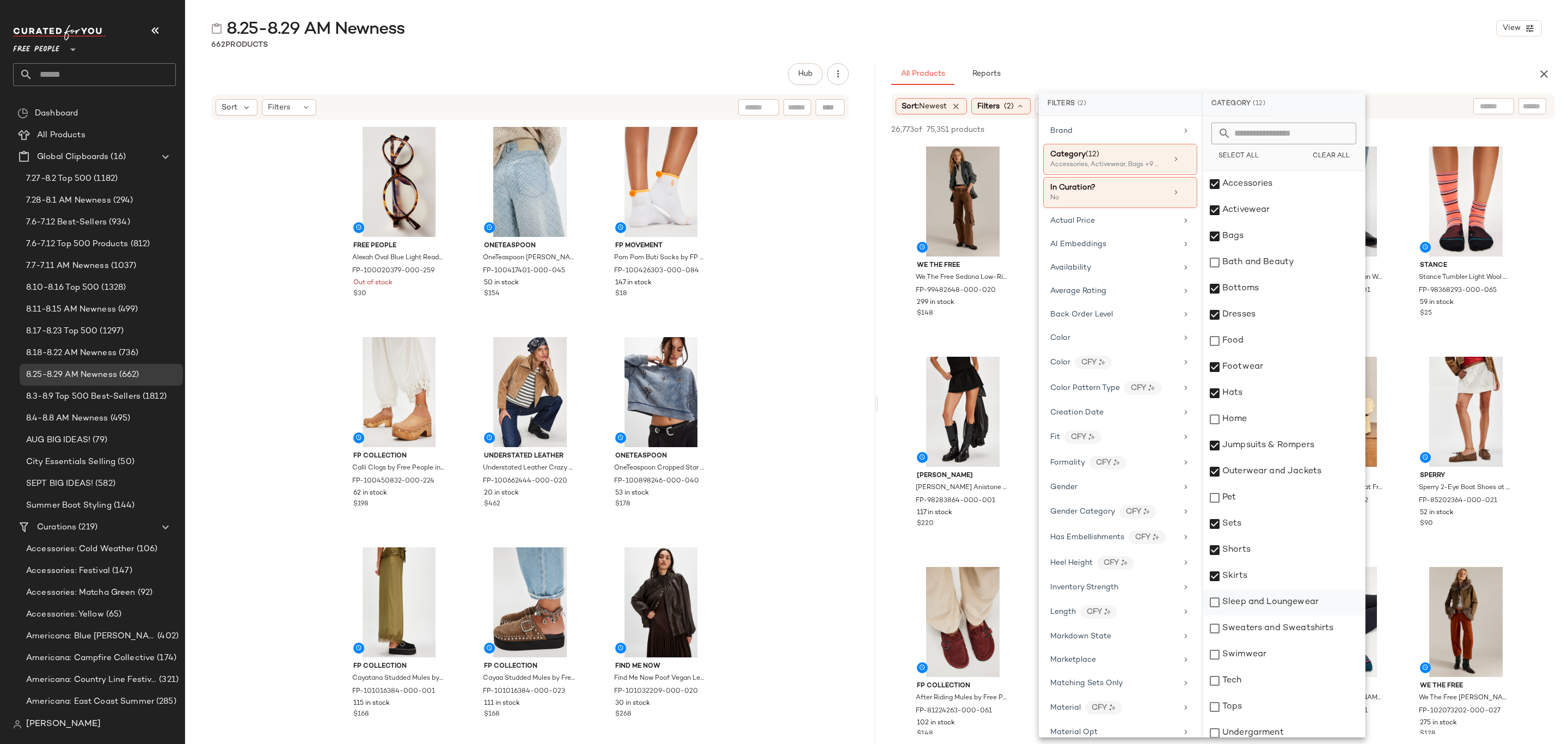
click at [1266, 601] on div "Sleep and Loungewear" at bounding box center [1284, 602] width 162 height 26
click at [1265, 628] on div "Sweaters and Sweatshirts" at bounding box center [1284, 628] width 162 height 26
click at [1262, 653] on div "Swimwear" at bounding box center [1284, 655] width 162 height 26
click at [1249, 702] on div "Tops" at bounding box center [1284, 707] width 162 height 26
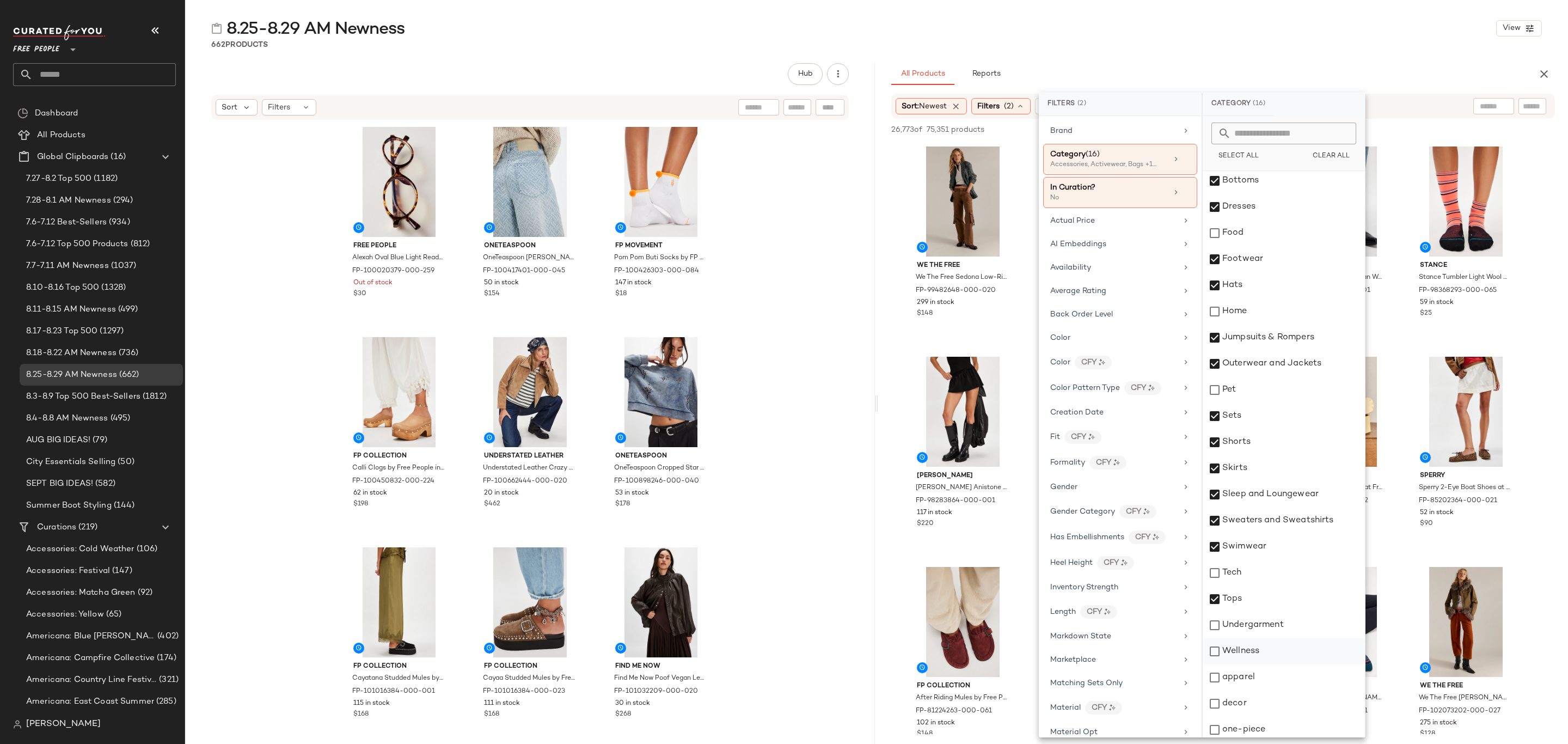
scroll to position [113, 0]
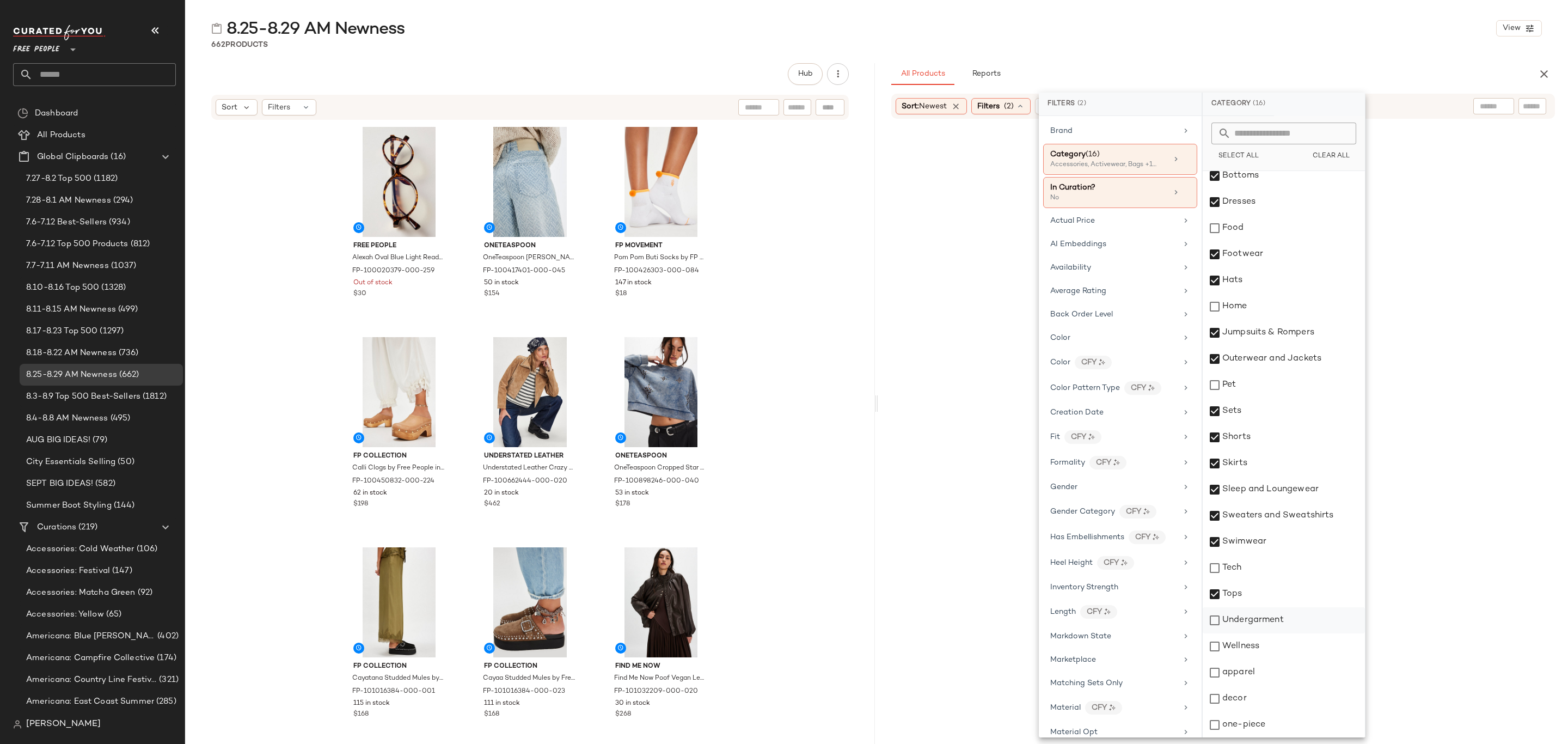
click at [1262, 628] on div "Undergarment" at bounding box center [1284, 620] width 162 height 26
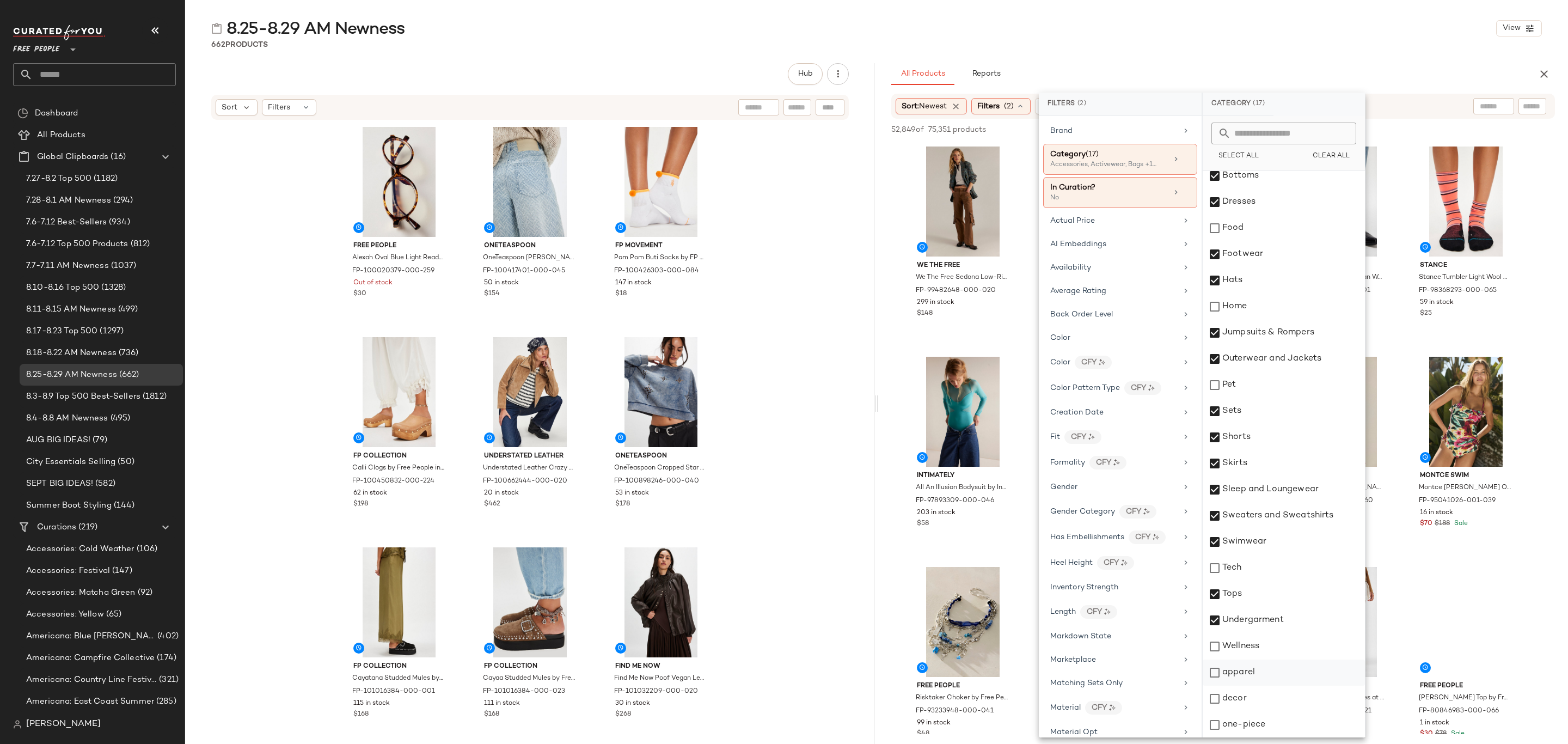
click at [1261, 675] on div "apparel" at bounding box center [1284, 672] width 162 height 26
click at [1256, 727] on div "one-piece" at bounding box center [1284, 725] width 162 height 26
click at [1166, 266] on div "Availability" at bounding box center [1114, 267] width 127 height 12
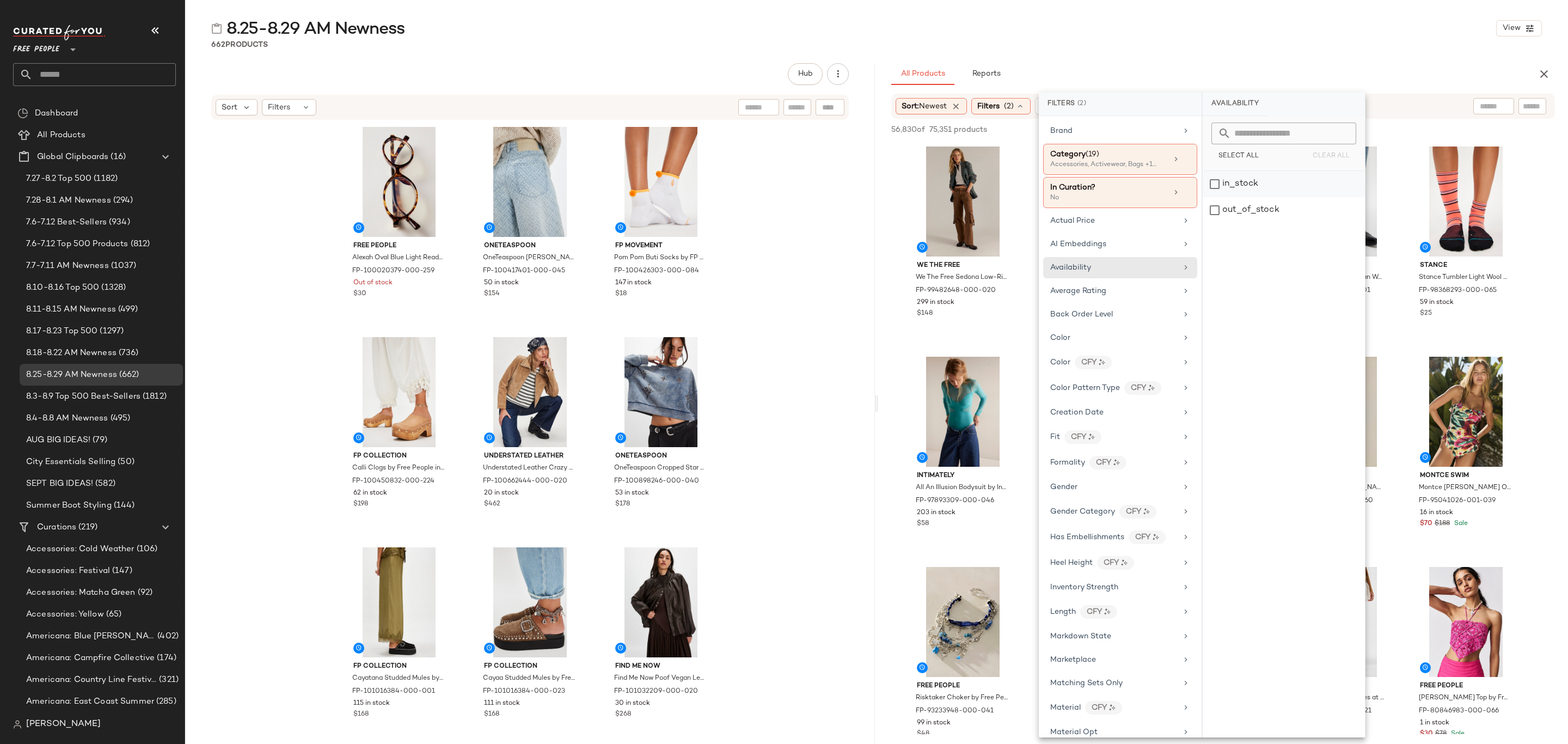
click at [1263, 197] on div "in_stock" at bounding box center [1284, 210] width 162 height 26
click at [1251, 81] on div "All Products Reports" at bounding box center [1206, 74] width 629 height 22
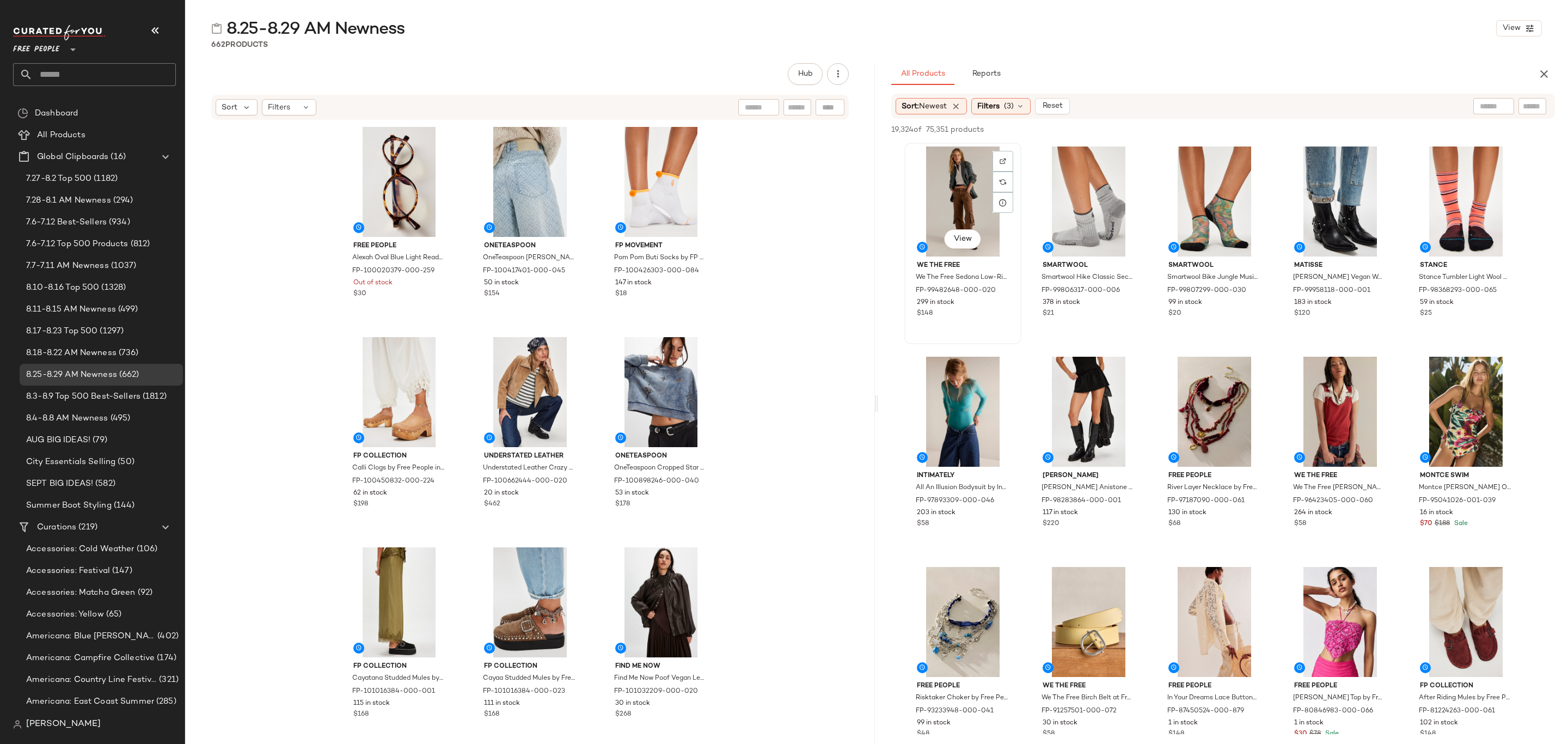
click at [958, 193] on div "View" at bounding box center [963, 202] width 109 height 110
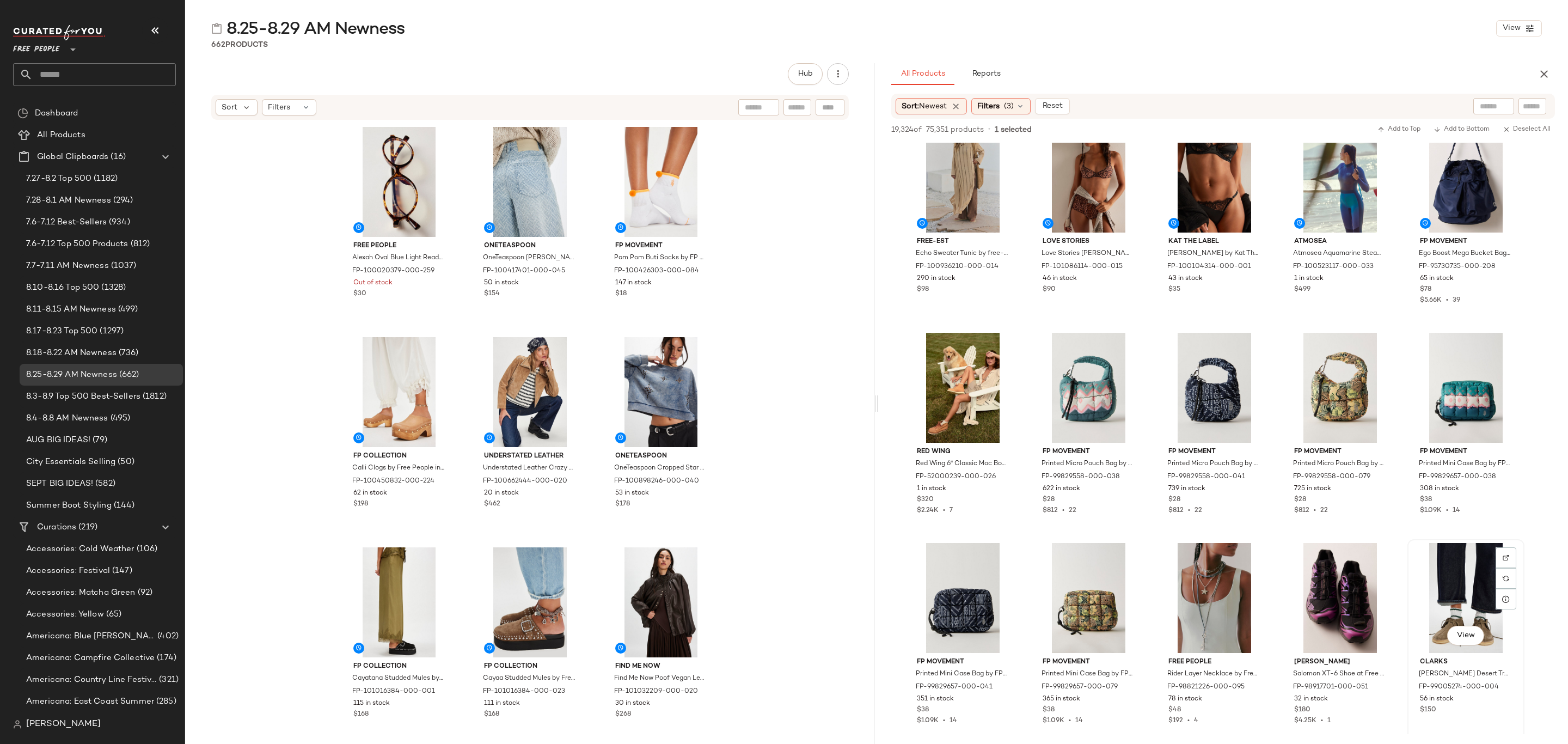
scroll to position [2860, 0]
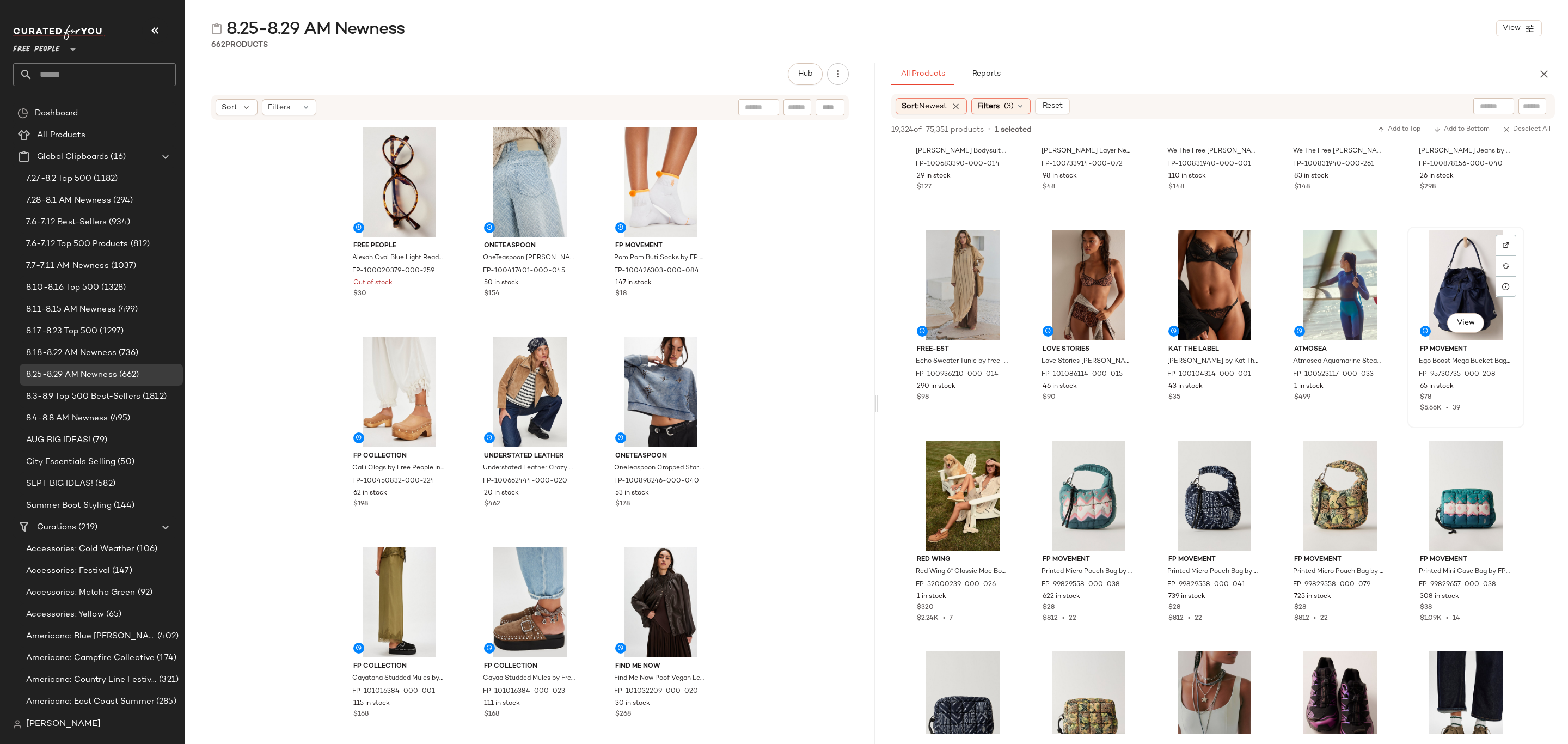
click at [1493, 402] on div "$78" at bounding box center [1466, 398] width 92 height 10
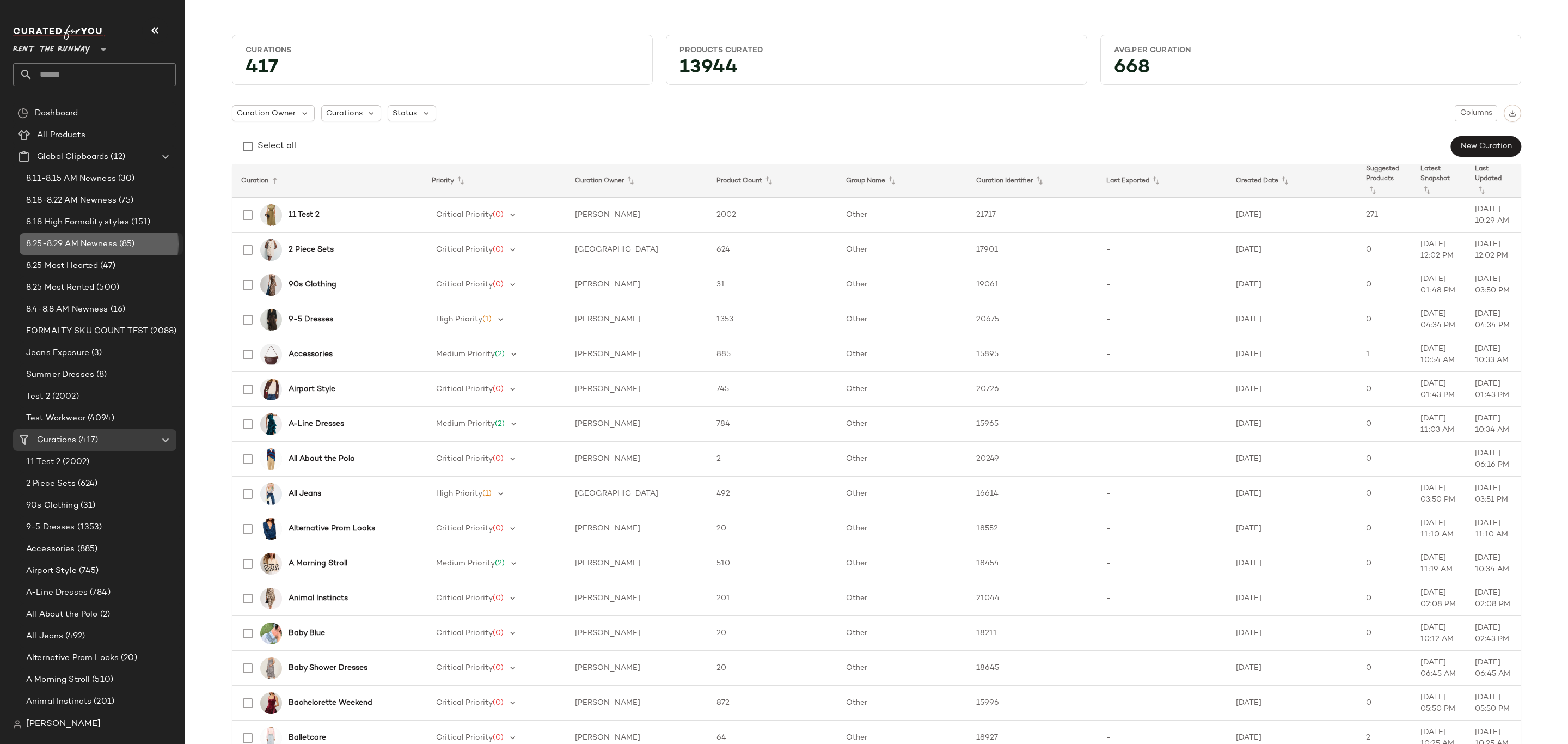
click at [86, 248] on span "8.25-8.29 AM Newness" at bounding box center [72, 244] width 91 height 12
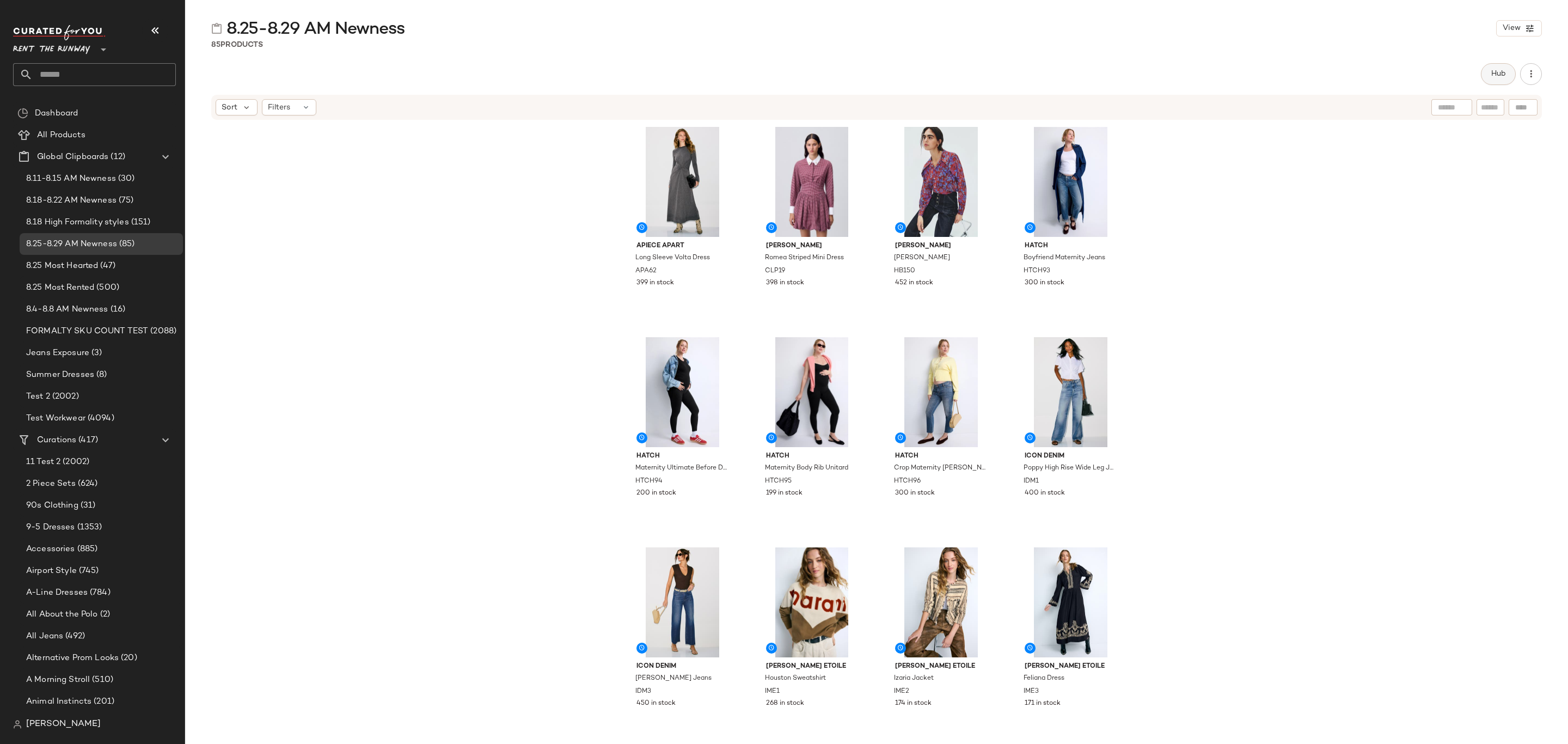
click at [1507, 78] on button "Hub" at bounding box center [1498, 74] width 35 height 22
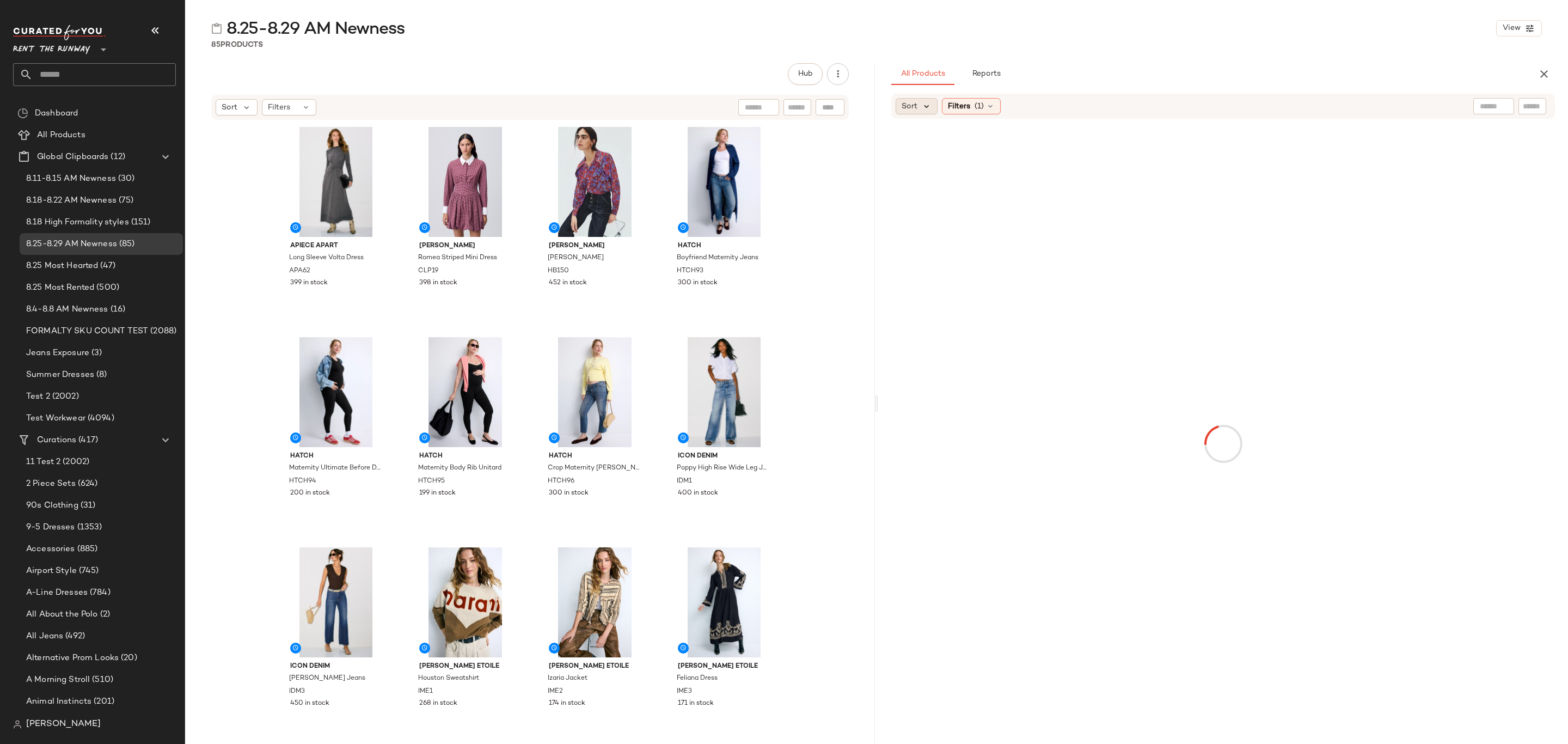
click at [925, 105] on icon at bounding box center [926, 106] width 10 height 10
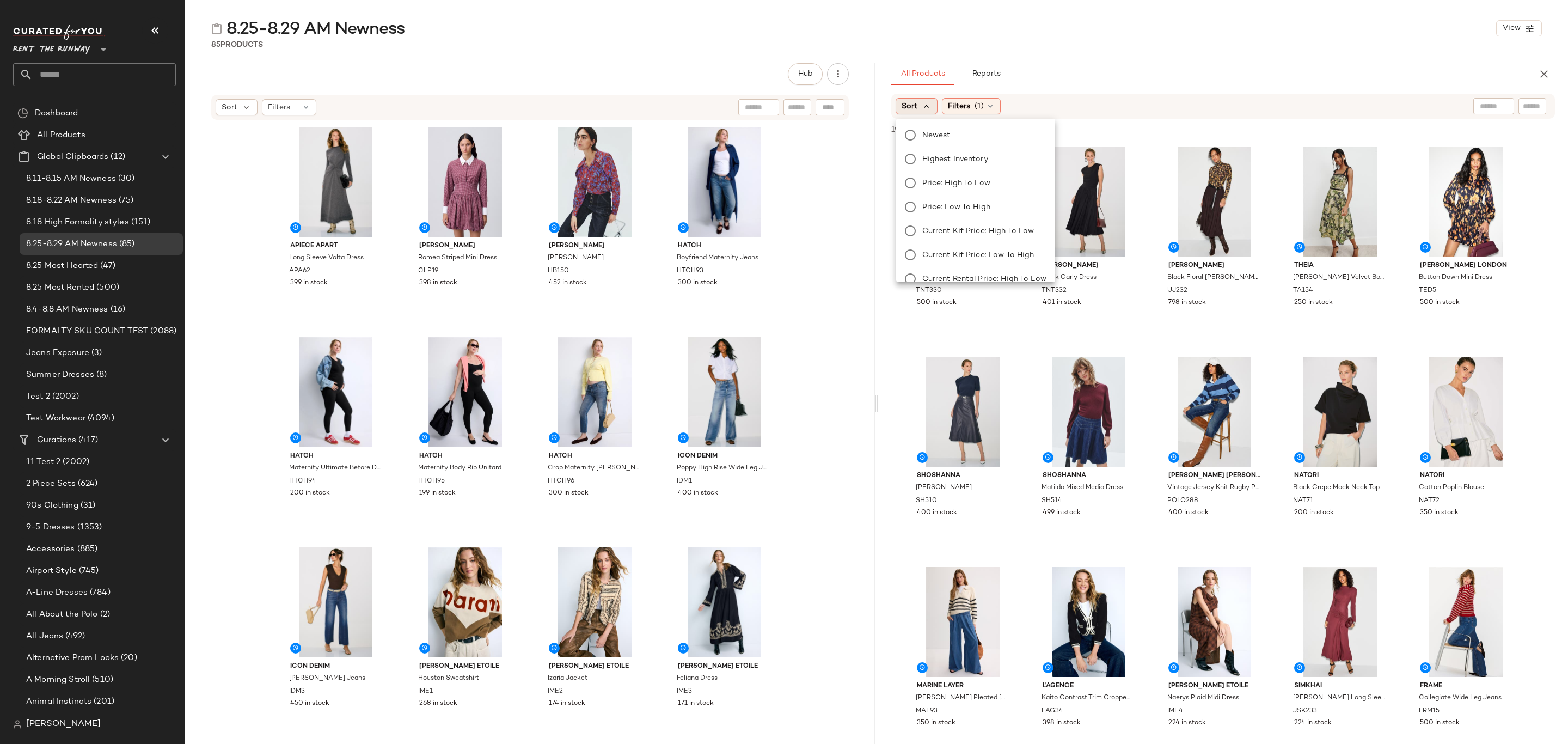
click at [935, 133] on span "Newest" at bounding box center [936, 135] width 28 height 12
click at [1000, 103] on span "Filters" at bounding box center [988, 106] width 23 height 12
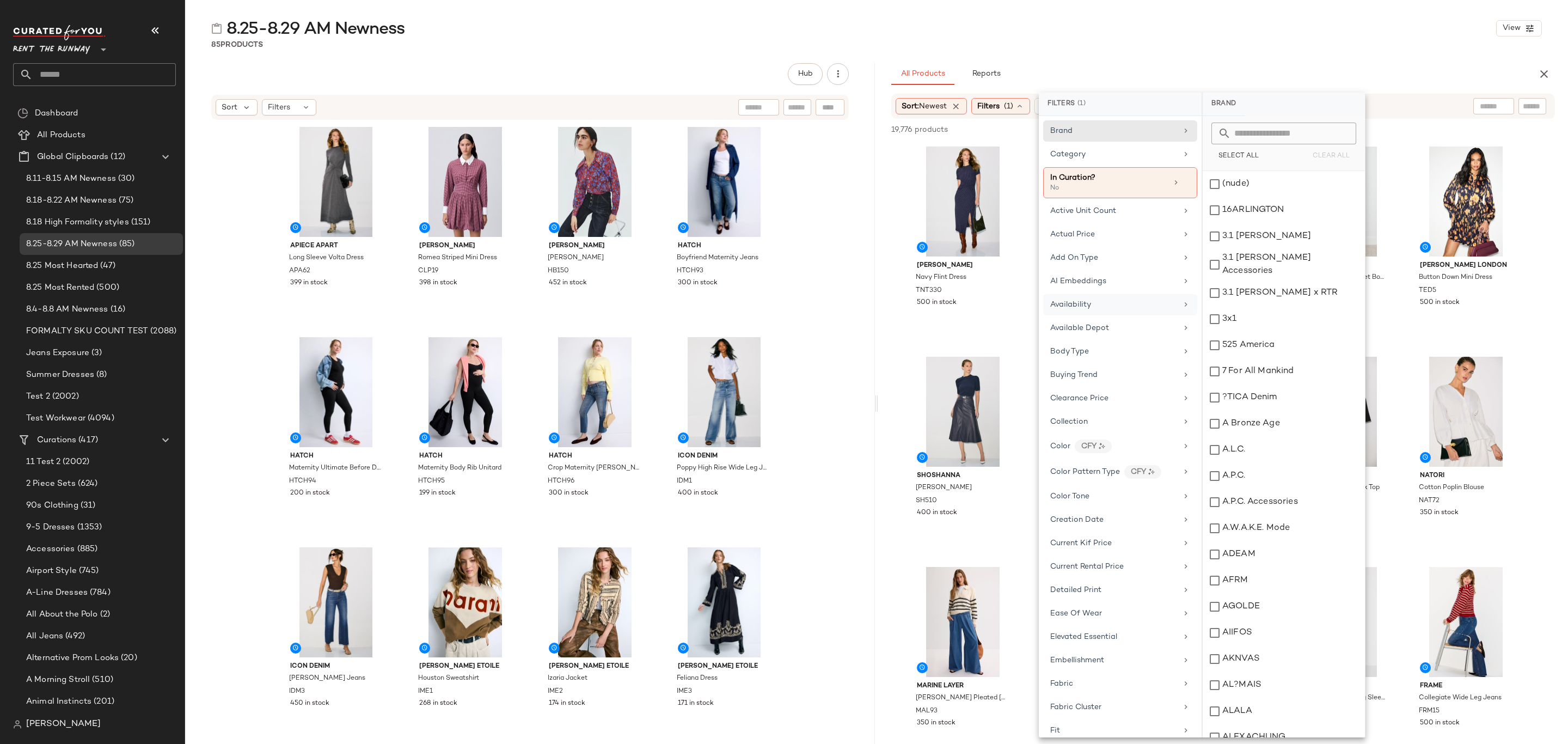
click at [1111, 304] on div "Availability" at bounding box center [1114, 305] width 127 height 12
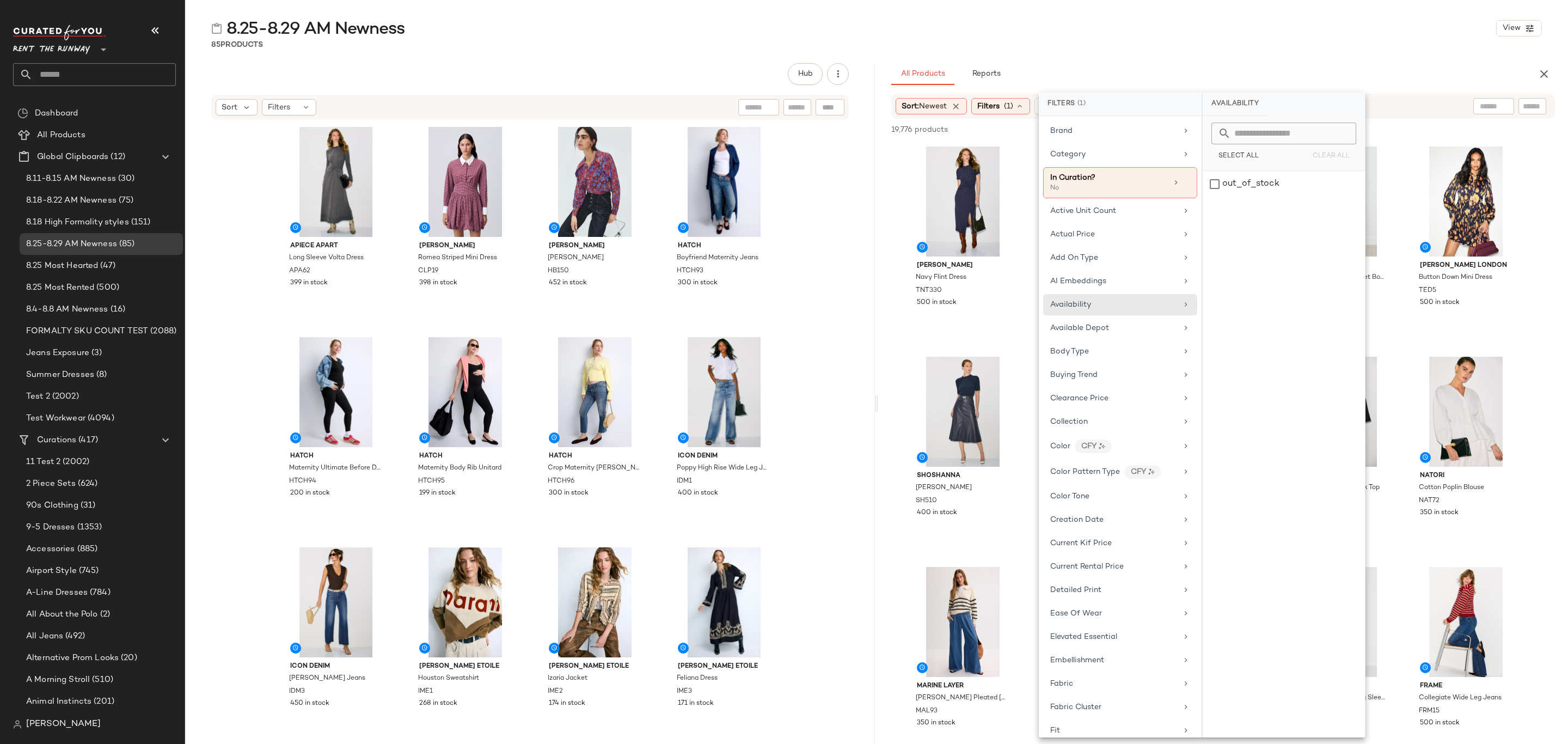
click at [1150, 49] on div "85 Products" at bounding box center [877, 45] width 1383 height 11
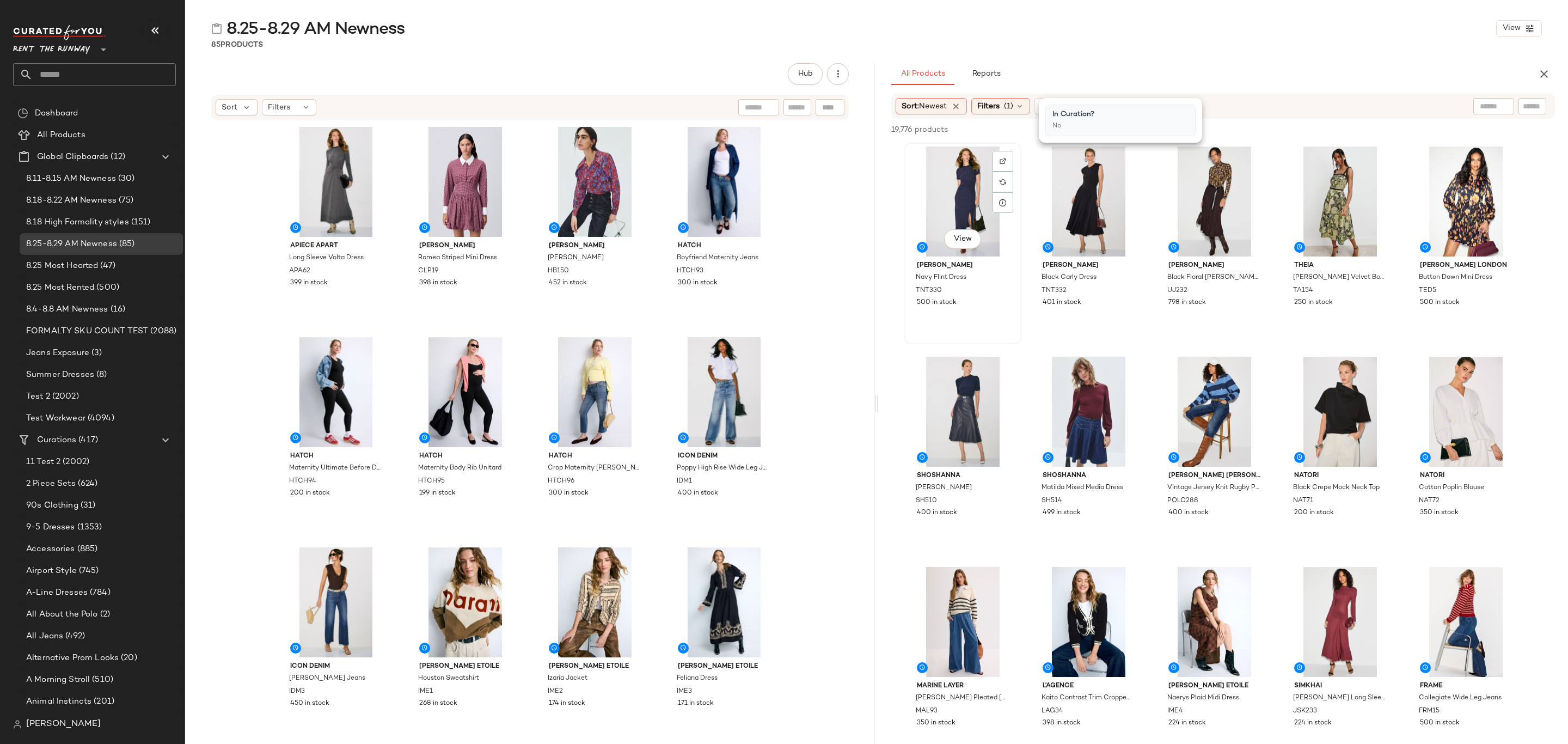
click at [947, 163] on div "View" at bounding box center [963, 202] width 109 height 110
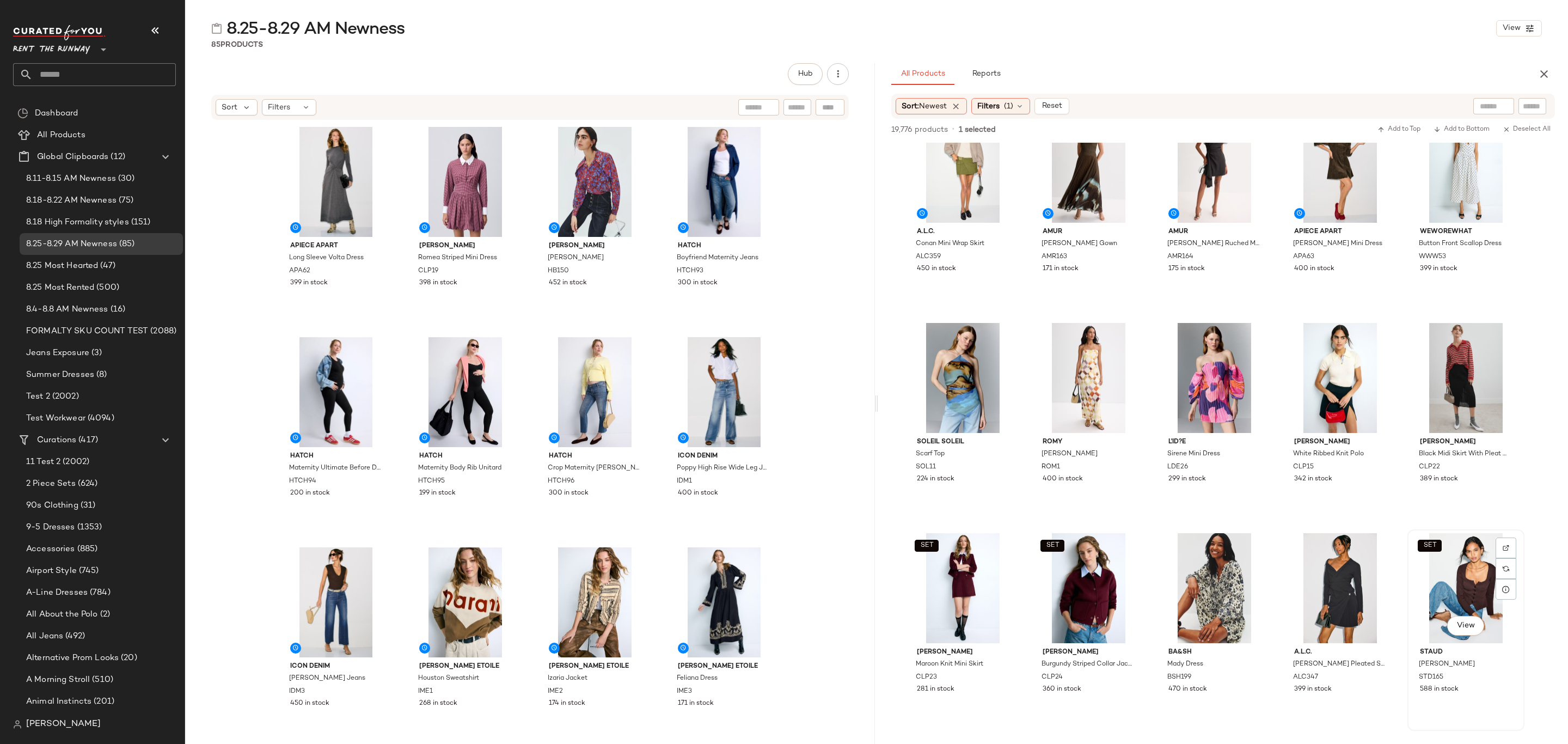
scroll to position [1062, 0]
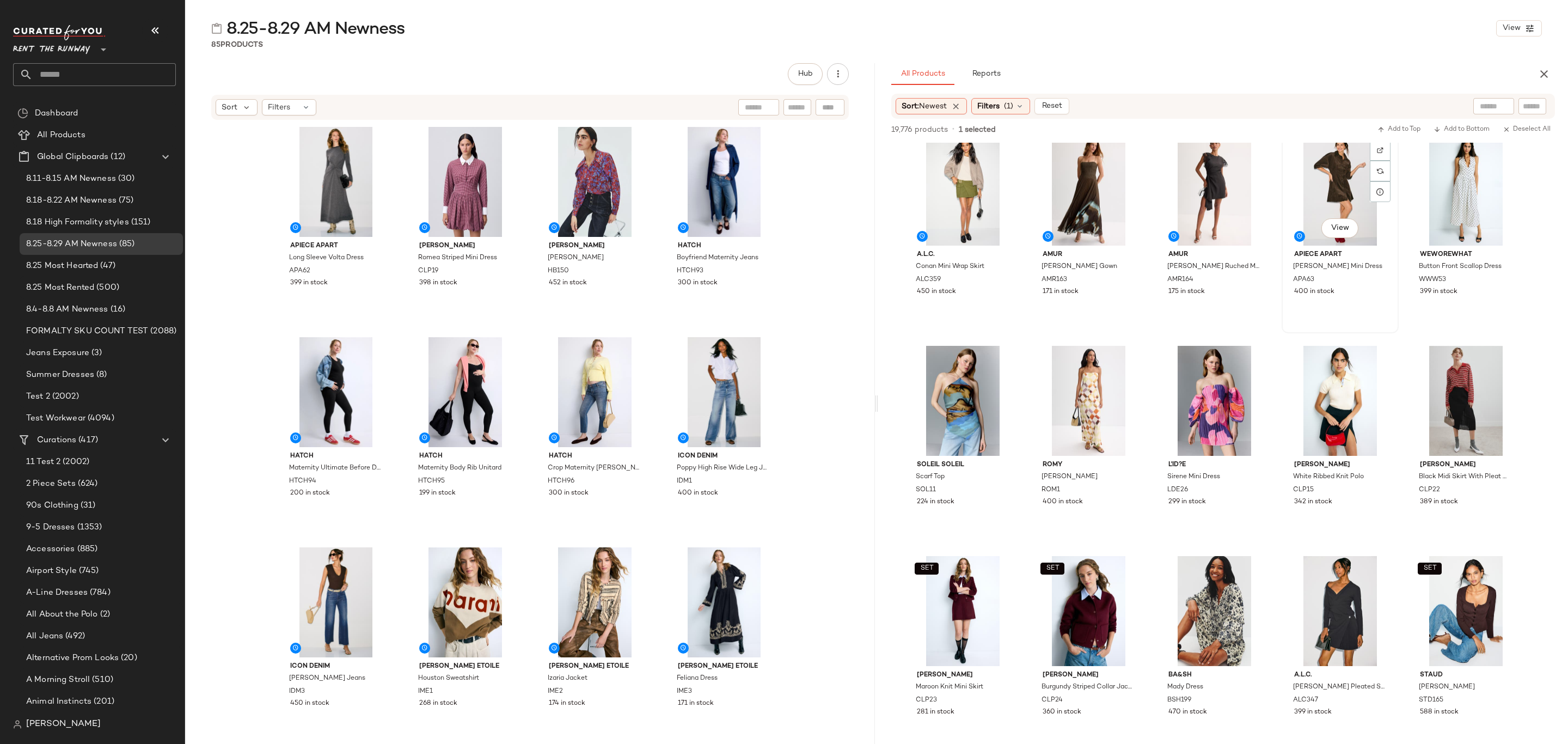
click at [1367, 310] on div "View Apiece Apart Luz Mini Dress APA63 400 in stock" at bounding box center [1341, 232] width 115 height 199
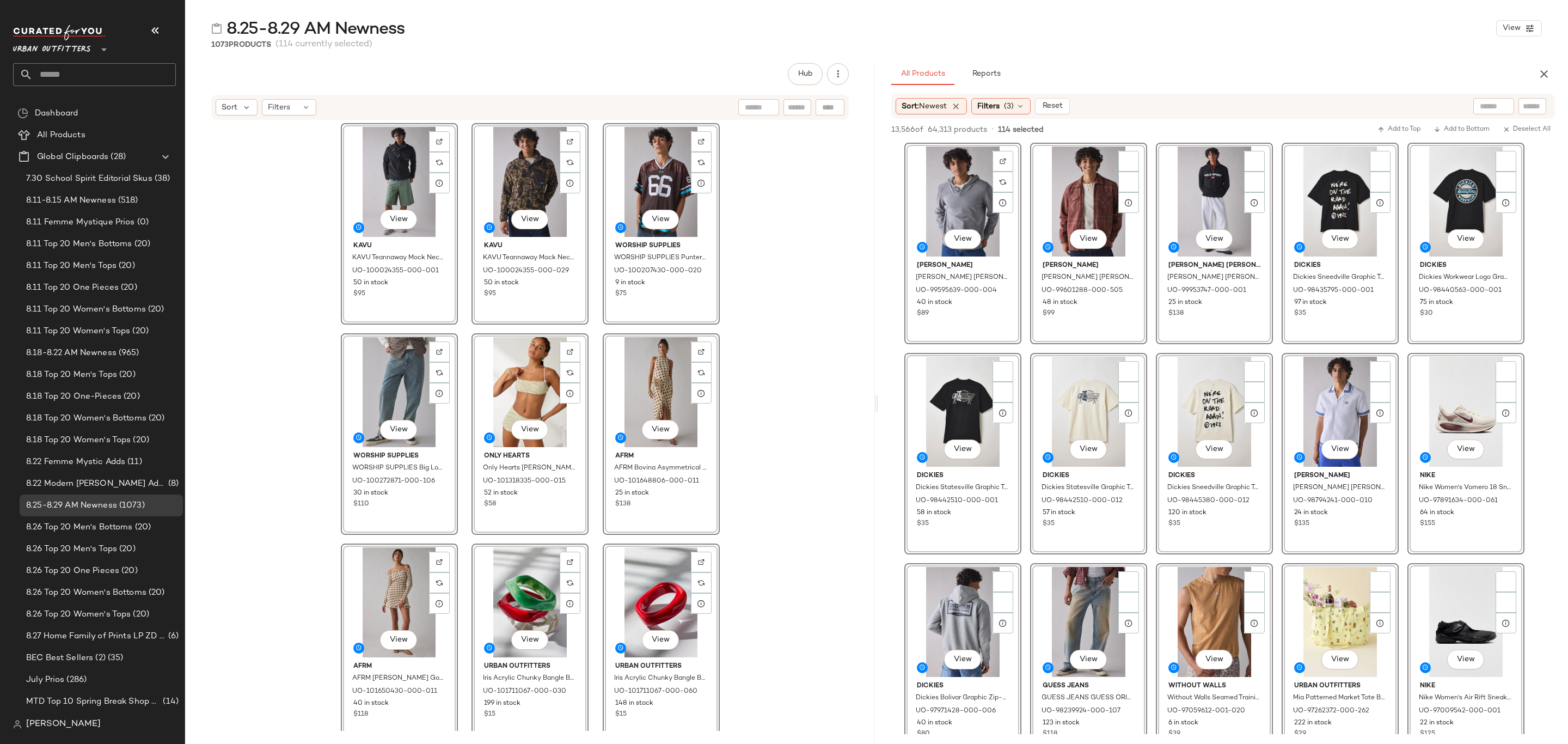
scroll to position [4576, 0]
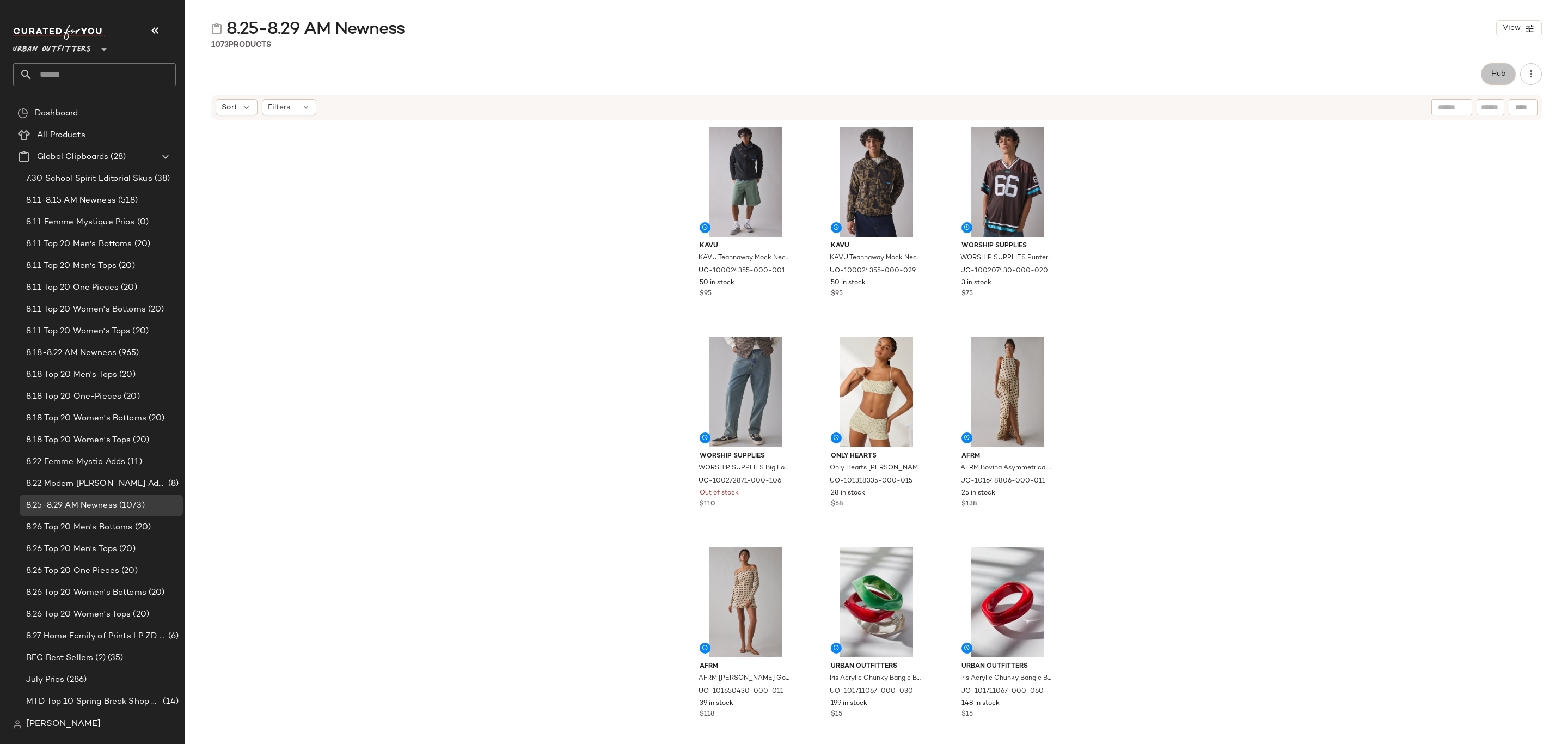
click at [1493, 71] on span "Hub" at bounding box center [1498, 74] width 15 height 9
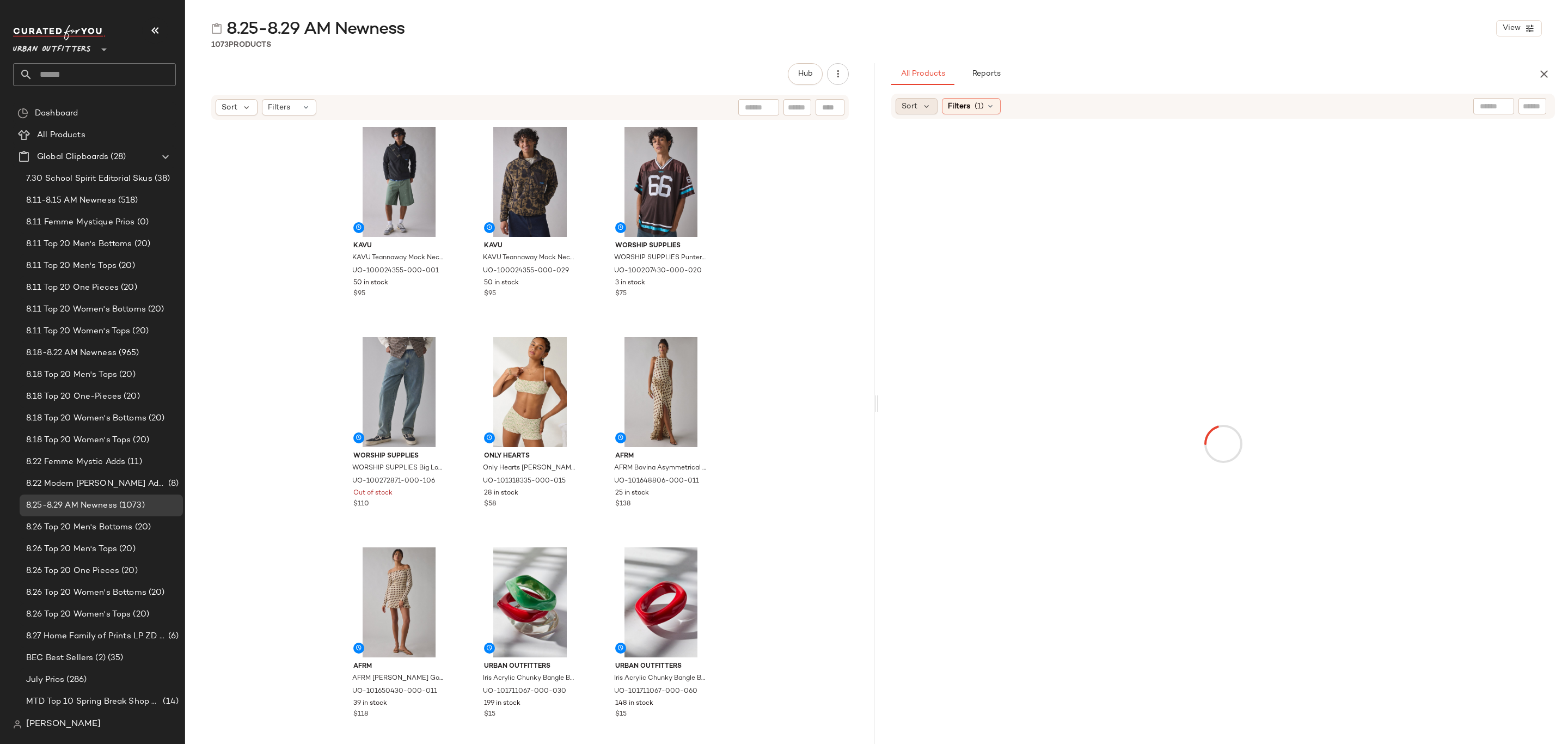
click at [911, 110] on span "Sort" at bounding box center [910, 106] width 16 height 12
drag, startPoint x: 918, startPoint y: 130, endPoint x: 926, endPoint y: 129, distance: 8.1
click at [919, 130] on label "Newest" at bounding box center [983, 135] width 131 height 15
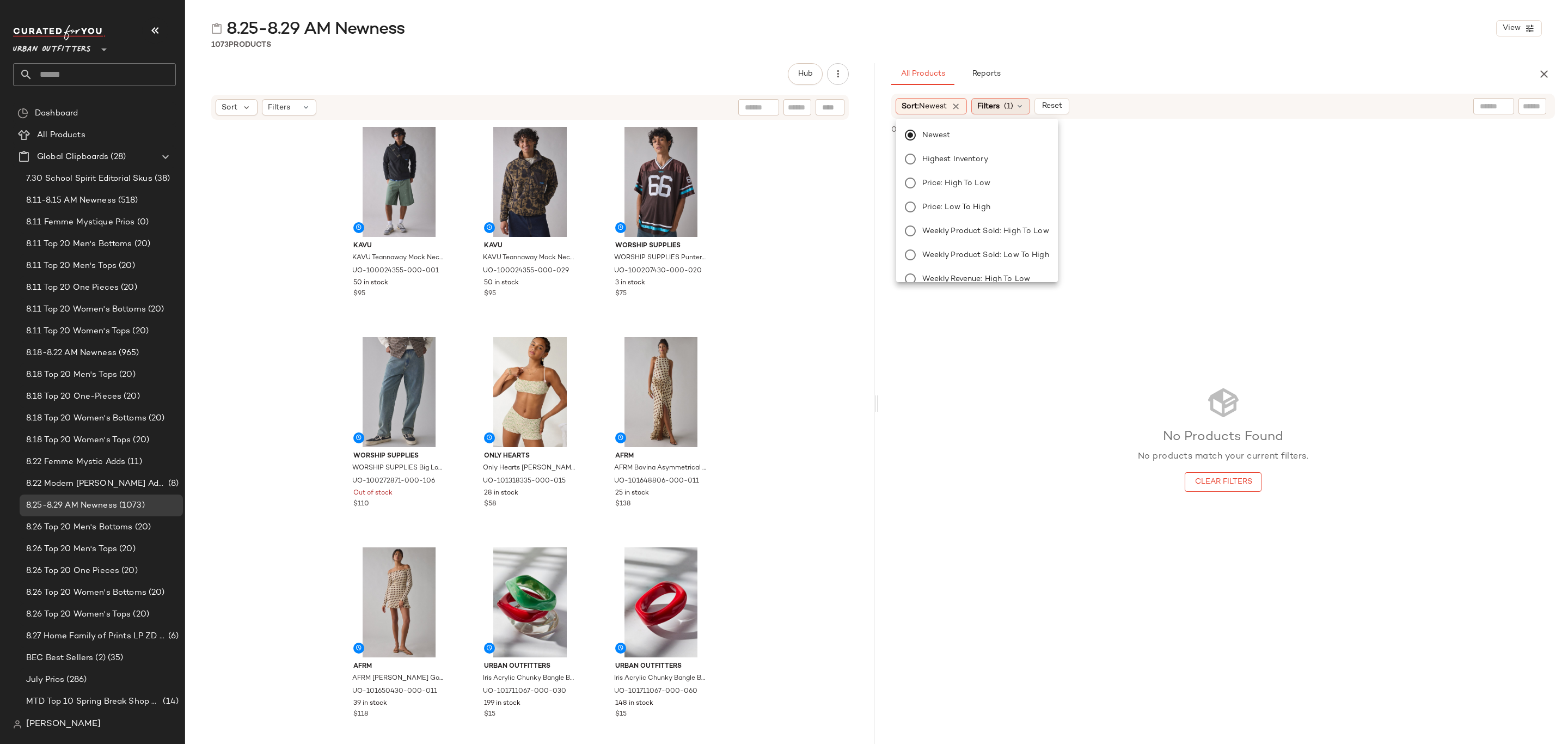
click at [1000, 102] on span "Filters" at bounding box center [988, 106] width 23 height 12
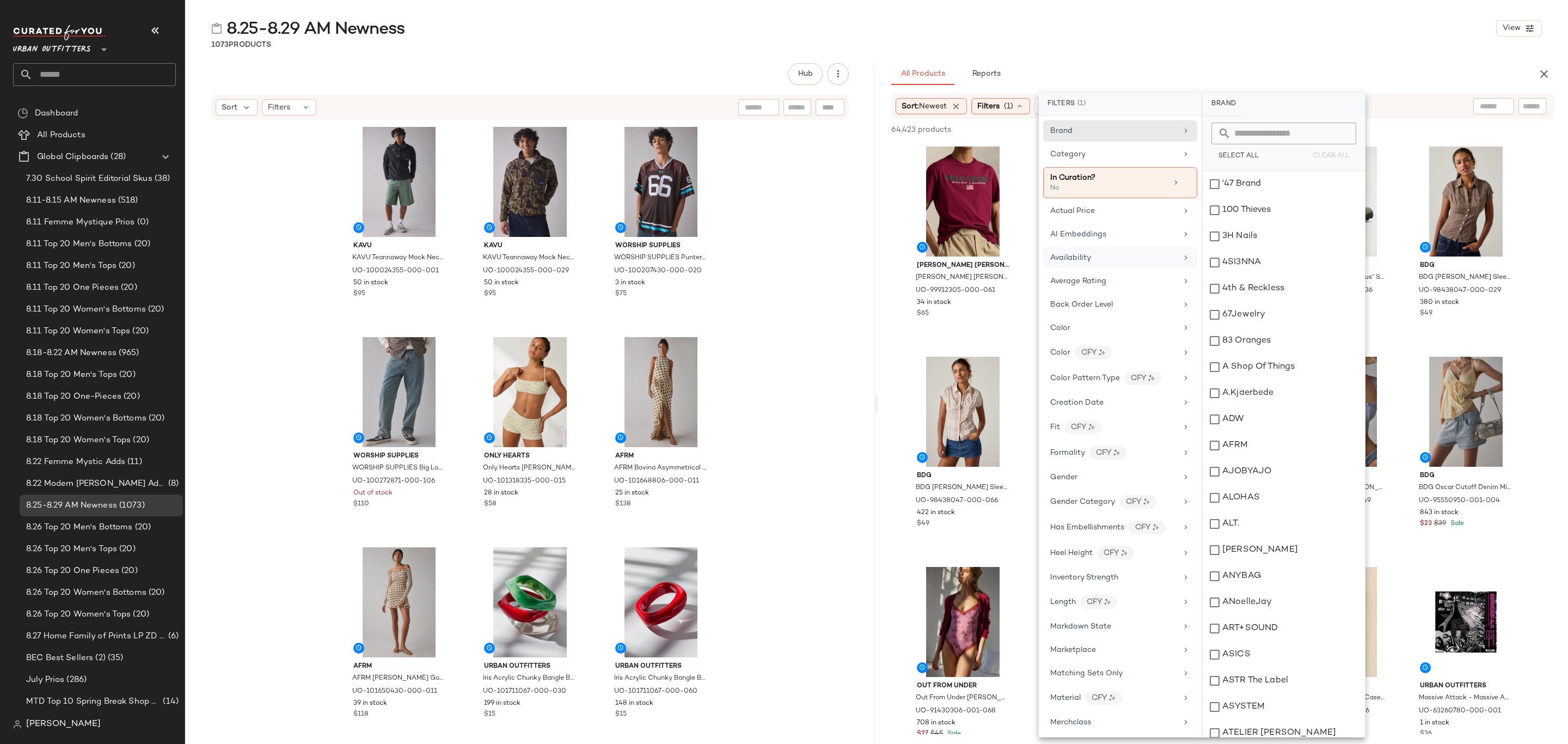
click at [1108, 261] on div "Availability" at bounding box center [1114, 258] width 127 height 12
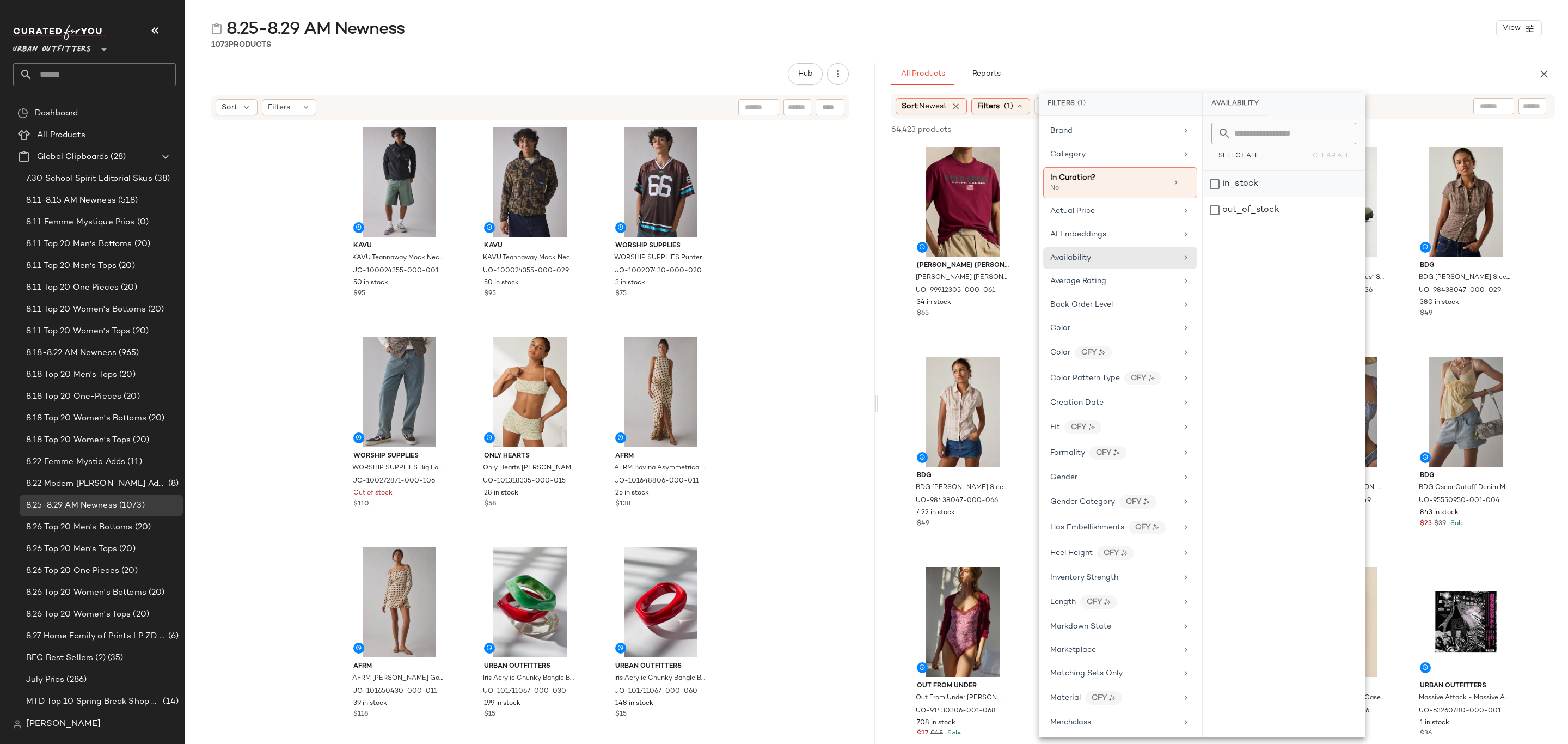
click at [1227, 197] on div "in_stock" at bounding box center [1284, 210] width 162 height 26
click at [1101, 167] on div "Category" at bounding box center [1120, 182] width 154 height 31
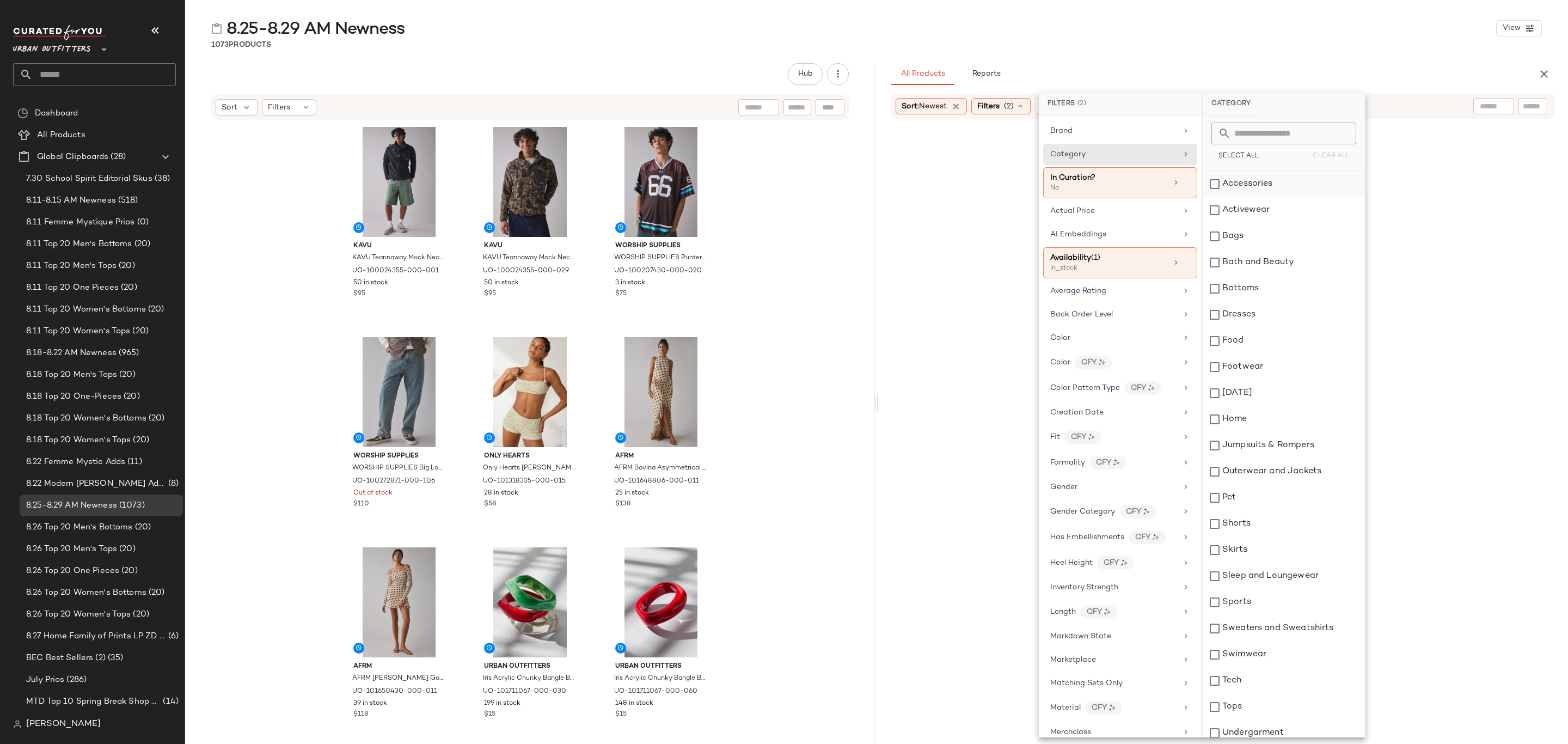
click at [1242, 187] on div "Accessories" at bounding box center [1284, 184] width 162 height 26
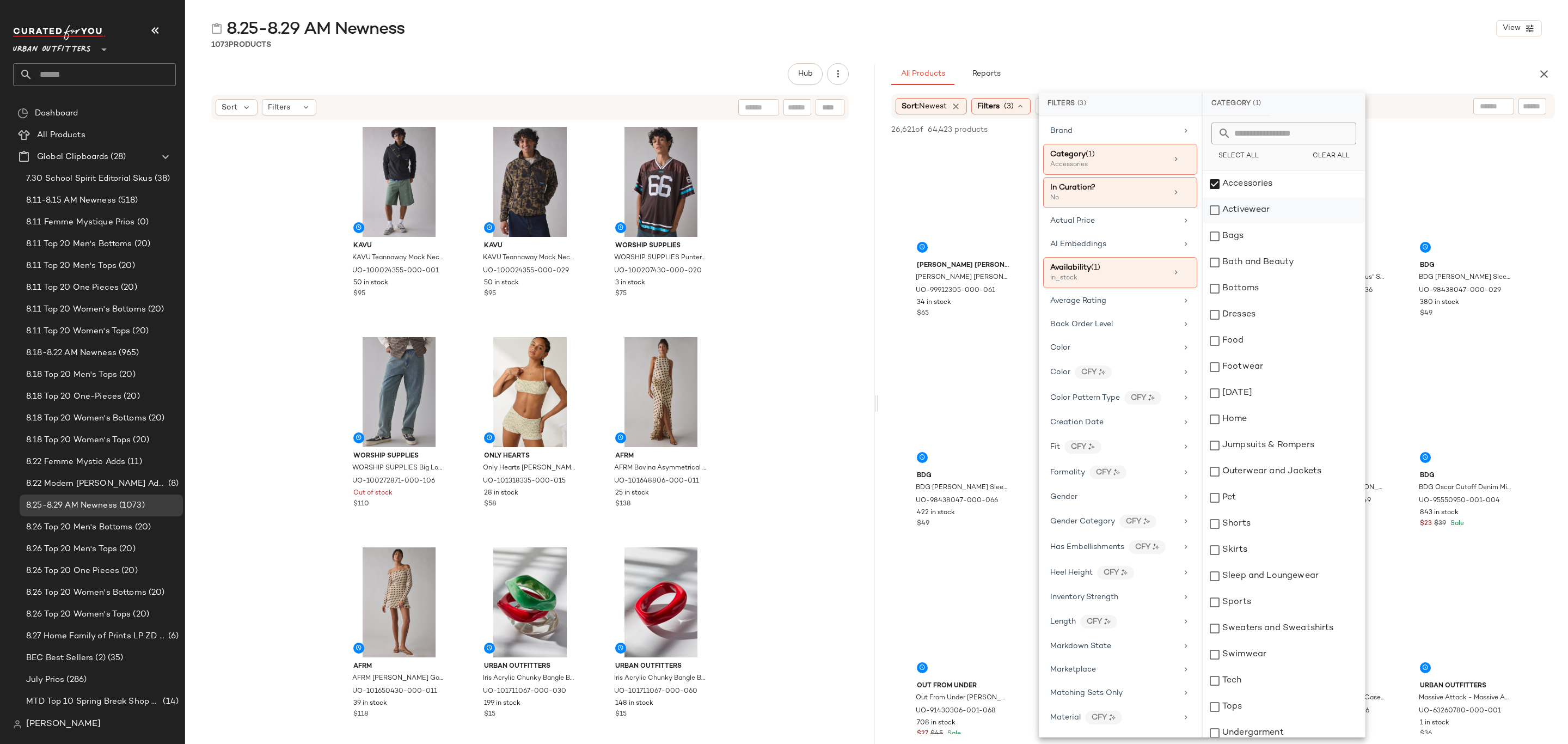
click at [1247, 212] on div "Activewear" at bounding box center [1284, 210] width 162 height 26
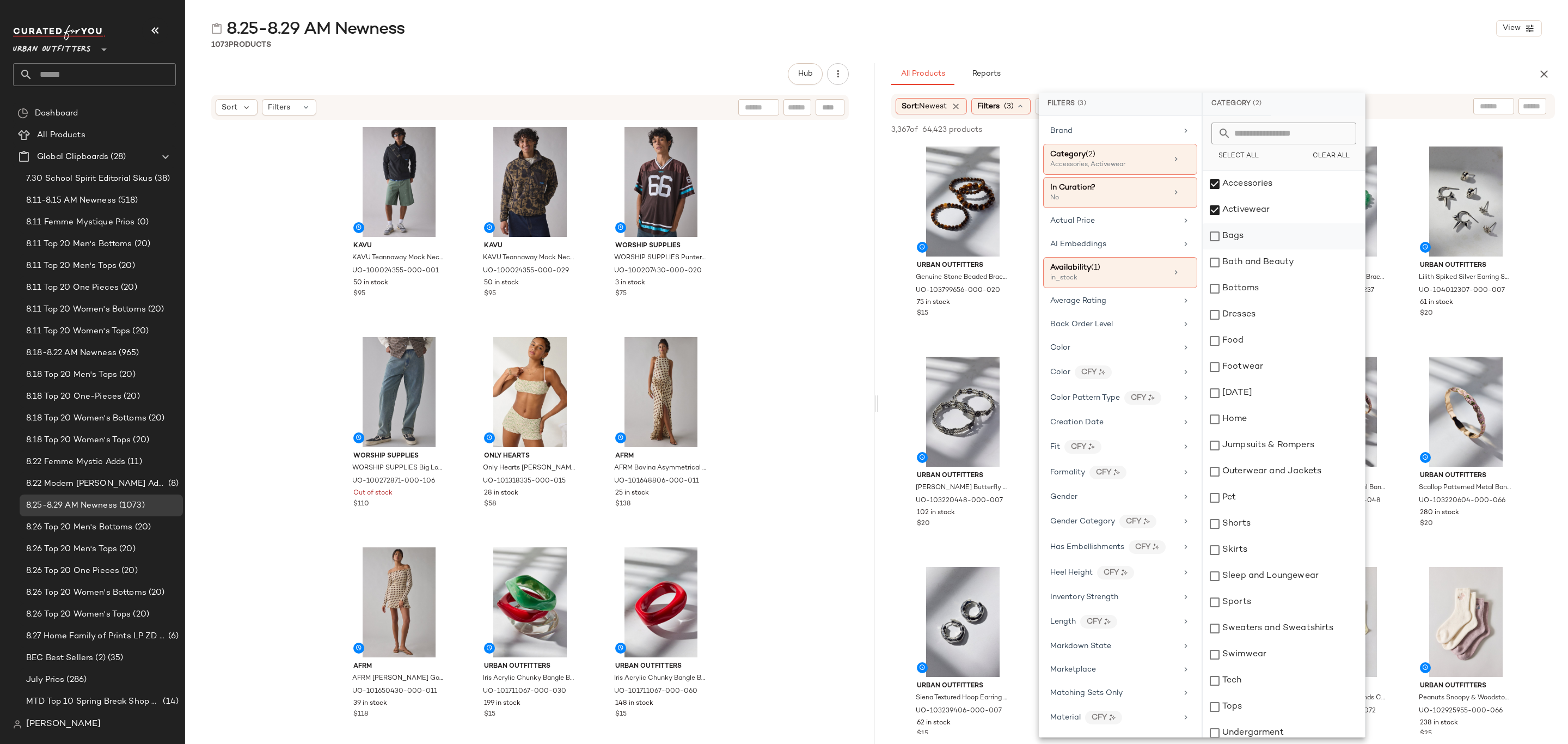
click at [1245, 239] on div "Bags" at bounding box center [1284, 236] width 162 height 26
click at [1270, 291] on div "Bottoms" at bounding box center [1284, 289] width 162 height 26
click at [1265, 319] on div "Dresses" at bounding box center [1284, 314] width 162 height 26
click at [1260, 371] on div "Footwear" at bounding box center [1284, 367] width 162 height 26
click at [1266, 427] on div "Home" at bounding box center [1284, 419] width 162 height 26
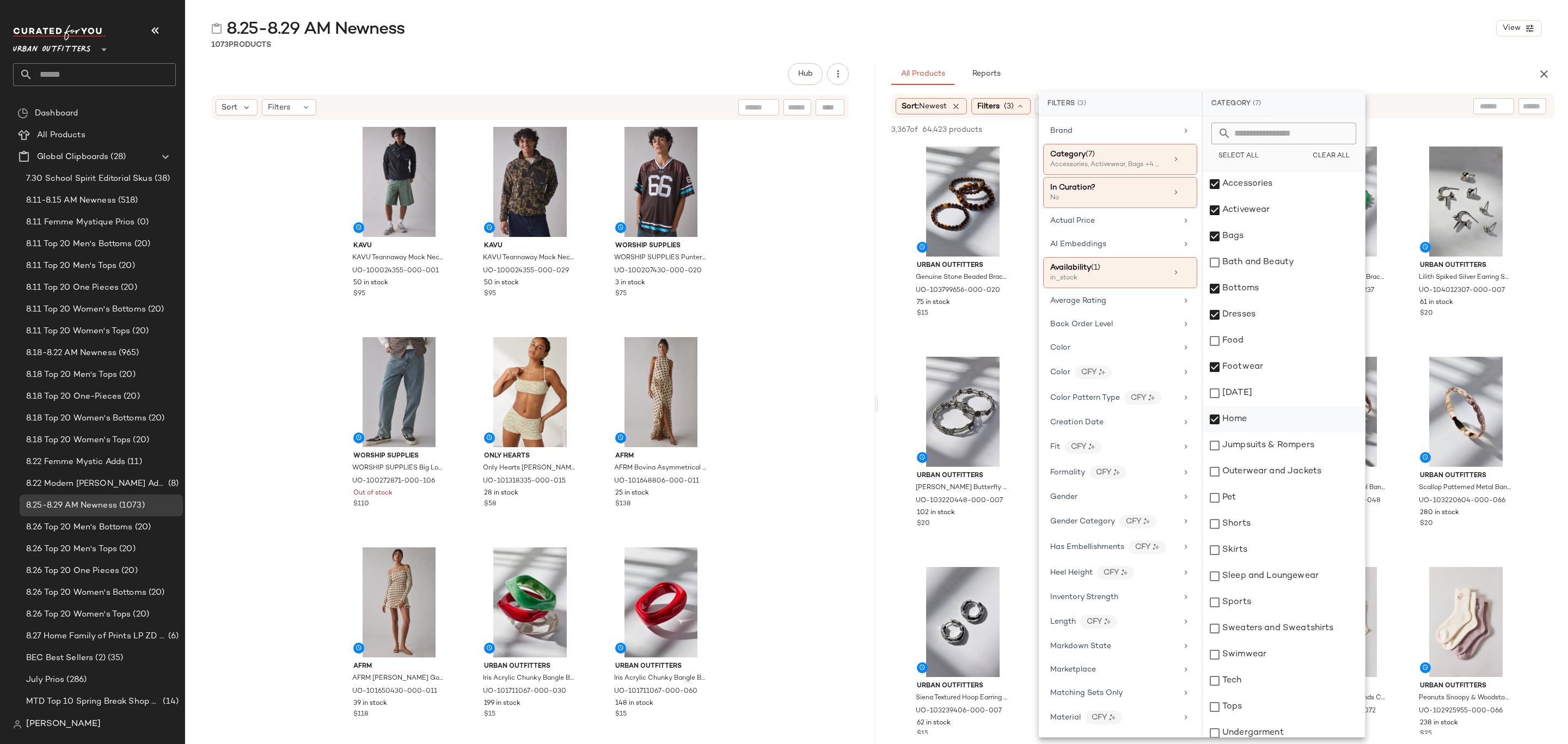
click at [1267, 424] on div "Home" at bounding box center [1284, 419] width 162 height 26
click at [1271, 440] on div "Jumpsuits & Rompers" at bounding box center [1284, 445] width 162 height 26
click at [1278, 466] on div "Outerwear and Jackets" at bounding box center [1284, 472] width 162 height 26
click at [1268, 525] on div "Shorts" at bounding box center [1284, 524] width 162 height 26
click at [1268, 541] on div "Skirts" at bounding box center [1284, 550] width 162 height 26
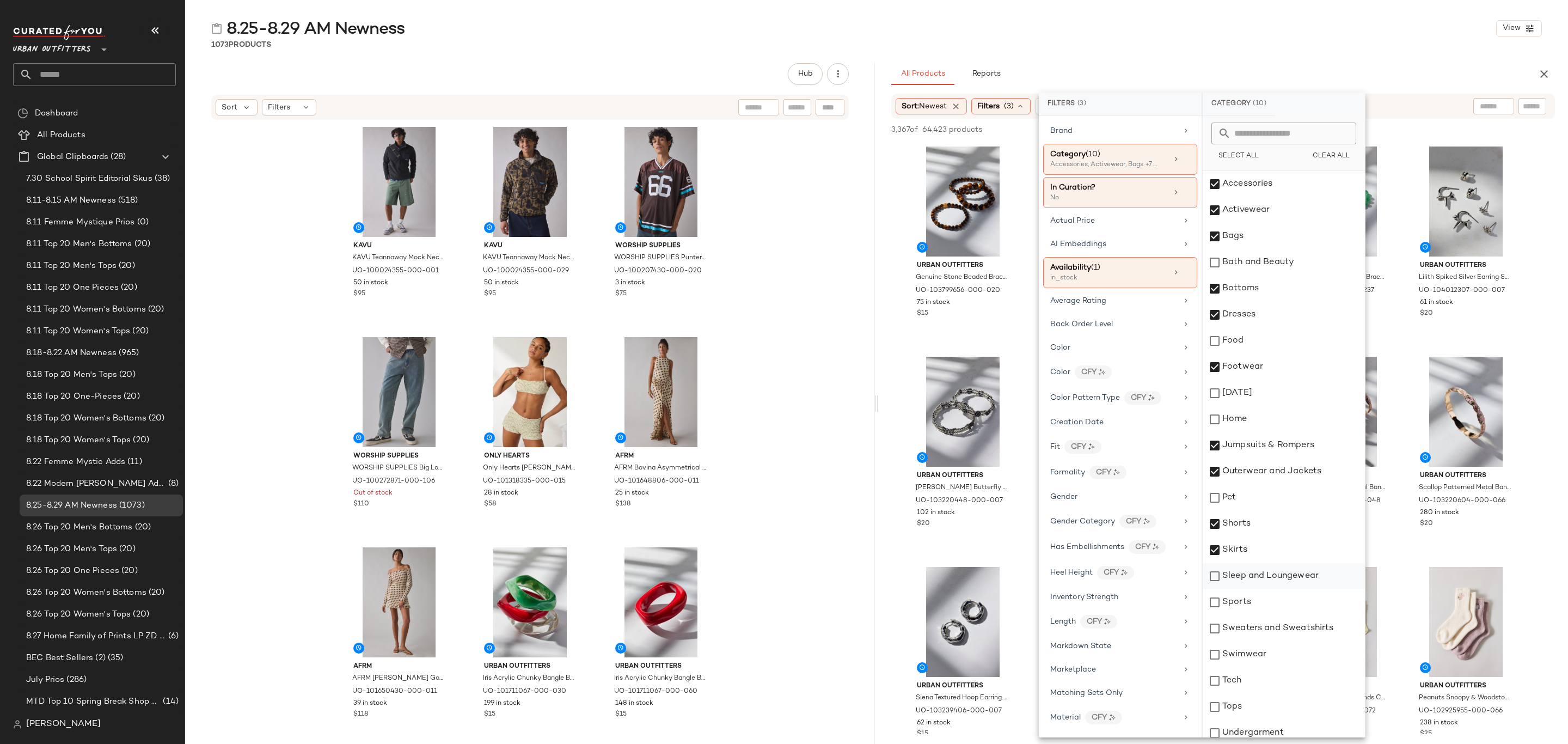
click at [1274, 582] on div "Sleep and Loungewear" at bounding box center [1284, 576] width 162 height 26
click at [1273, 604] on div "Sports" at bounding box center [1284, 602] width 162 height 26
click at [1283, 604] on div "Sports" at bounding box center [1284, 602] width 162 height 26
click at [1290, 626] on div "Sweaters and Sweatshirts" at bounding box center [1284, 628] width 162 height 26
click at [1283, 647] on div "Swimwear" at bounding box center [1284, 655] width 162 height 26
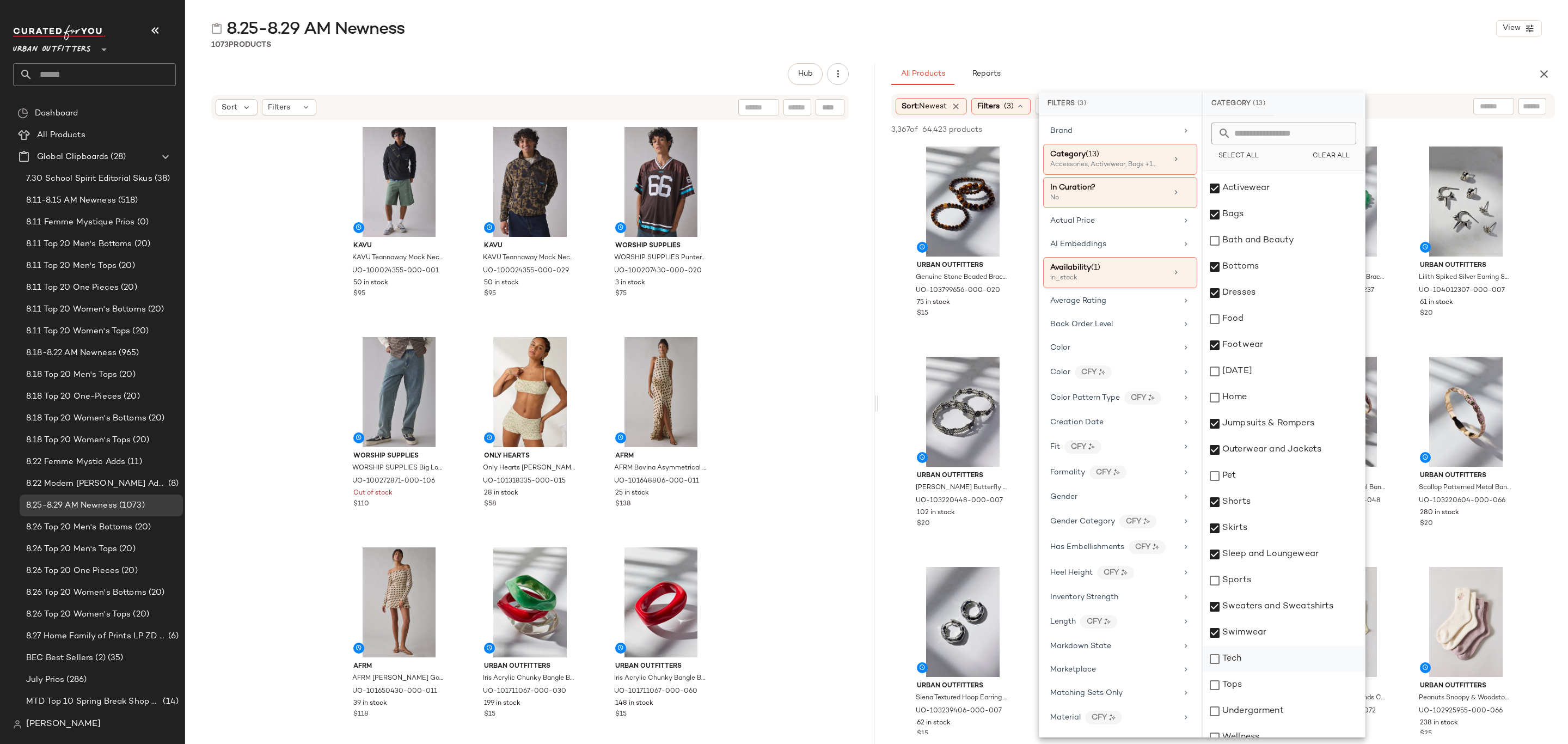
scroll to position [34, 0]
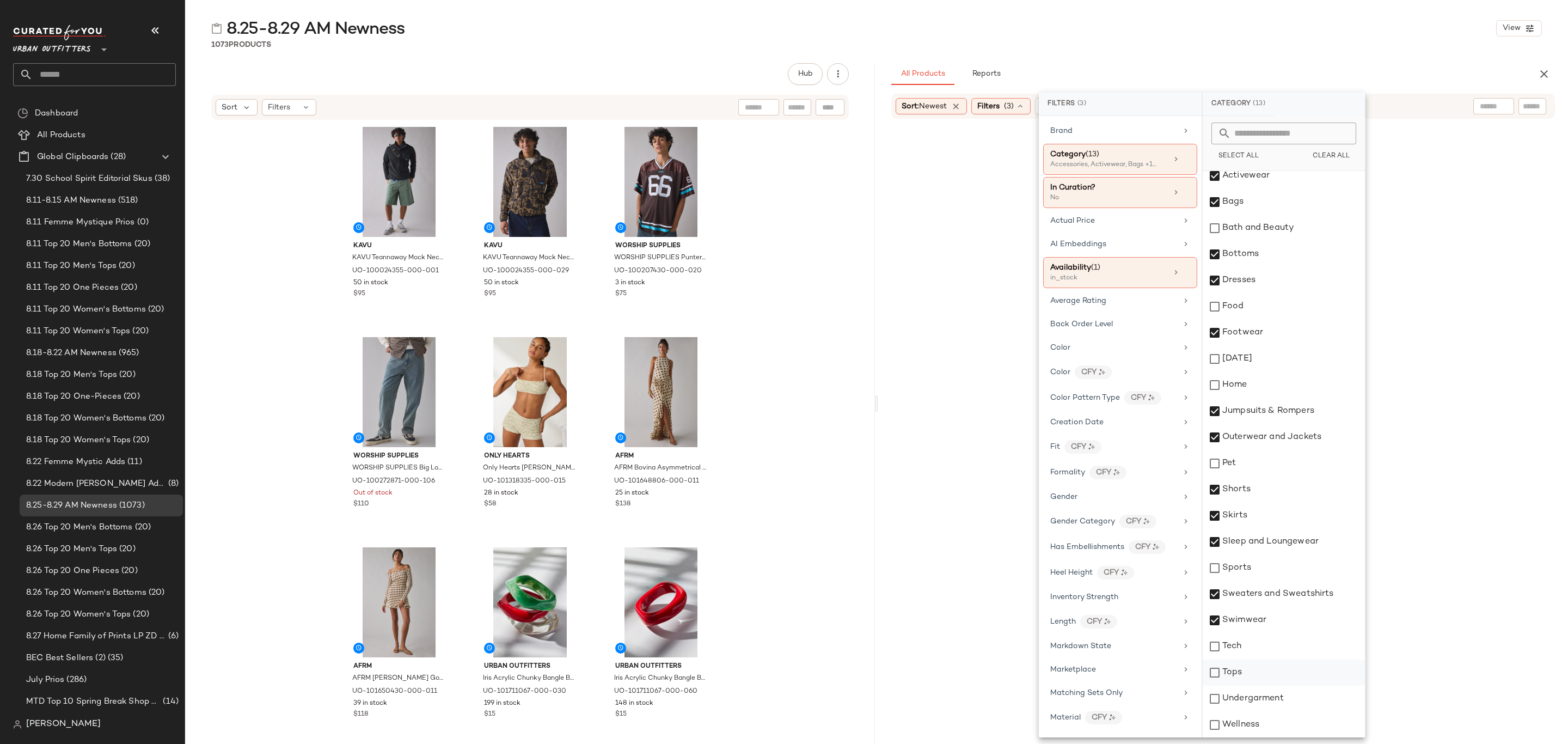
drag, startPoint x: 1279, startPoint y: 670, endPoint x: 1283, endPoint y: 682, distance: 12.6
click at [1279, 671] on div "Tops" at bounding box center [1284, 672] width 162 height 26
click at [1283, 697] on div "Undergarment" at bounding box center [1284, 699] width 162 height 26
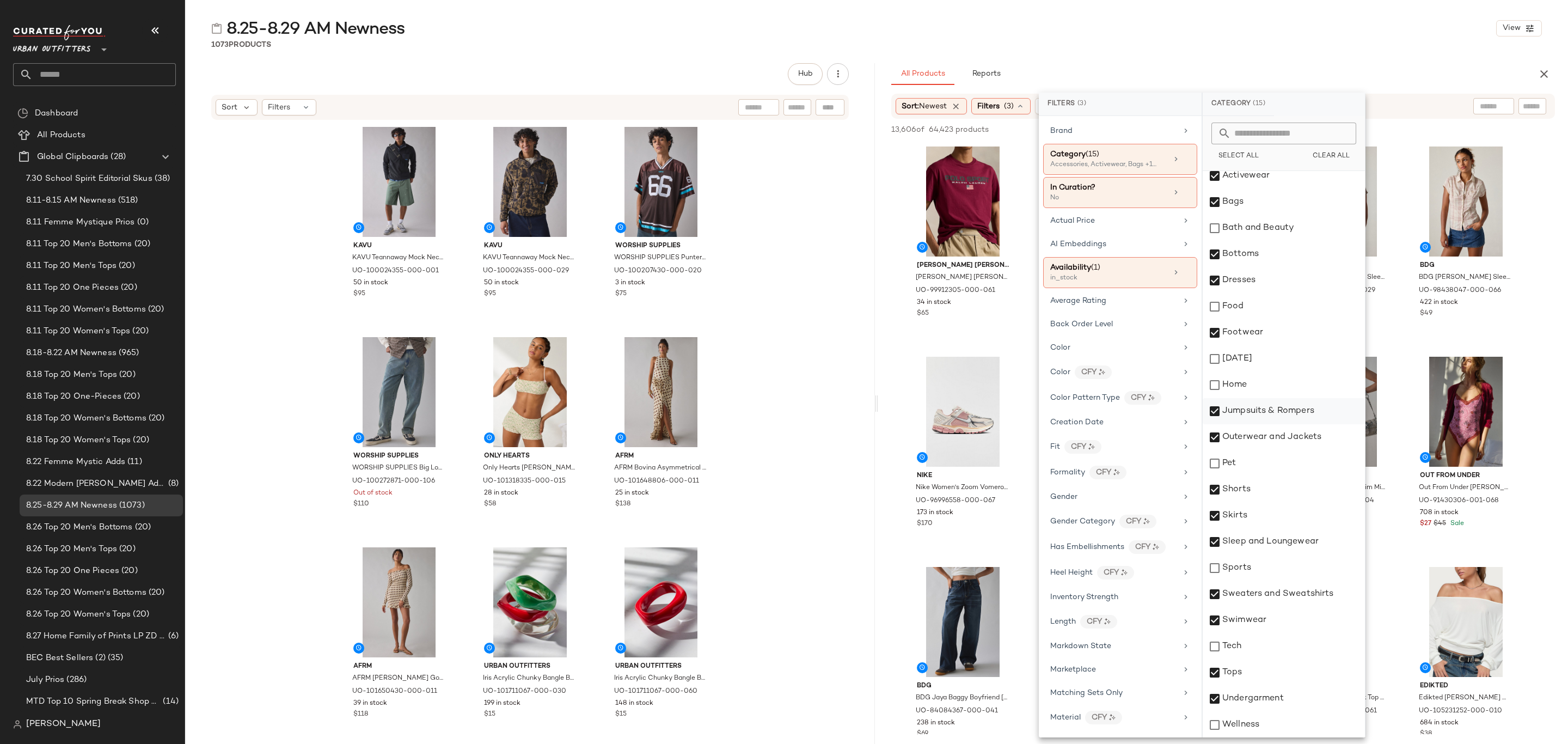
scroll to position [0, 0]
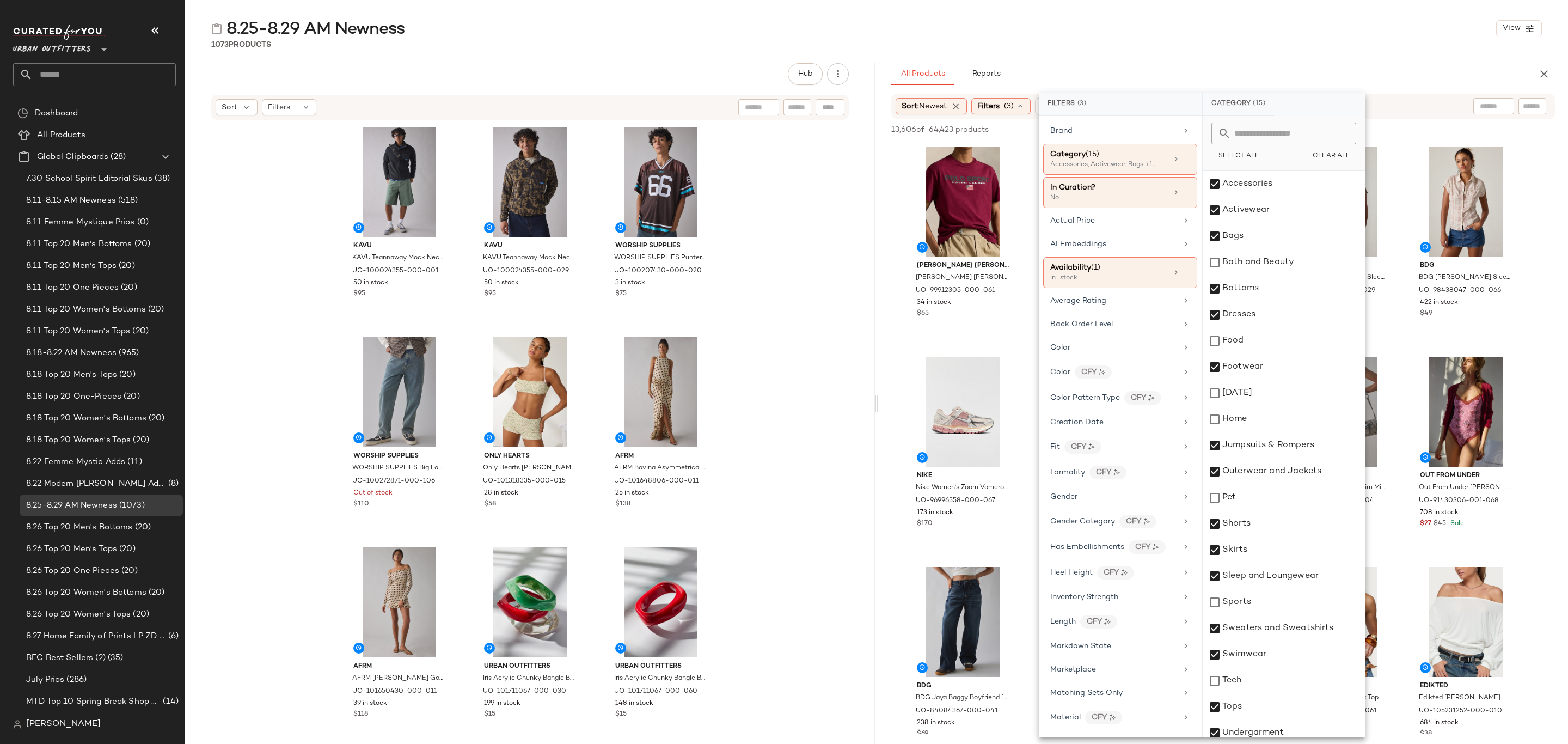
click at [1173, 67] on div "All Products Reports" at bounding box center [1206, 74] width 629 height 22
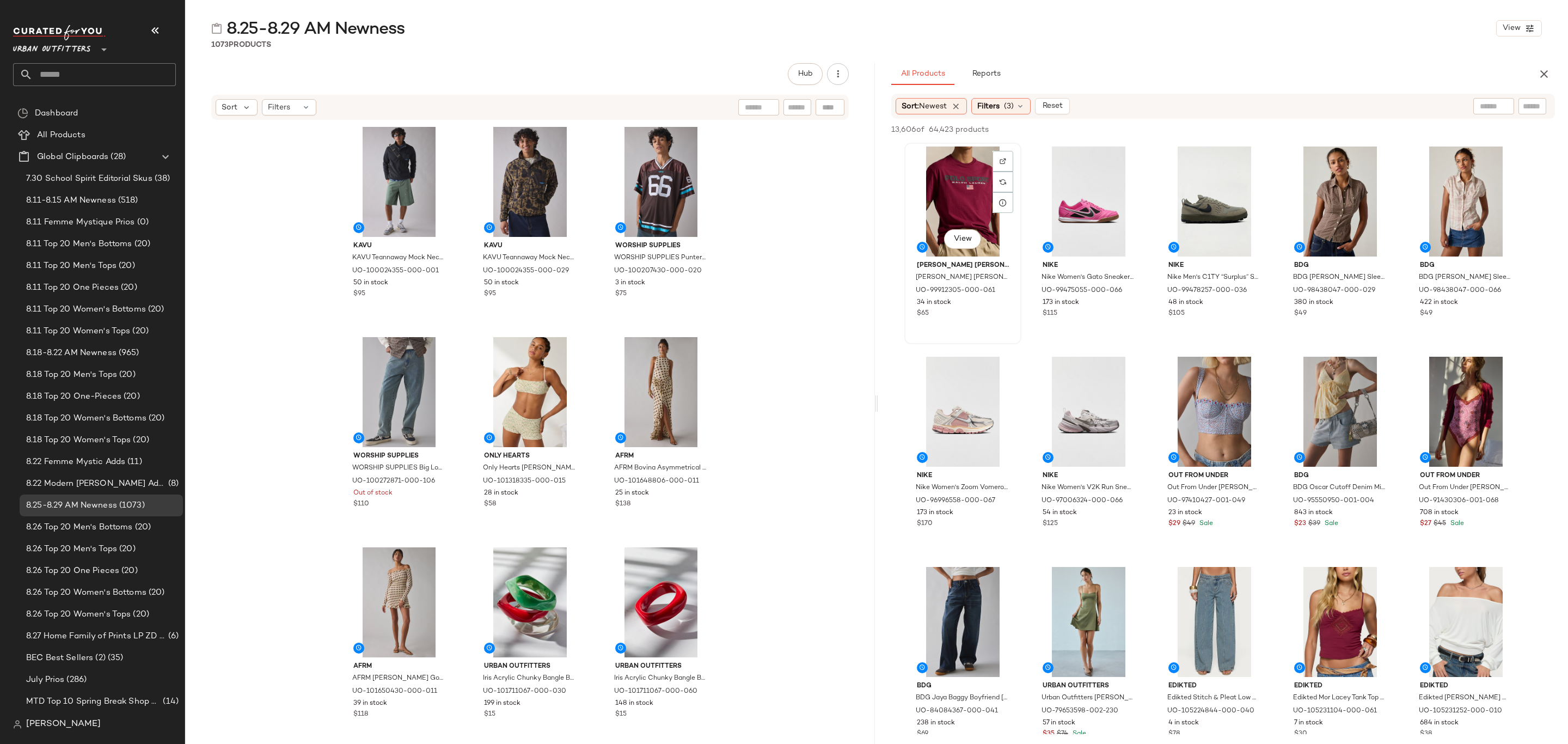
click at [933, 178] on div "View" at bounding box center [963, 202] width 109 height 110
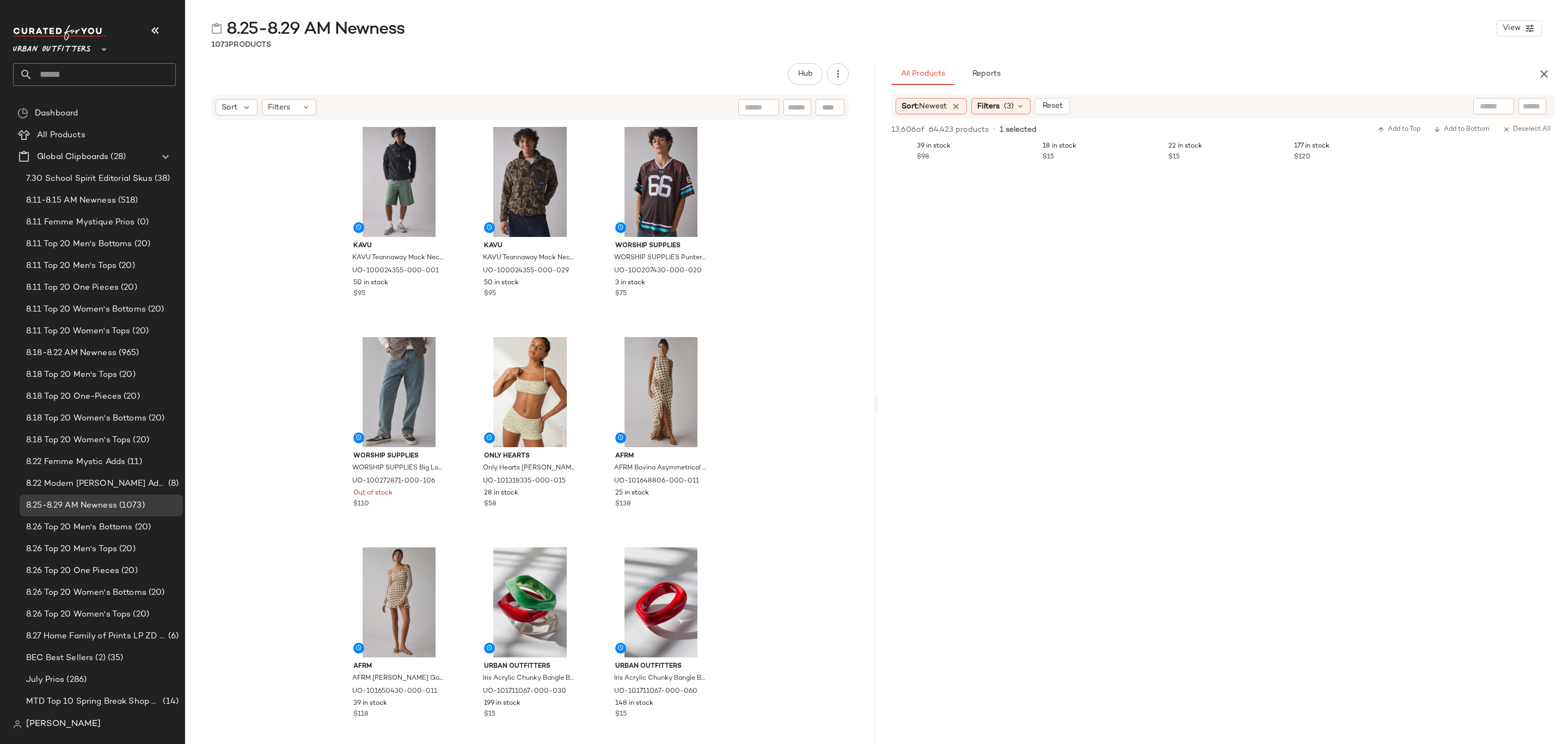
scroll to position [3432, 0]
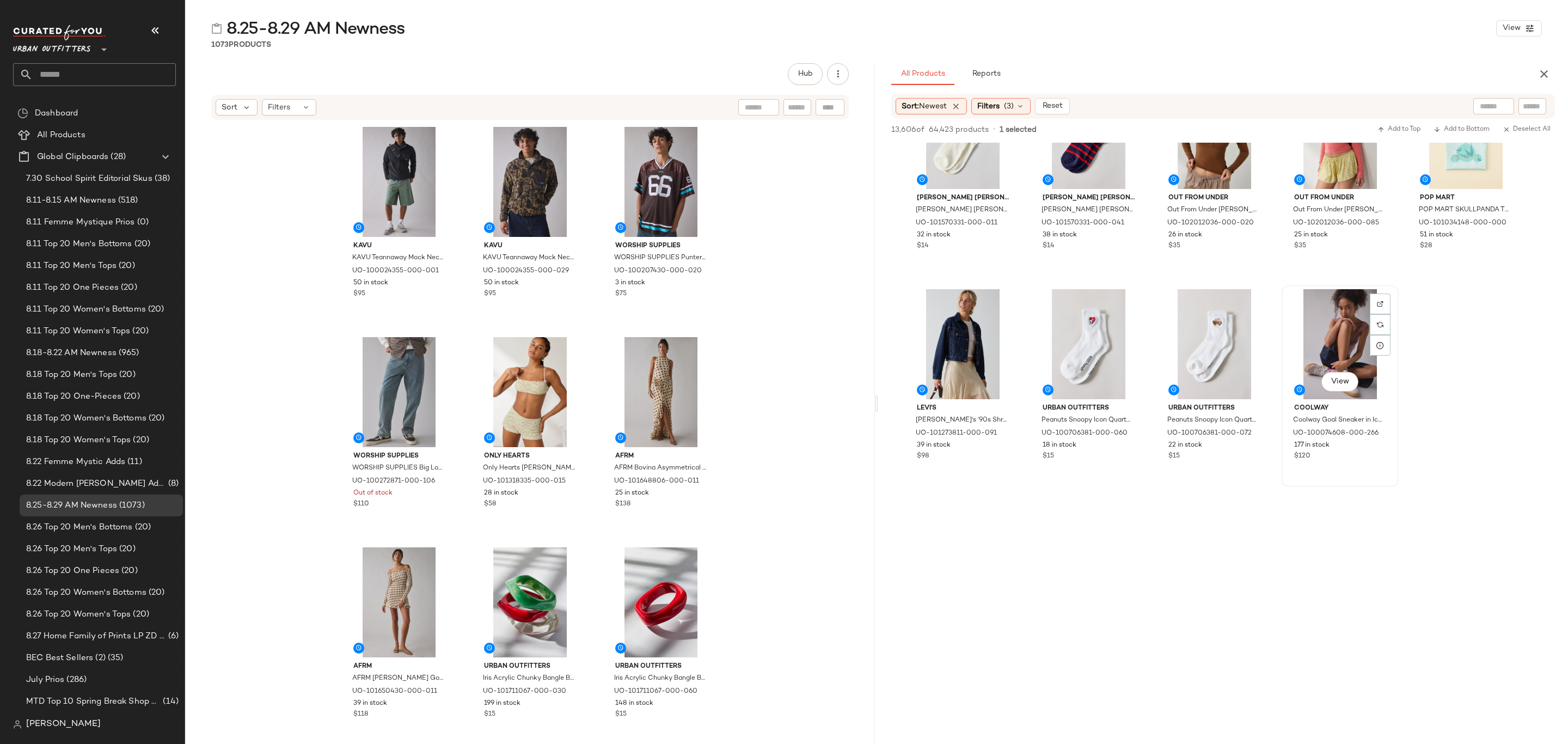
click at [1354, 448] on div "177 in stock" at bounding box center [1341, 445] width 92 height 10
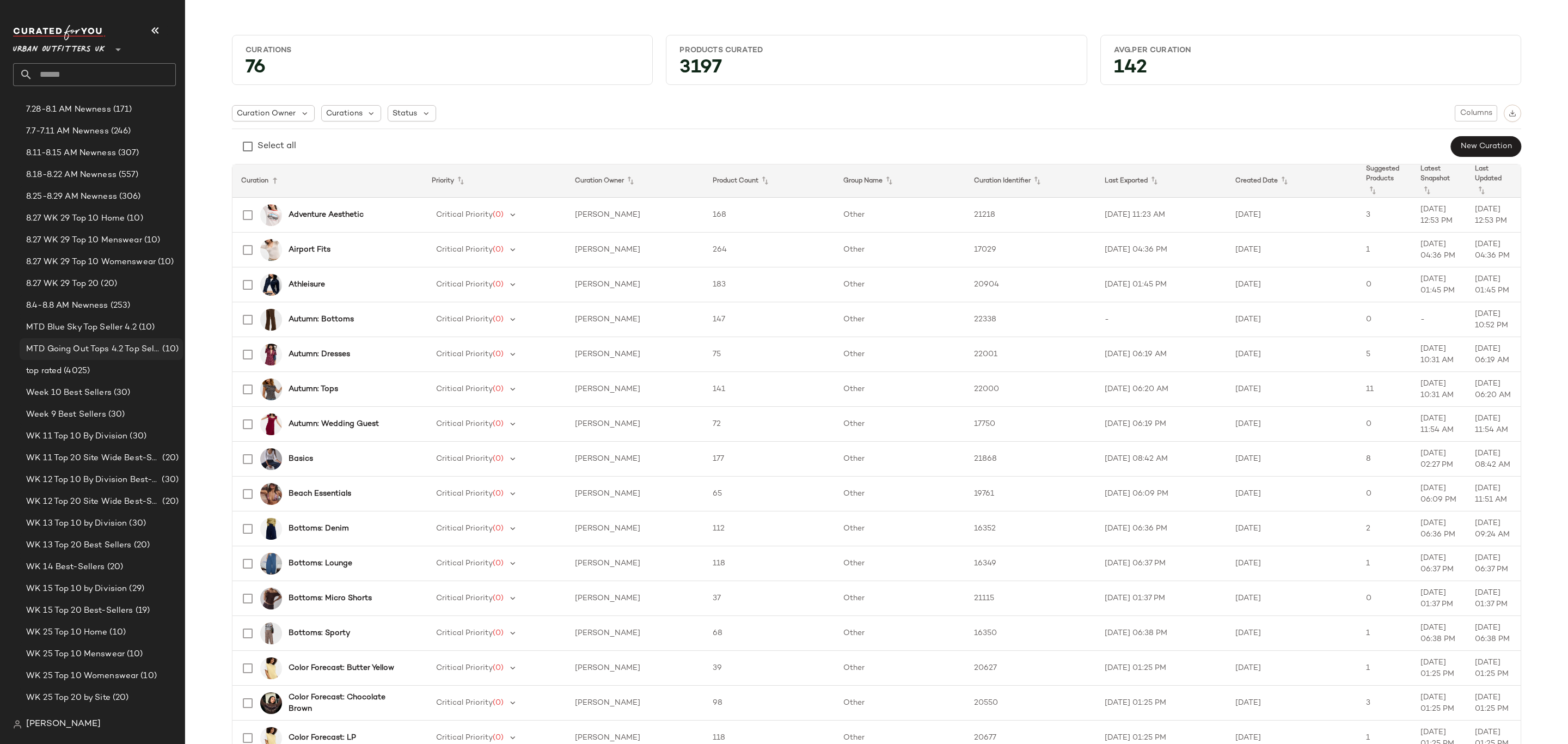
scroll to position [1226, 0]
click at [122, 281] on span "(306)" at bounding box center [128, 282] width 24 height 12
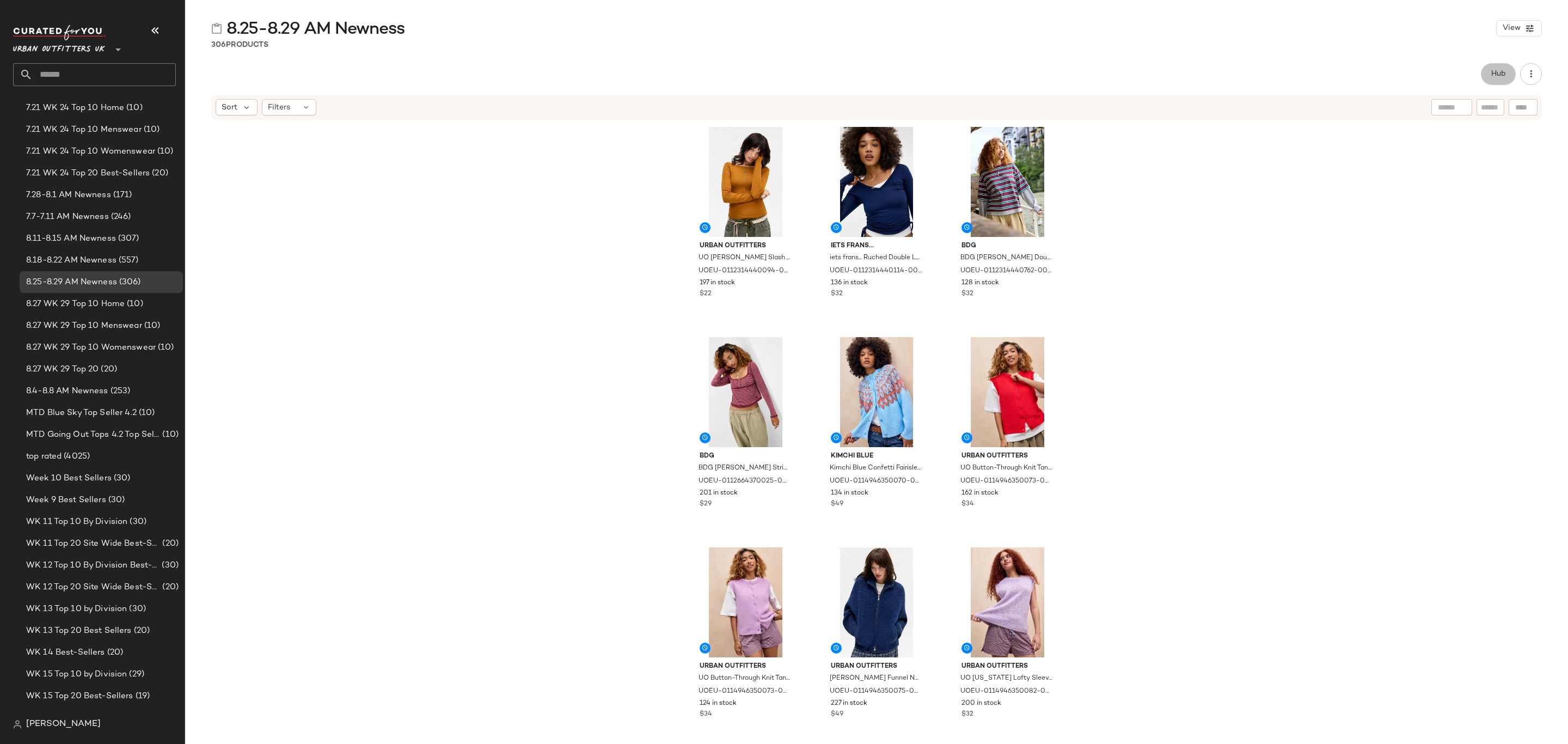
click at [1491, 76] on span "Hub" at bounding box center [1498, 74] width 15 height 9
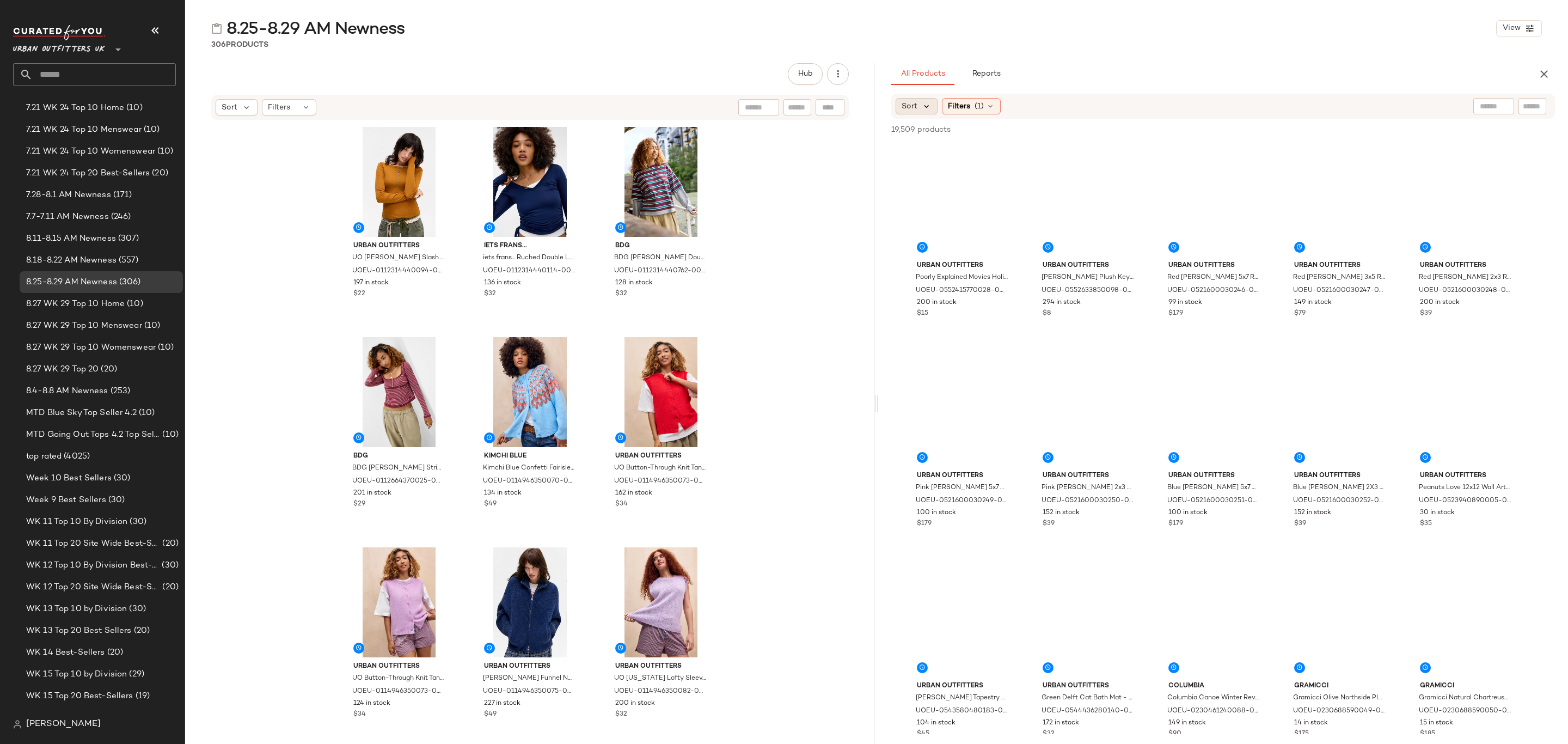
click at [923, 107] on icon at bounding box center [926, 106] width 10 height 10
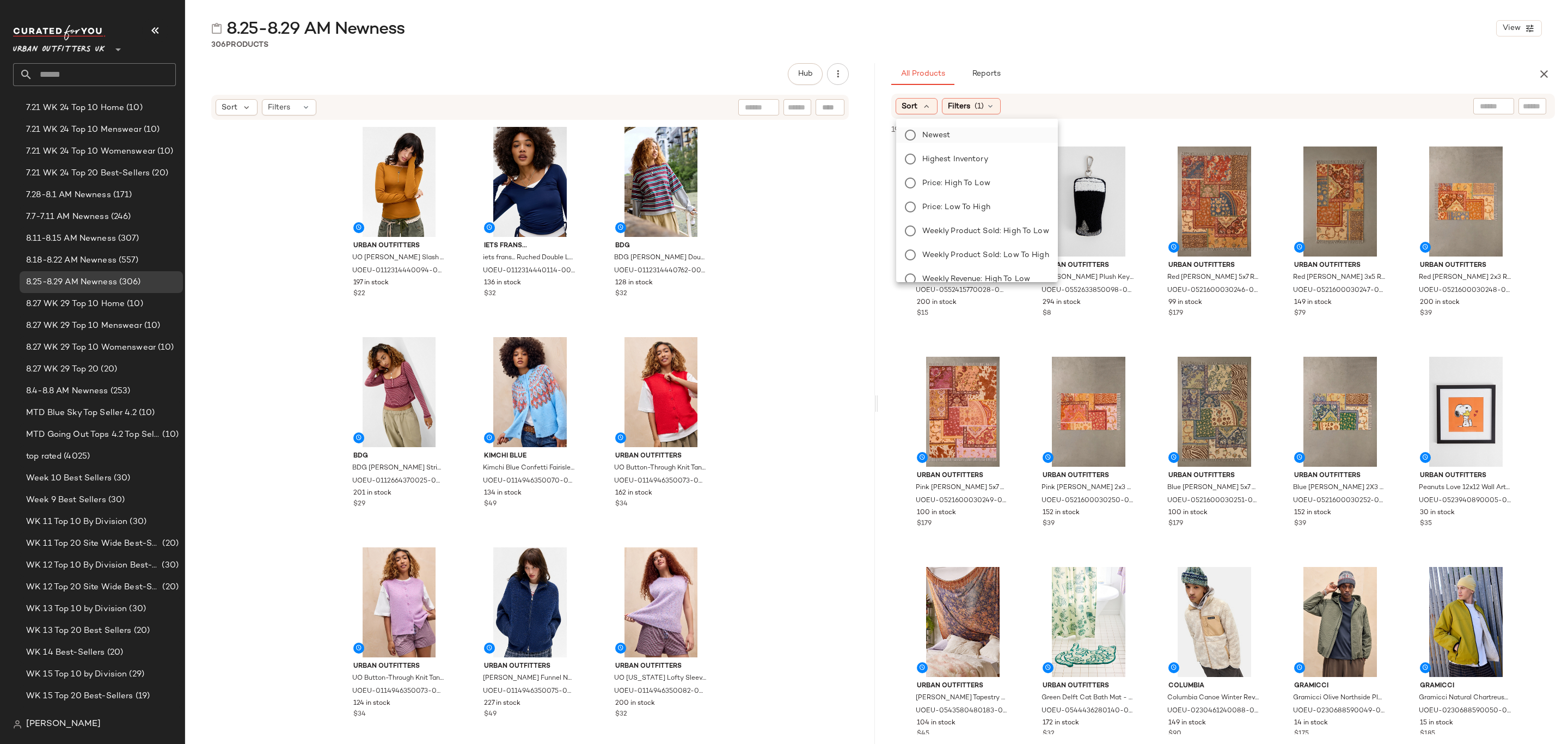
drag, startPoint x: 928, startPoint y: 133, endPoint x: 958, endPoint y: 129, distance: 30.3
click at [928, 134] on span "Newest" at bounding box center [936, 135] width 28 height 12
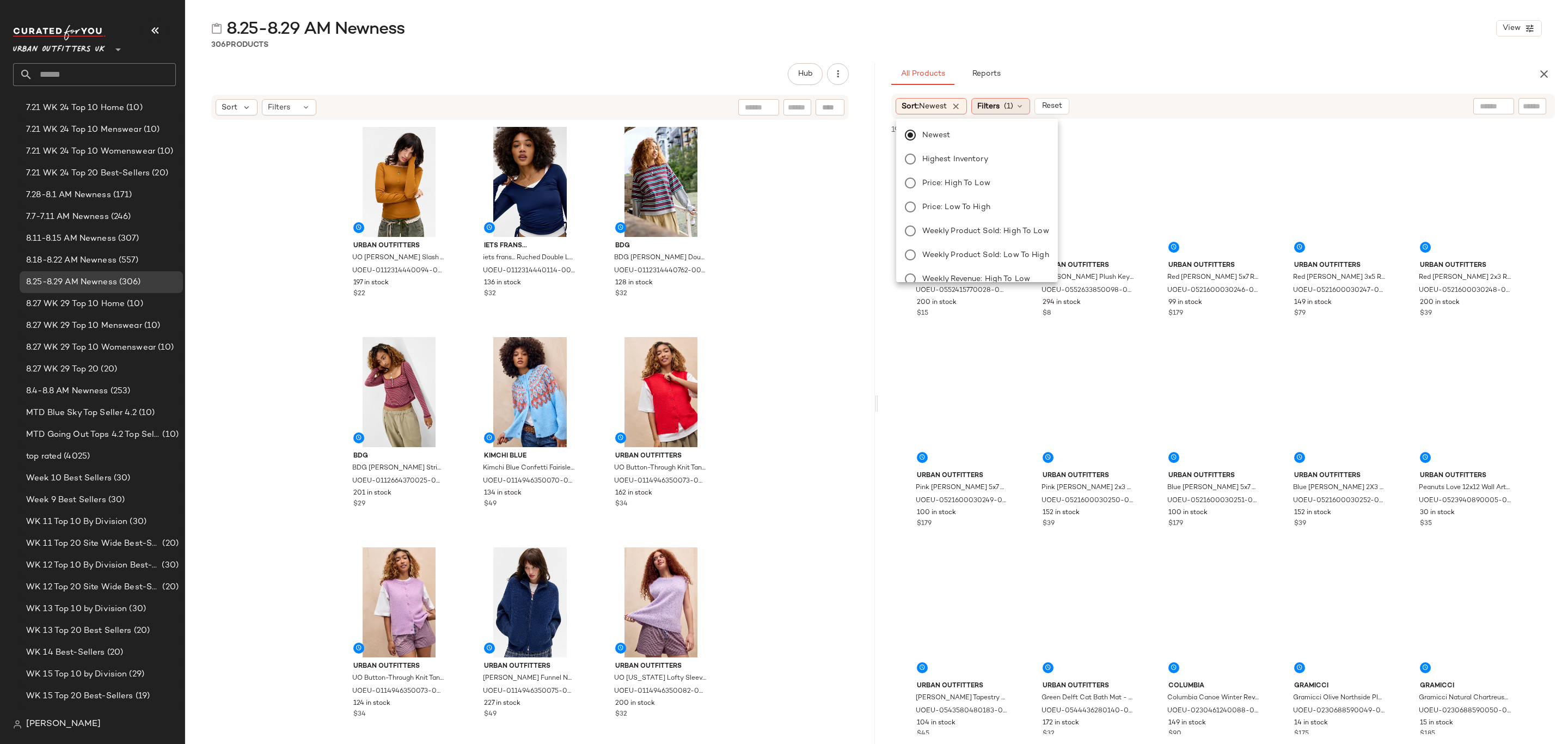
click at [1004, 110] on div "Filters (1)" at bounding box center [1000, 106] width 59 height 17
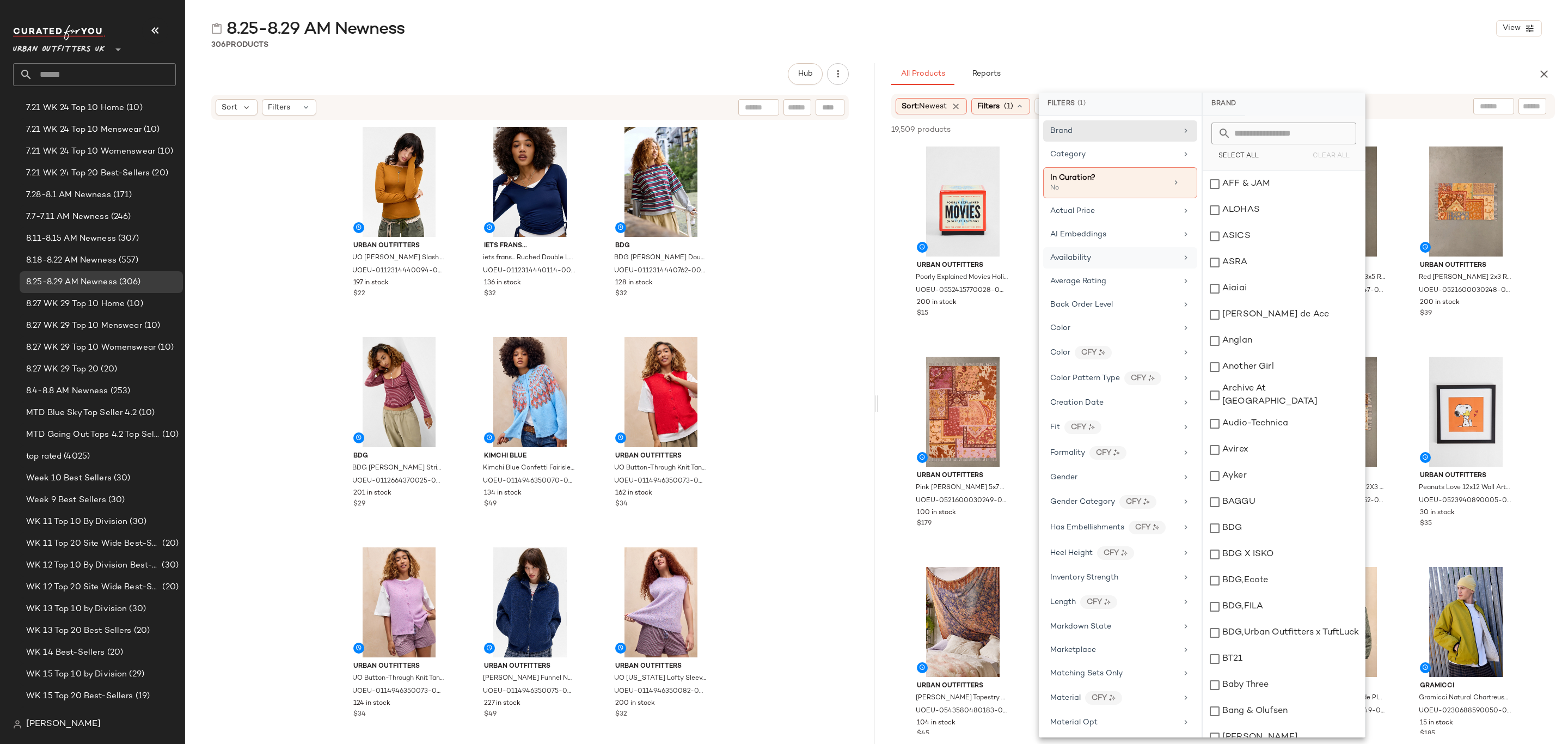
click at [1110, 271] on div "Availability" at bounding box center [1120, 281] width 154 height 21
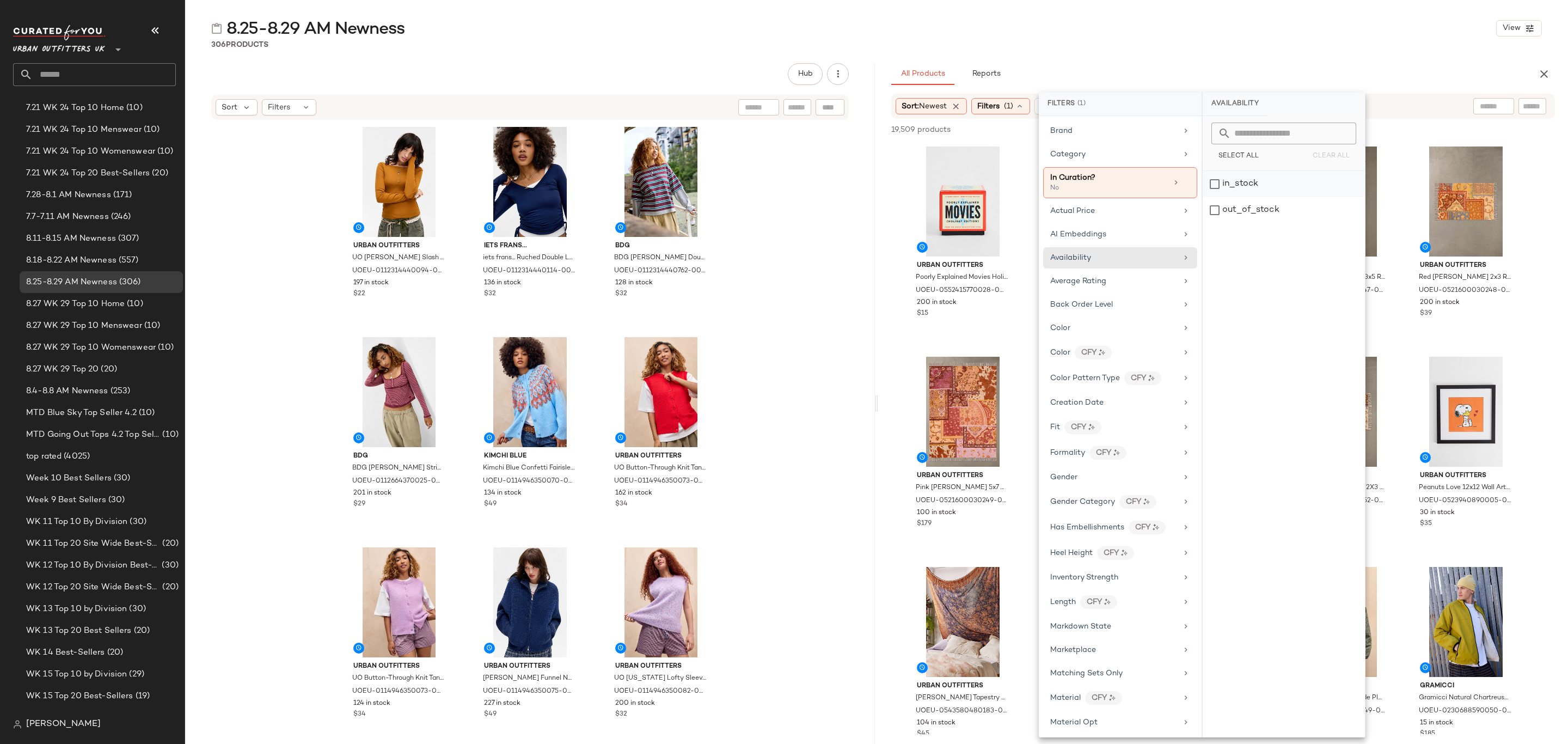
click at [1259, 197] on div "in_stock" at bounding box center [1284, 210] width 162 height 26
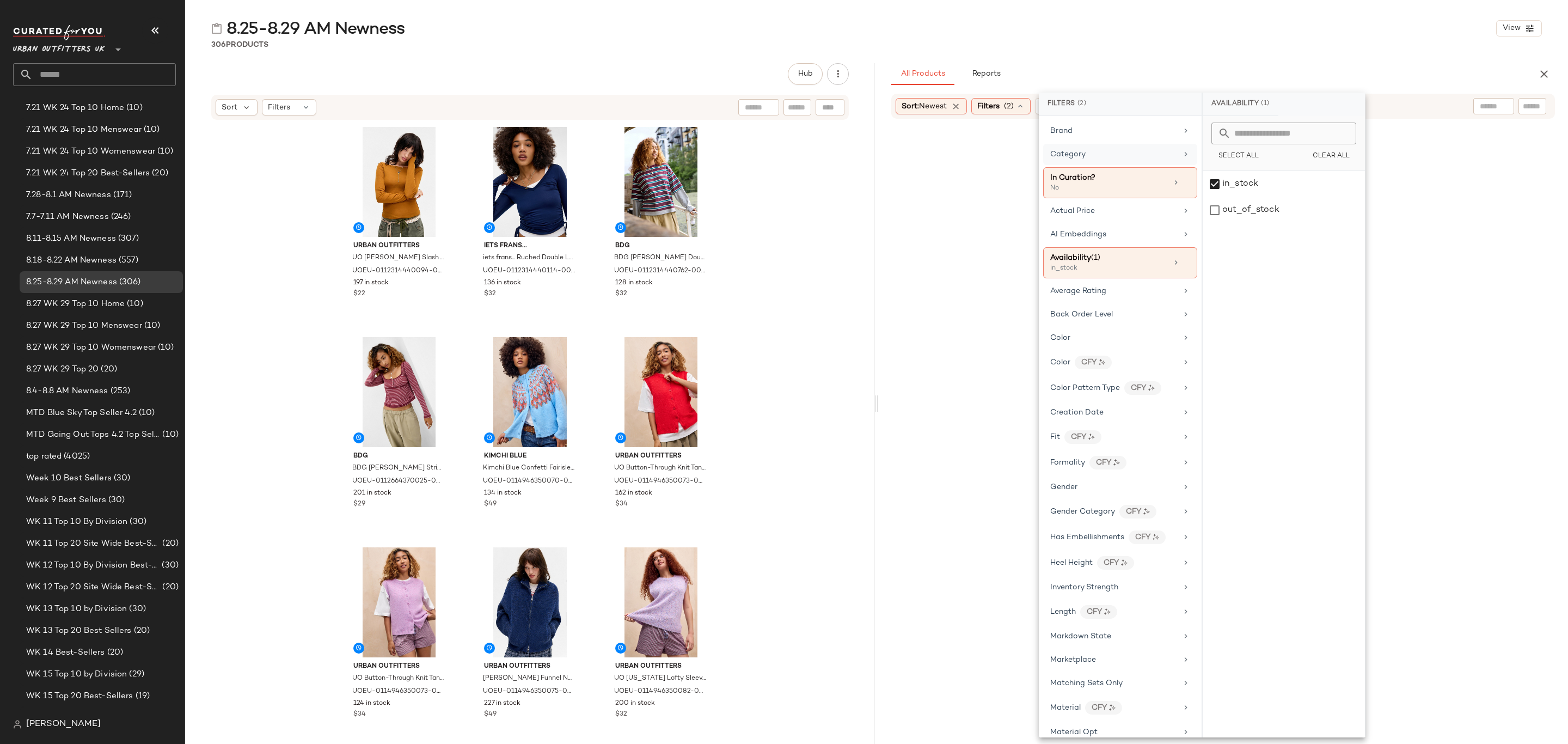
click at [1106, 154] on div "Category" at bounding box center [1114, 154] width 127 height 12
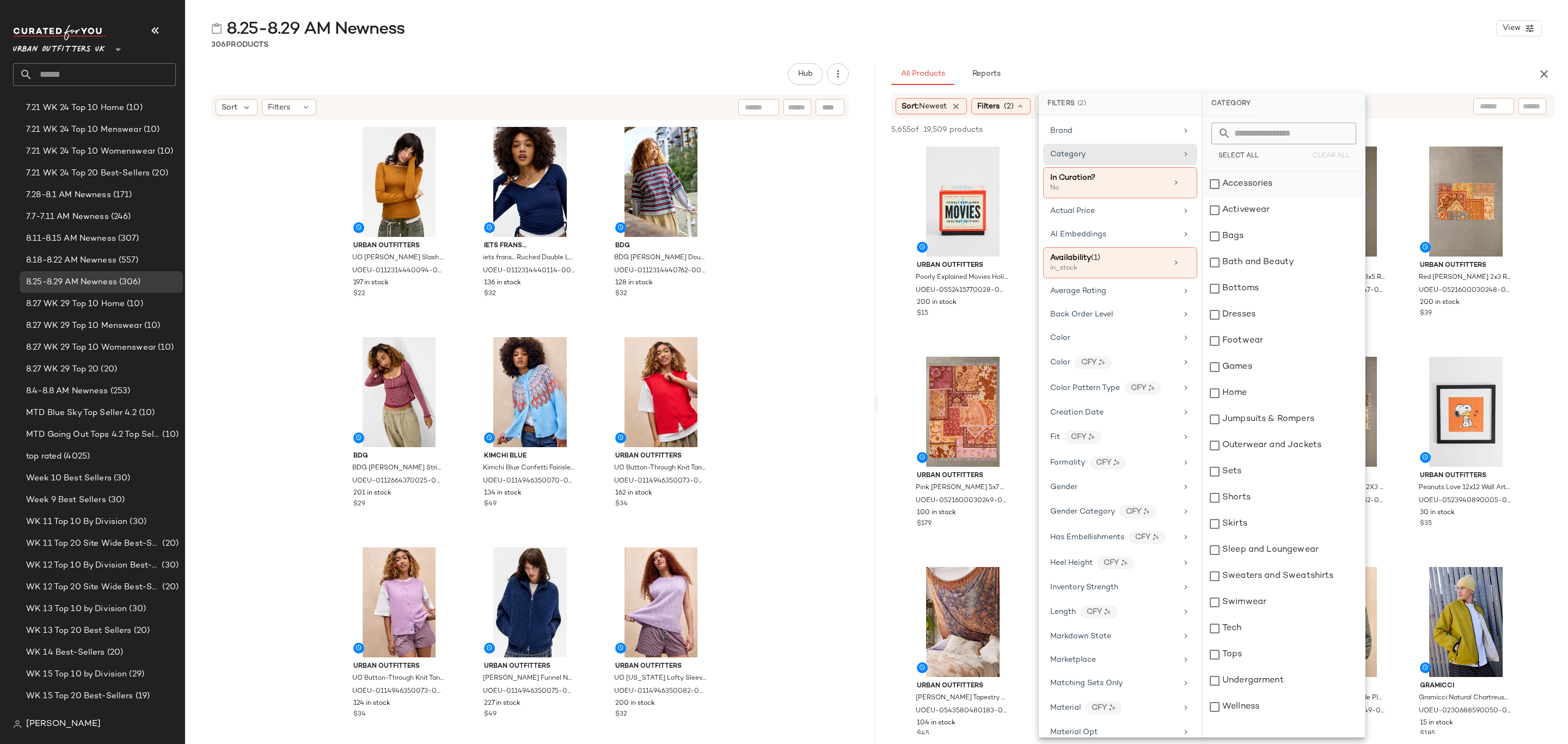
click at [1252, 184] on div "Accessories" at bounding box center [1284, 184] width 162 height 26
click at [1249, 209] on div "Activewear" at bounding box center [1284, 210] width 162 height 26
click at [1254, 237] on div "Bags" at bounding box center [1284, 236] width 162 height 26
drag, startPoint x: 1260, startPoint y: 283, endPoint x: 1268, endPoint y: 311, distance: 29.1
click at [1260, 283] on div "Bottoms" at bounding box center [1284, 289] width 162 height 26
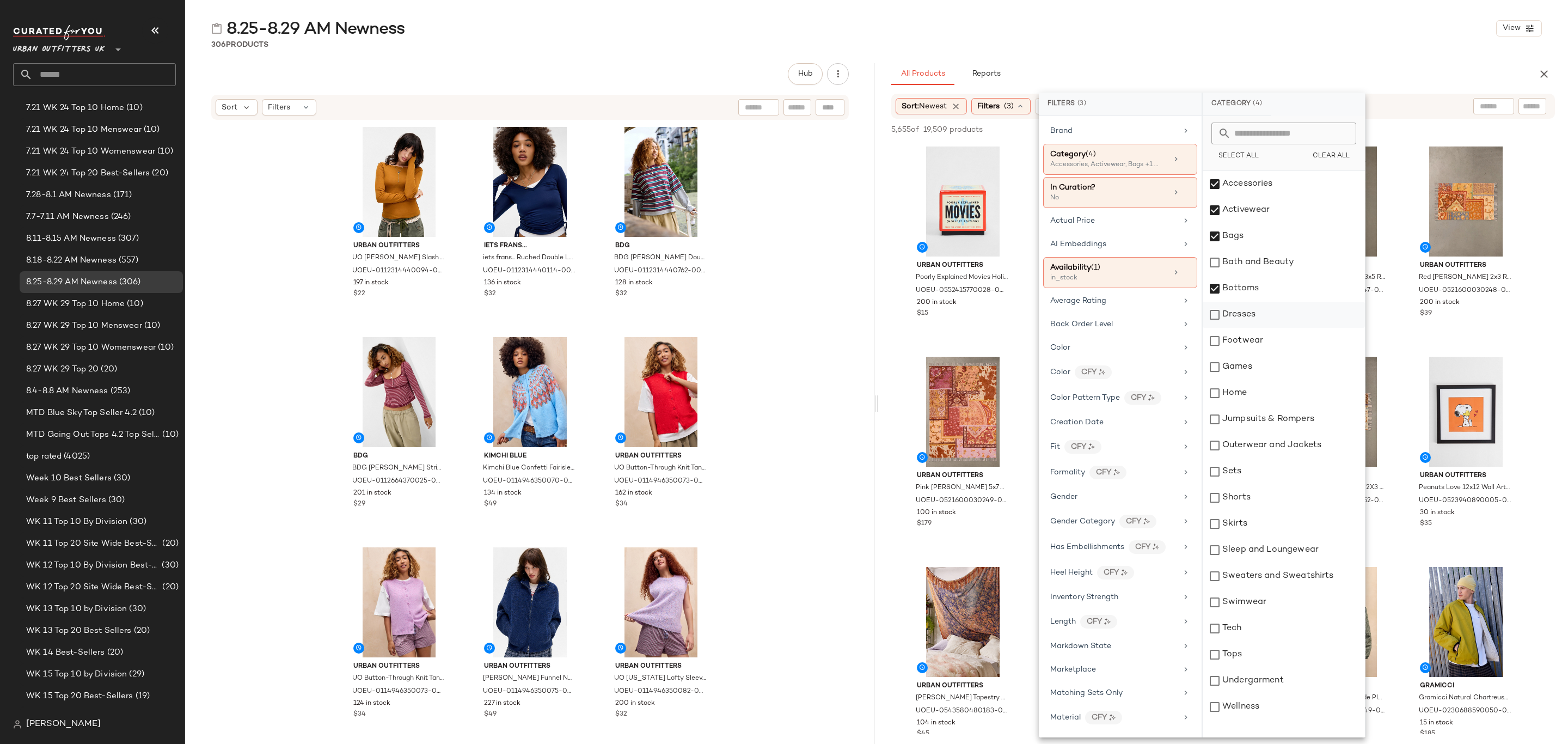
click at [1270, 312] on div "Dresses" at bounding box center [1284, 314] width 162 height 26
click at [1273, 339] on div "Footwear" at bounding box center [1284, 341] width 162 height 26
click at [1282, 423] on div "Jumpsuits & Rompers" at bounding box center [1284, 419] width 162 height 26
click at [1282, 440] on div "Outerwear and Jackets" at bounding box center [1284, 445] width 162 height 26
click at [1273, 466] on div "Sets" at bounding box center [1284, 472] width 162 height 26
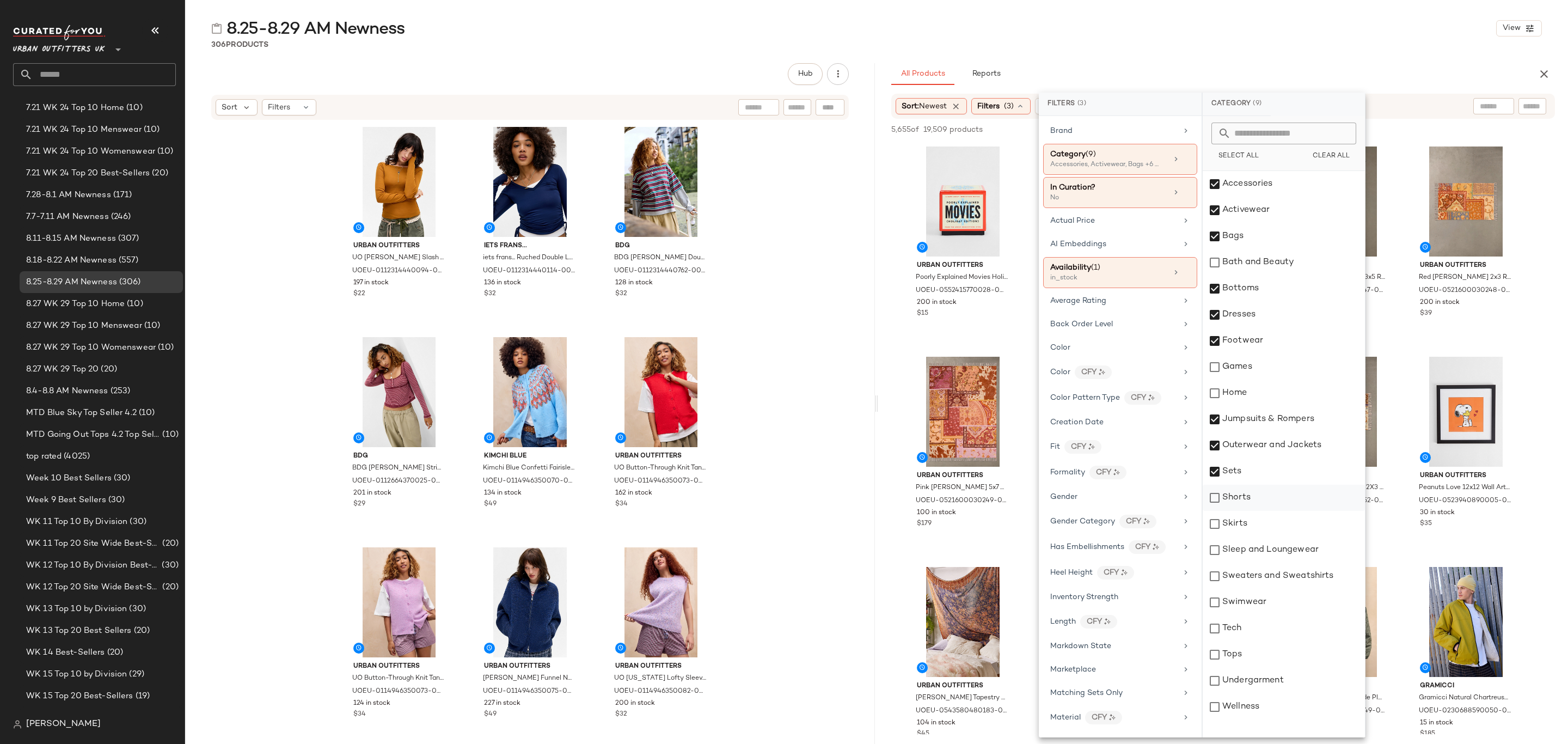
click at [1267, 490] on div "Shorts" at bounding box center [1284, 497] width 162 height 26
click at [1265, 511] on div "Skirts" at bounding box center [1284, 524] width 162 height 26
click at [1273, 546] on div "Sleep and Loungewear" at bounding box center [1284, 550] width 162 height 26
click at [1279, 571] on div "Sweaters and Sweatshirts" at bounding box center [1284, 576] width 162 height 26
click at [1276, 600] on div "Swimwear" at bounding box center [1284, 602] width 162 height 26
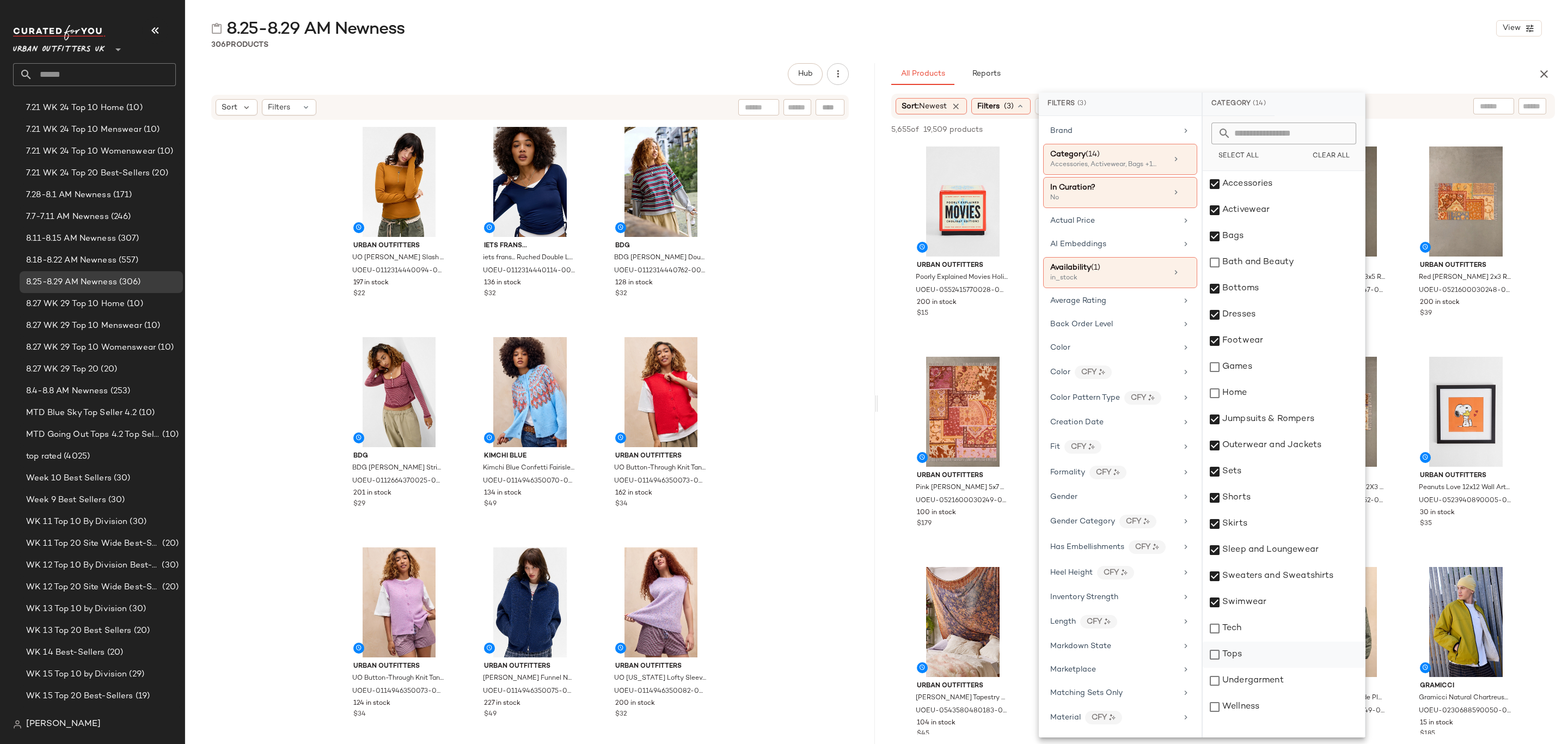
click at [1281, 657] on div "Tops" at bounding box center [1284, 655] width 162 height 26
click at [1285, 680] on div "Undergarment" at bounding box center [1284, 681] width 162 height 26
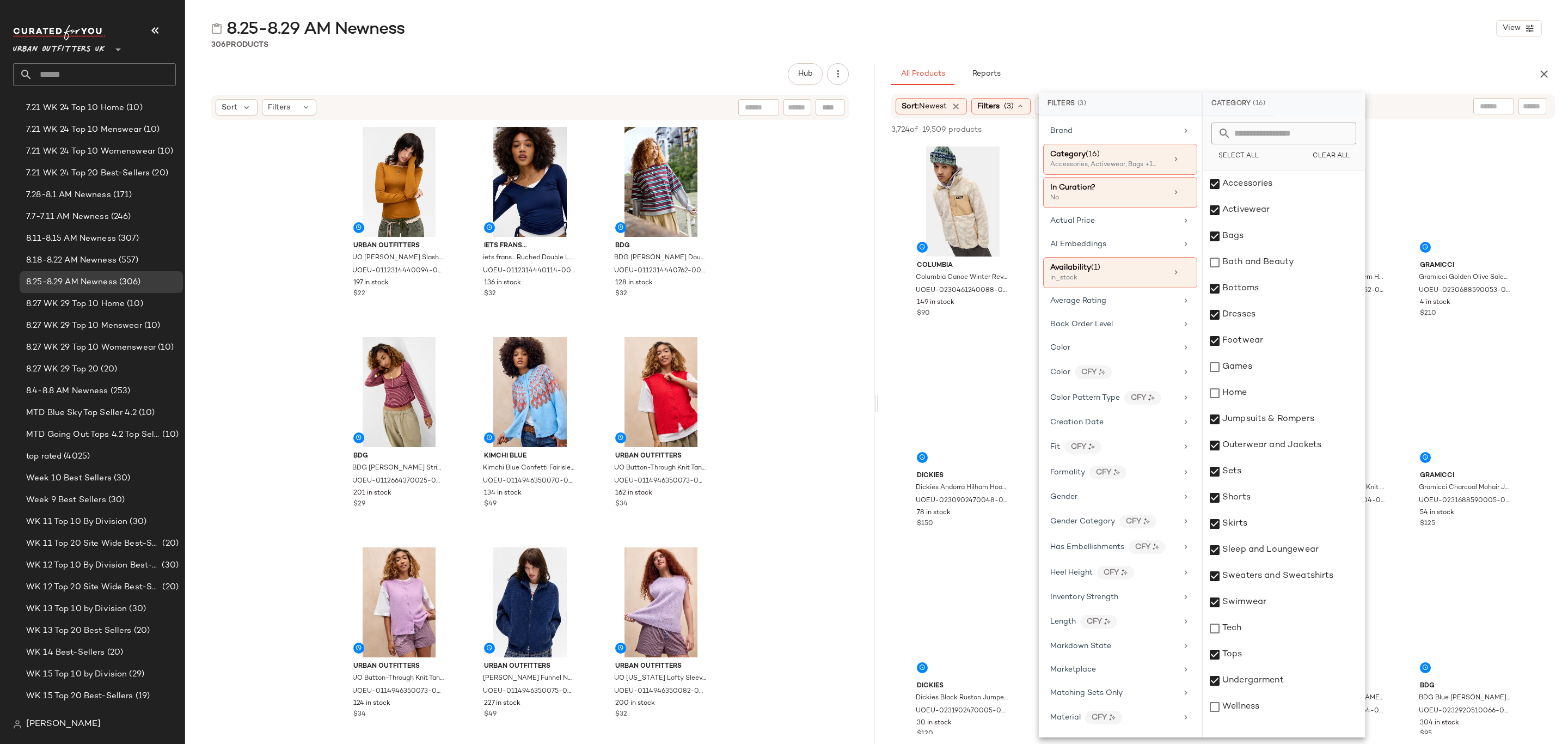
click at [1323, 59] on div "8.25-8.29 AM Newness View 306 Products Hub Sort Filters Urban Outfitters UO Fra…" at bounding box center [877, 381] width 1383 height 727
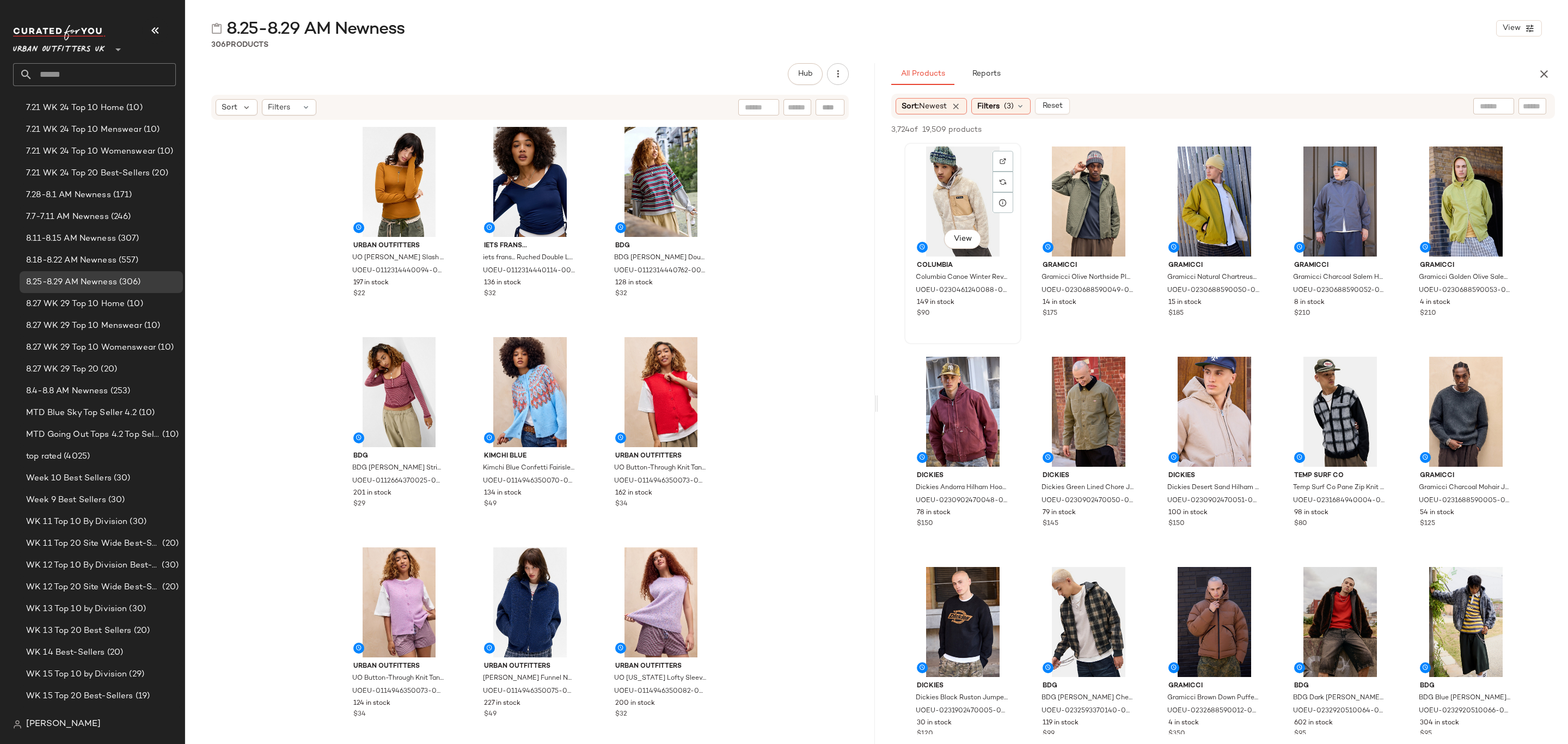
click at [915, 171] on div "View" at bounding box center [963, 202] width 109 height 110
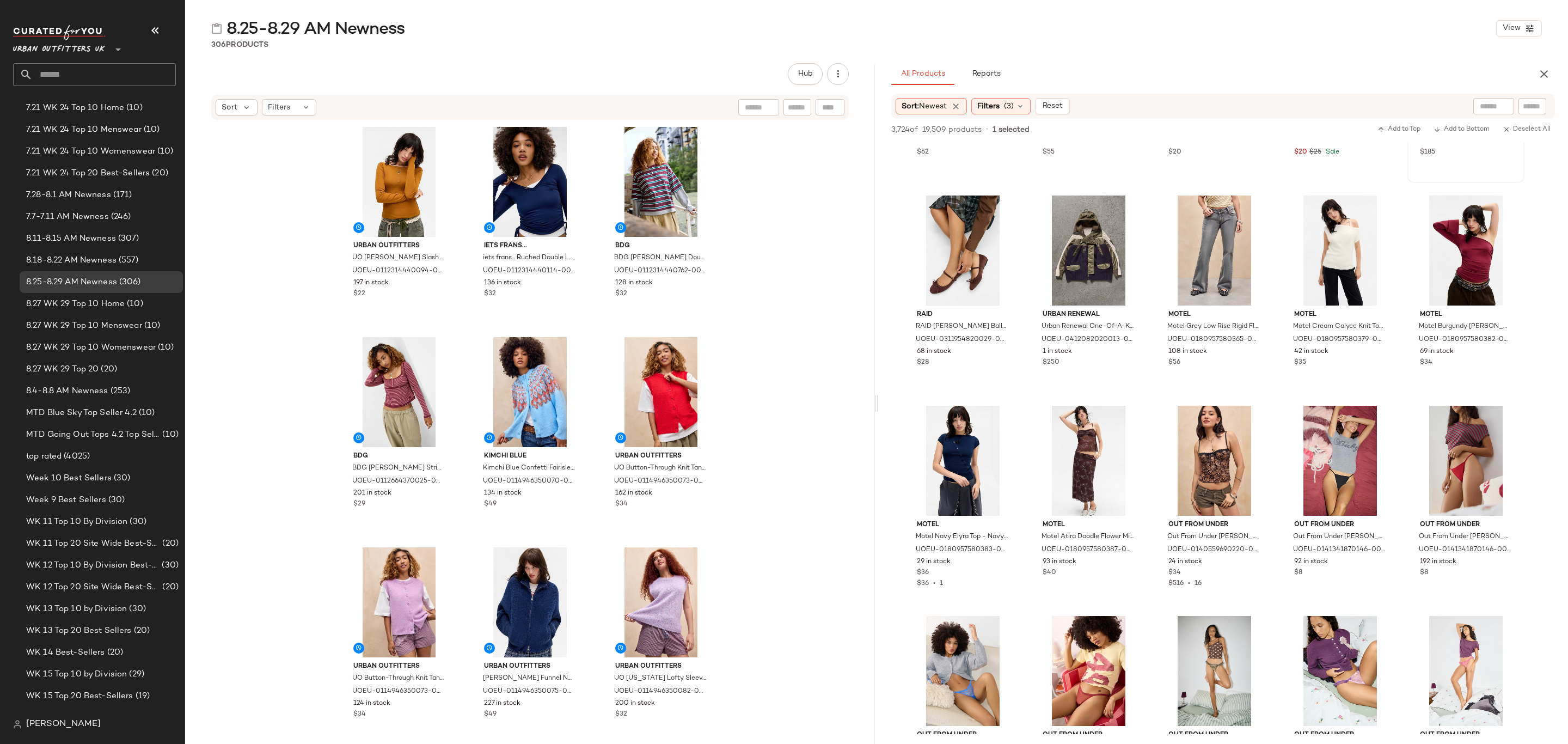
scroll to position [2778, 0]
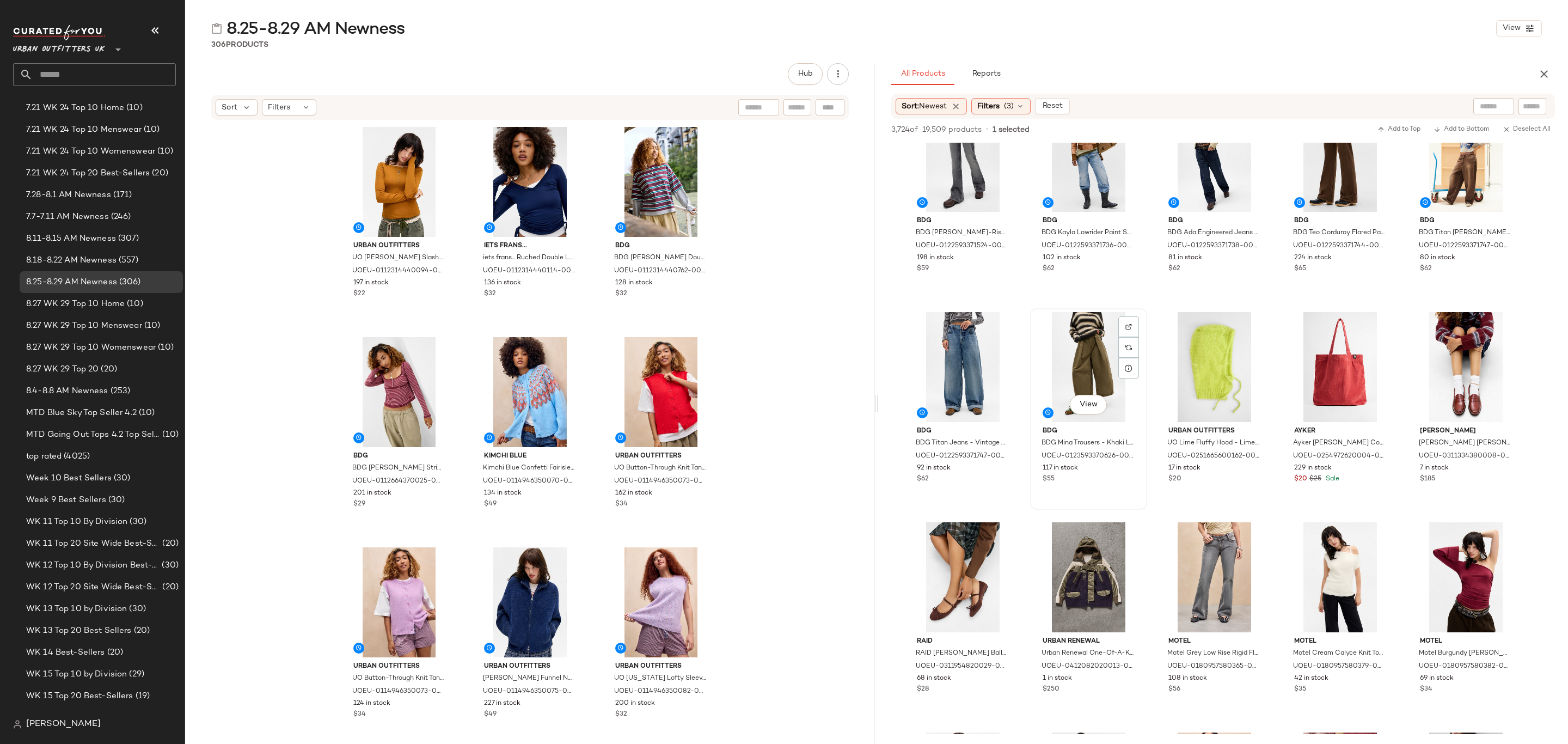
click at [1106, 482] on div "$55" at bounding box center [1089, 480] width 92 height 10
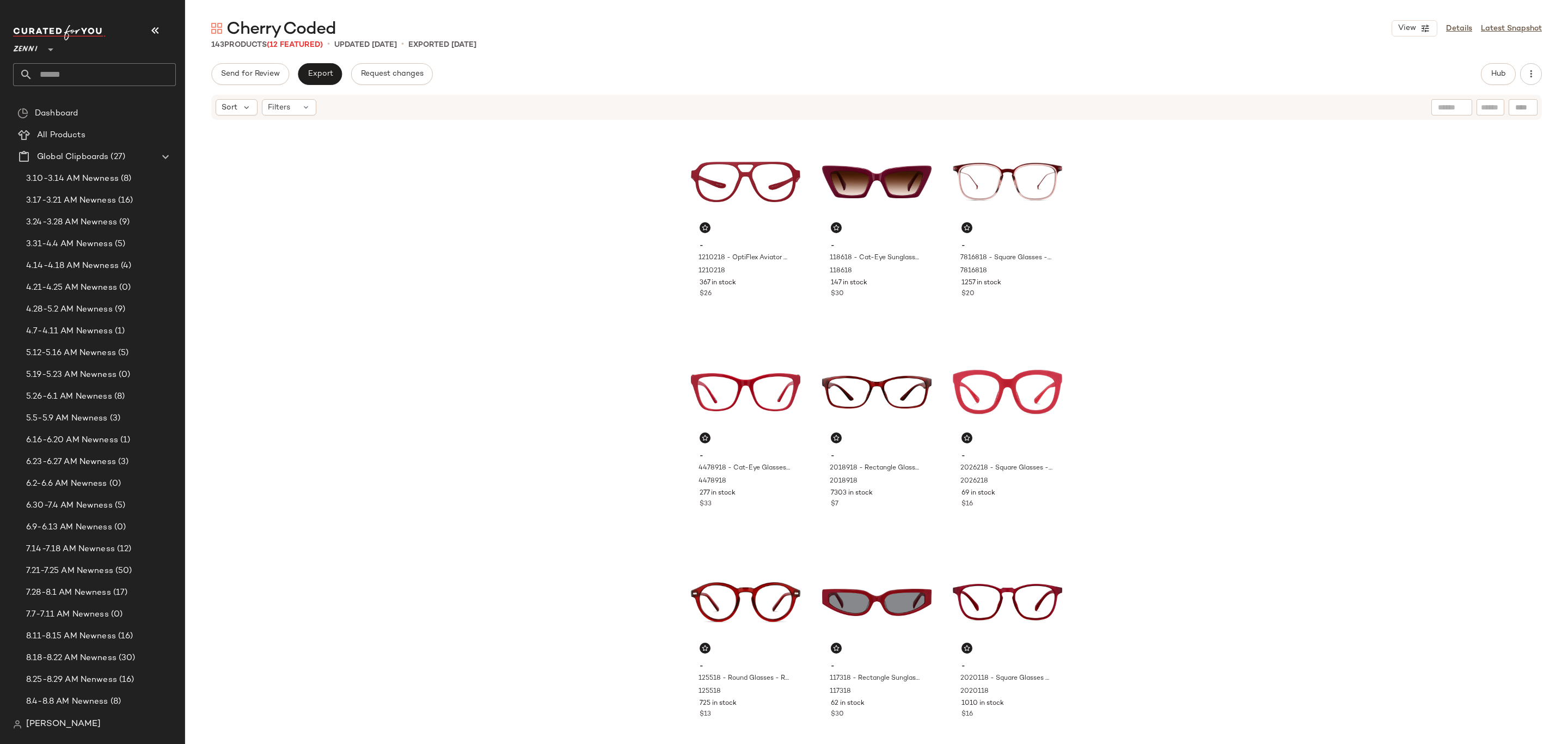
scroll to position [327, 0]
click at [100, 357] on span "8.25-8.29 AM Nenwess" at bounding box center [72, 353] width 91 height 12
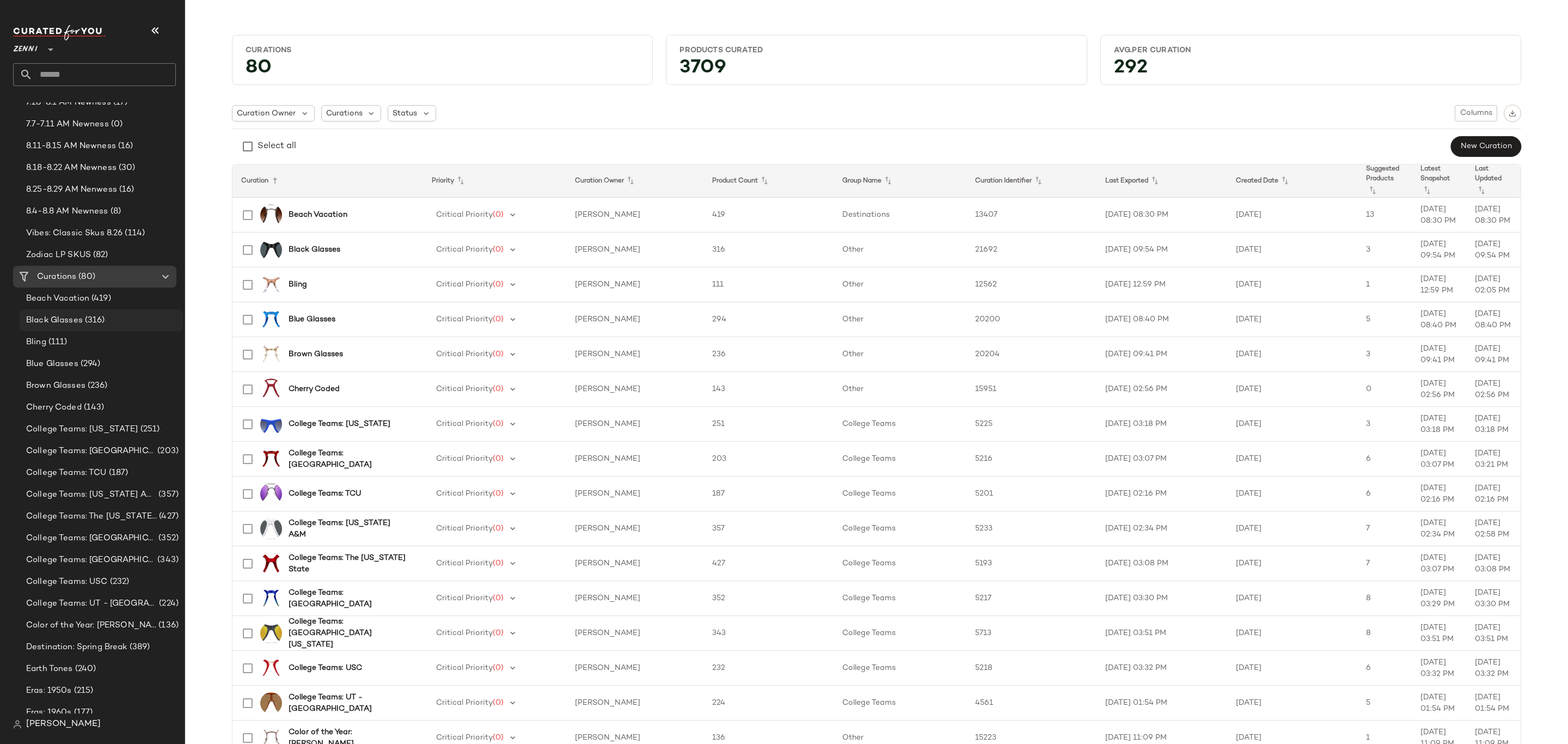
scroll to position [327, 0]
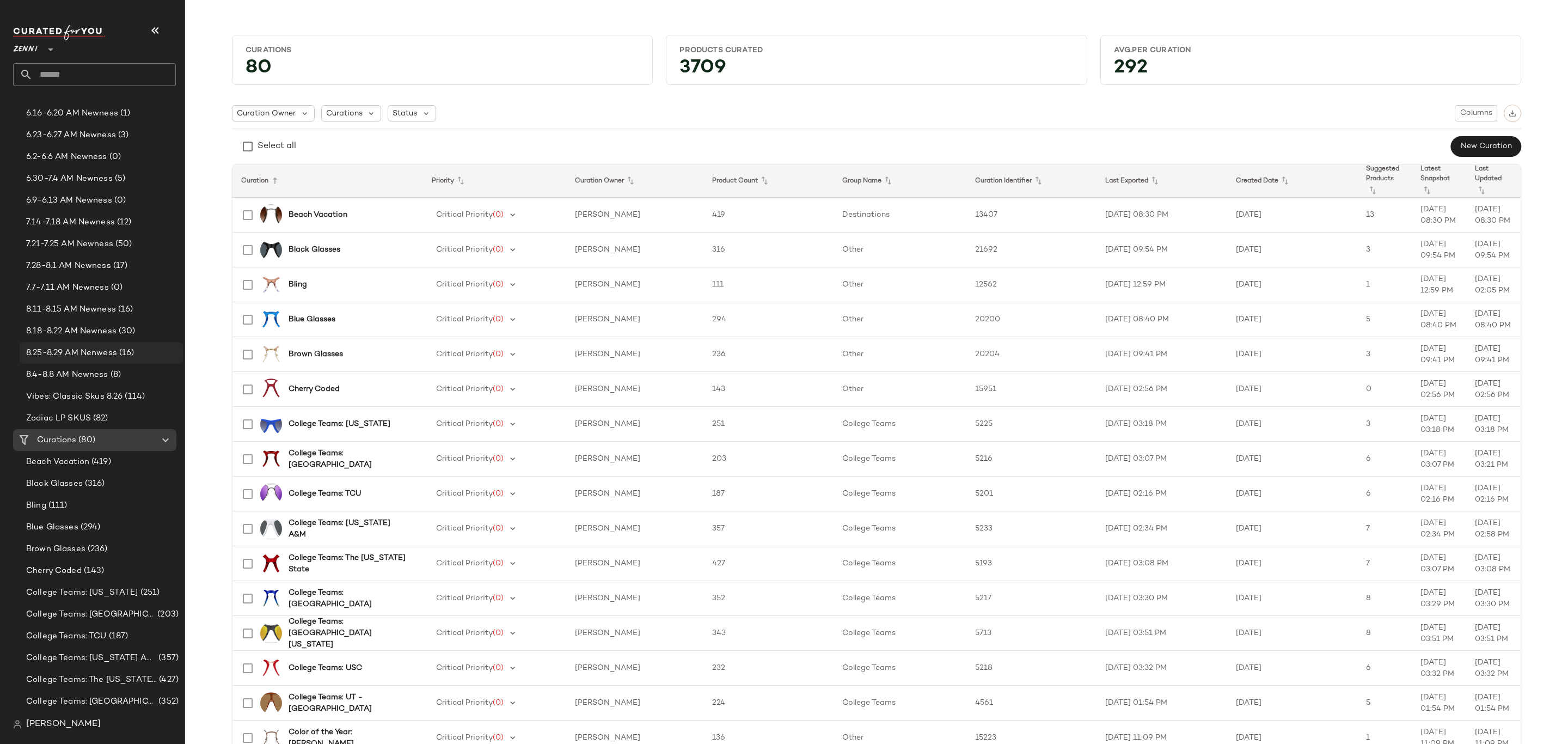
click at [62, 347] on span "8.25-8.29 AM Nenwess" at bounding box center [72, 353] width 91 height 12
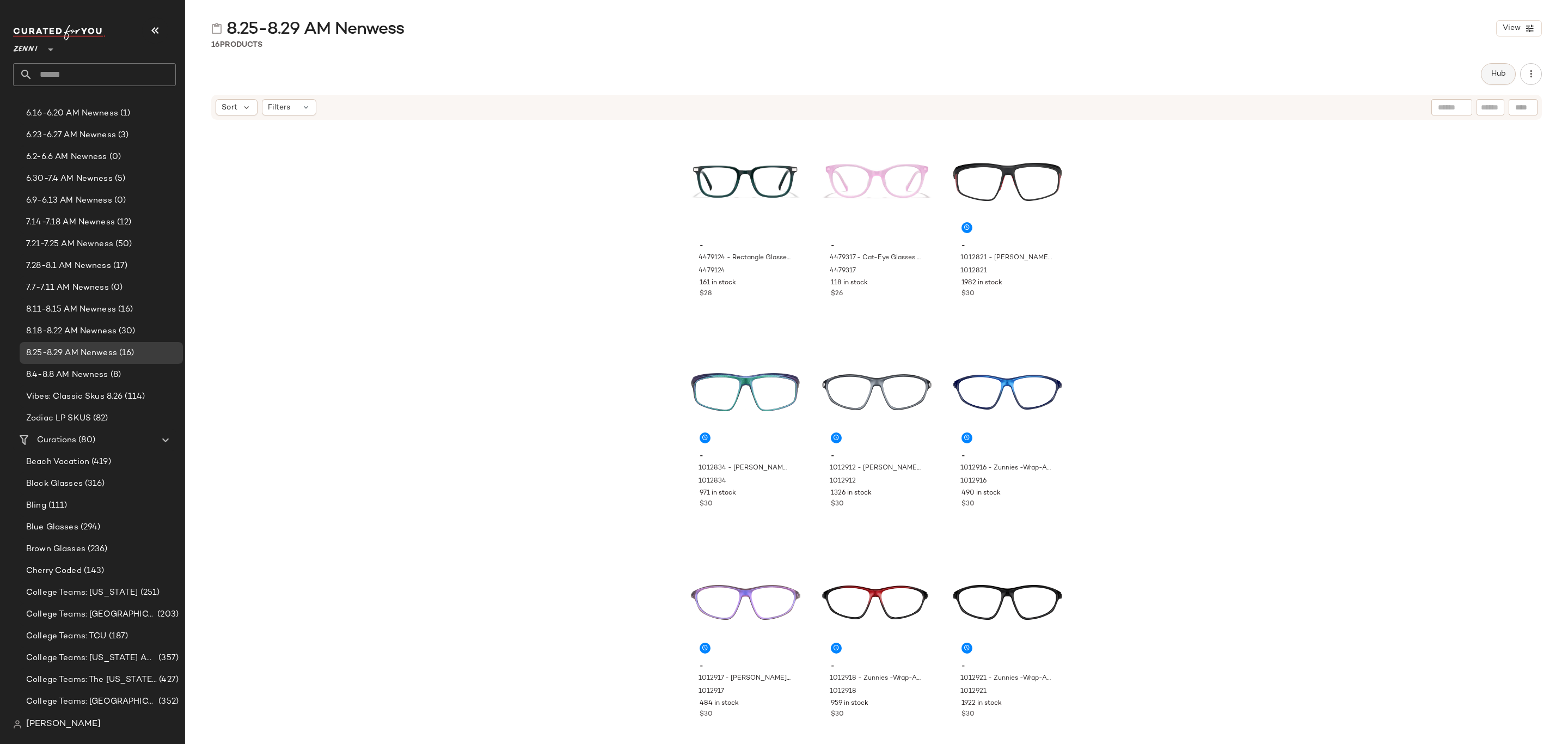
click at [1498, 81] on button "Hub" at bounding box center [1498, 74] width 35 height 22
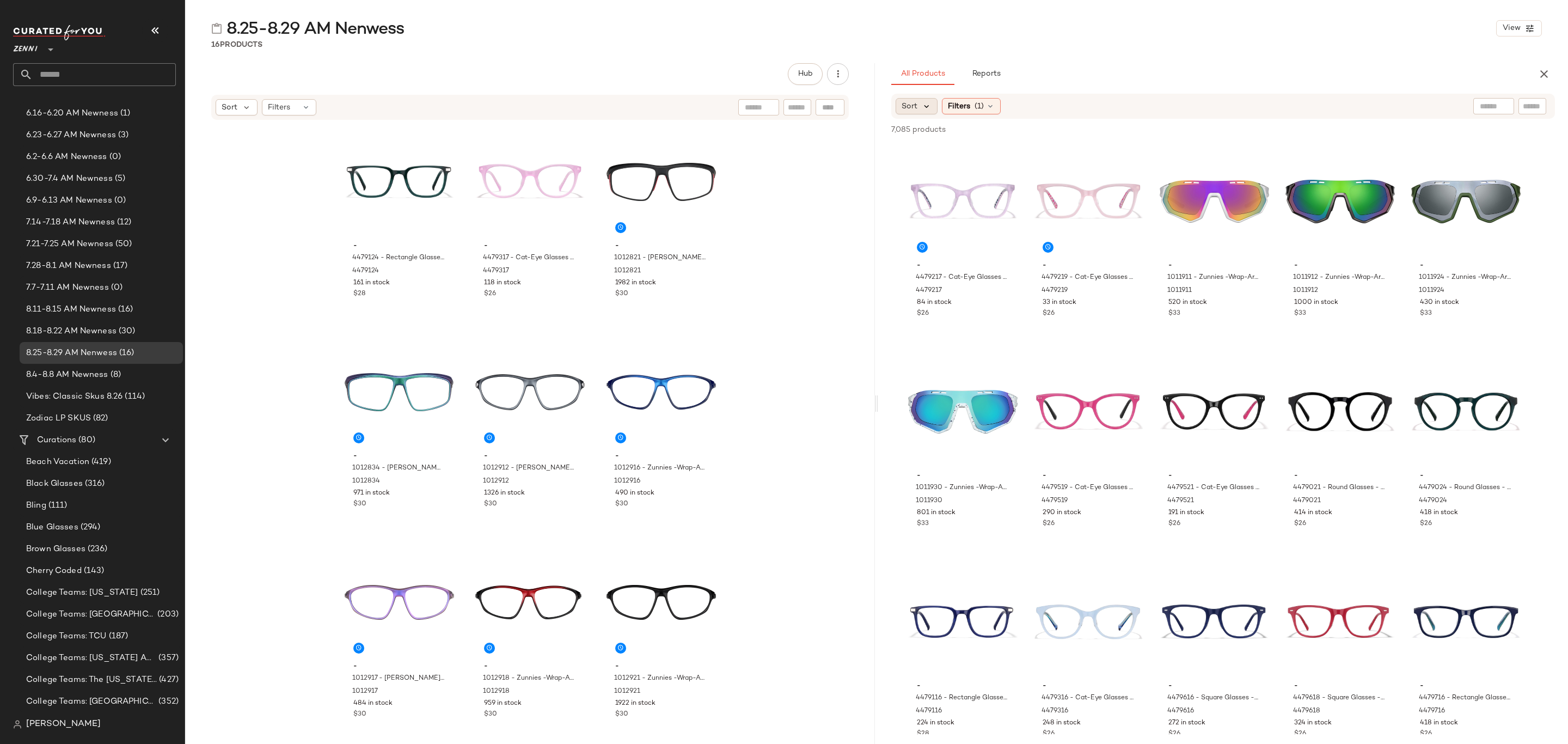
click at [922, 110] on icon at bounding box center [926, 106] width 10 height 10
click at [936, 136] on span "Newest" at bounding box center [936, 135] width 28 height 12
click at [949, 291] on span "4479217 - Cat-Eye Glasses - Purple - Acetate" at bounding box center [952, 288] width 72 height 29
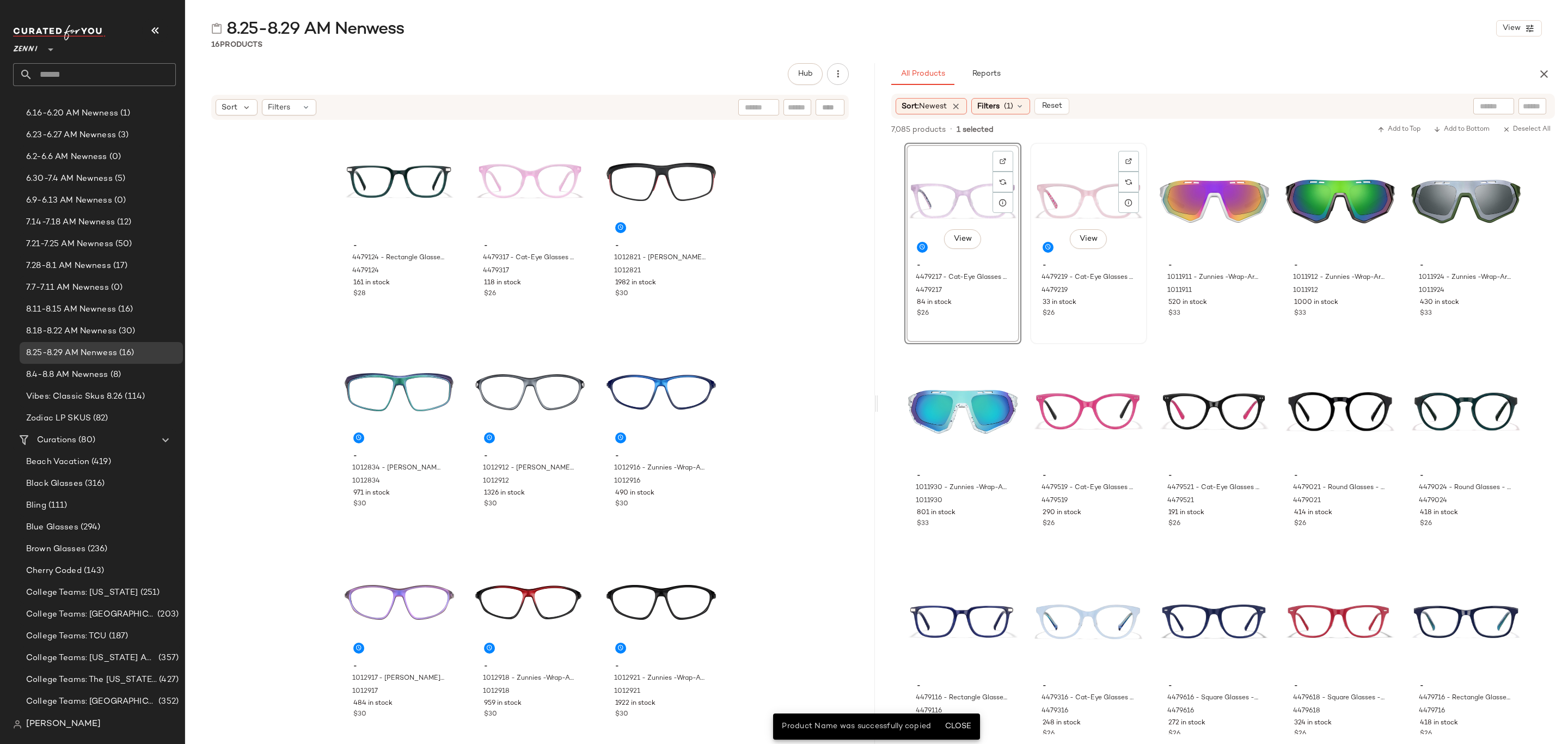
click at [1084, 329] on div "View - 4479219 - Cat-Eye Glasses - Pink - Acetate 4479219 33 in stock $26" at bounding box center [1089, 244] width 115 height 199
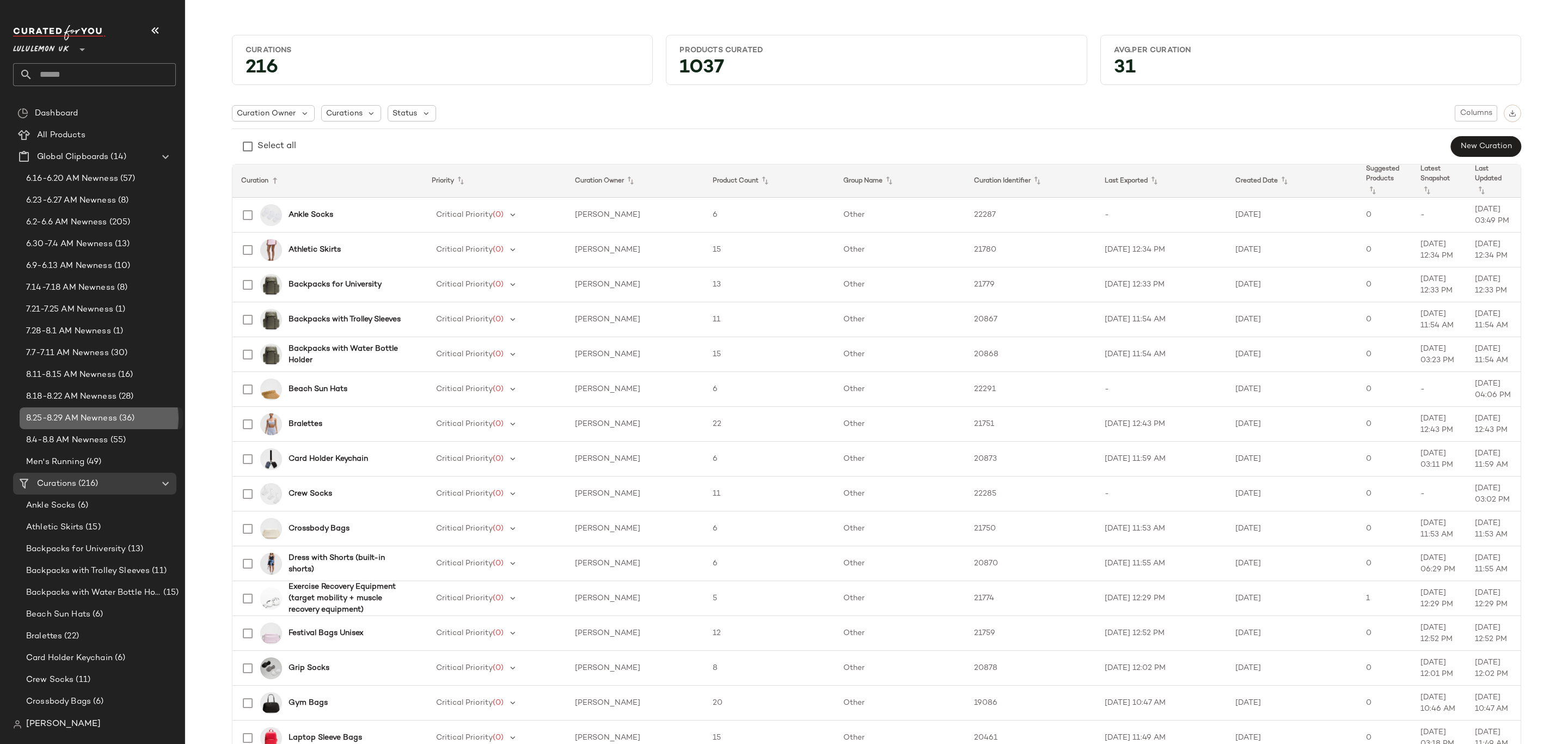
click at [59, 419] on span "8.25-8.29 AM Newness" at bounding box center [72, 418] width 91 height 12
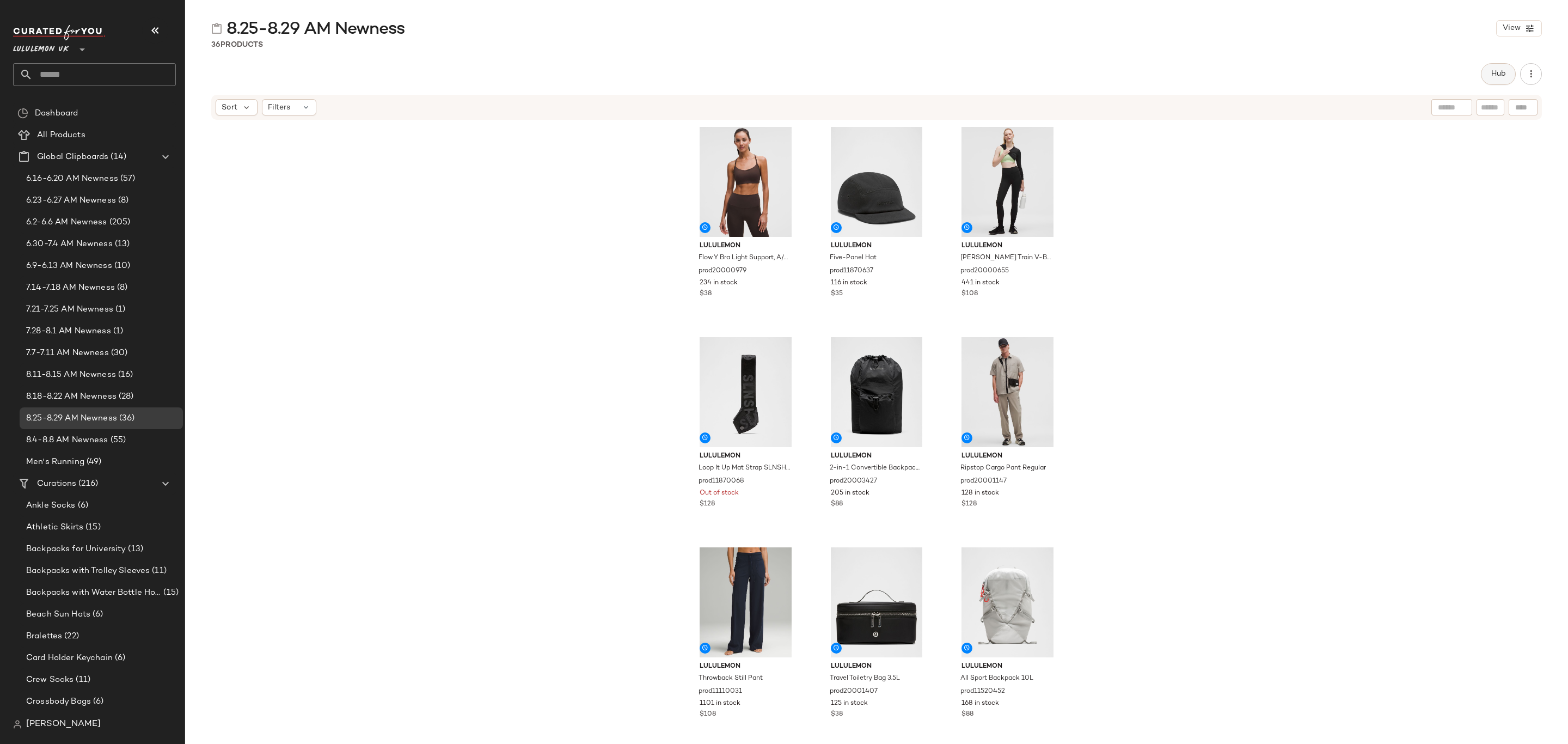
click at [1505, 70] on span "Hub" at bounding box center [1498, 74] width 15 height 9
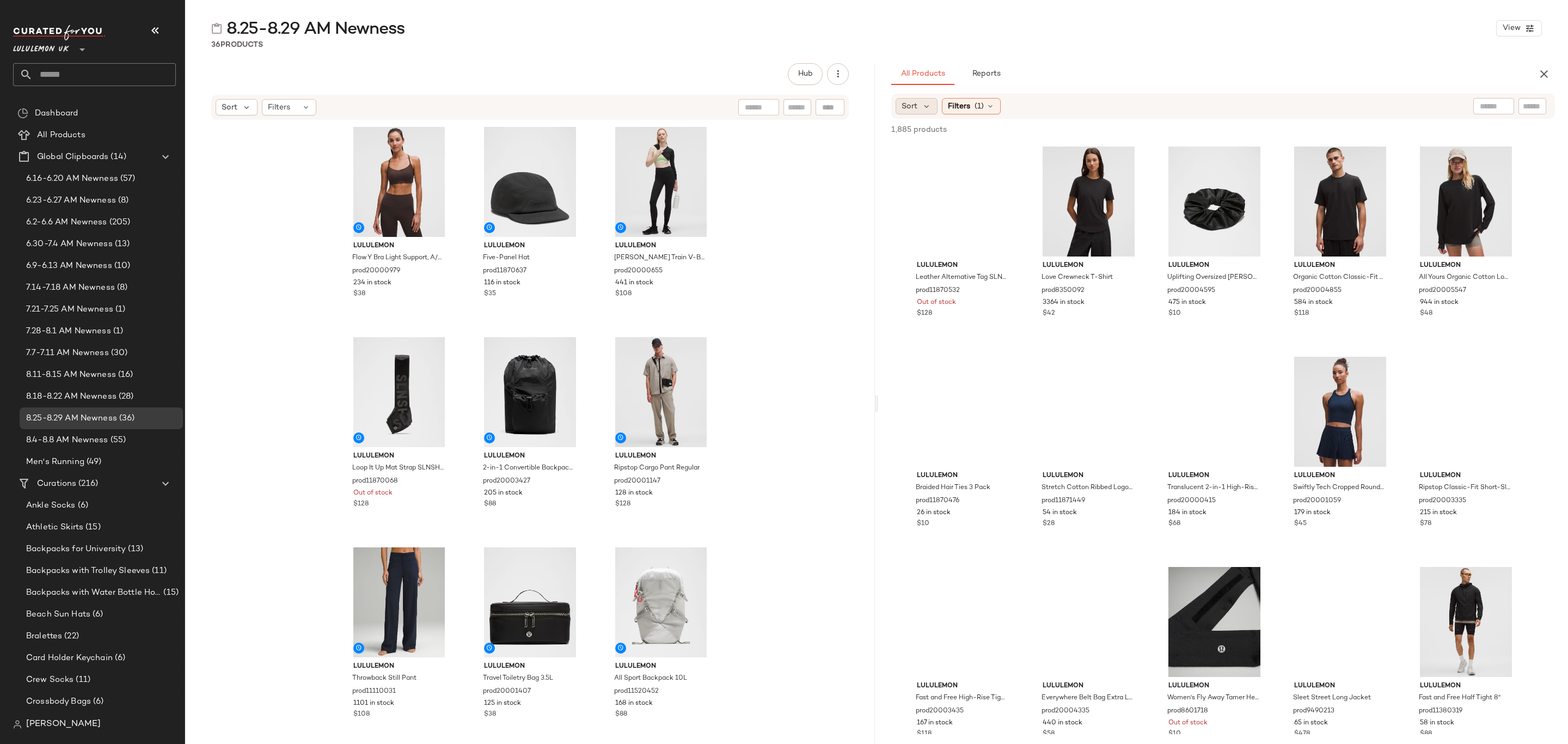
click at [920, 103] on div "Sort" at bounding box center [917, 106] width 42 height 17
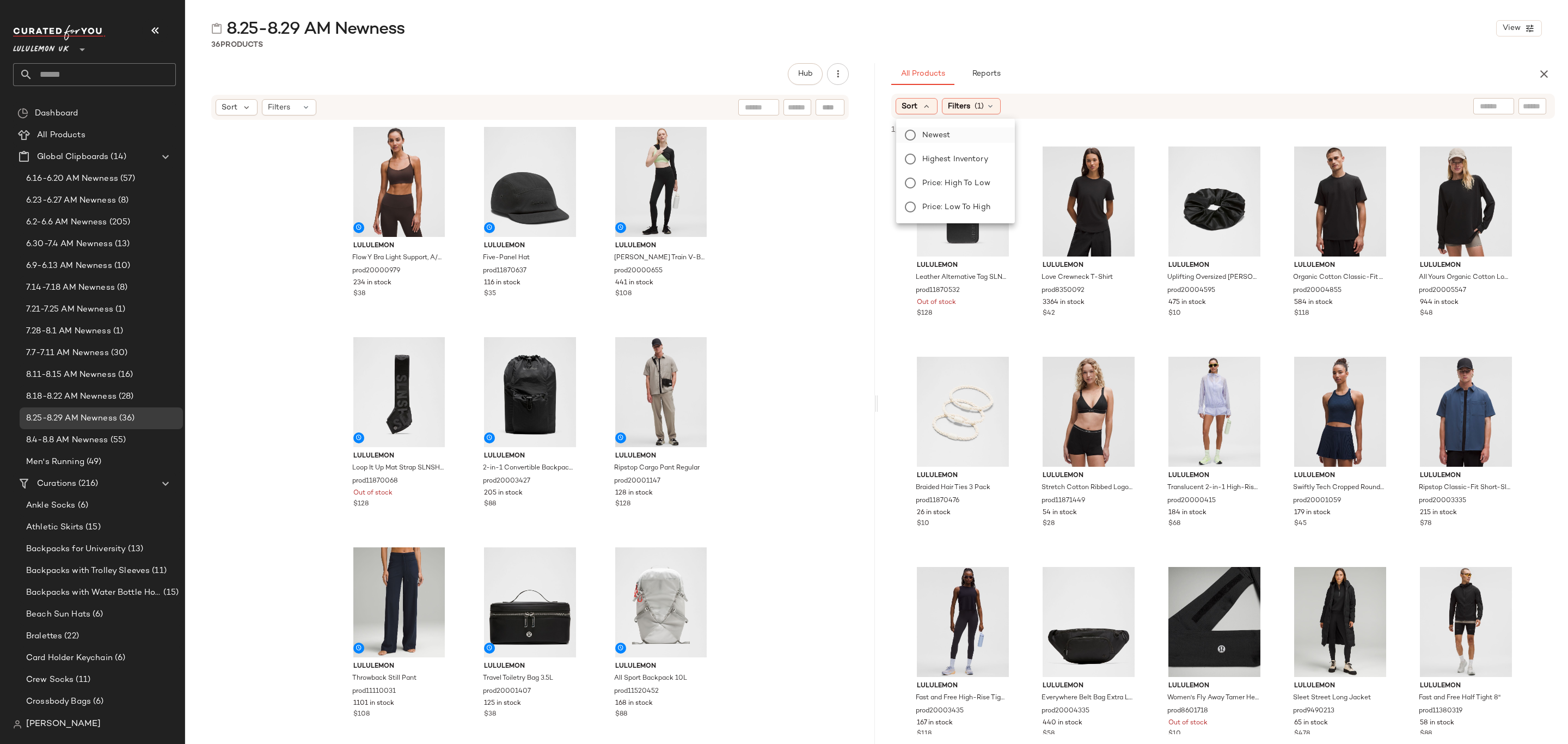
click at [930, 131] on span "Newest" at bounding box center [936, 135] width 28 height 12
click at [1013, 105] on span "(1)" at bounding box center [1008, 106] width 9 height 12
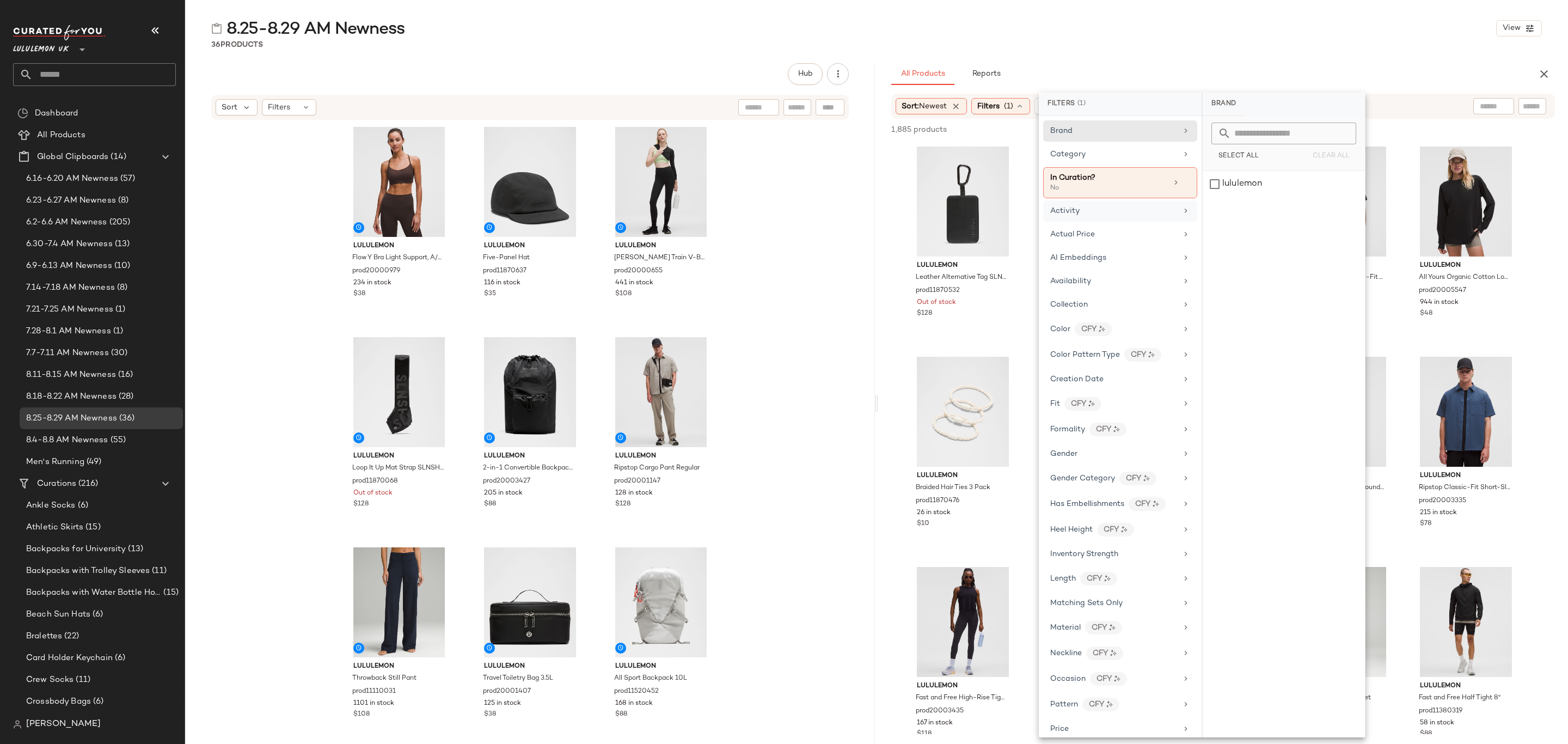
click at [1095, 212] on div "Activity" at bounding box center [1114, 211] width 127 height 12
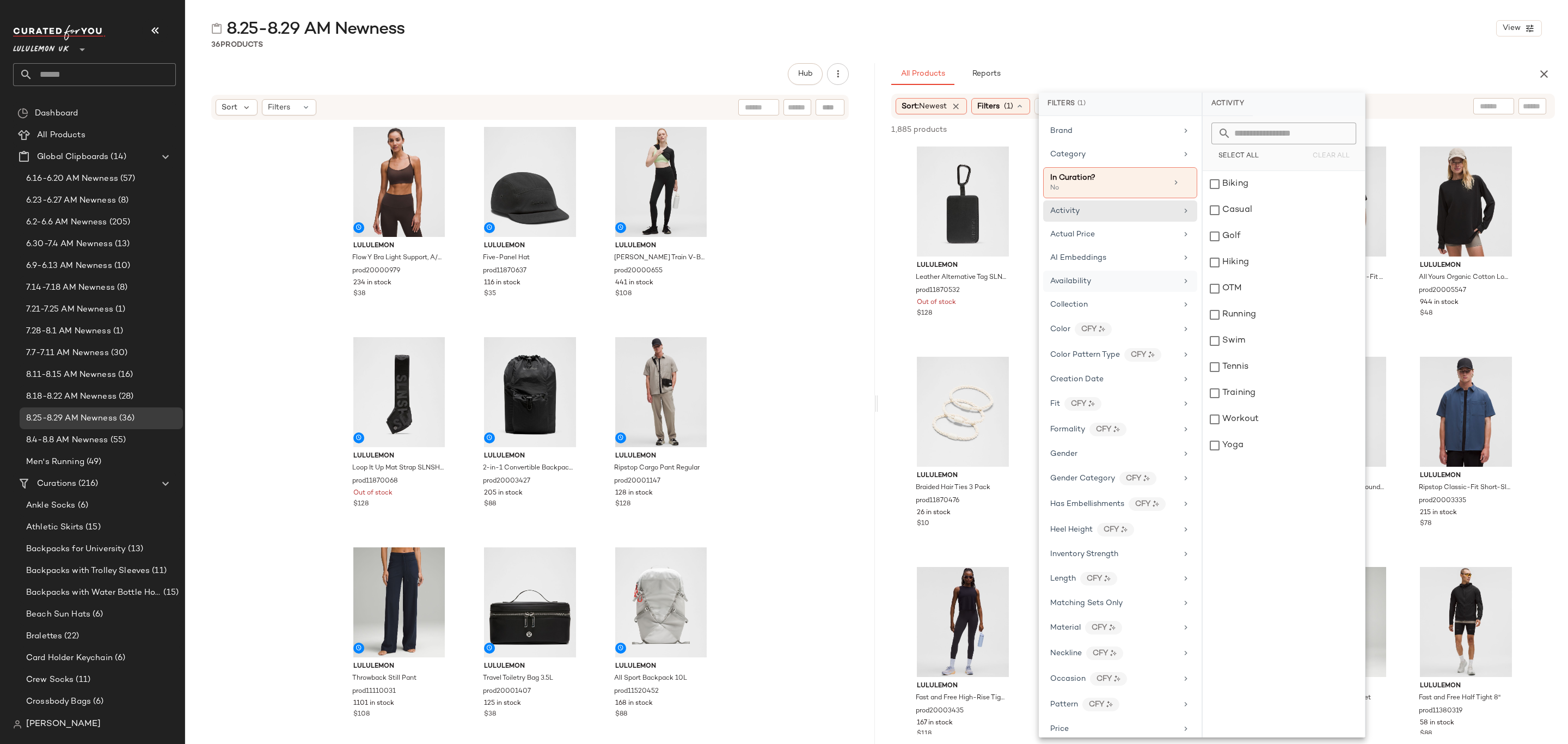
drag, startPoint x: 1103, startPoint y: 280, endPoint x: 1129, endPoint y: 285, distance: 26.5
click at [1104, 280] on div "Availability" at bounding box center [1114, 281] width 127 height 12
click at [1253, 197] on div "in_stock" at bounding box center [1284, 210] width 162 height 26
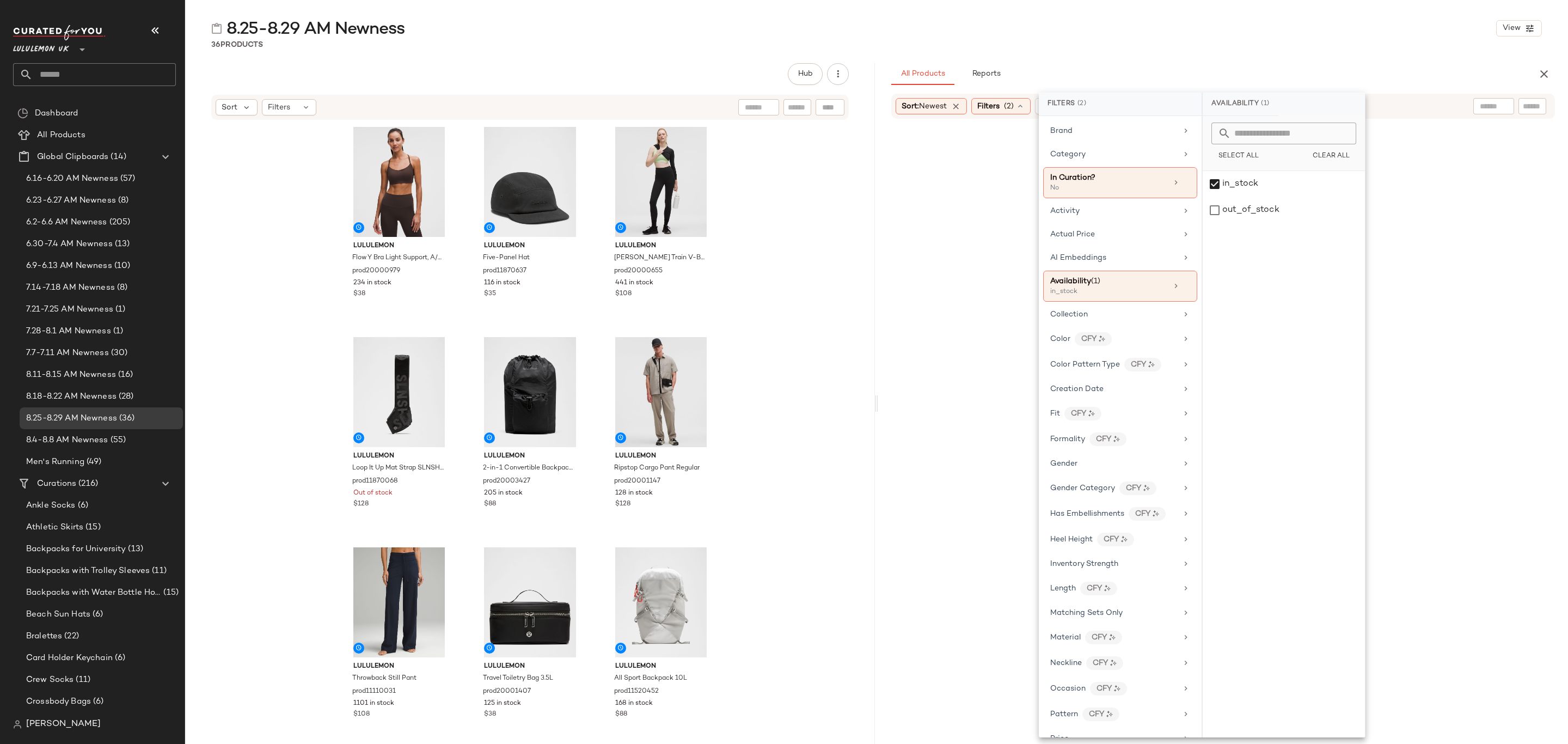
click at [1358, 59] on div "8.25-8.29 AM Newness View 36 Products Hub Sort Filters lululemon Flow Y Bra Lig…" at bounding box center [877, 381] width 1383 height 727
